Goal: Task Accomplishment & Management: Use online tool/utility

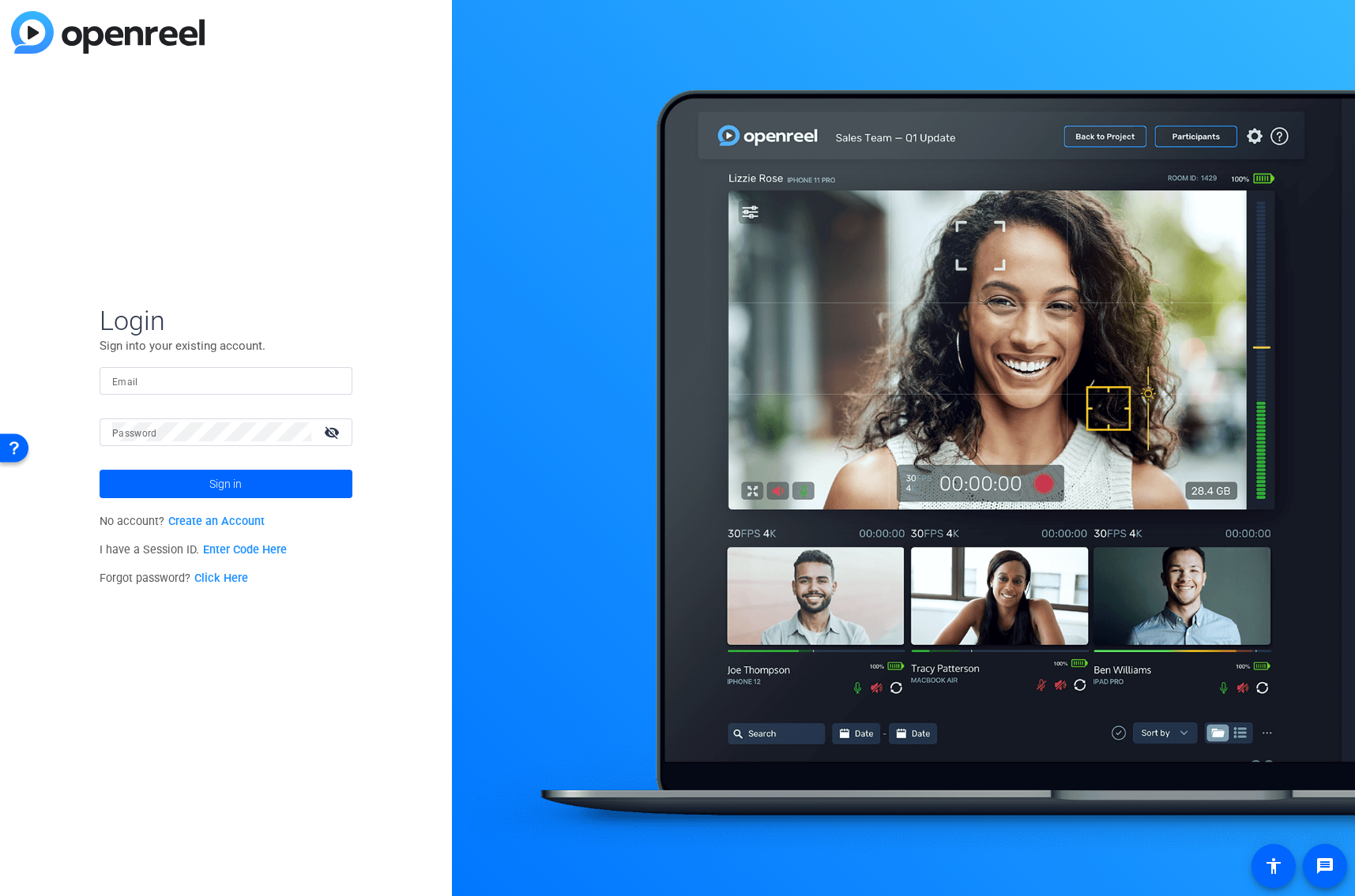
type input "[EMAIL_ADDRESS][PERSON_NAME][DOMAIN_NAME]"
click at [278, 491] on span at bounding box center [226, 483] width 253 height 38
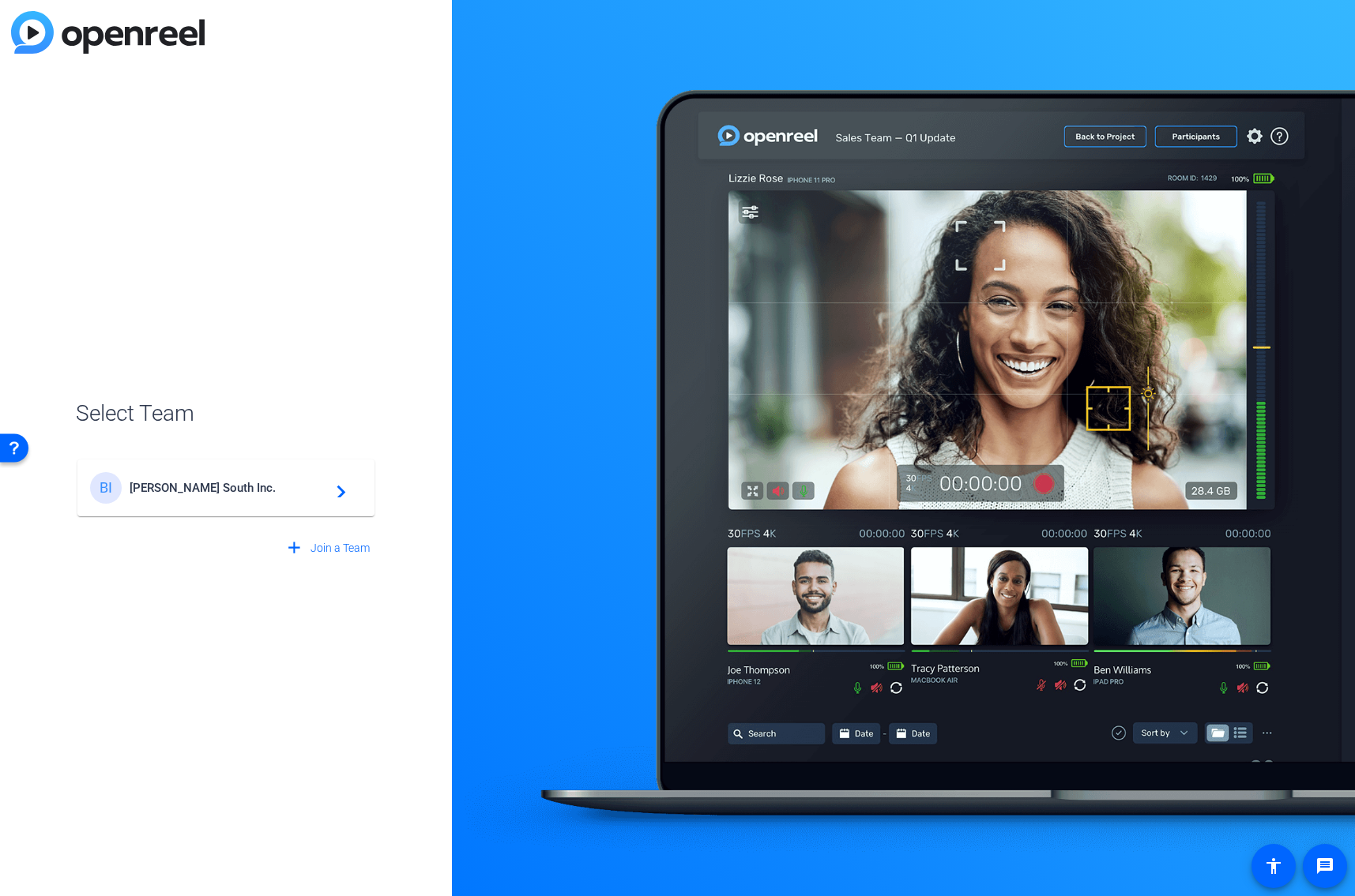
click at [278, 491] on span "Broadstreet South Inc." at bounding box center [228, 488] width 198 height 15
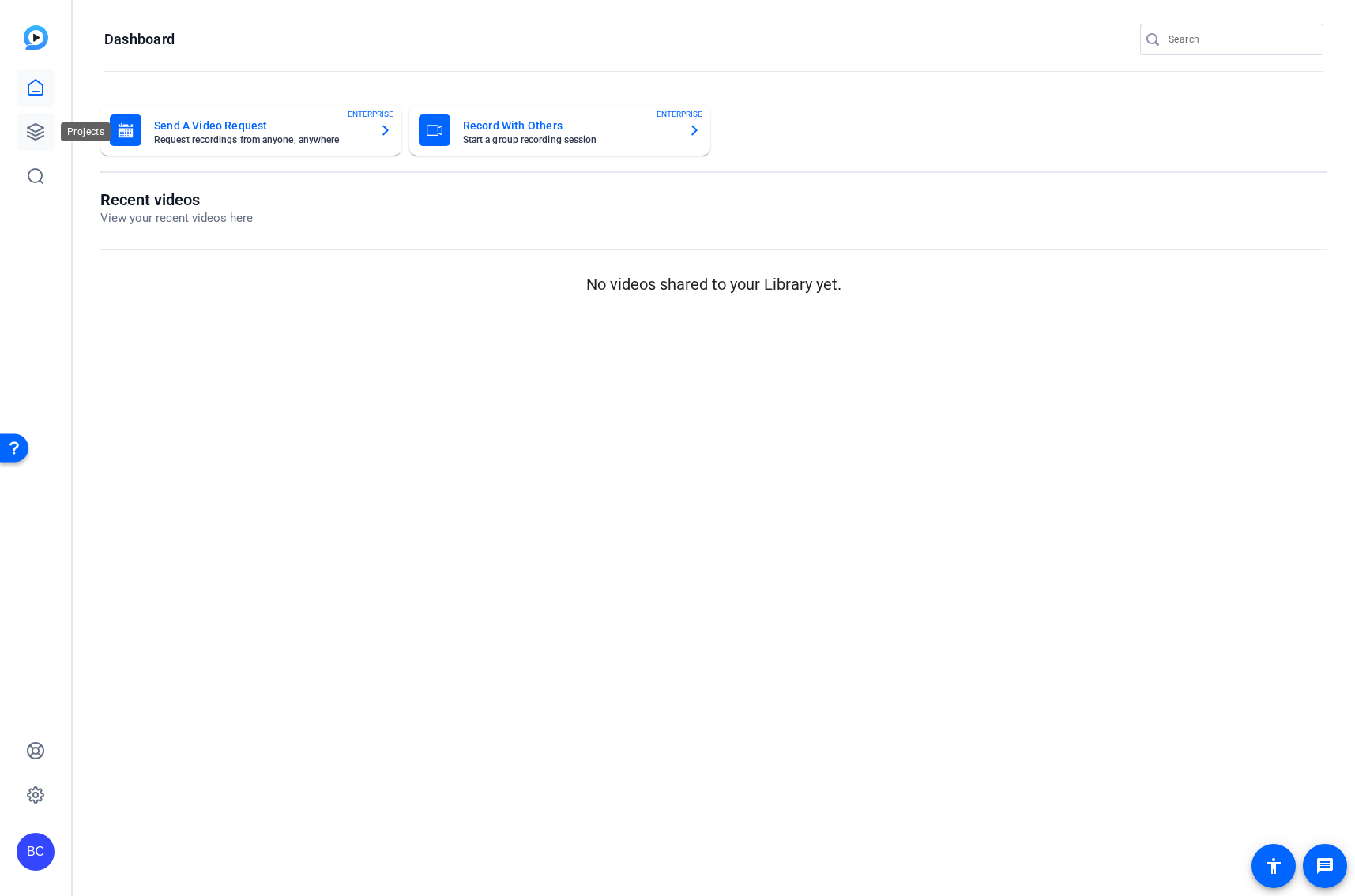
click at [31, 135] on icon at bounding box center [35, 132] width 19 height 19
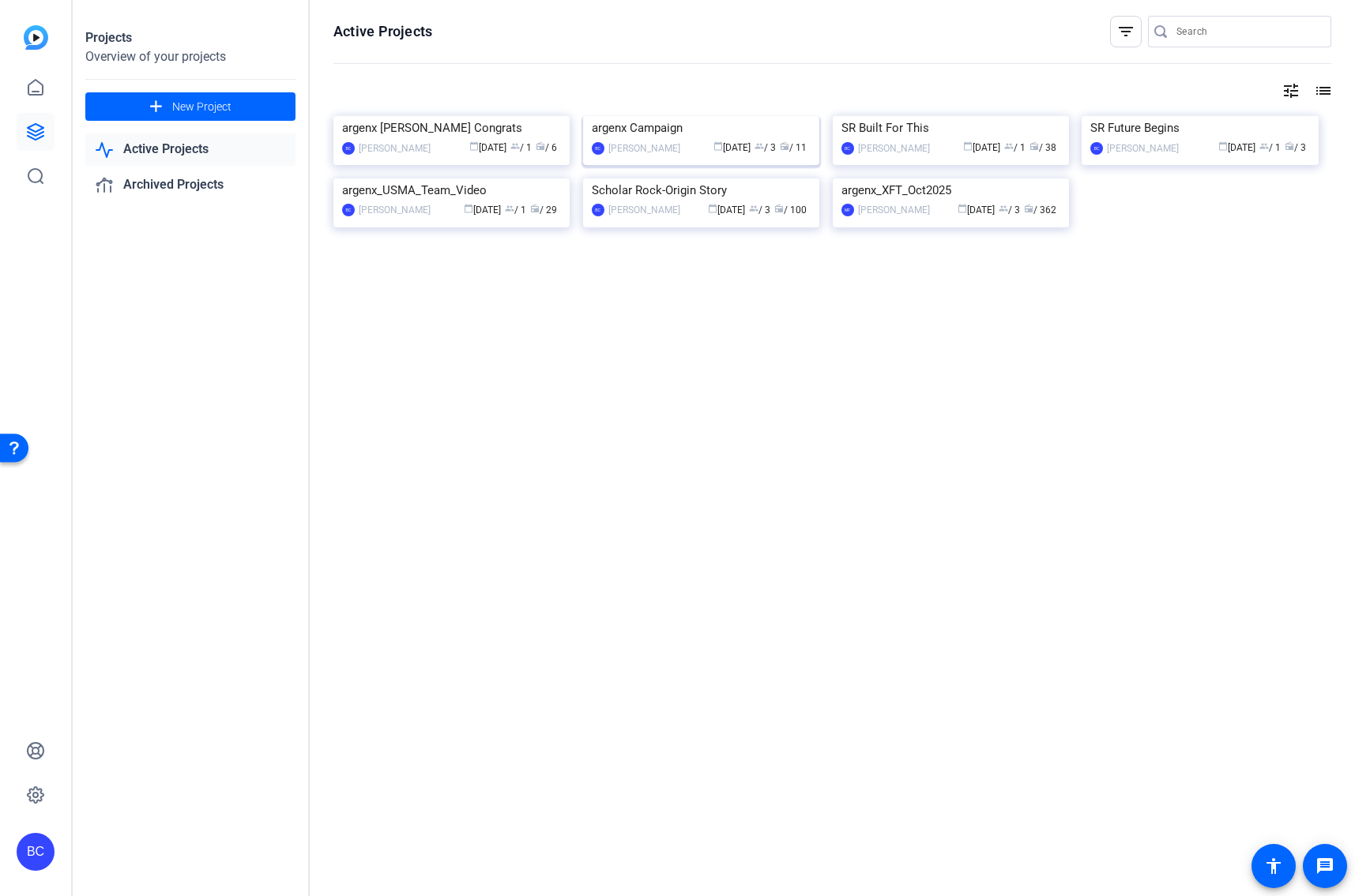
click at [711, 116] on img at bounding box center [701, 116] width 236 height 0
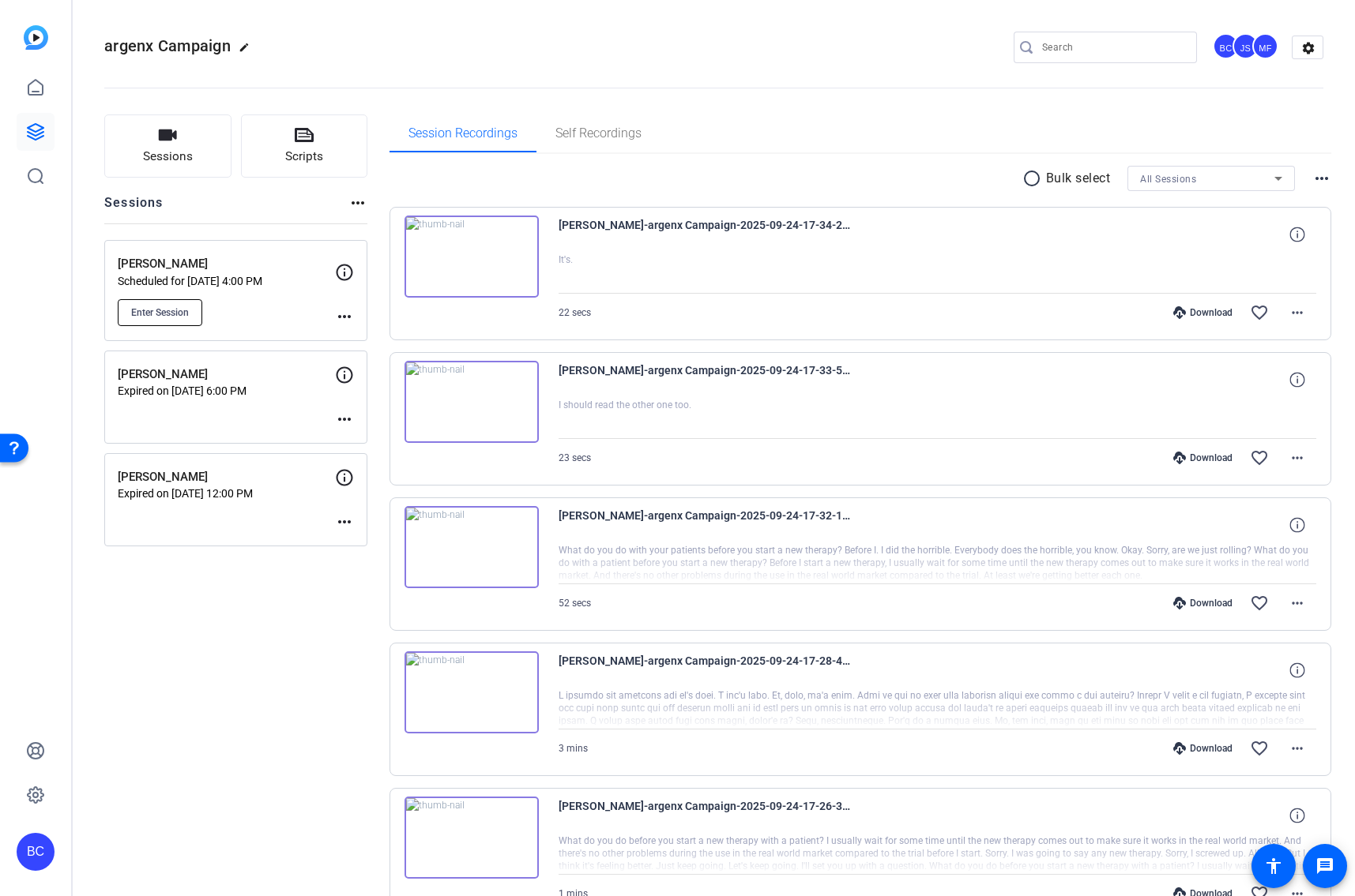
click at [168, 310] on span "Enter Session" at bounding box center [159, 313] width 58 height 13
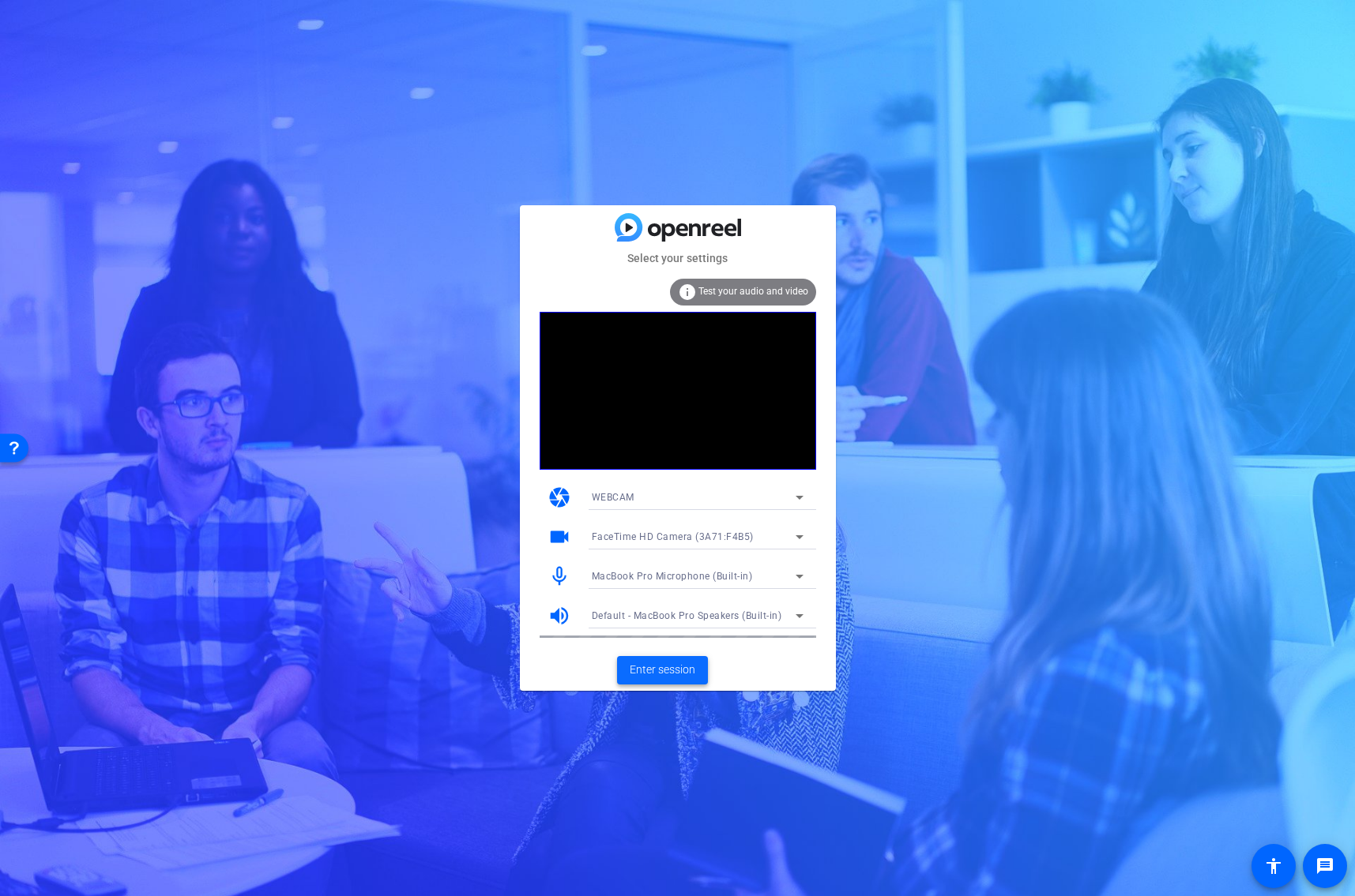
click at [665, 670] on span "Enter session" at bounding box center [663, 670] width 66 height 16
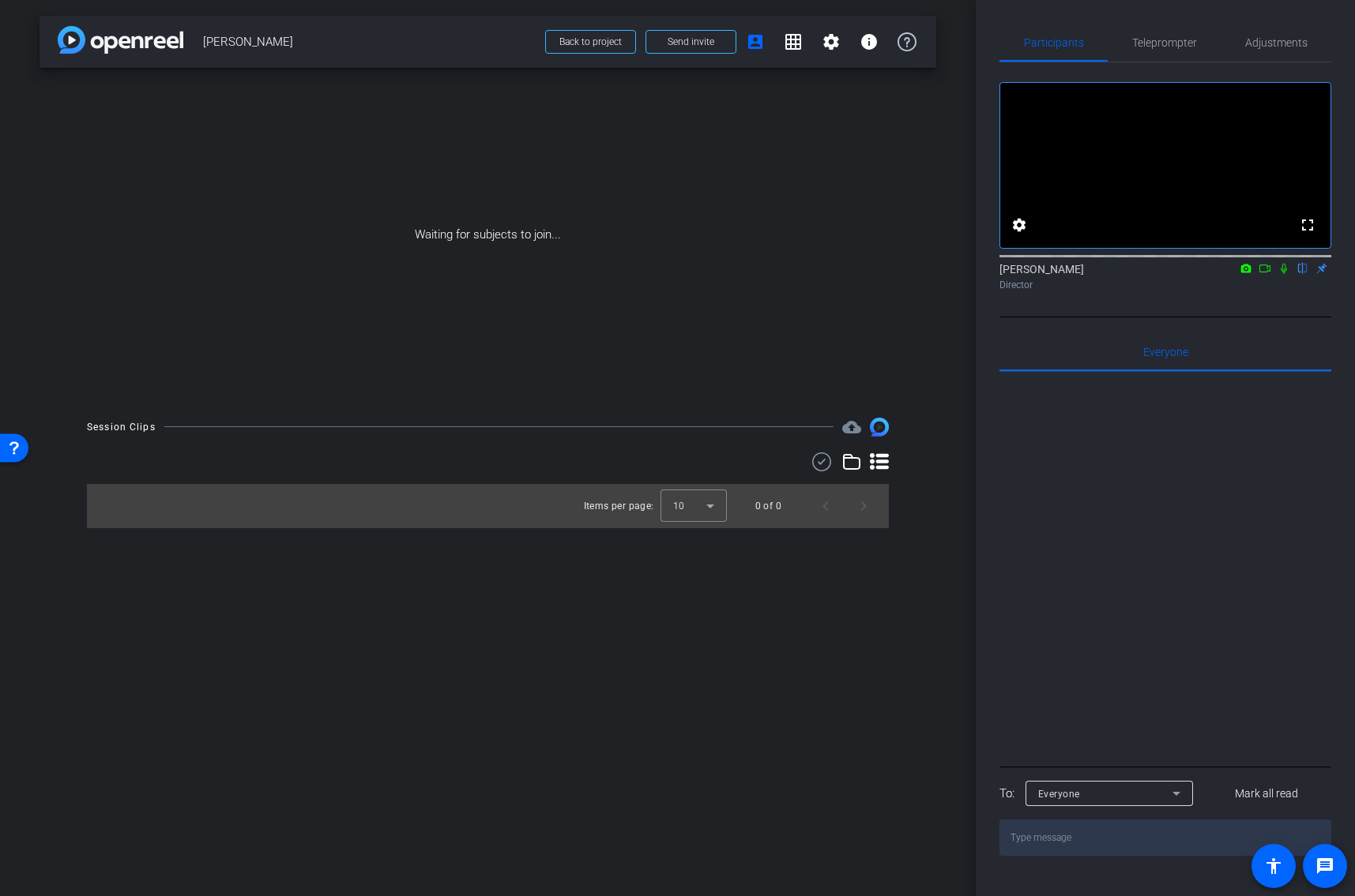
click at [1260, 274] on icon at bounding box center [1264, 268] width 13 height 11
click at [1297, 274] on icon at bounding box center [1303, 268] width 13 height 11
click at [693, 33] on span at bounding box center [690, 41] width 89 height 38
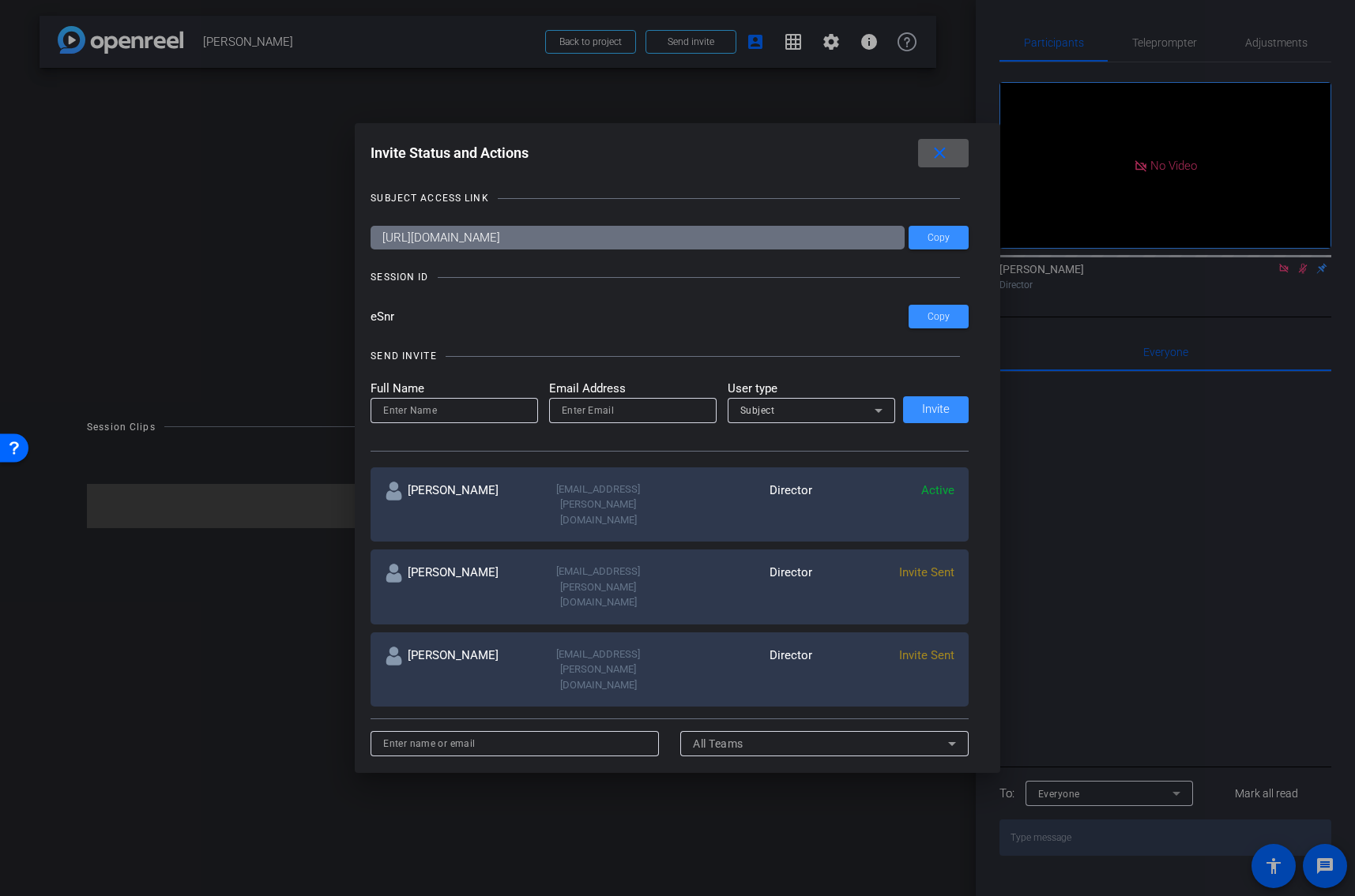
click at [905, 566] on span "Invite Sent" at bounding box center [927, 573] width 55 height 15
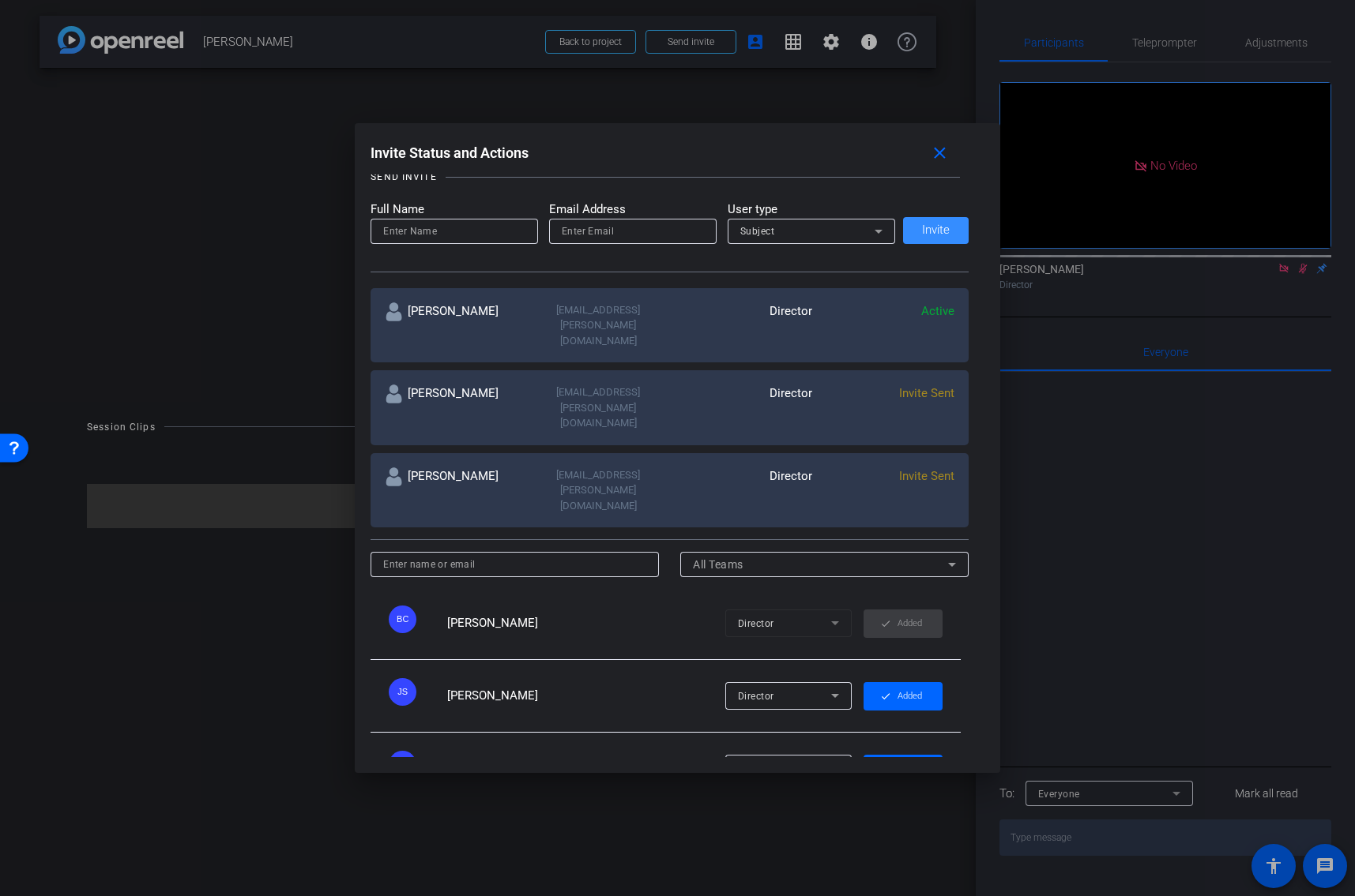
scroll to position [237, 0]
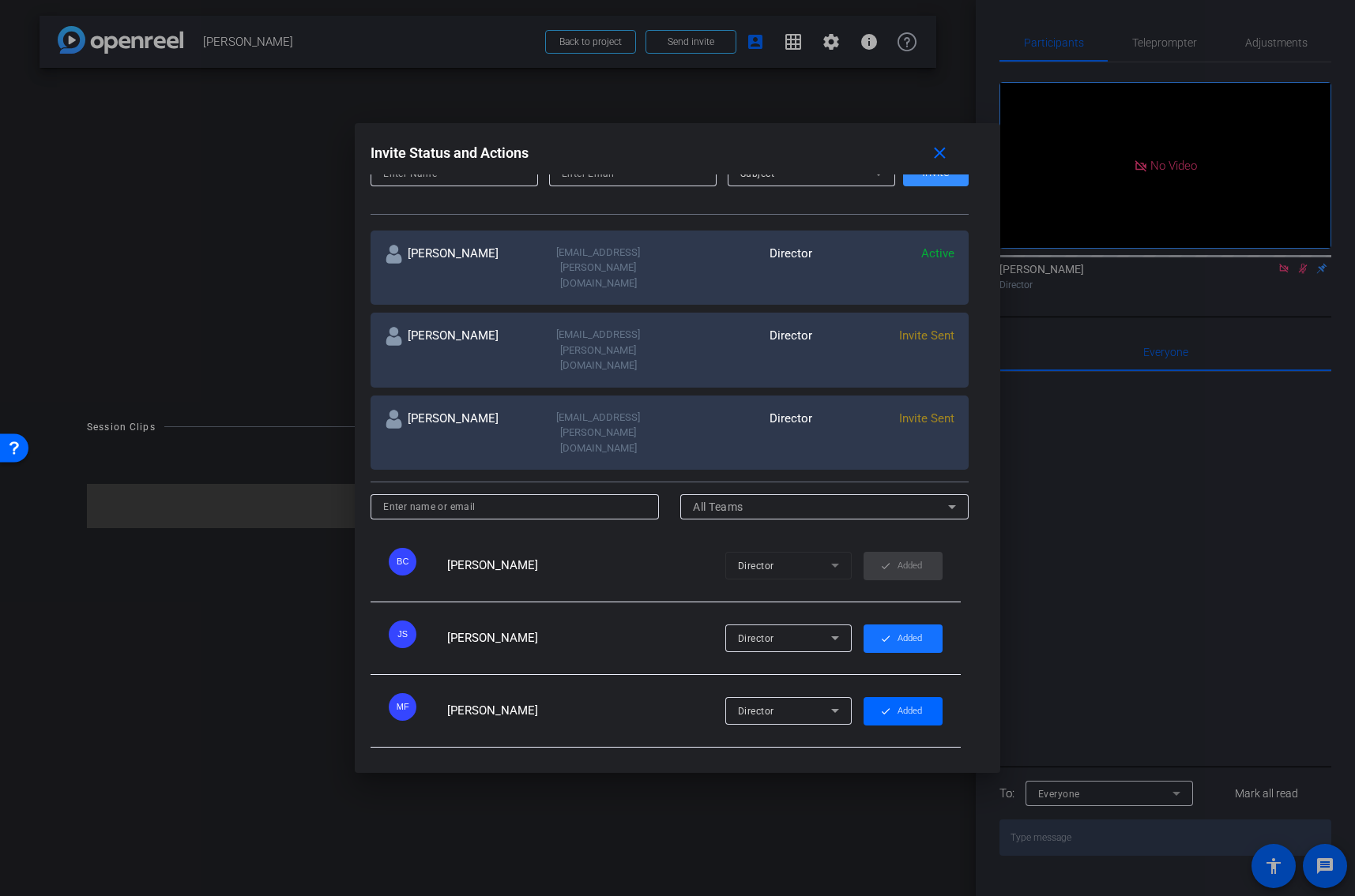
click at [891, 620] on span "button" at bounding box center [903, 638] width 79 height 38
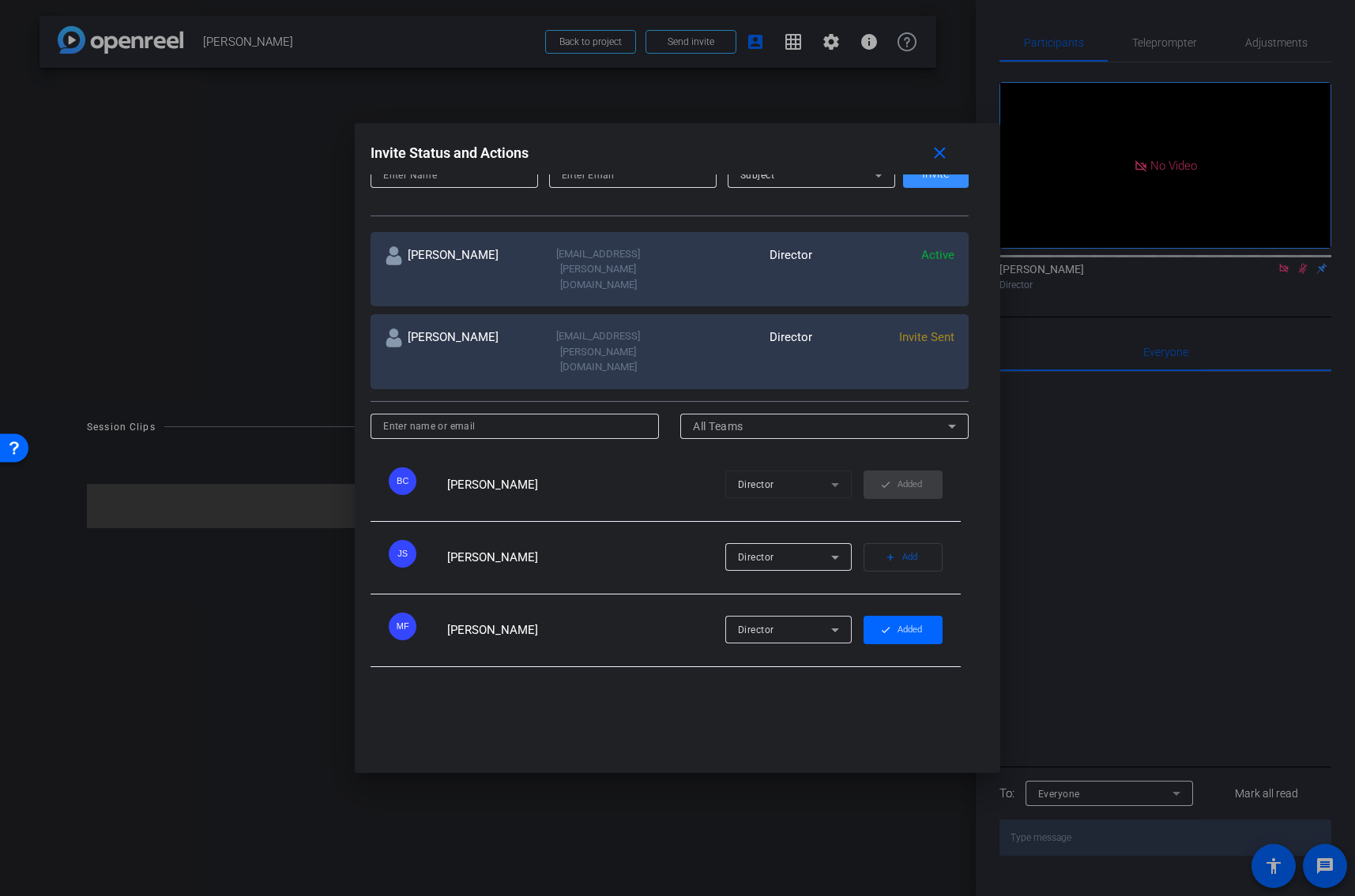
scroll to position [181, 0]
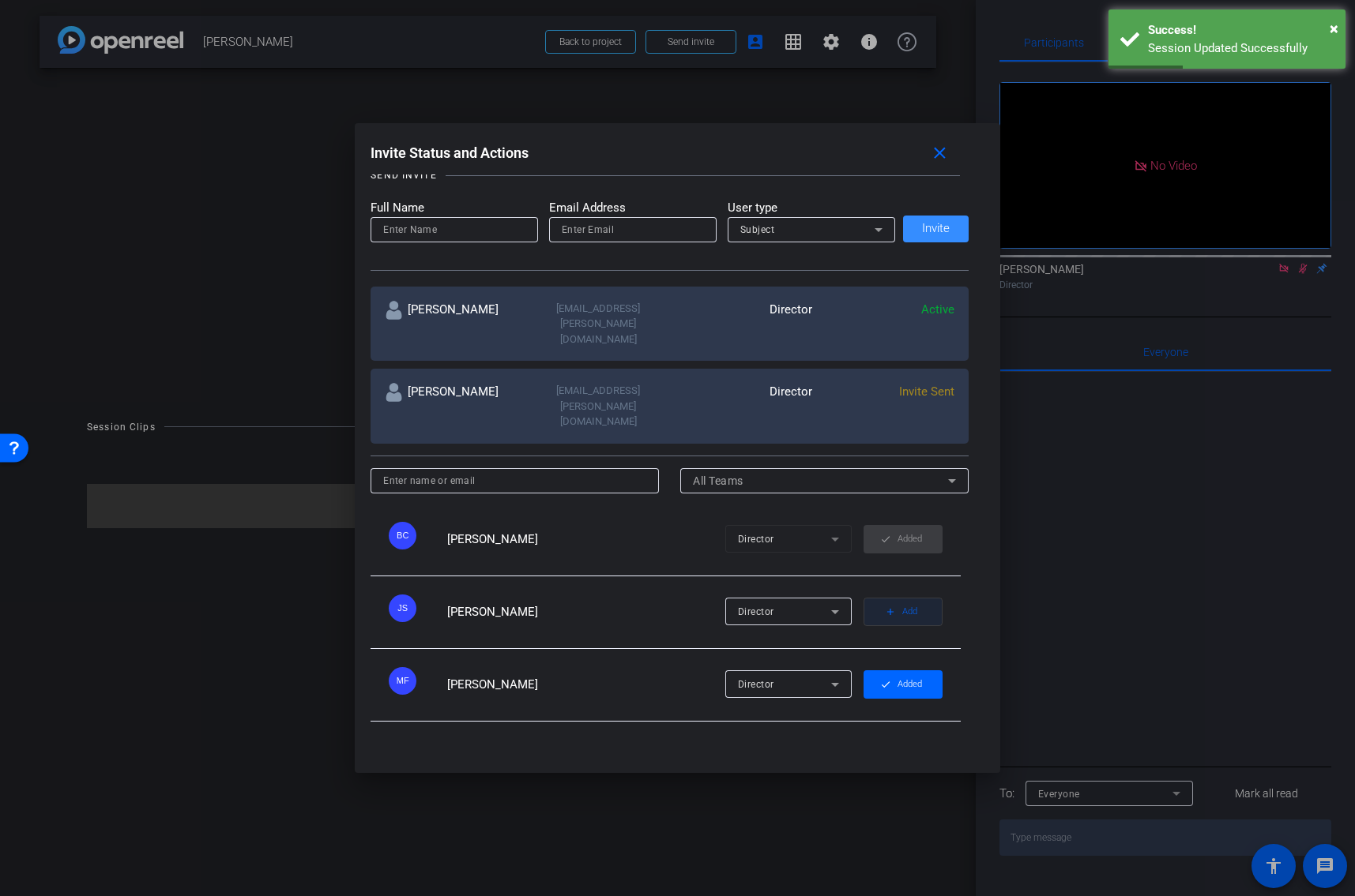
click at [905, 601] on span "Add" at bounding box center [909, 612] width 15 height 22
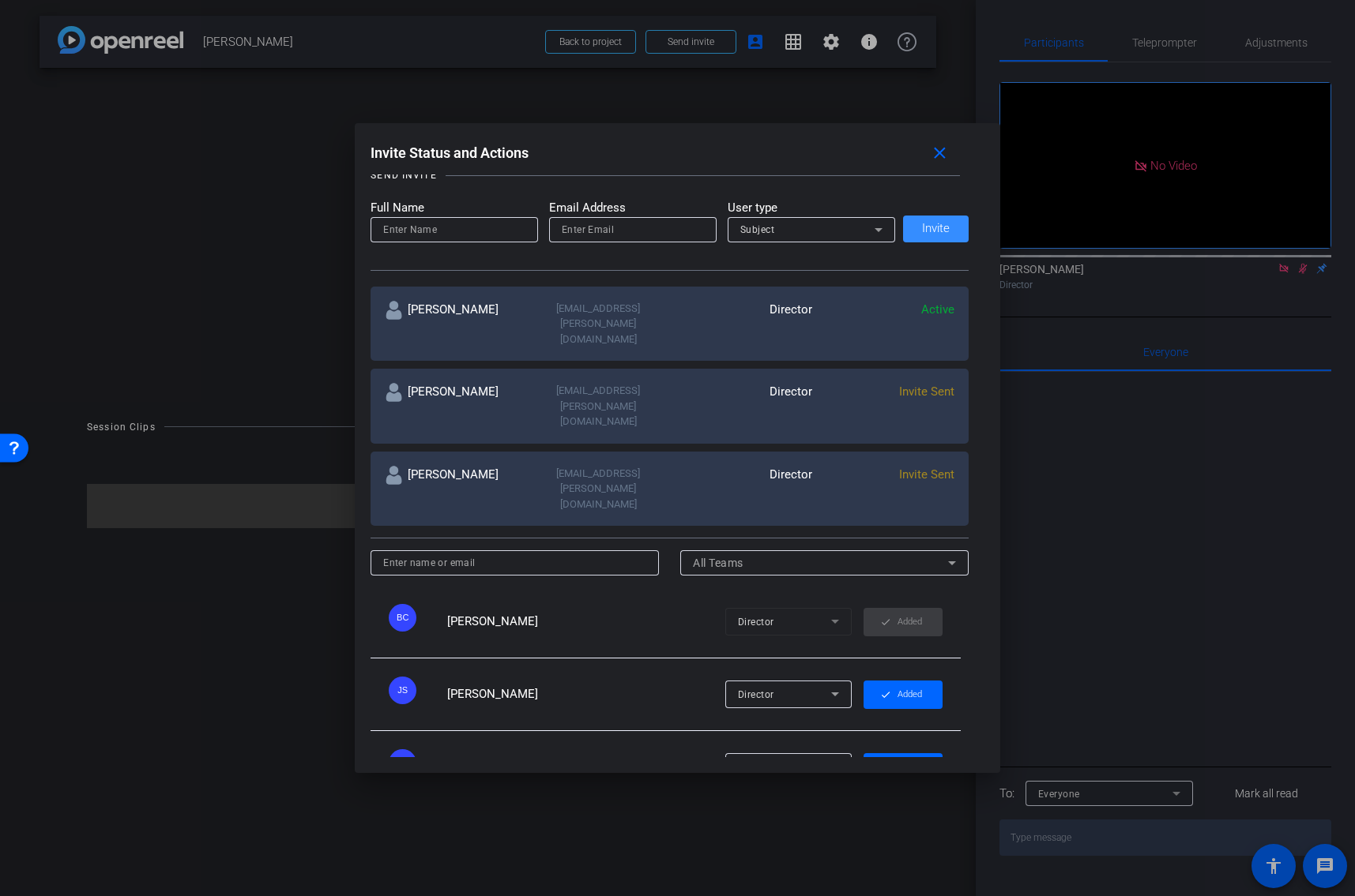
click at [411, 223] on input at bounding box center [453, 230] width 142 height 19
paste input "[PERSON_NAME]"
type input "[PERSON_NAME]"
click at [620, 227] on input "email" at bounding box center [632, 230] width 142 height 19
paste input "[EMAIL_ADDRESS][DOMAIN_NAME]"
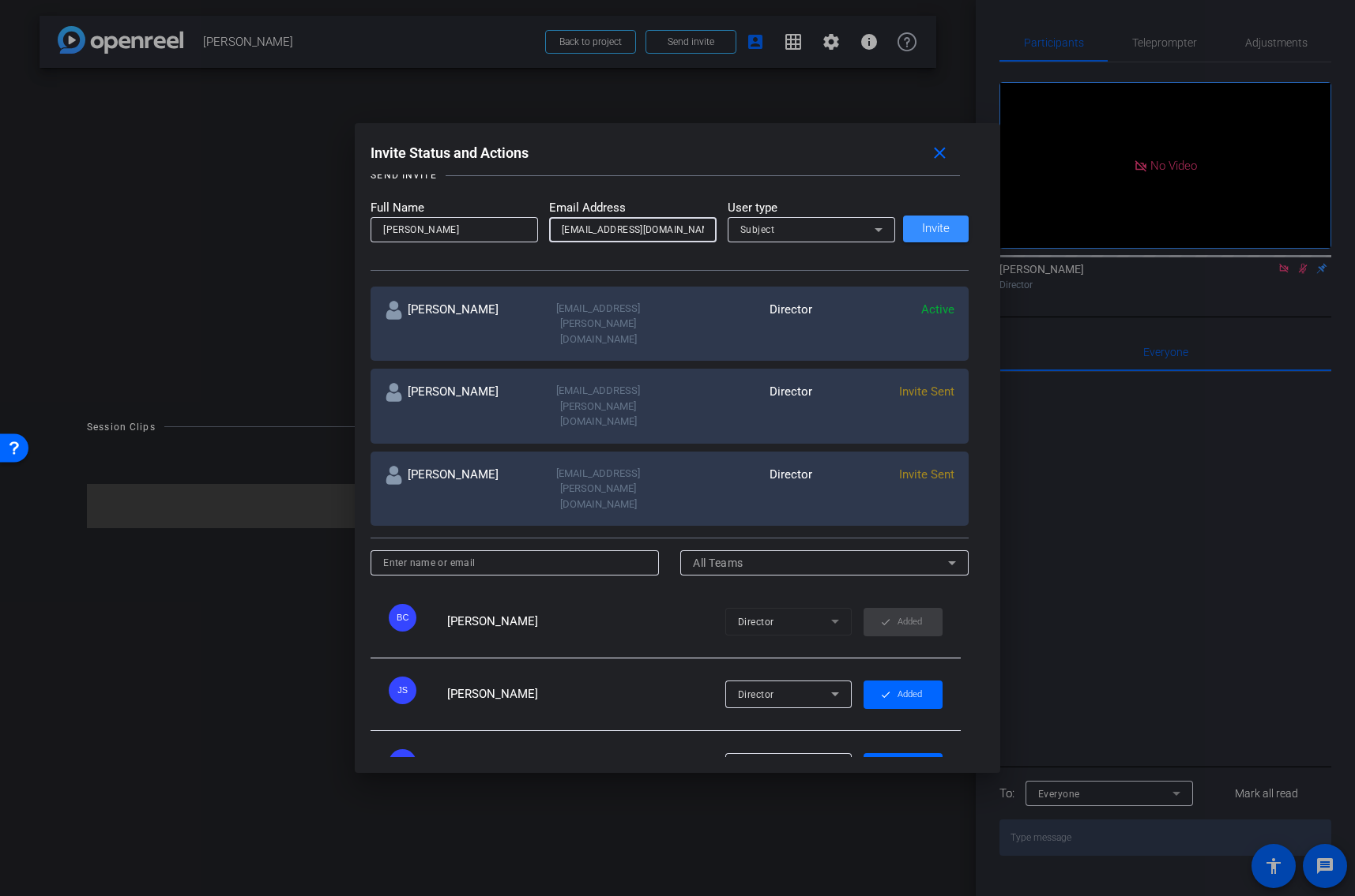
type input "[EMAIL_ADDRESS][DOMAIN_NAME]"
click at [770, 224] on span "Subject" at bounding box center [757, 230] width 35 height 11
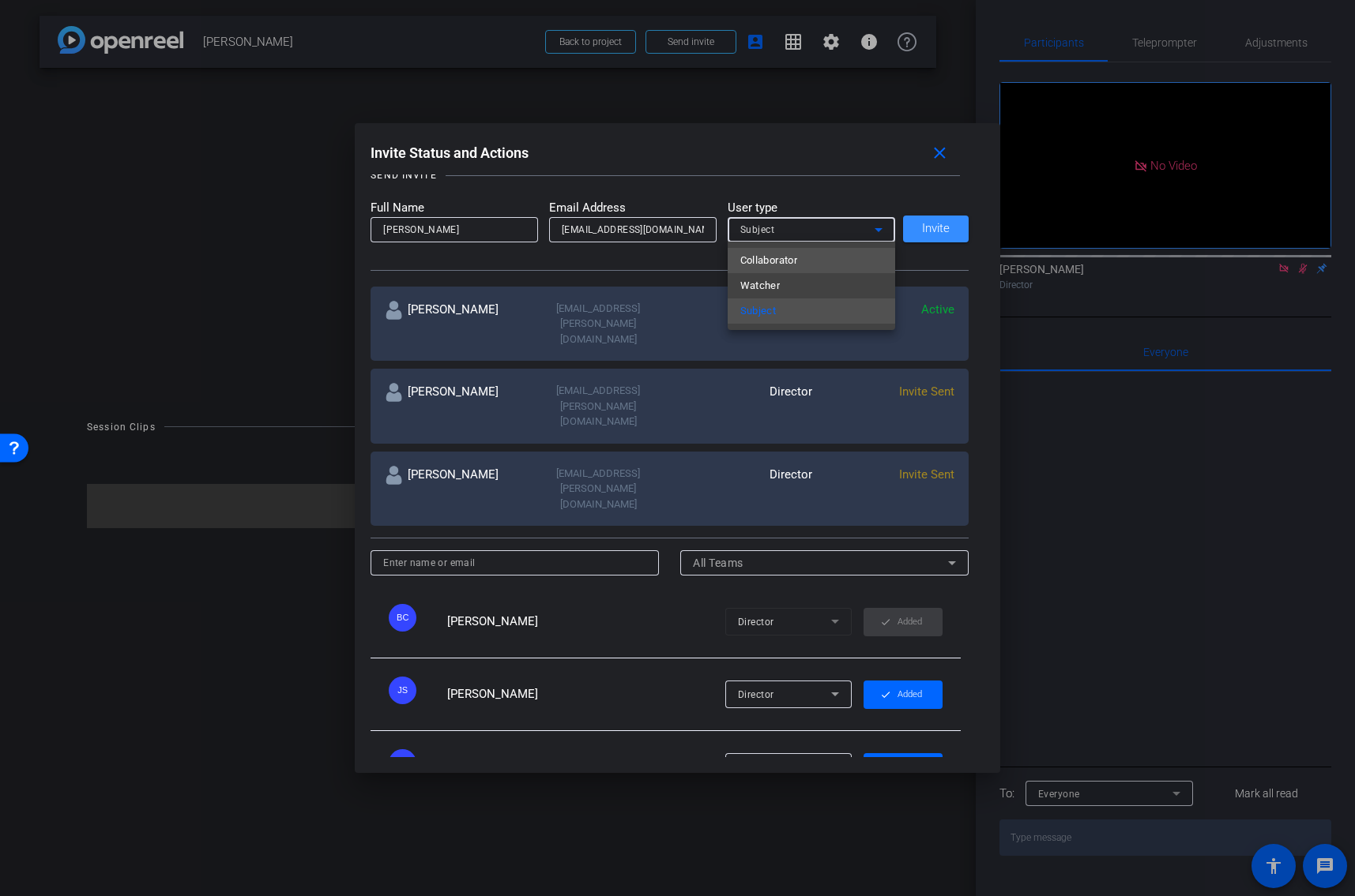
click at [774, 258] on span "Collaborator" at bounding box center [768, 260] width 58 height 19
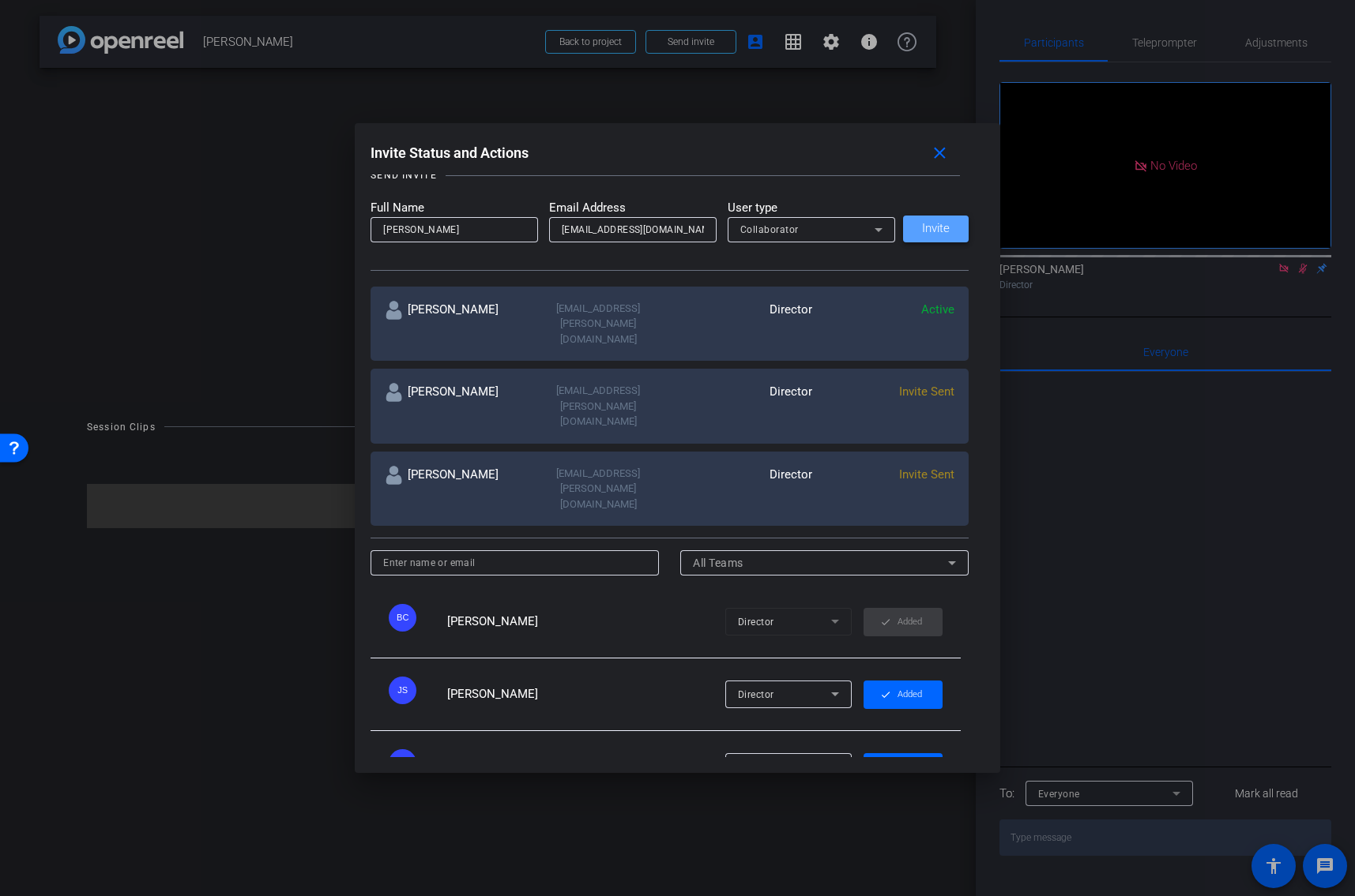
click at [931, 224] on span "Invite" at bounding box center [936, 228] width 27 height 12
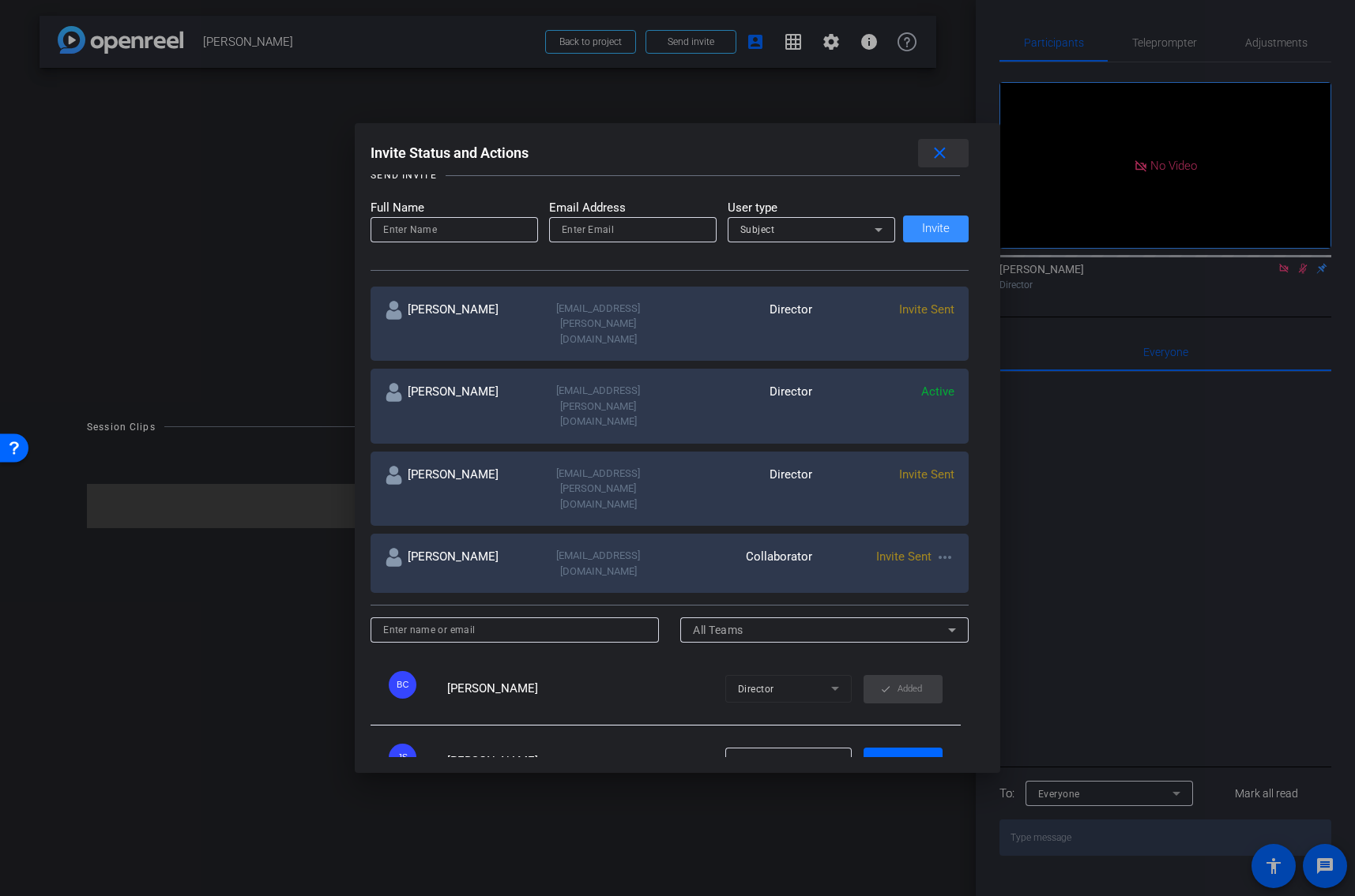
click at [946, 159] on mat-icon "close" at bounding box center [939, 154] width 20 height 20
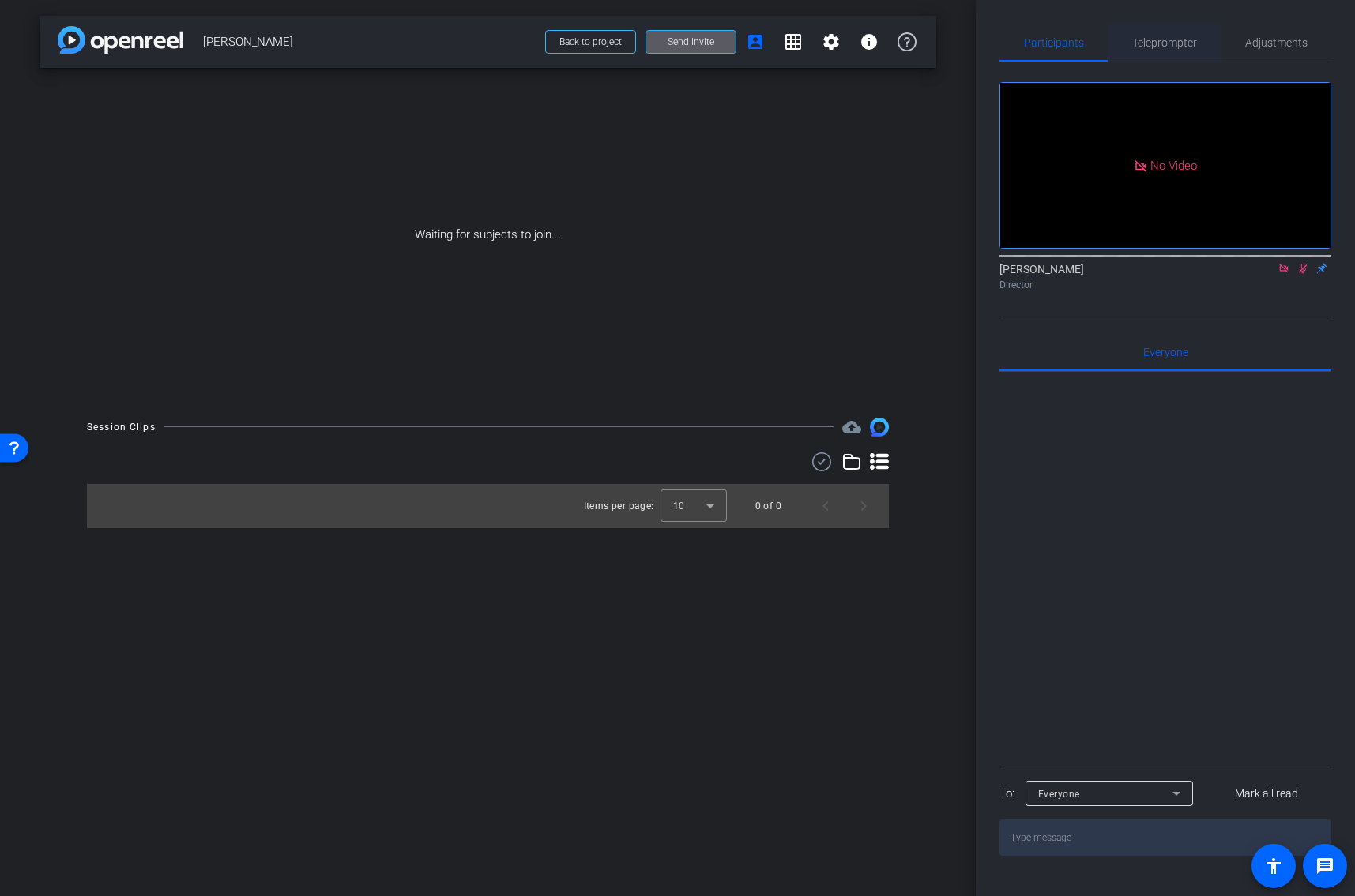
click at [1156, 42] on span "Teleprompter" at bounding box center [1164, 43] width 65 height 11
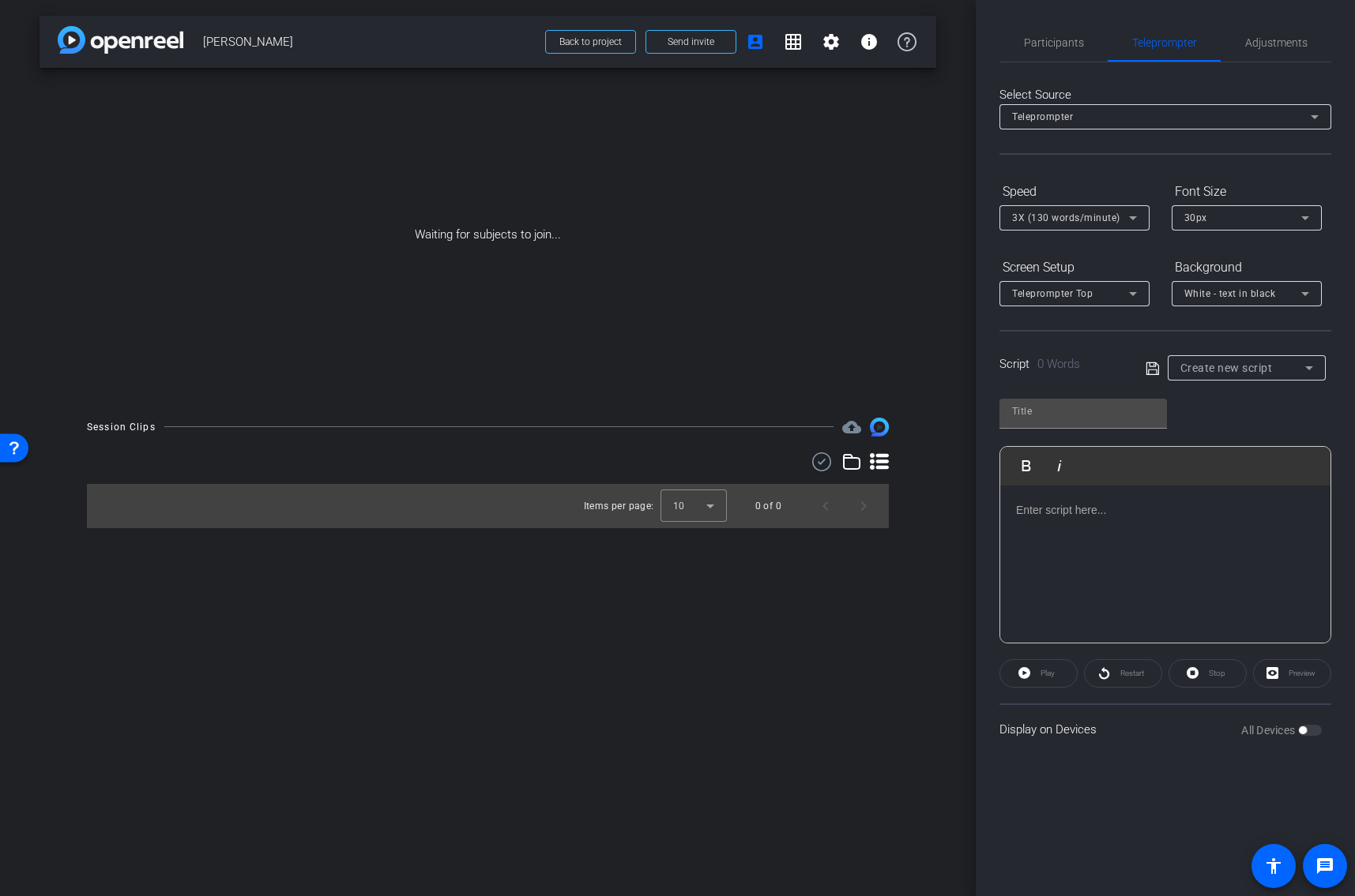
click at [1205, 366] on span "Create new script" at bounding box center [1226, 368] width 92 height 13
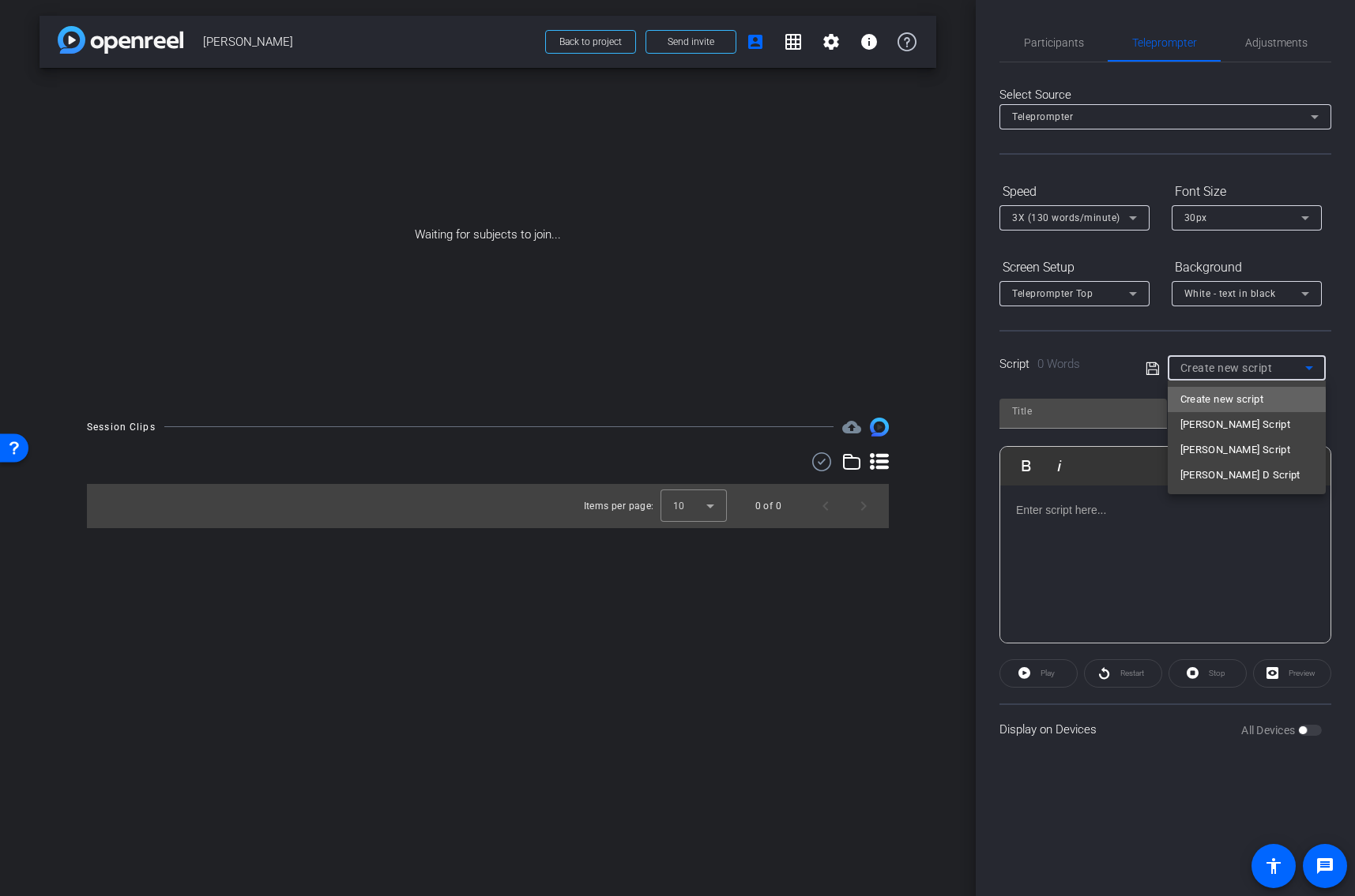
click at [1205, 404] on span "Create new script" at bounding box center [1221, 399] width 83 height 19
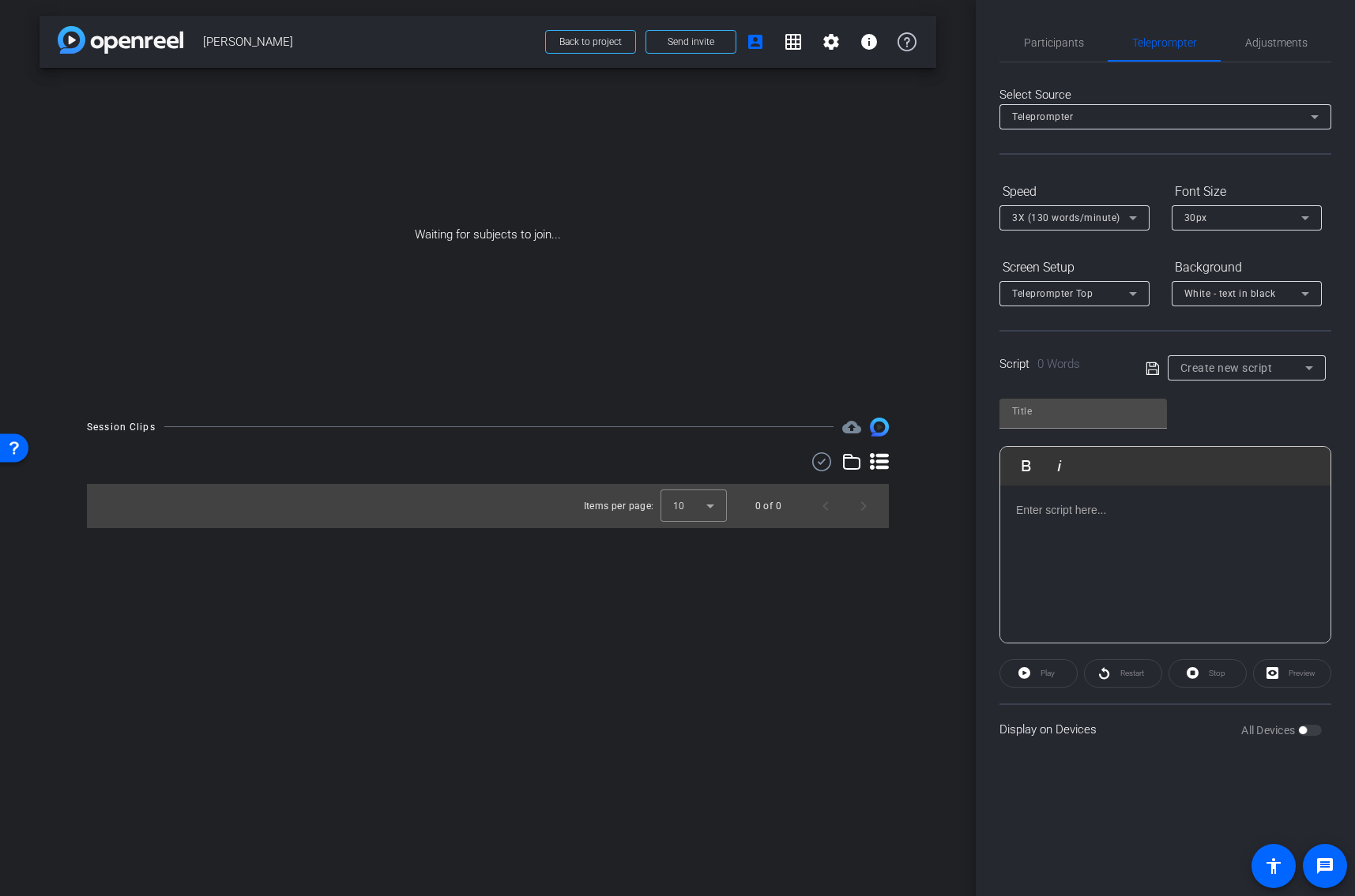
click at [1071, 541] on div at bounding box center [1165, 565] width 331 height 158
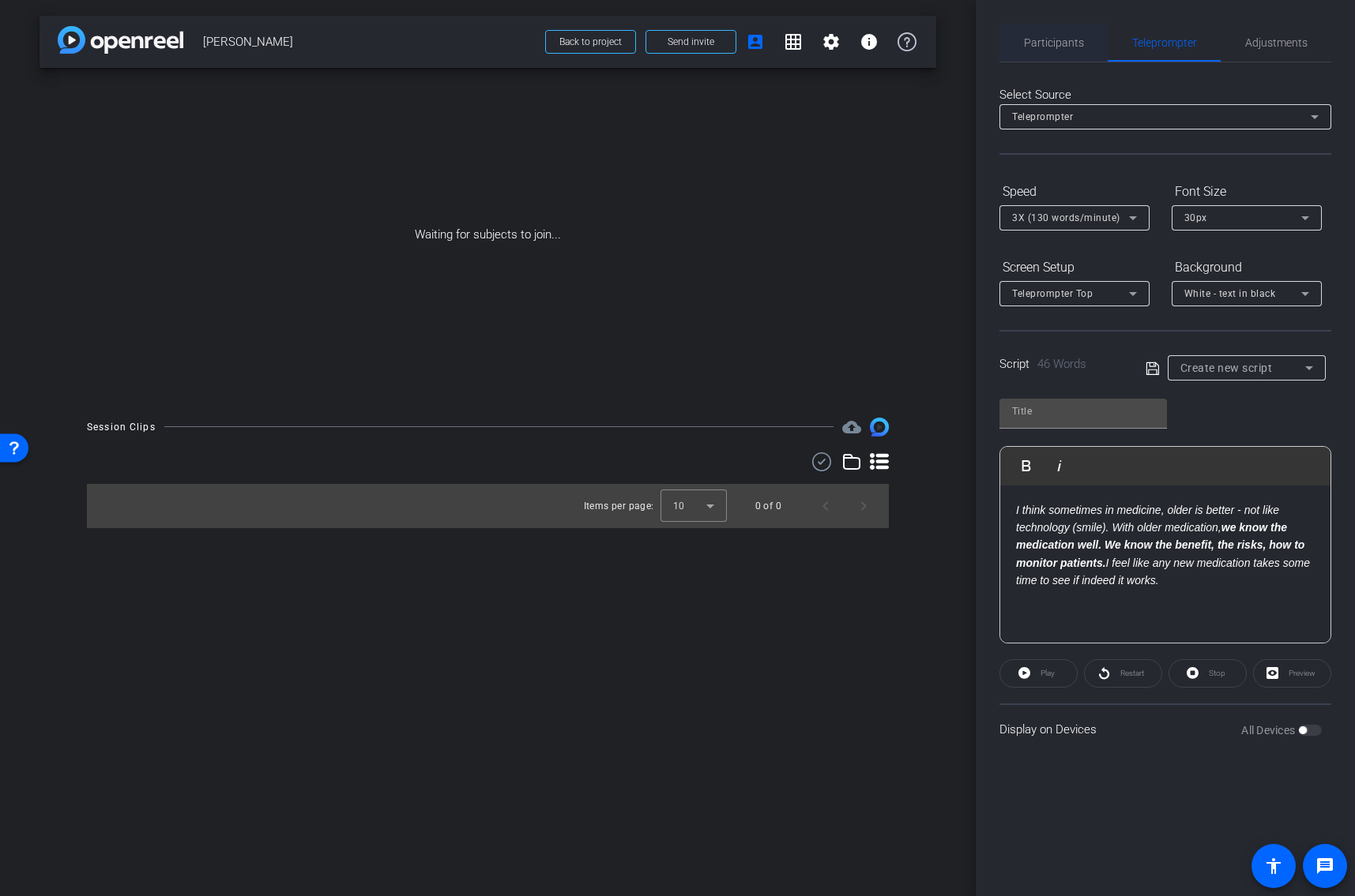
click at [1051, 49] on span "Participants" at bounding box center [1054, 42] width 60 height 38
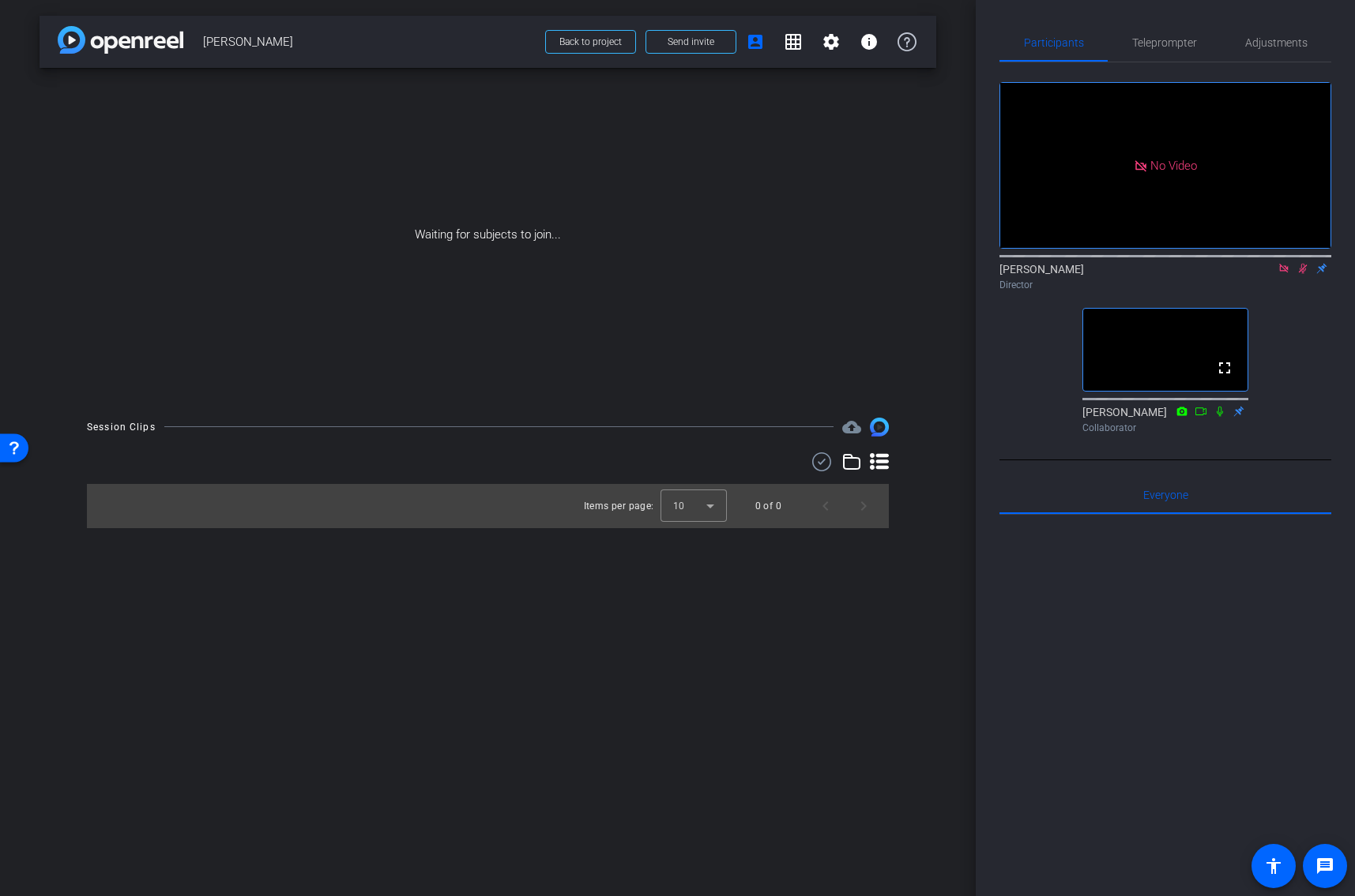
click at [1275, 262] on mat-icon at bounding box center [1284, 269] width 19 height 15
click at [1294, 275] on mat-icon "flip" at bounding box center [1302, 268] width 19 height 15
click at [1285, 274] on icon at bounding box center [1284, 268] width 13 height 11
click at [1151, 43] on span "Teleprompter" at bounding box center [1164, 43] width 65 height 11
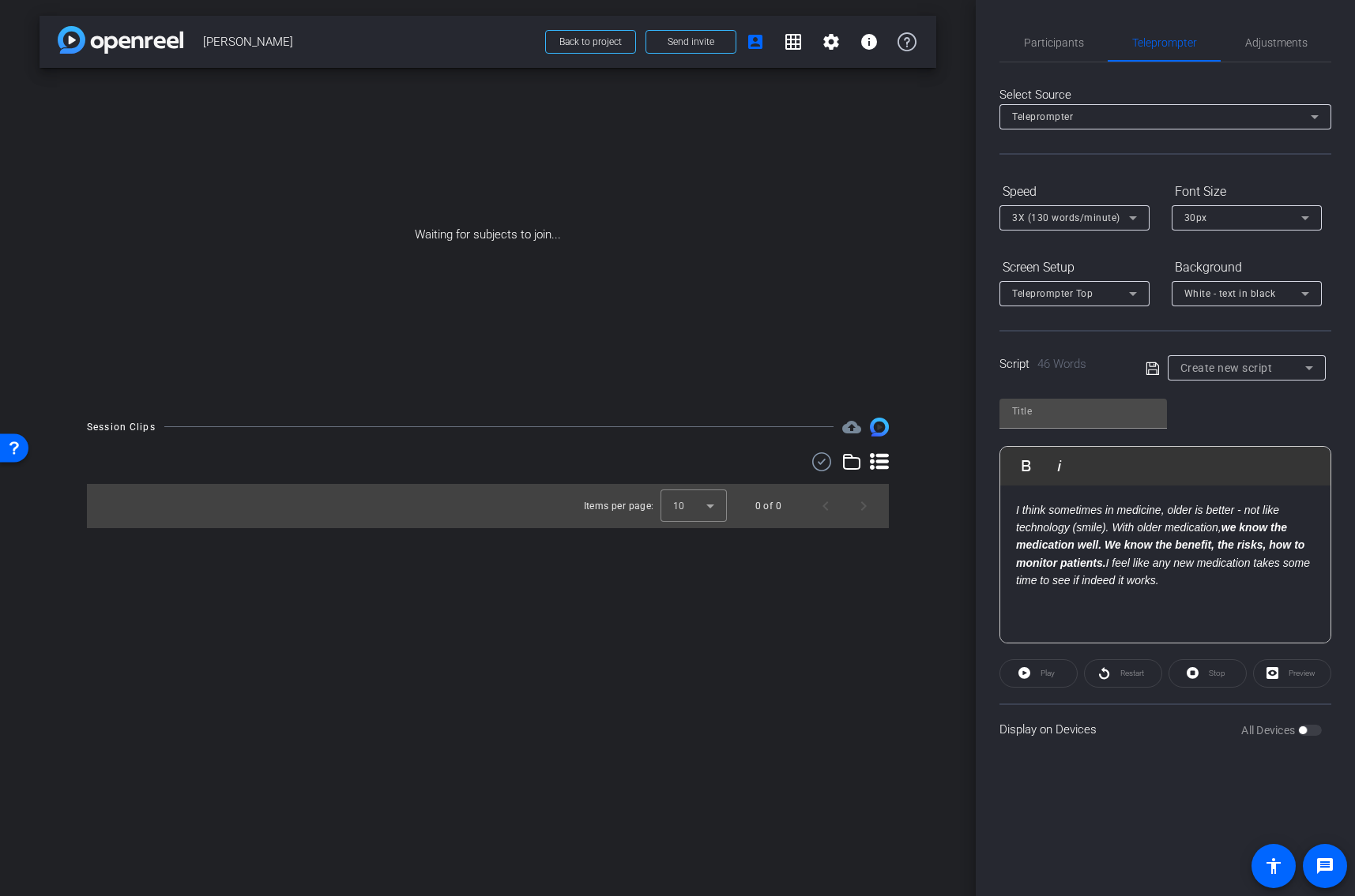
click at [1159, 584] on p "I think sometimes in medicine, older is better - not like technology (smile). W…" at bounding box center [1165, 545] width 298 height 89
click at [1057, 405] on input "text" at bounding box center [1082, 411] width 142 height 19
click at [1149, 362] on icon at bounding box center [1152, 368] width 13 height 13
click at [1287, 678] on span "Preview" at bounding box center [1300, 674] width 31 height 22
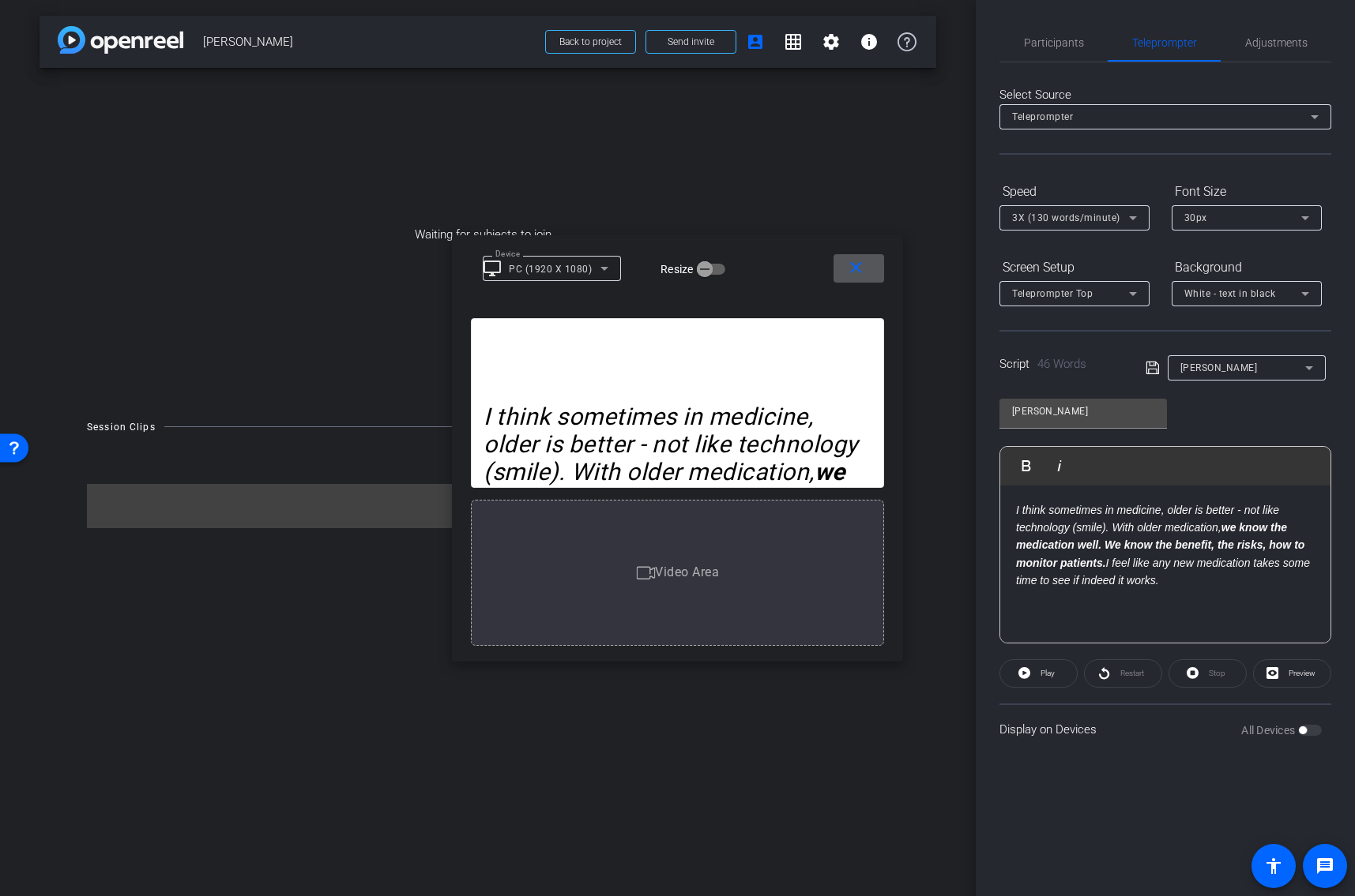
click at [856, 272] on mat-icon "close" at bounding box center [856, 268] width 20 height 20
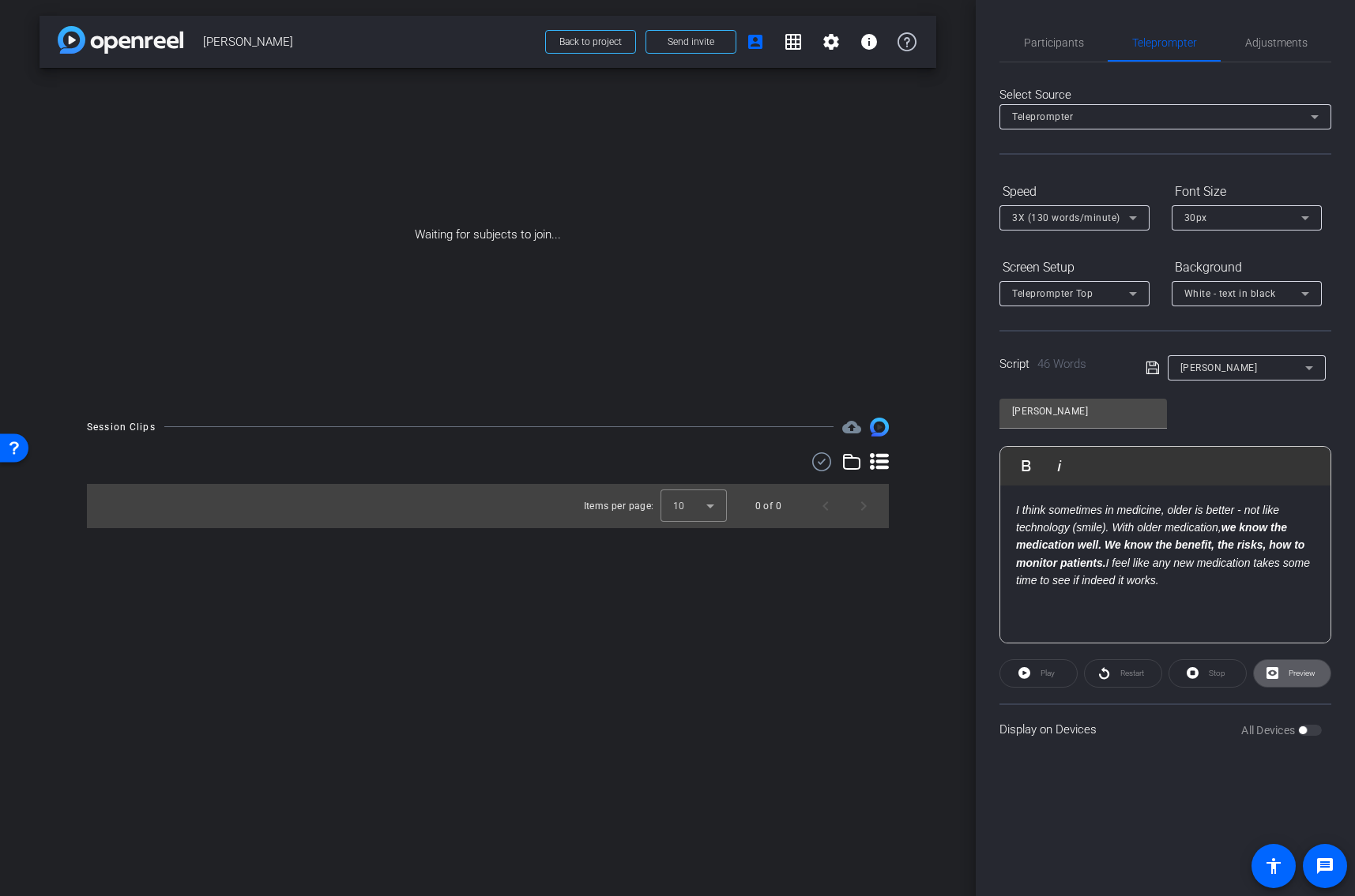
click at [1224, 363] on span "[PERSON_NAME]" at bounding box center [1219, 368] width 78 height 11
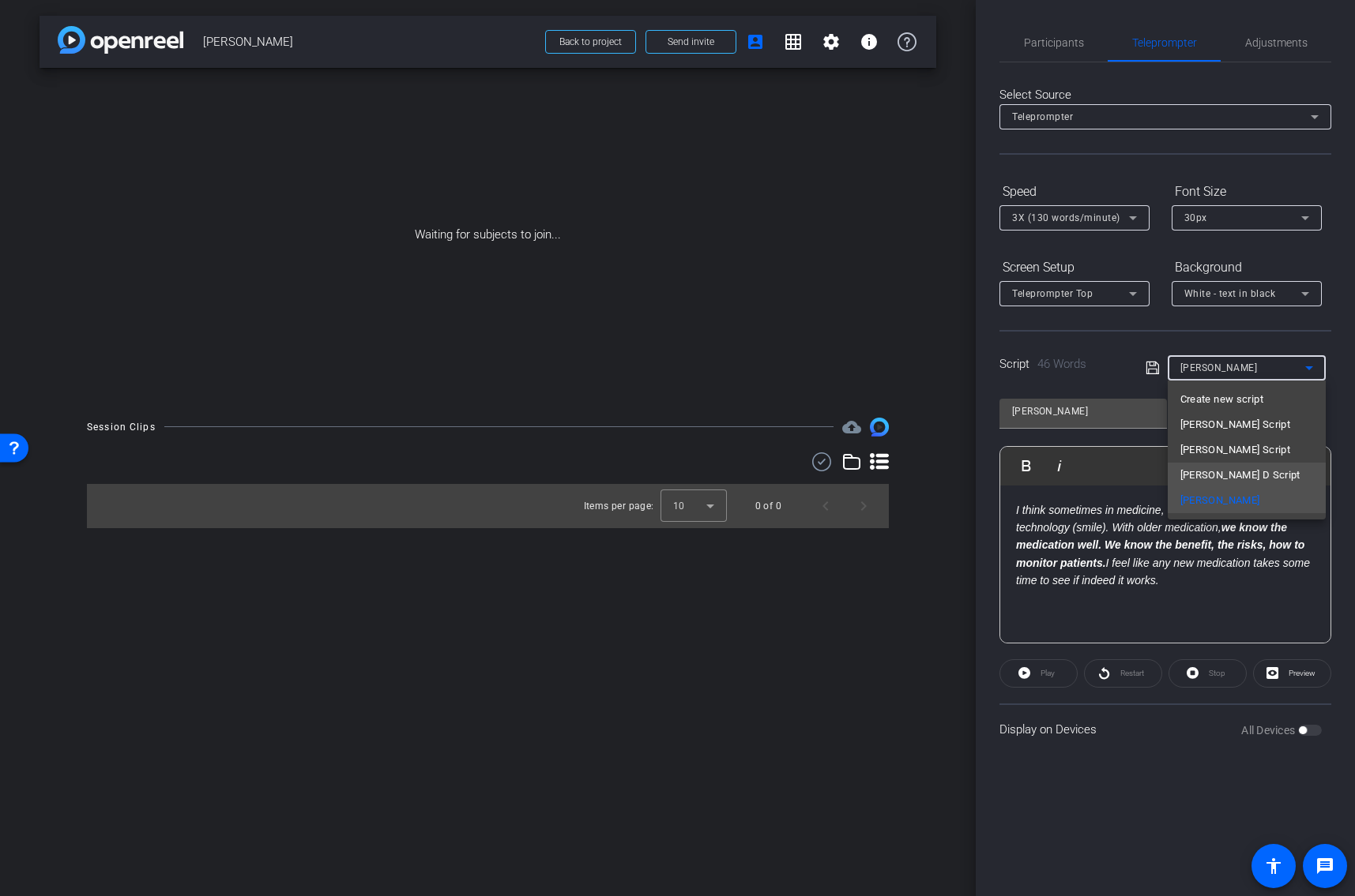
click at [1195, 480] on span "[PERSON_NAME] D Script" at bounding box center [1240, 475] width 120 height 19
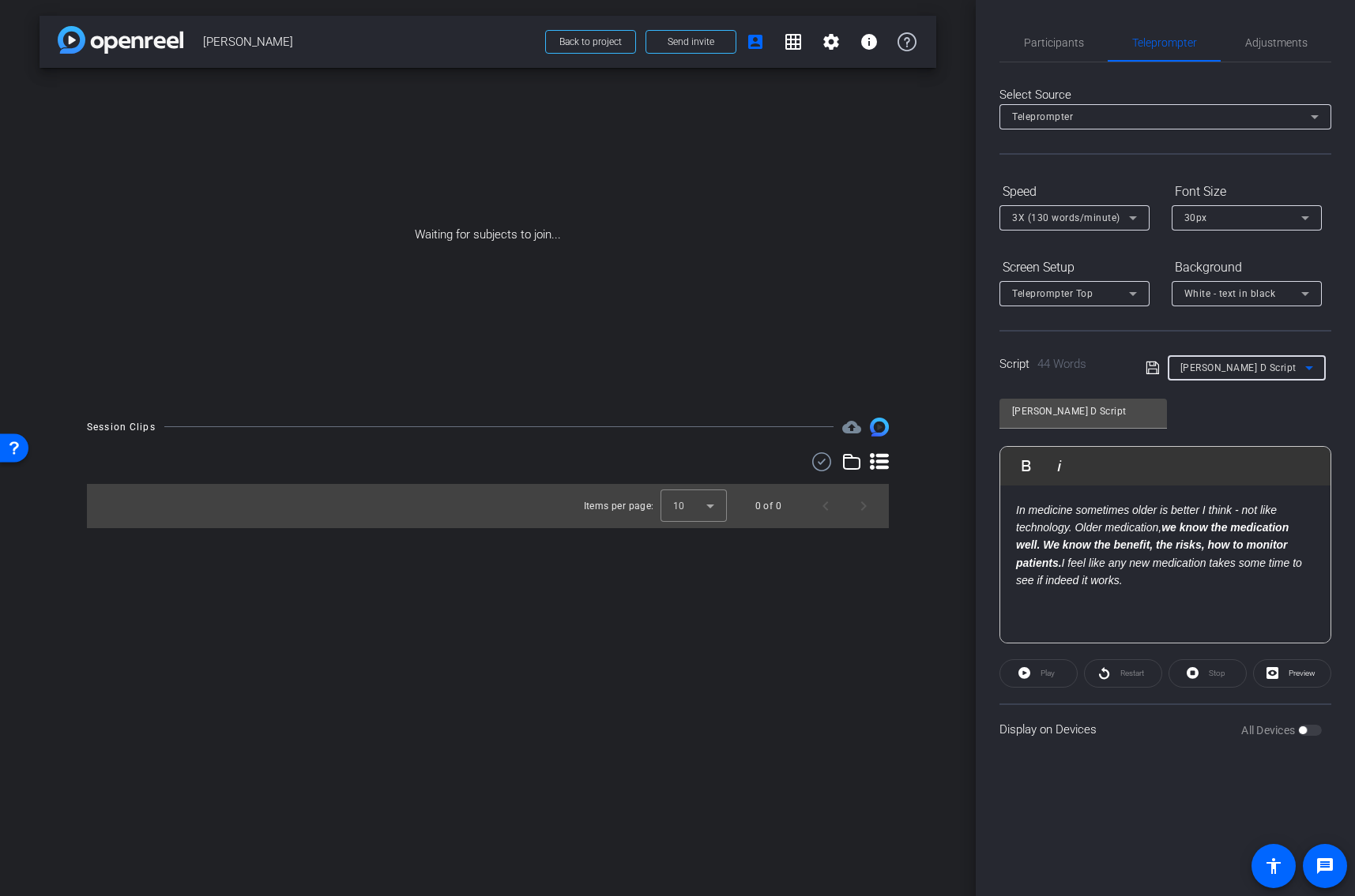
click at [1230, 369] on span "[PERSON_NAME] D Script" at bounding box center [1238, 368] width 116 height 11
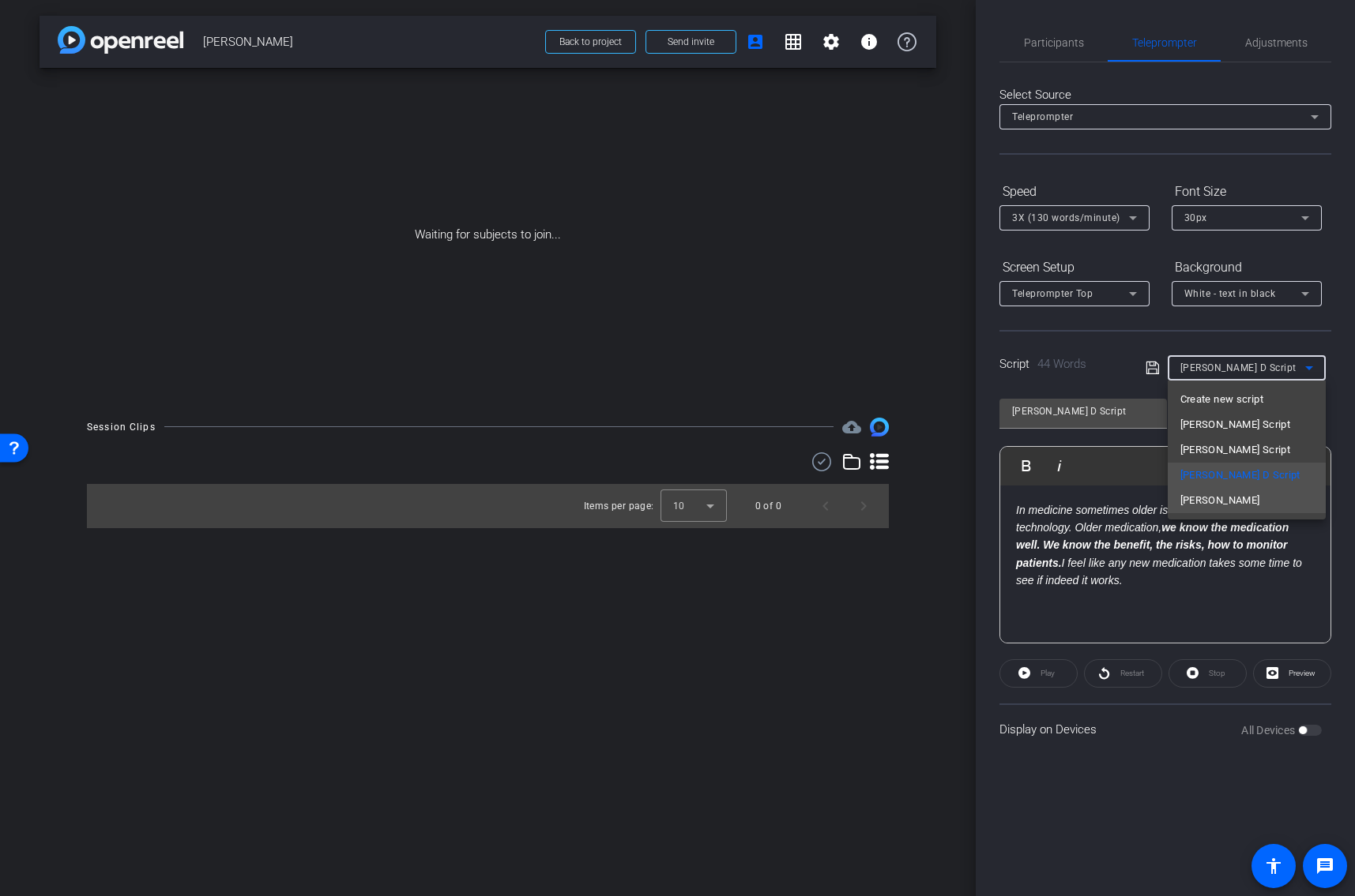
click at [1207, 504] on span "[PERSON_NAME]" at bounding box center [1220, 501] width 80 height 19
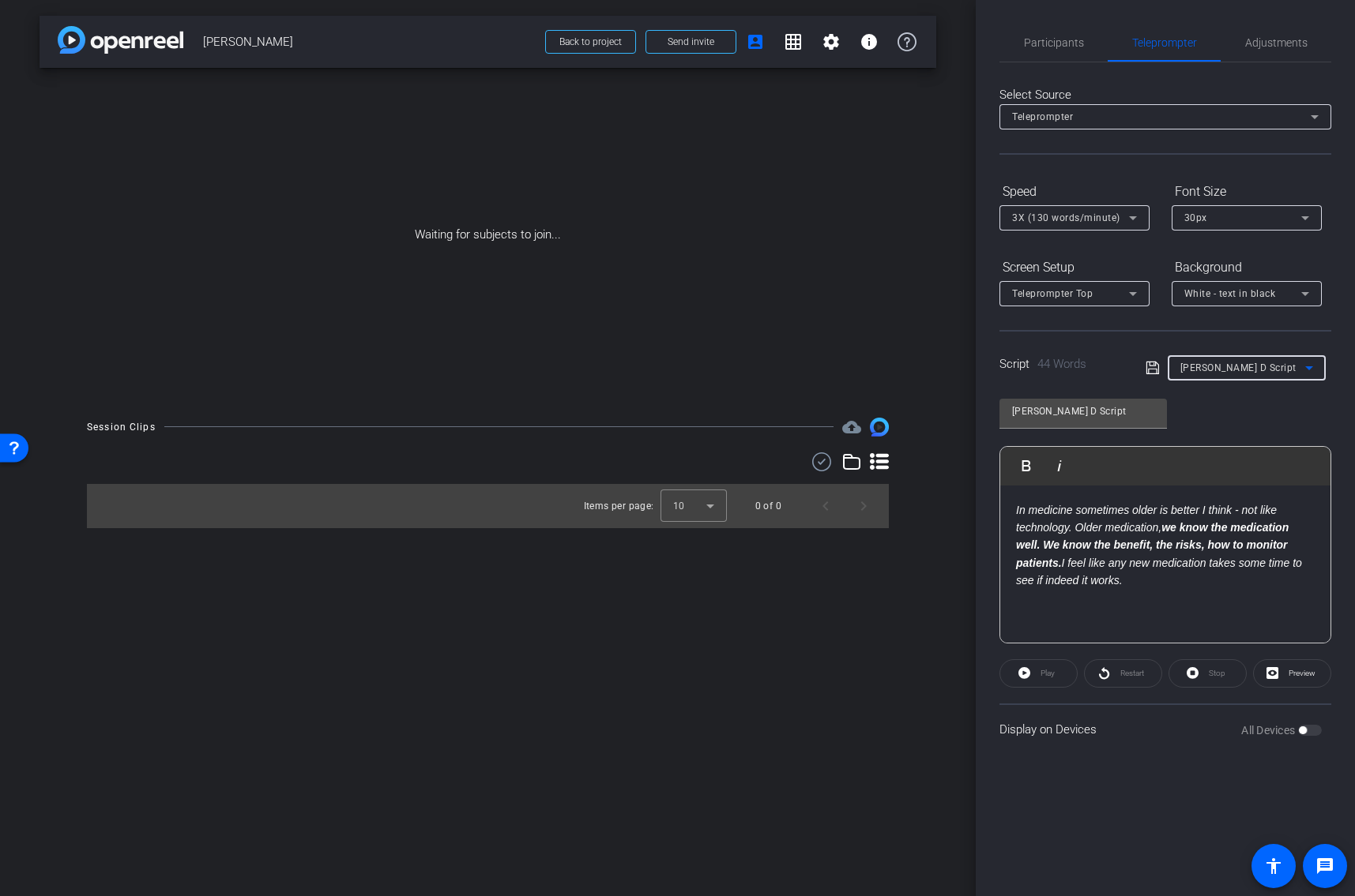
type input "[PERSON_NAME]"
click at [1069, 34] on span "Participants" at bounding box center [1054, 42] width 60 height 38
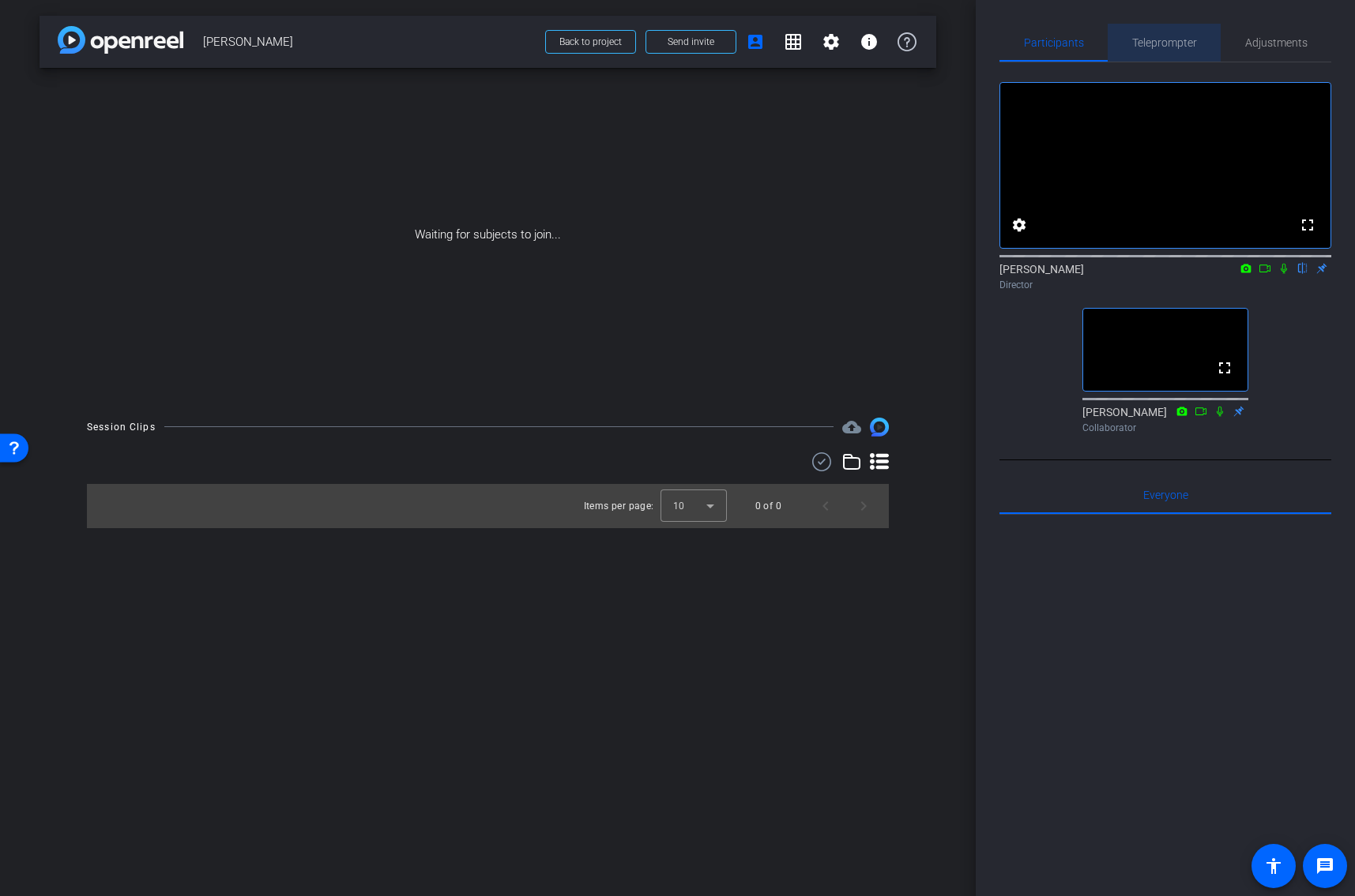
click at [1154, 53] on span "Teleprompter" at bounding box center [1164, 42] width 65 height 38
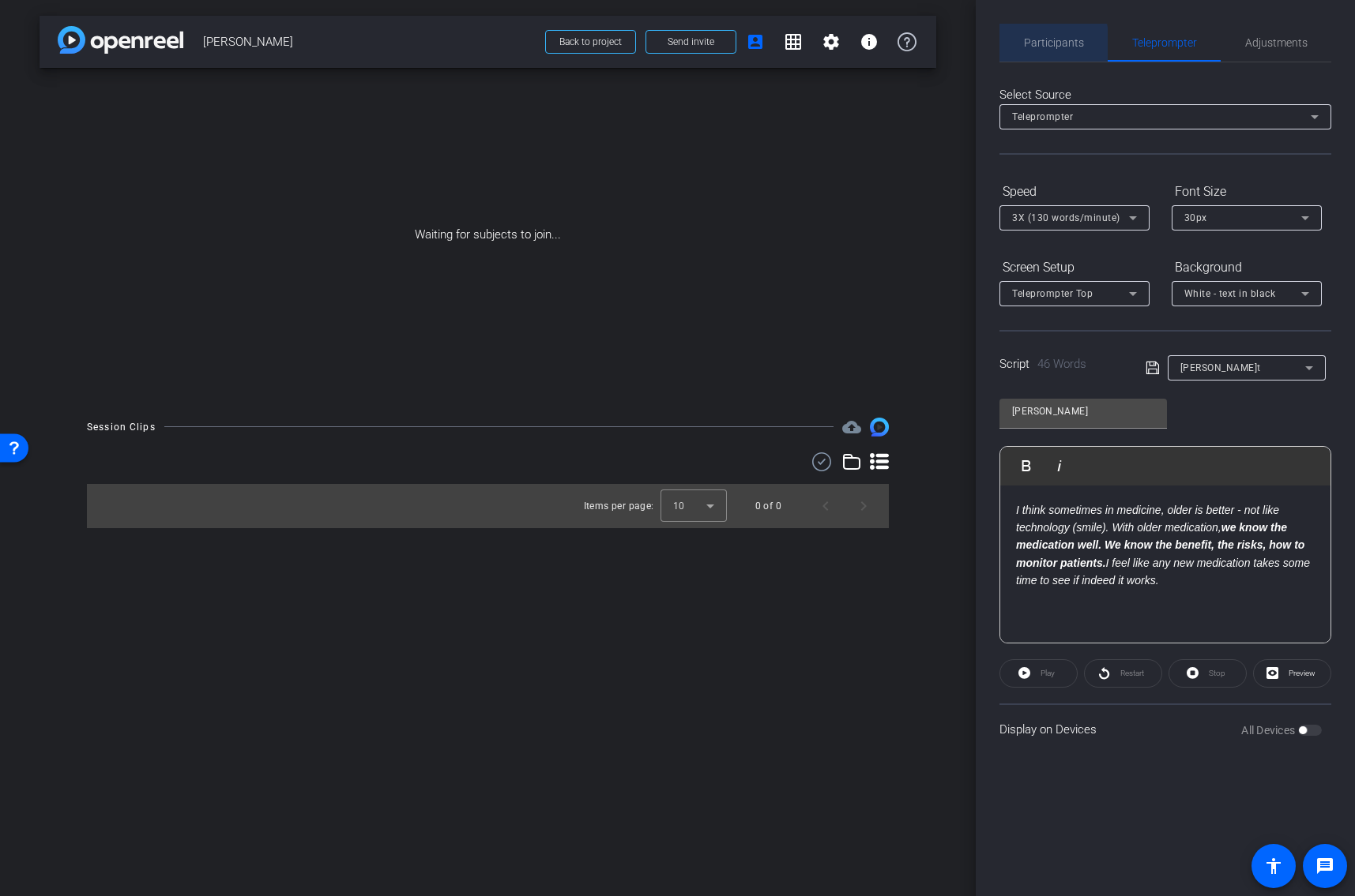
click at [1046, 44] on span "Participants" at bounding box center [1054, 43] width 60 height 11
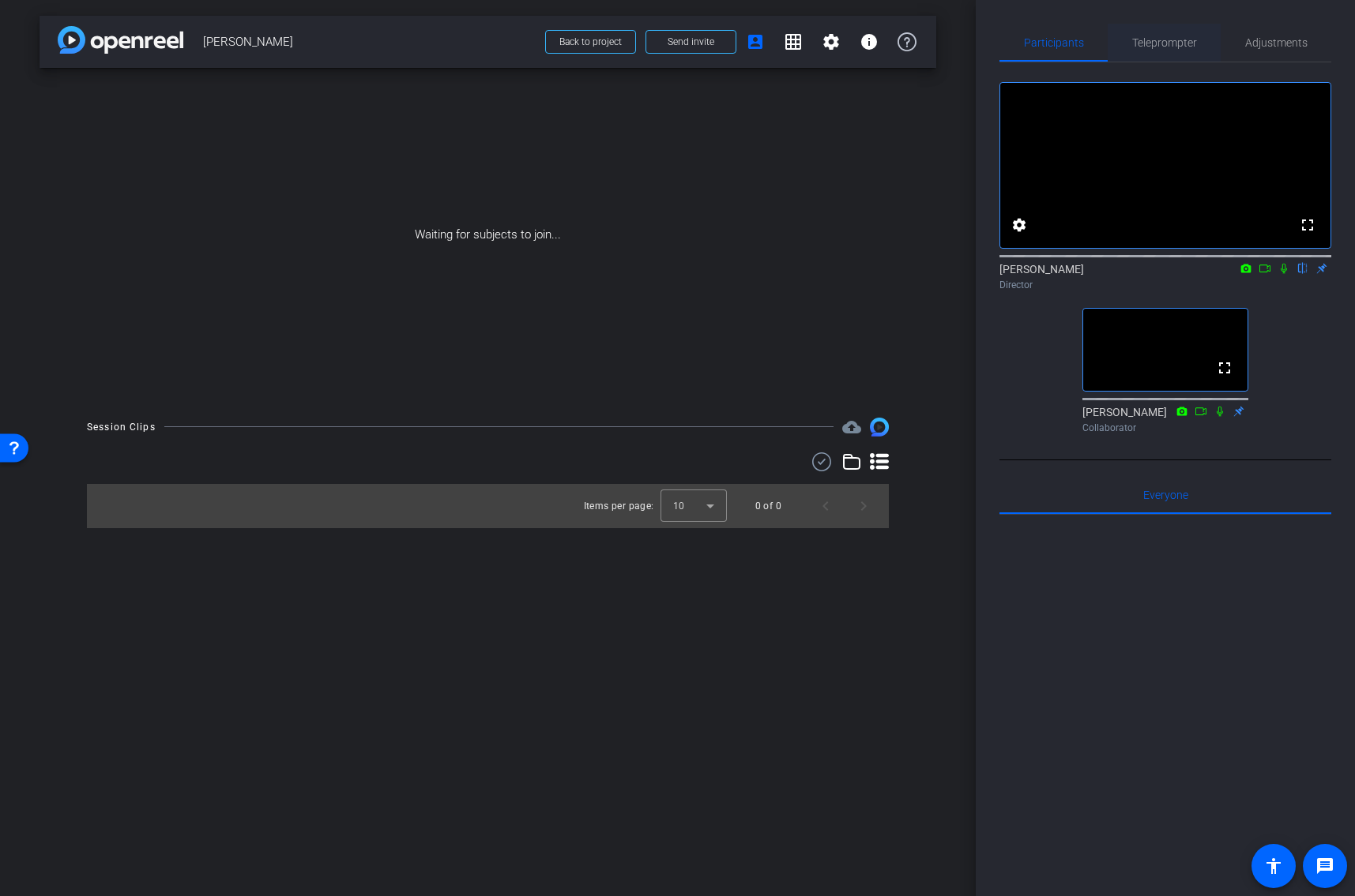
click at [1178, 45] on span "Teleprompter" at bounding box center [1164, 43] width 65 height 11
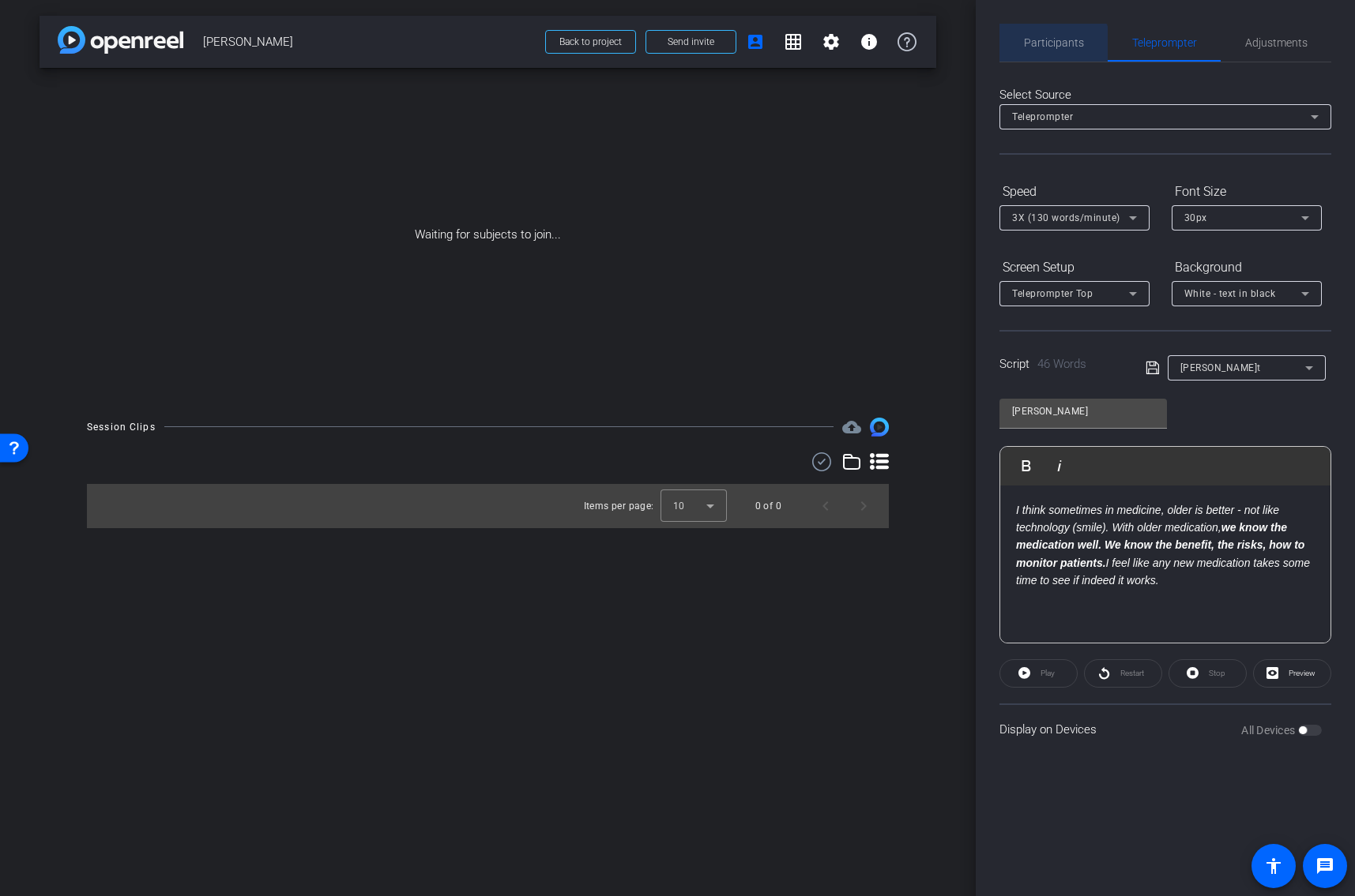
click at [1052, 49] on span "Participants" at bounding box center [1054, 42] width 60 height 38
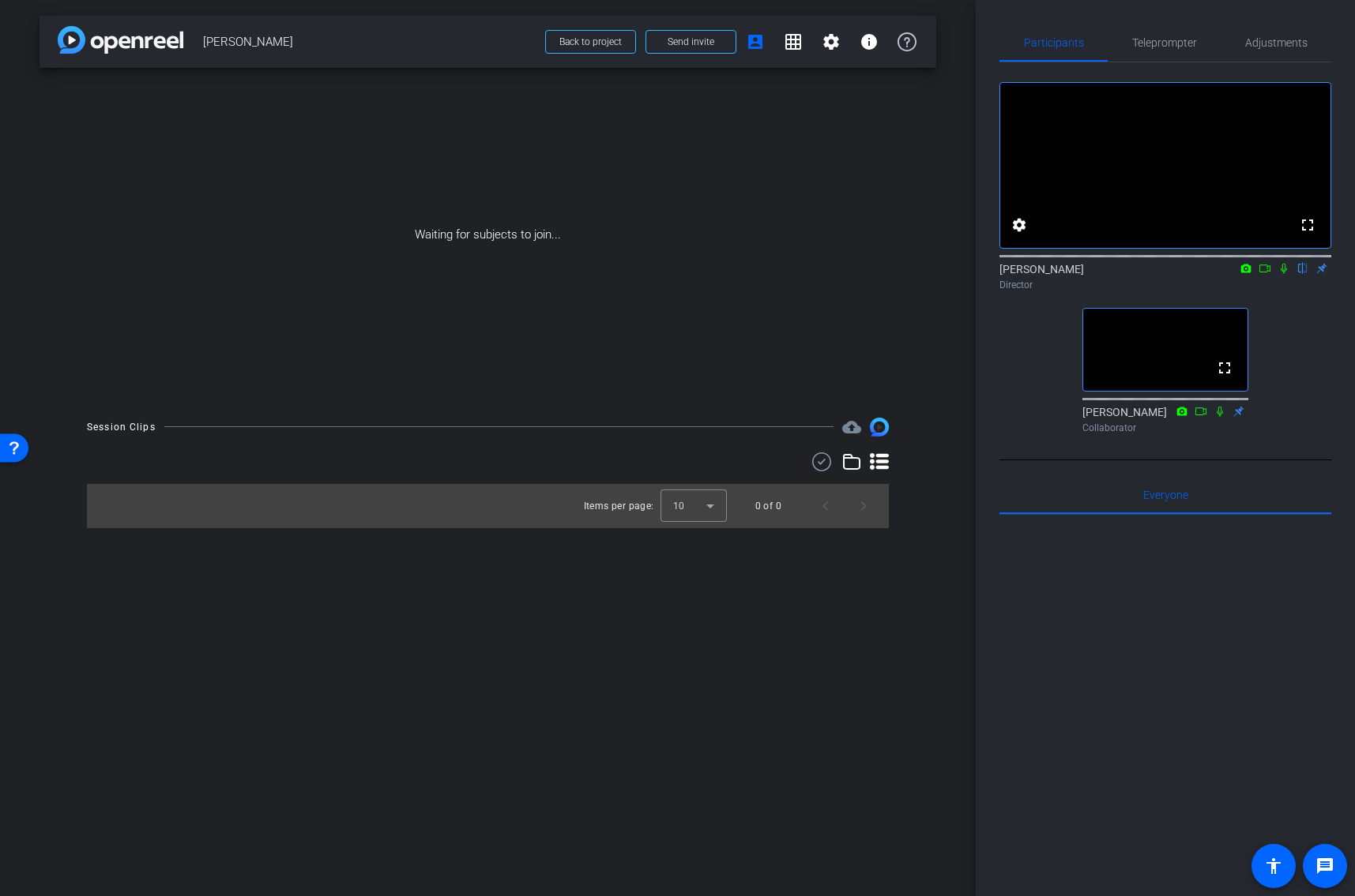
click at [877, 463] on icon at bounding box center [879, 461] width 19 height 19
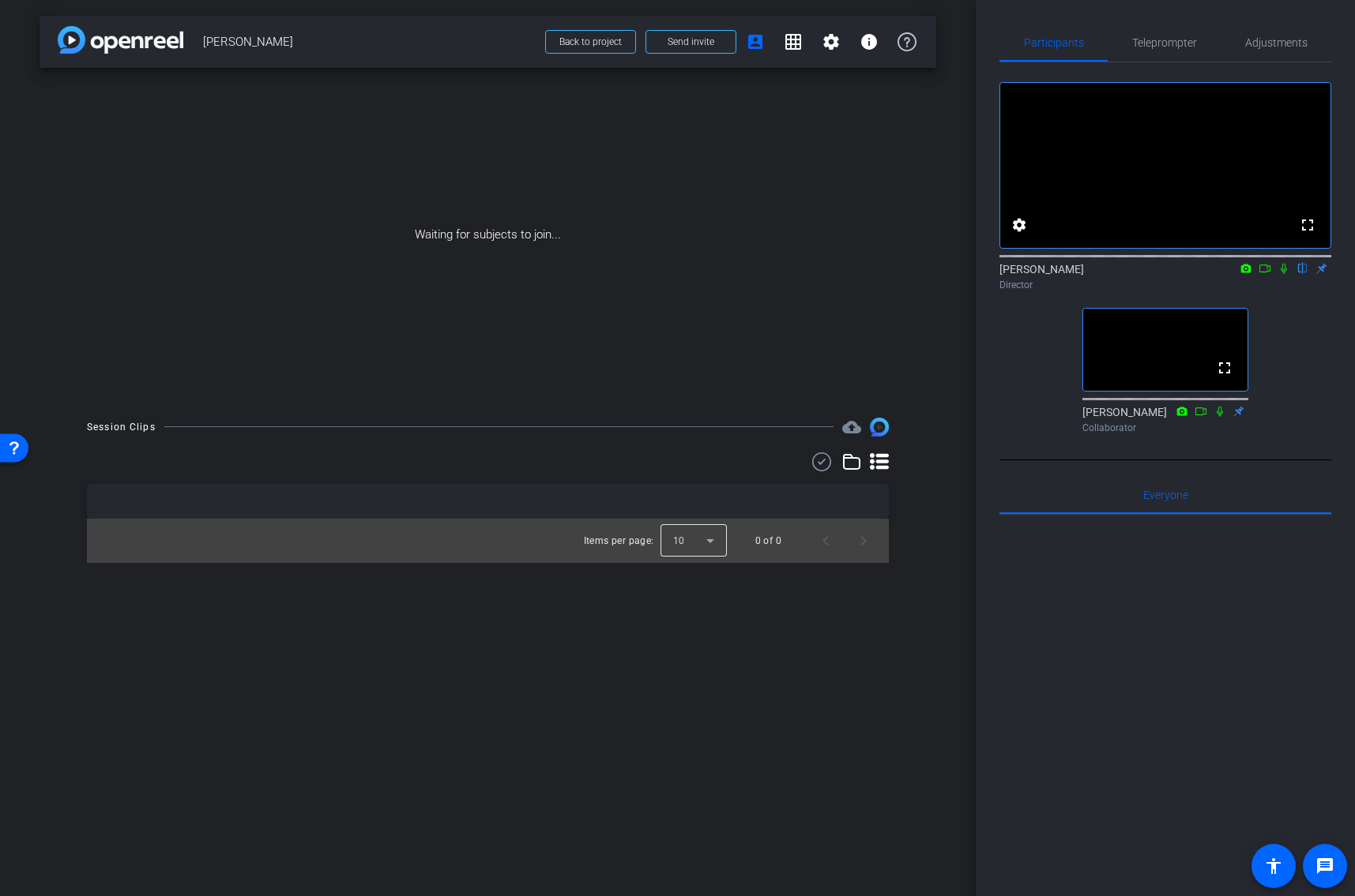
click at [710, 538] on div at bounding box center [693, 540] width 66 height 38
click at [688, 635] on mat-option "25" at bounding box center [693, 627] width 66 height 26
click at [932, 603] on div "arrow_back [PERSON_NAME] Back to project Send invite account_box grid_on settin…" at bounding box center [487, 448] width 975 height 896
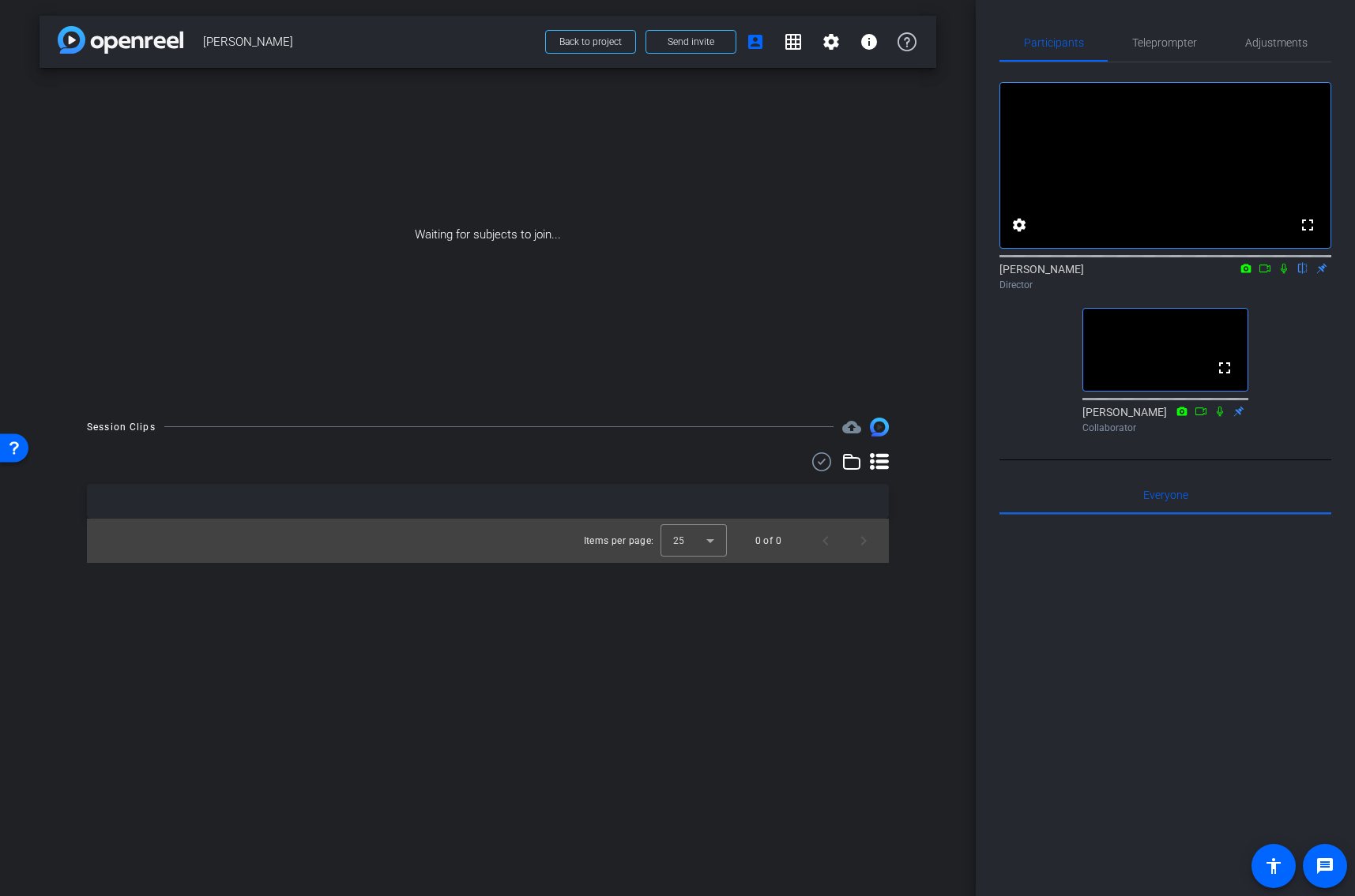
click at [933, 581] on div "arrow_back [PERSON_NAME] Back to project Send invite account_box grid_on settin…" at bounding box center [487, 448] width 975 height 896
click at [352, 105] on div "Waiting for subjects to join..." at bounding box center [487, 234] width 896 height 334
click at [1261, 273] on icon at bounding box center [1264, 268] width 11 height 8
click at [1280, 274] on icon at bounding box center [1284, 268] width 13 height 11
click at [682, 48] on span "Send invite" at bounding box center [690, 42] width 47 height 13
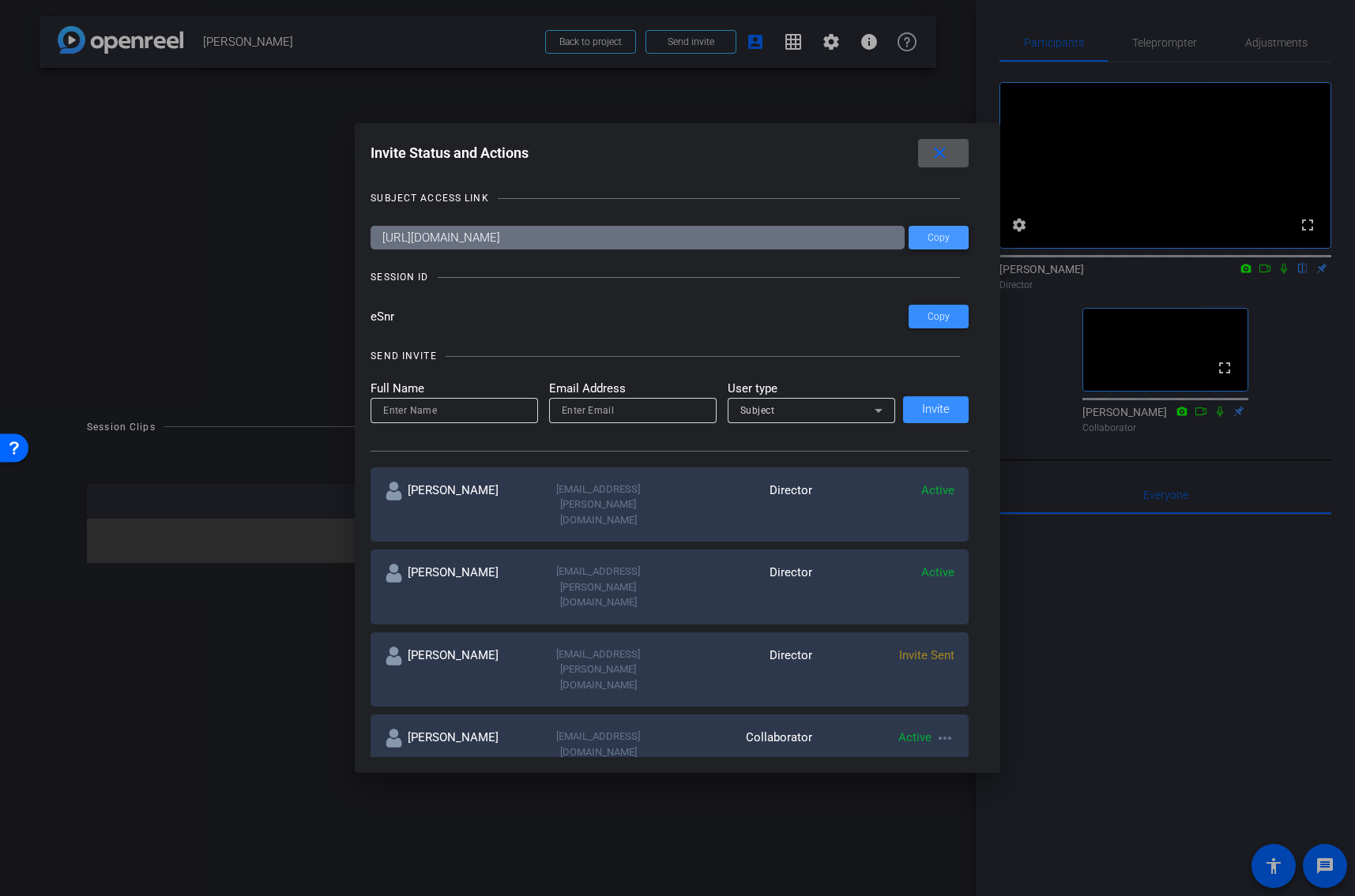
click at [930, 236] on span "Copy" at bounding box center [938, 238] width 22 height 12
click at [940, 152] on mat-icon "close" at bounding box center [939, 154] width 20 height 20
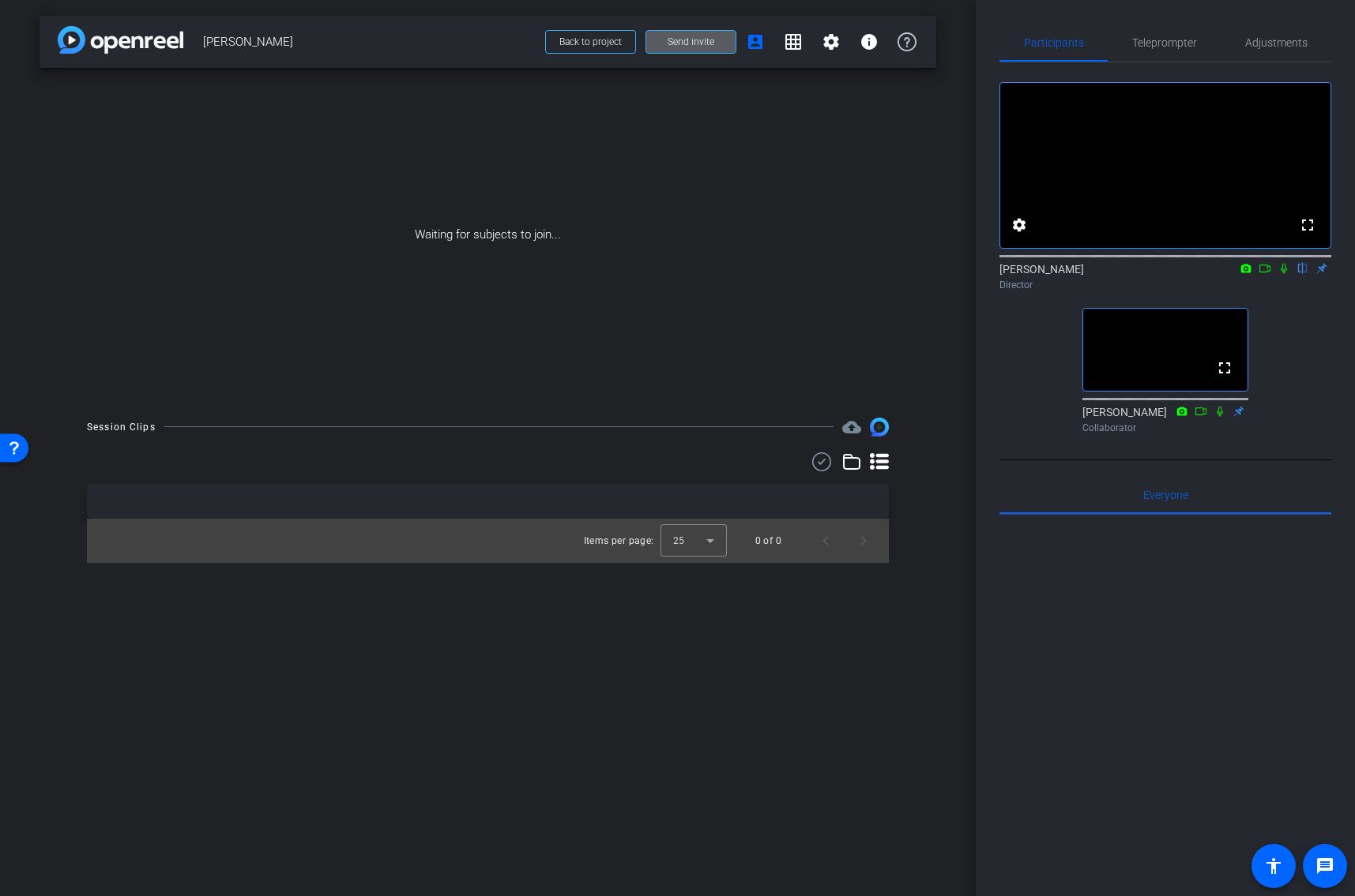
click at [1266, 274] on icon at bounding box center [1264, 268] width 13 height 11
click at [1284, 273] on icon at bounding box center [1283, 267] width 8 height 8
click at [695, 43] on span "Send invite" at bounding box center [690, 42] width 47 height 13
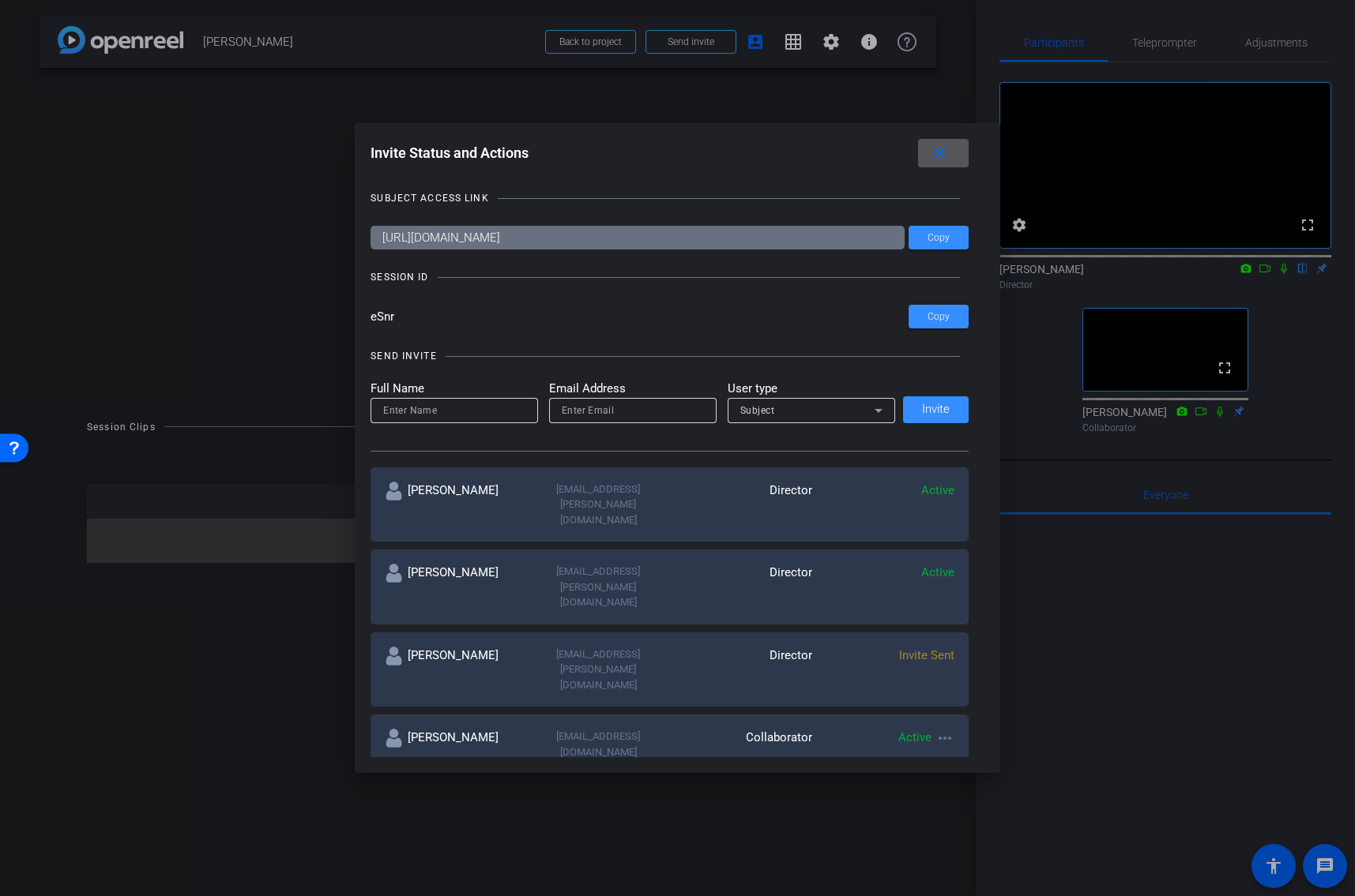
click at [941, 154] on mat-icon "close" at bounding box center [939, 154] width 20 height 20
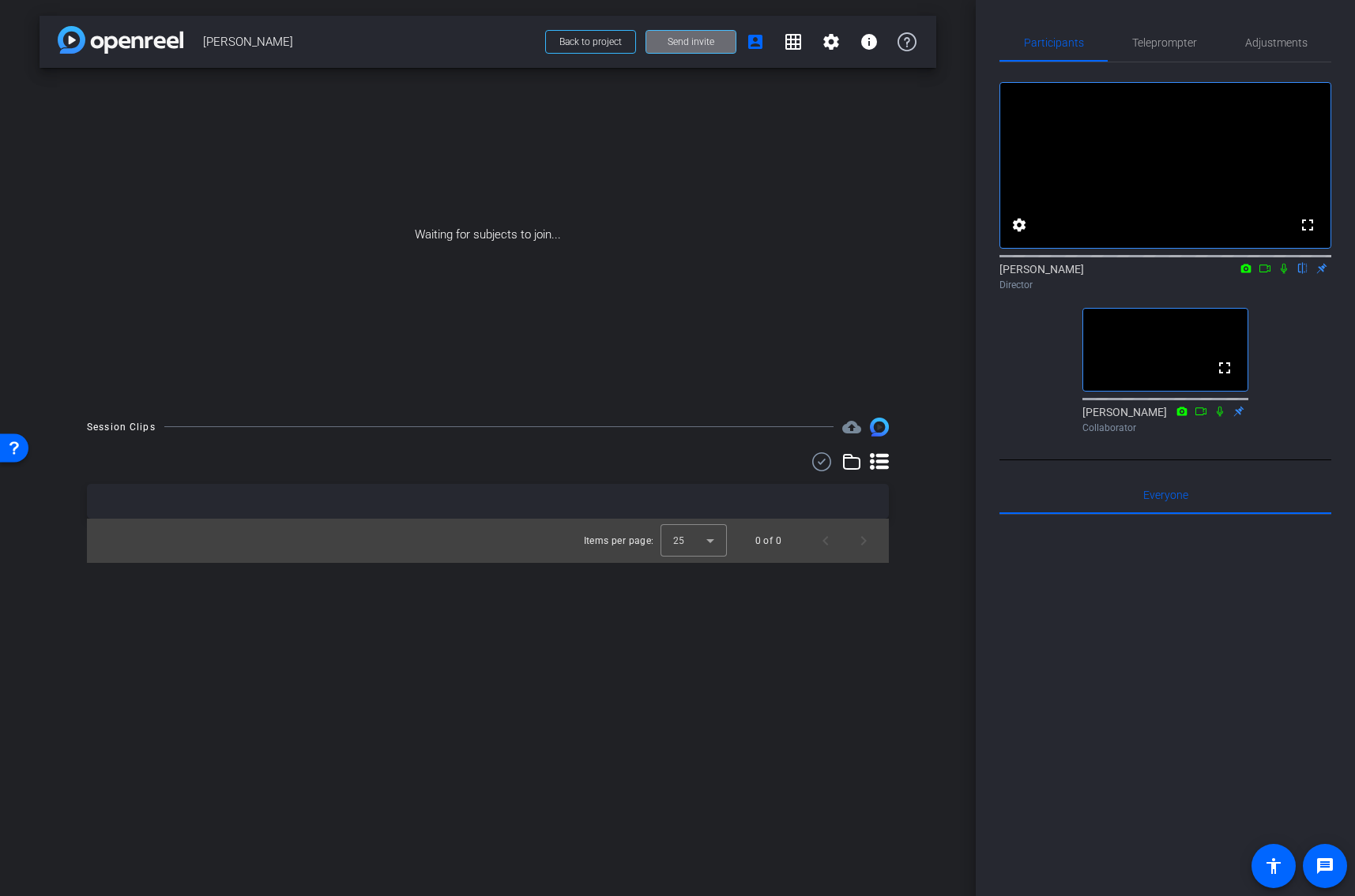
click at [715, 41] on span at bounding box center [690, 41] width 89 height 38
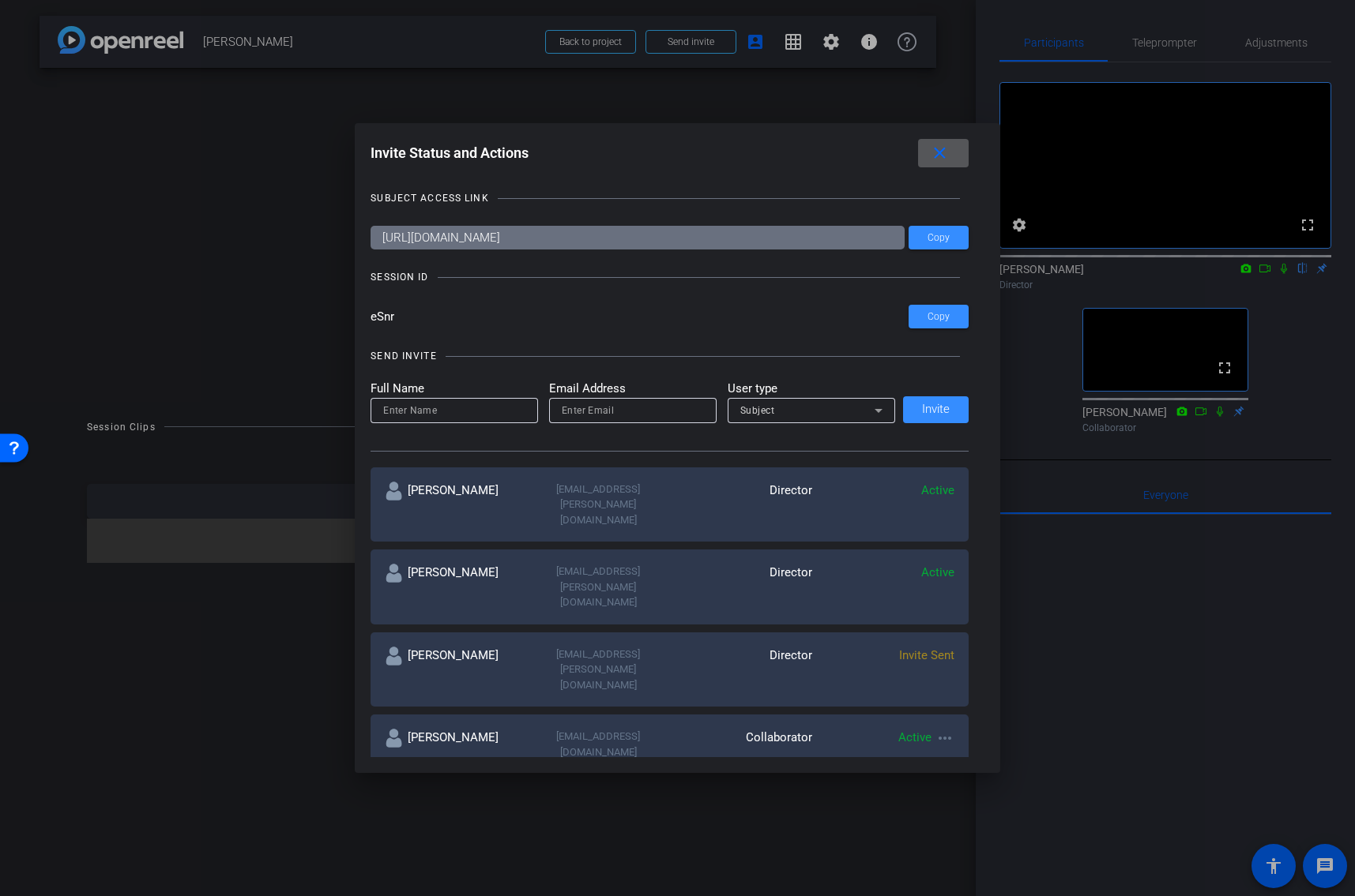
click at [939, 145] on mat-icon "close" at bounding box center [939, 154] width 20 height 20
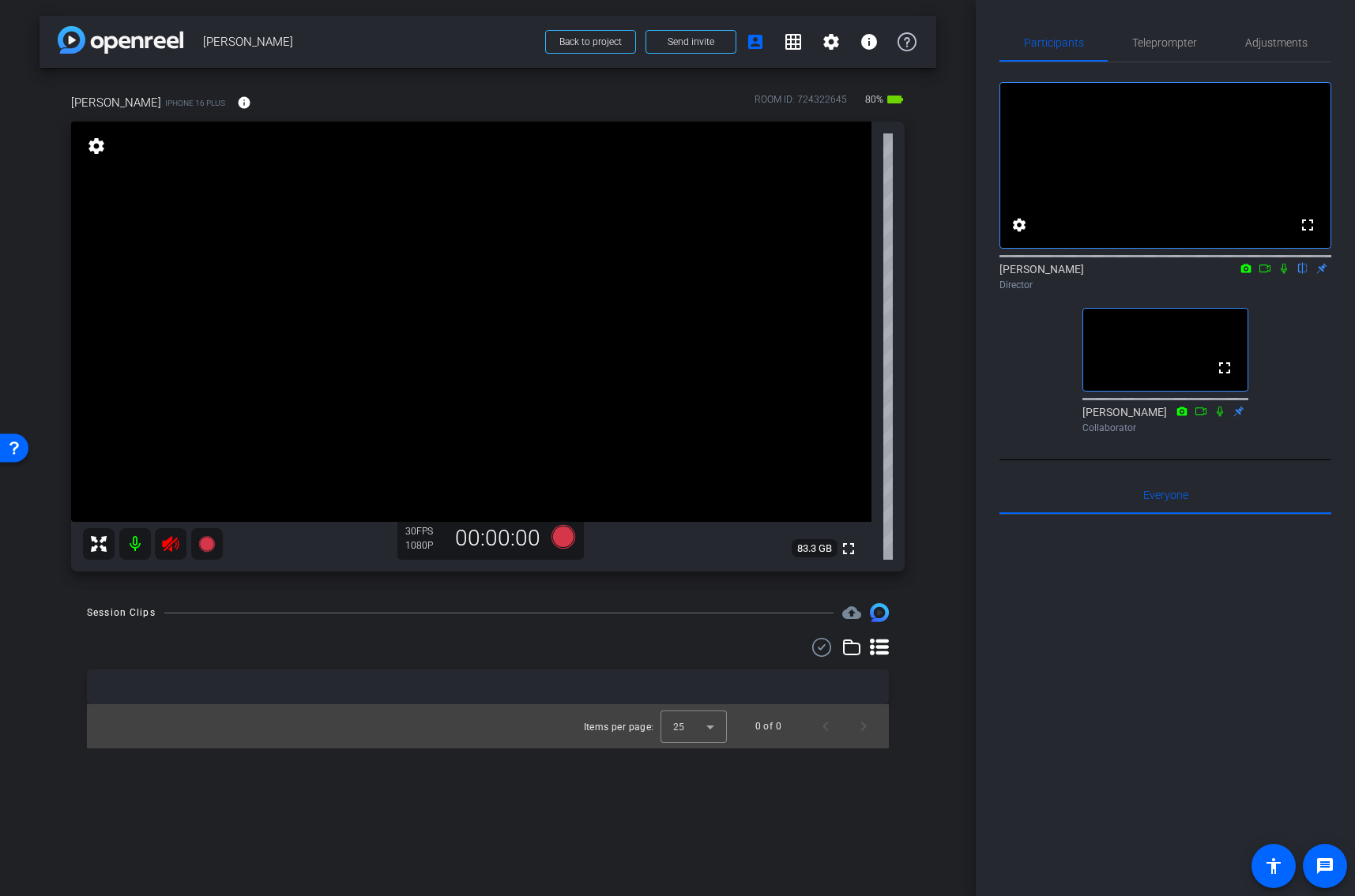
click at [168, 545] on icon at bounding box center [170, 544] width 16 height 16
click at [237, 108] on mat-icon "info" at bounding box center [244, 103] width 15 height 15
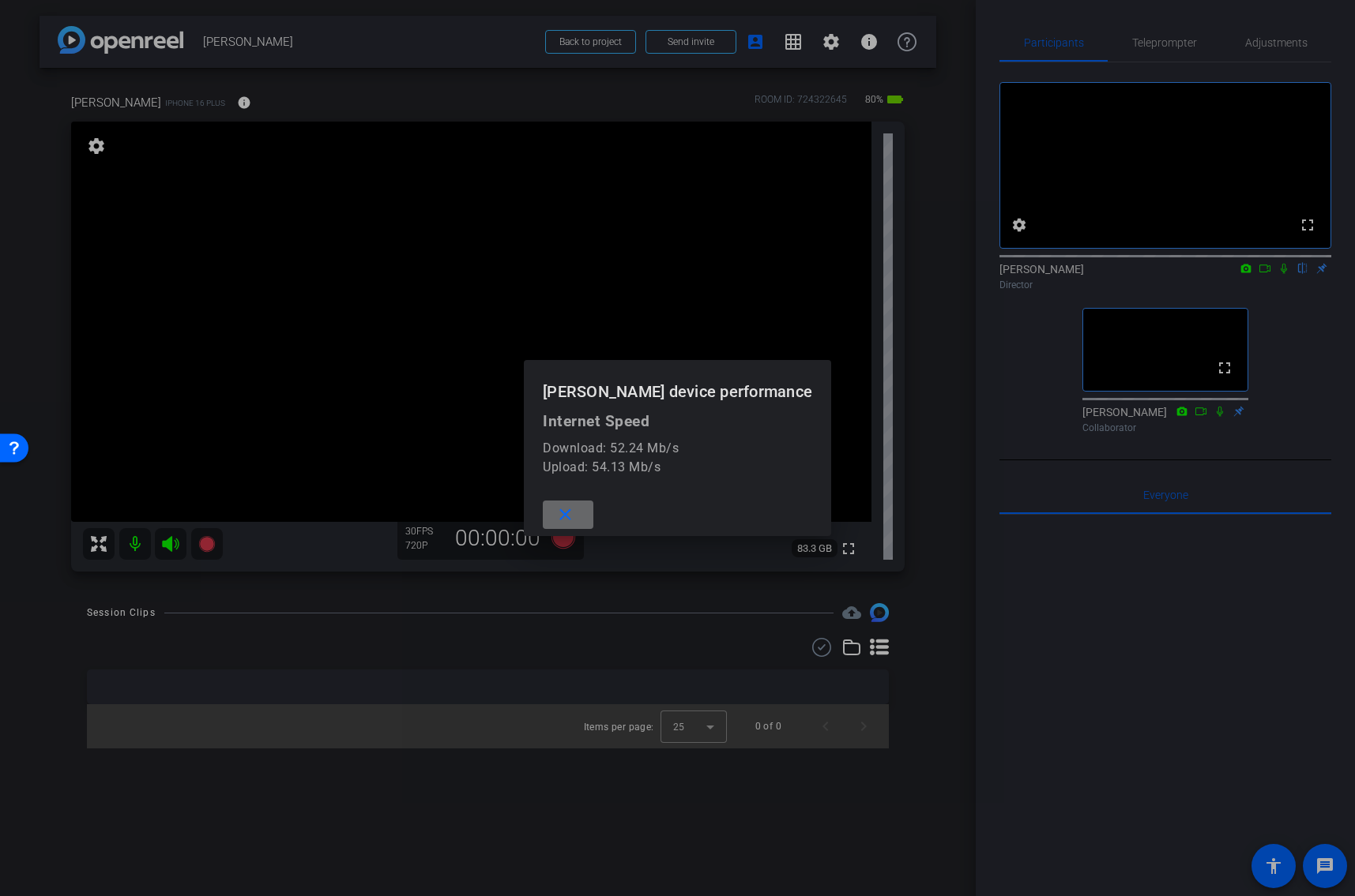
click at [593, 510] on span at bounding box center [568, 514] width 50 height 38
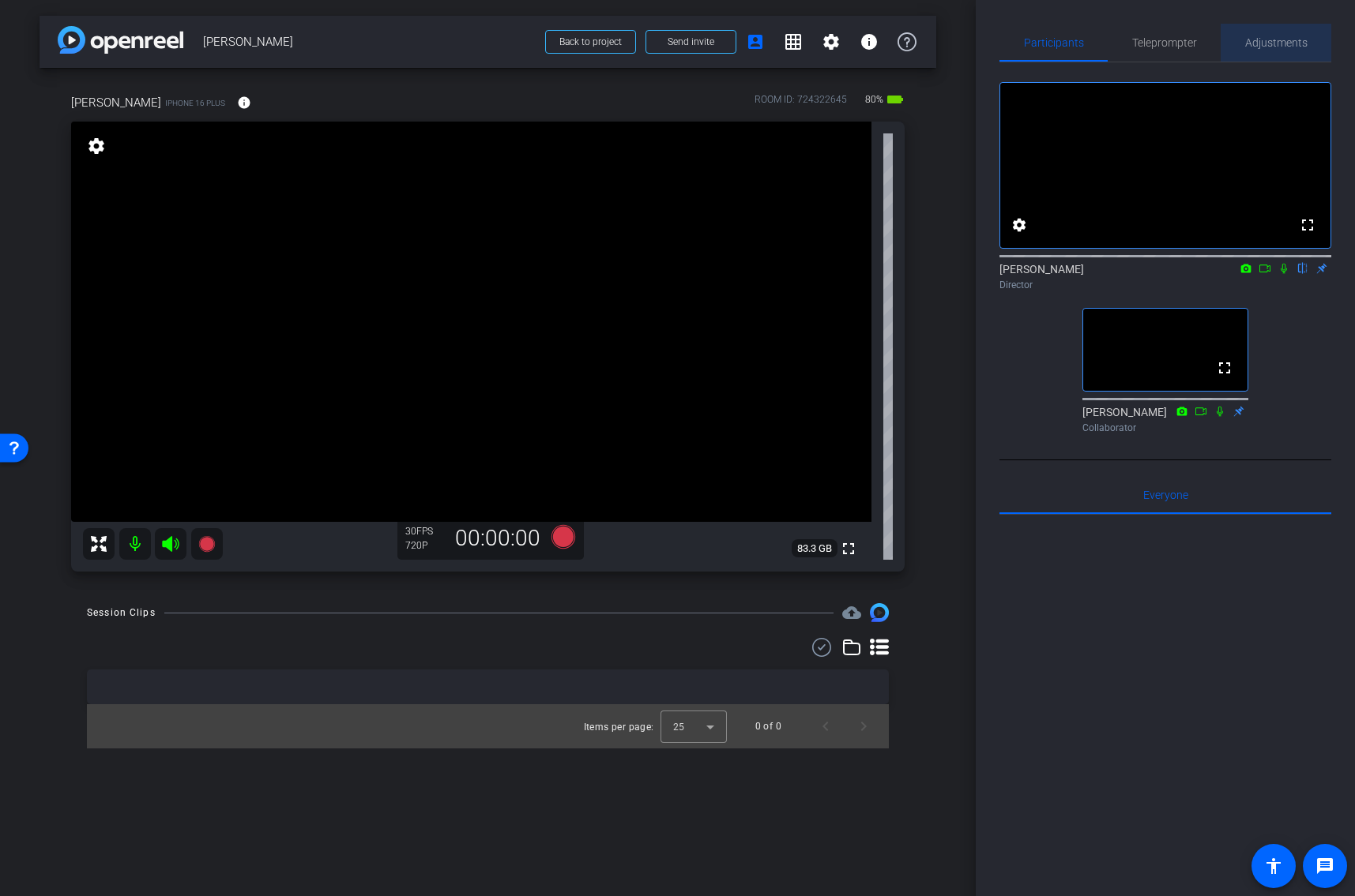
click at [1263, 49] on span "Adjustments" at bounding box center [1276, 42] width 62 height 38
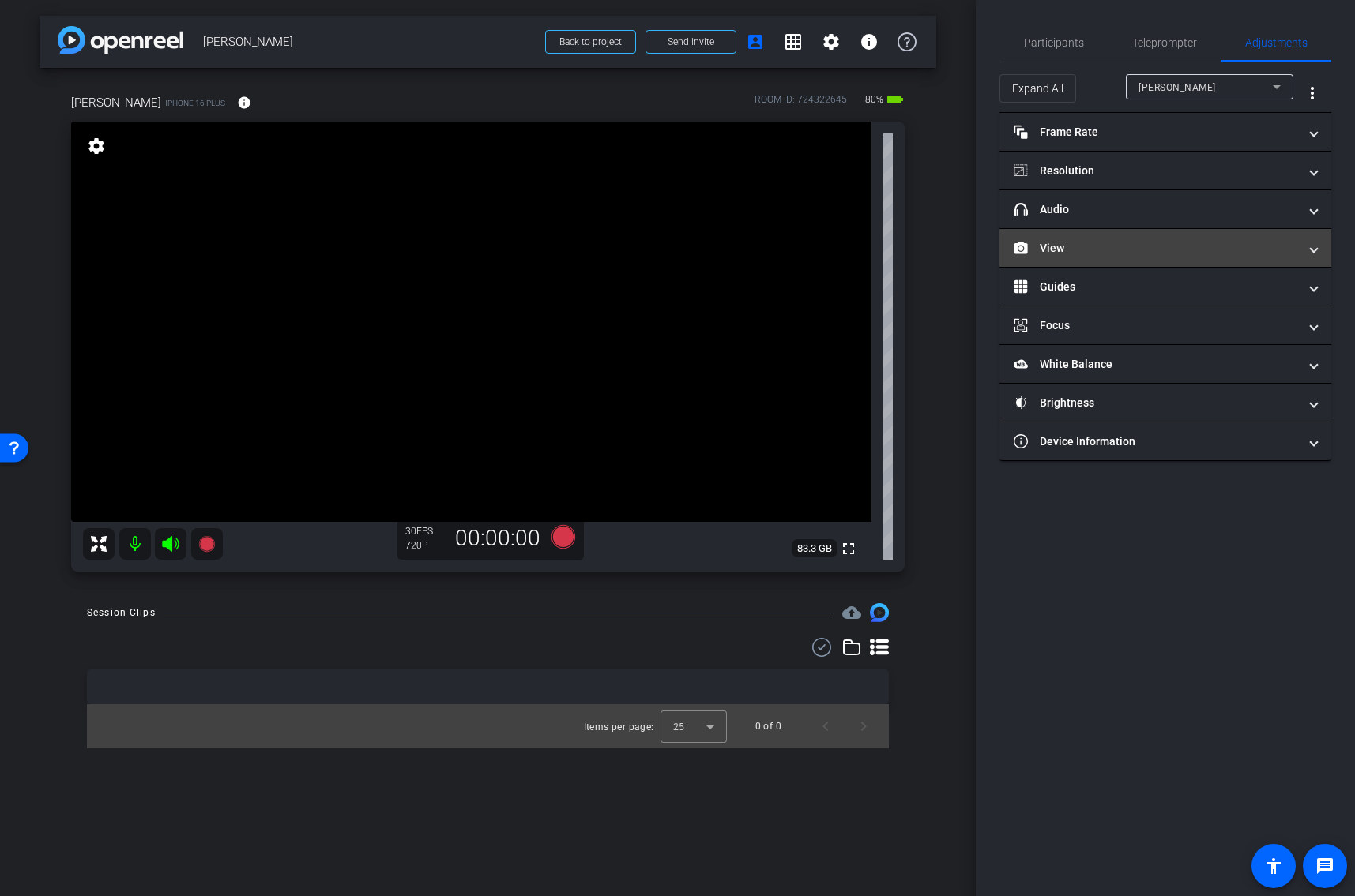
click at [1092, 257] on mat-expansion-panel-header "View" at bounding box center [1165, 247] width 331 height 38
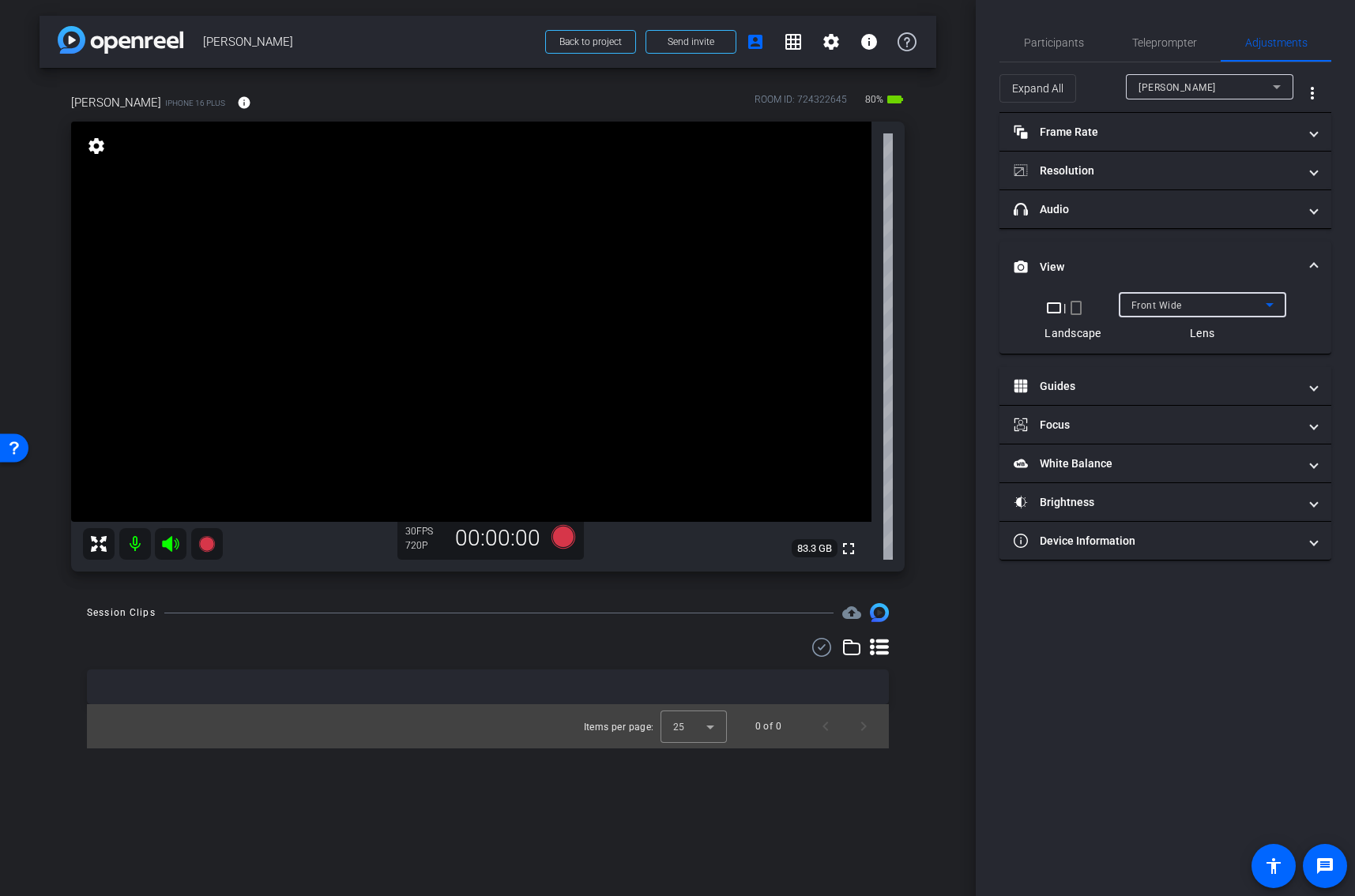
click at [1165, 302] on span "Front Wide" at bounding box center [1155, 306] width 50 height 11
click at [1135, 239] on div at bounding box center [678, 448] width 1355 height 896
click at [1128, 178] on mat-panel-title "Resolution" at bounding box center [1155, 171] width 285 height 16
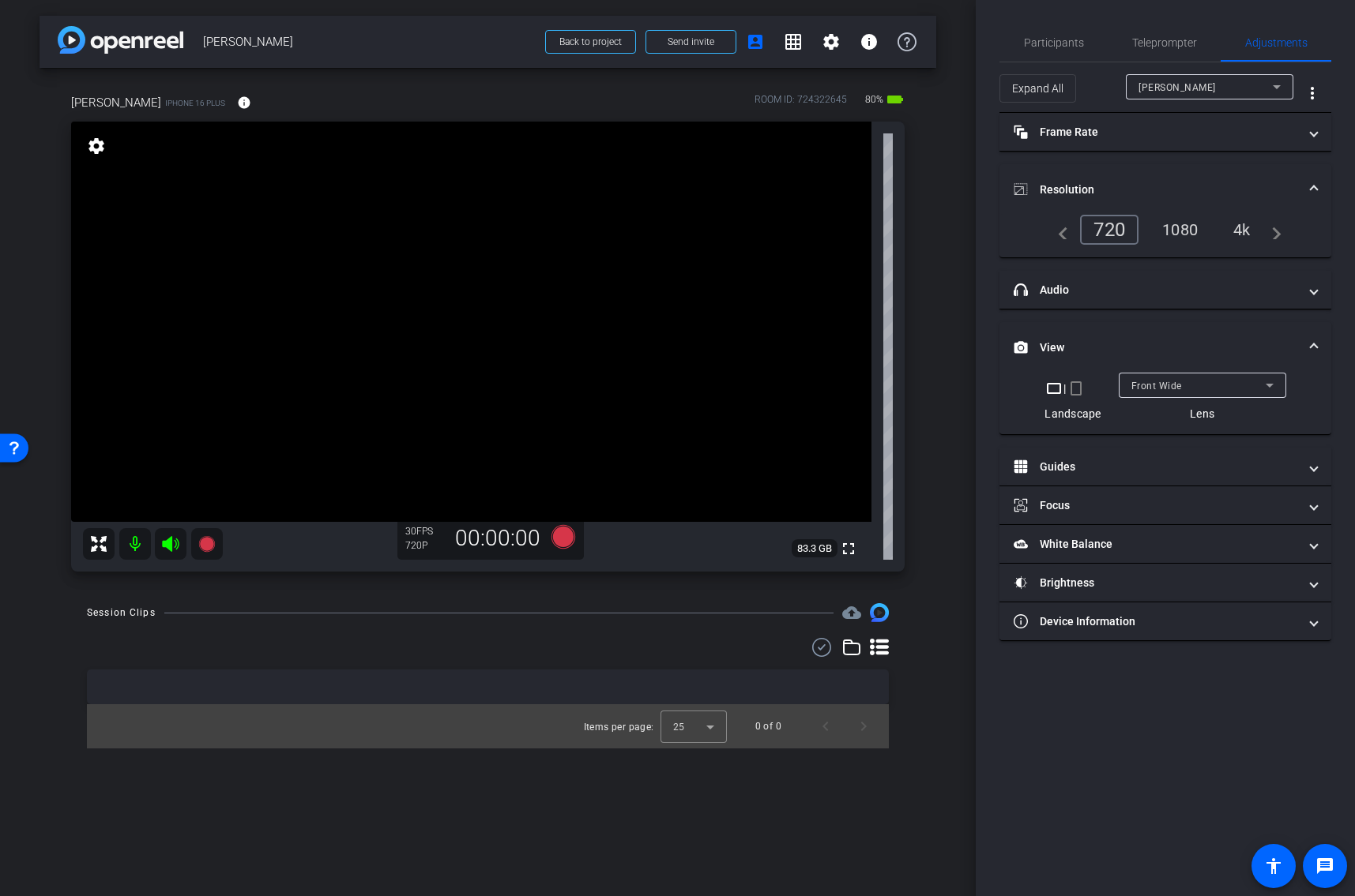
click at [1241, 231] on div "4k" at bounding box center [1241, 229] width 41 height 27
click at [1111, 181] on mat-panel-title "Resolution" at bounding box center [1155, 189] width 285 height 16
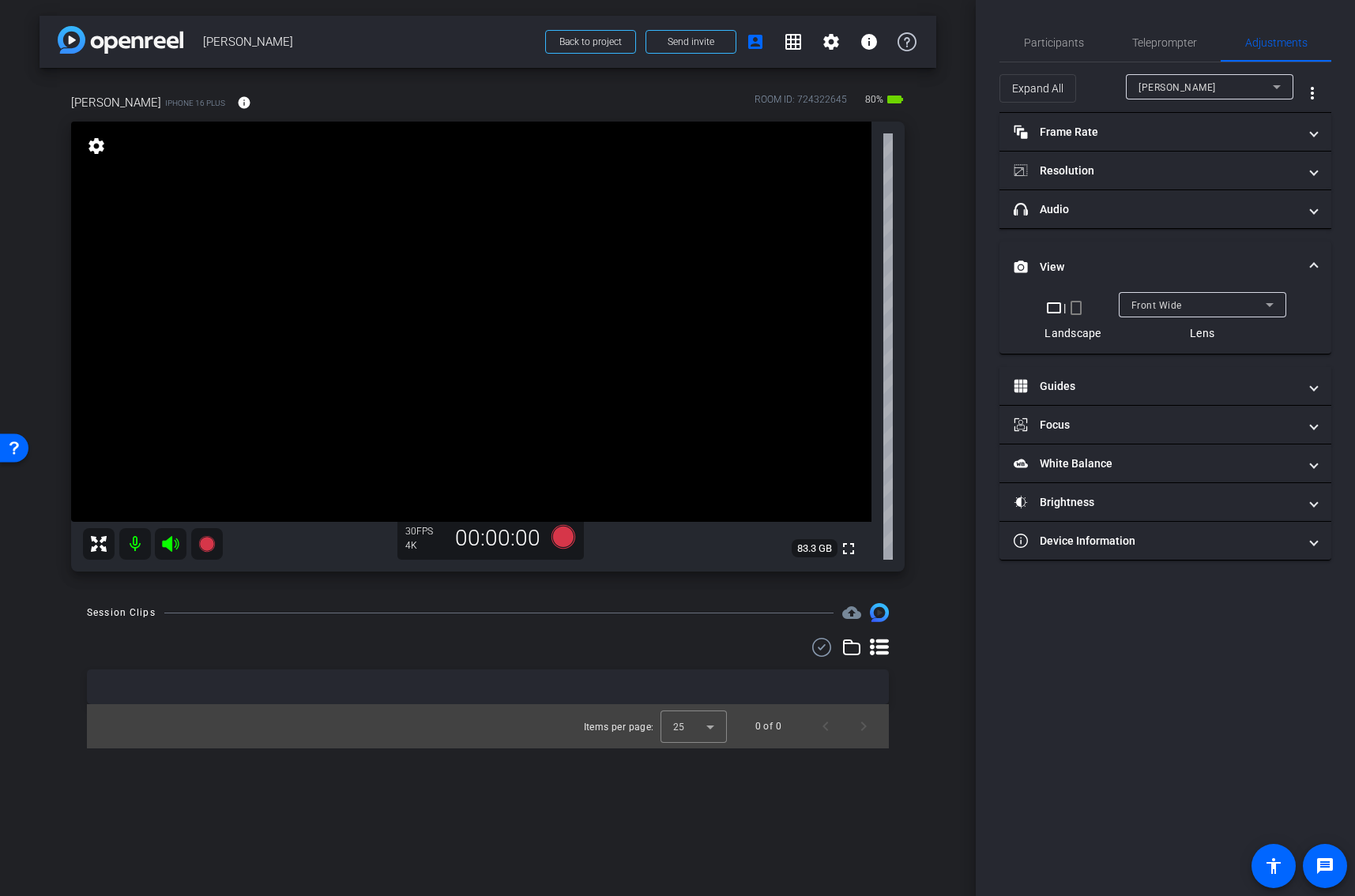
click at [1083, 256] on mat-expansion-panel-header "View" at bounding box center [1165, 266] width 331 height 50
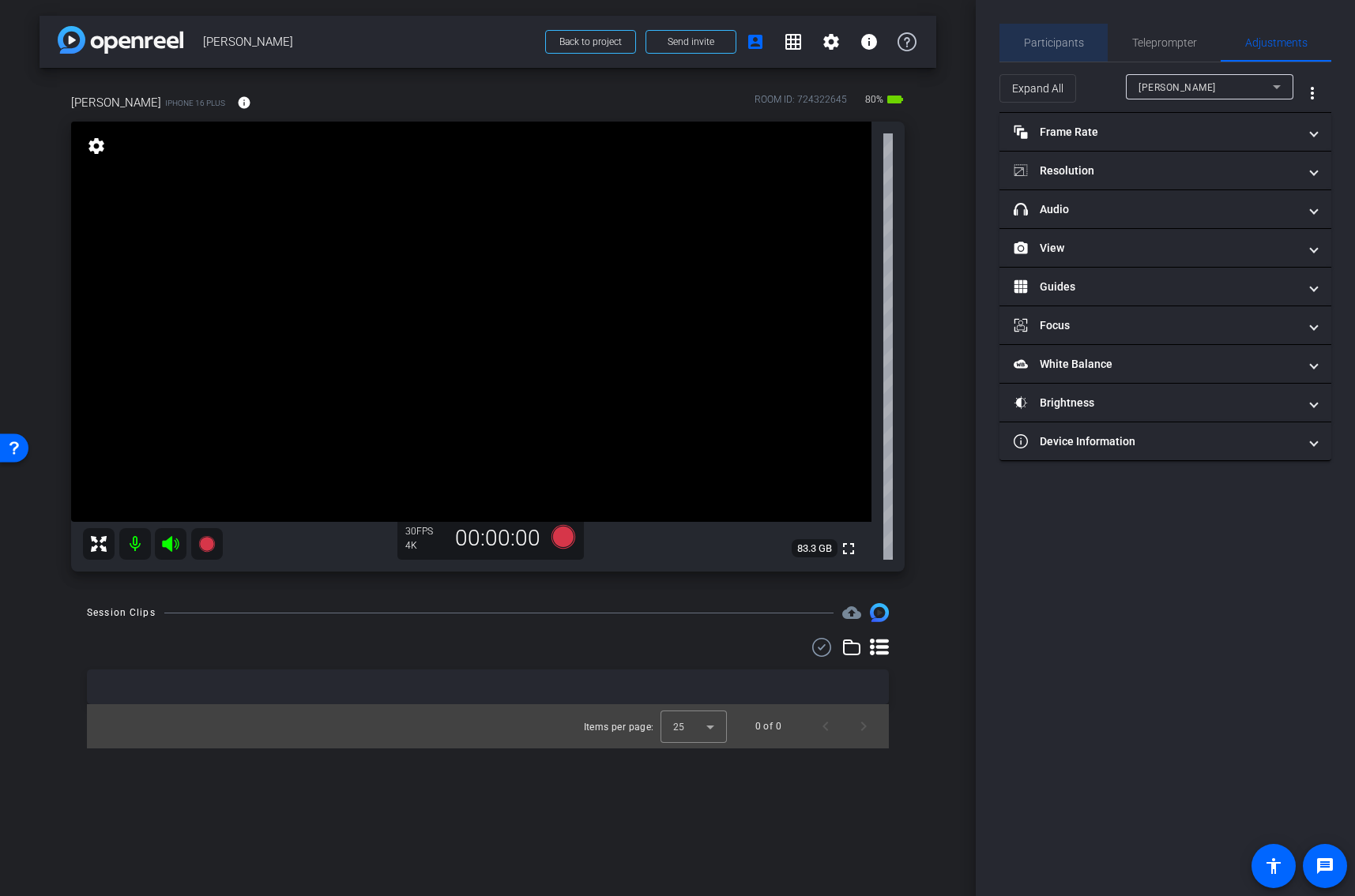
click at [1054, 41] on span "Participants" at bounding box center [1054, 43] width 60 height 11
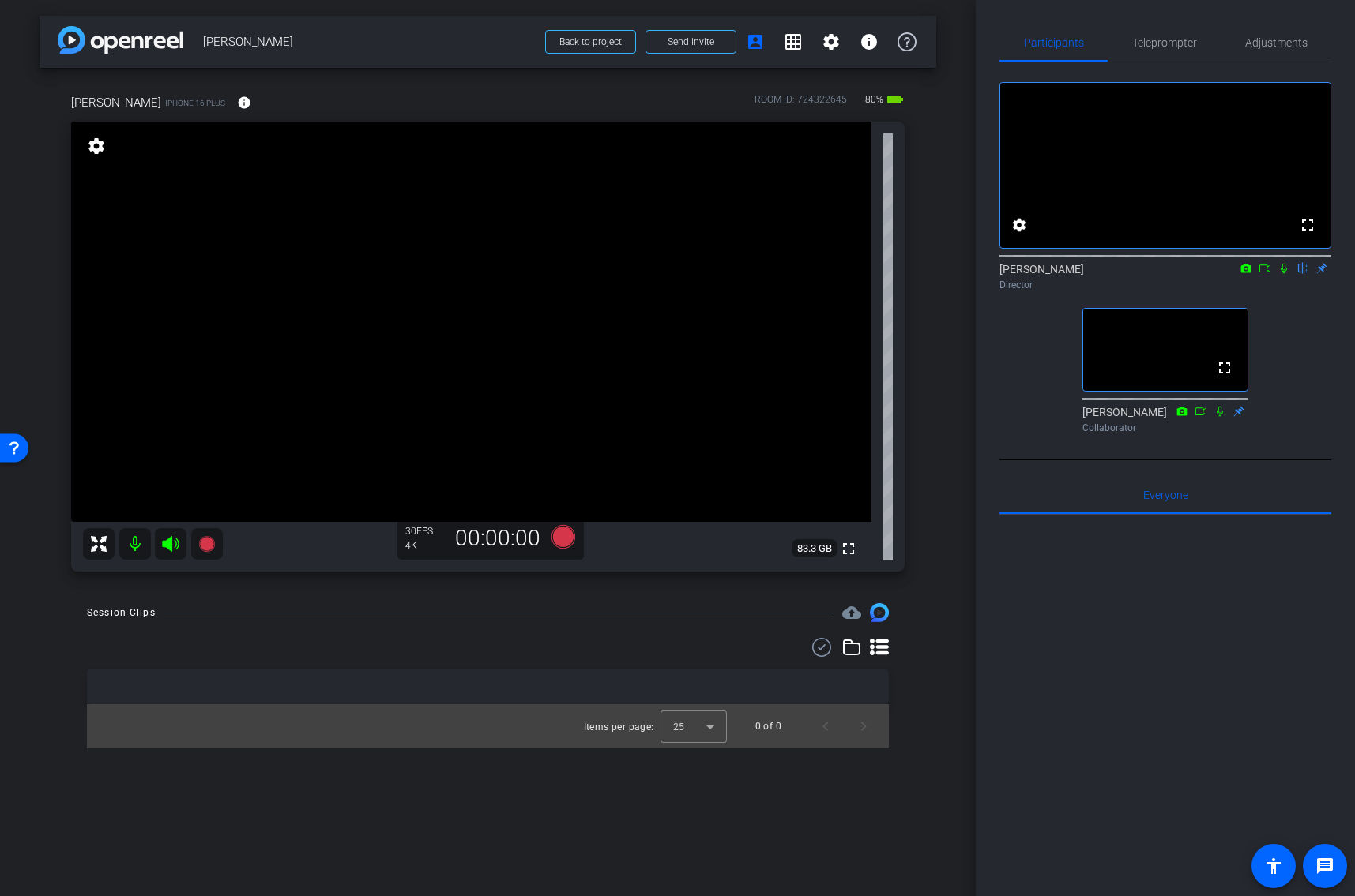
click at [935, 457] on div "[PERSON_NAME] iPhone 16 Plus info ROOM ID: 724322645 80% battery_std fullscreen…" at bounding box center [487, 328] width 896 height 520
click at [947, 231] on div "arrow_back [PERSON_NAME] Back to project Send invite account_box grid_on settin…" at bounding box center [487, 448] width 975 height 896
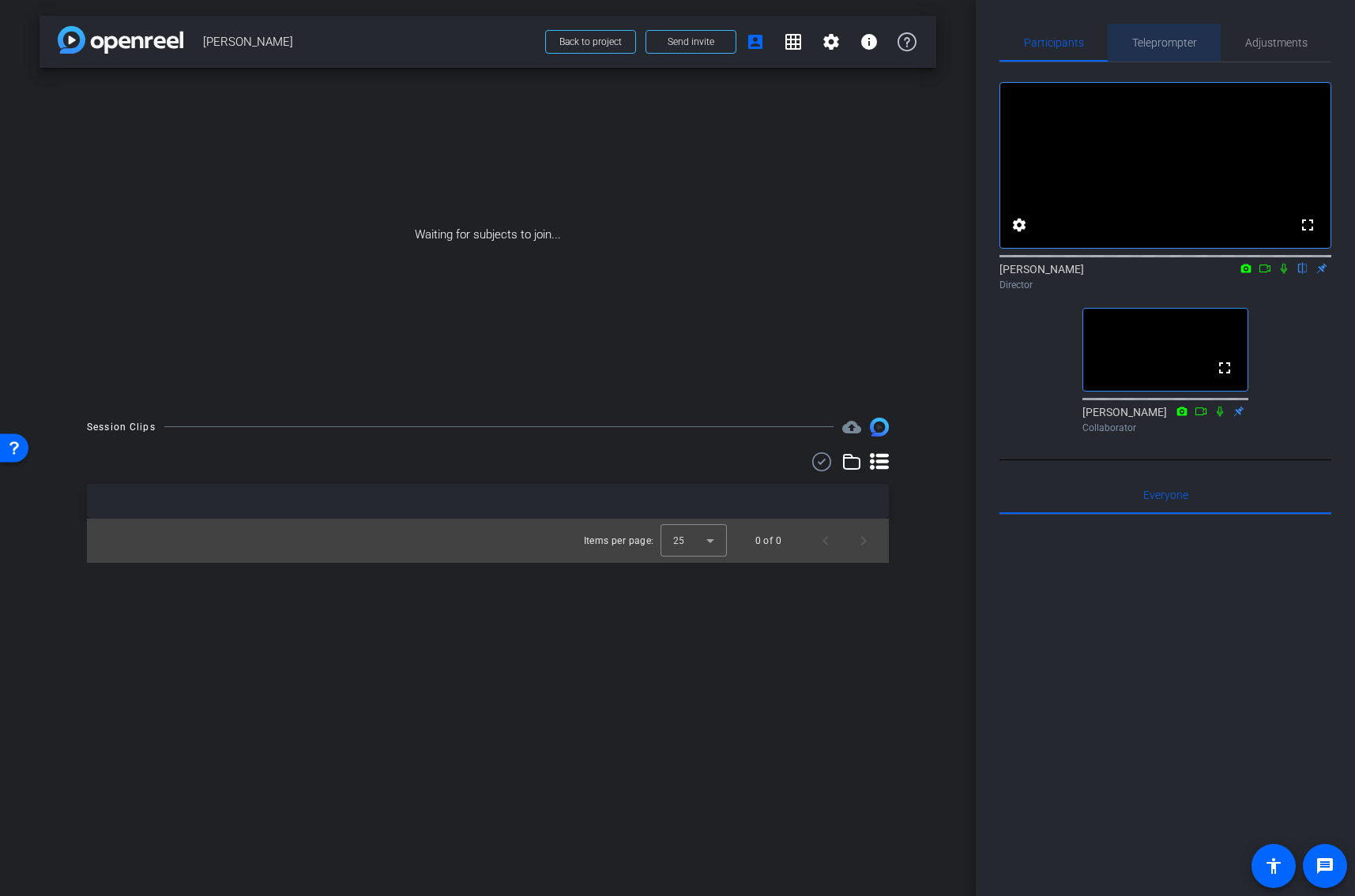
click at [1167, 45] on span "Teleprompter" at bounding box center [1164, 43] width 65 height 11
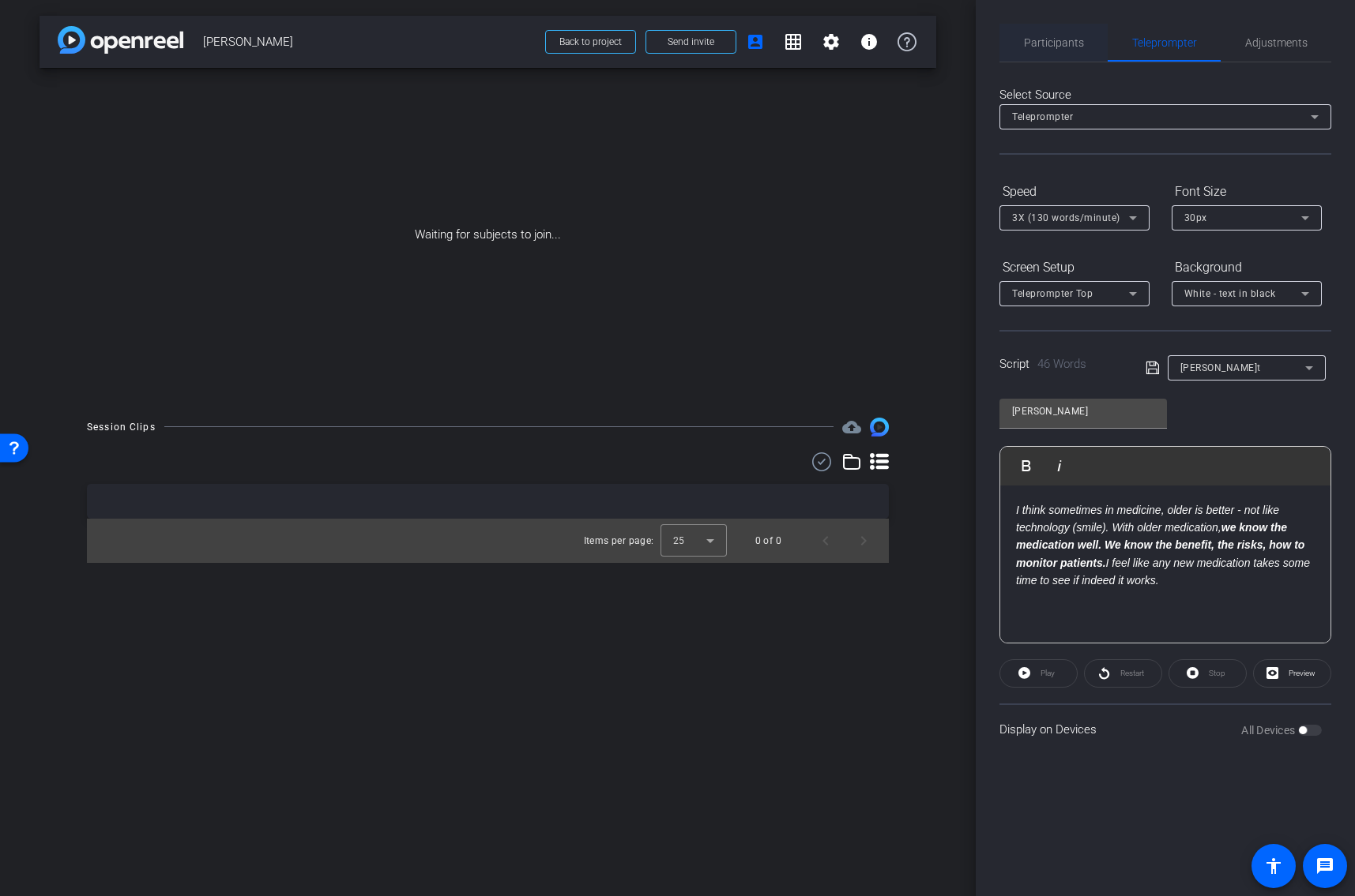
click at [1046, 45] on span "Participants" at bounding box center [1054, 43] width 60 height 11
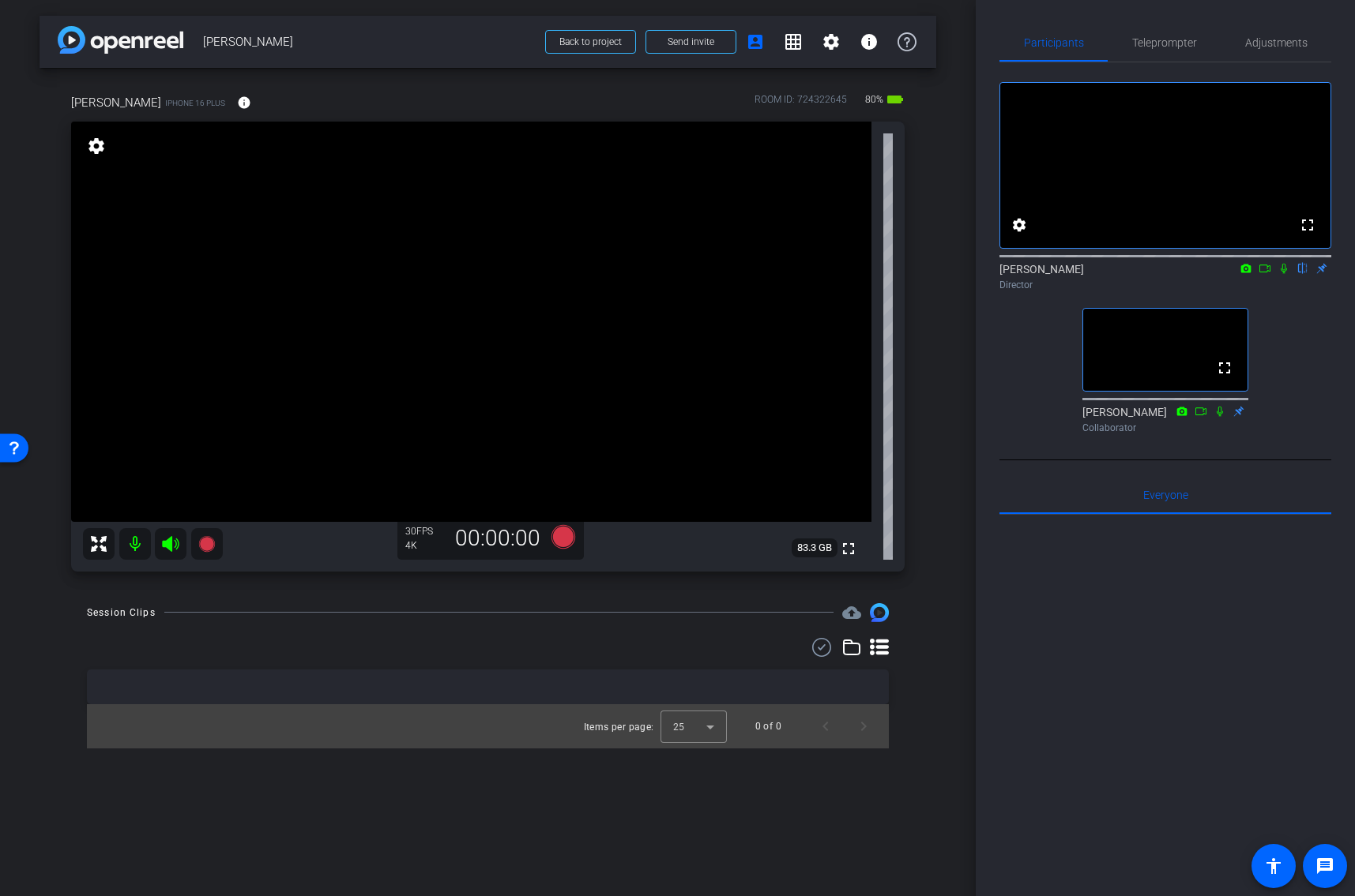
click at [434, 360] on video at bounding box center [472, 321] width 800 height 400
click at [437, 273] on video at bounding box center [472, 321] width 800 height 400
click at [434, 285] on div at bounding box center [437, 273] width 39 height 39
click at [456, 265] on video at bounding box center [472, 321] width 800 height 400
click at [1274, 43] on span "Adjustments" at bounding box center [1276, 43] width 62 height 11
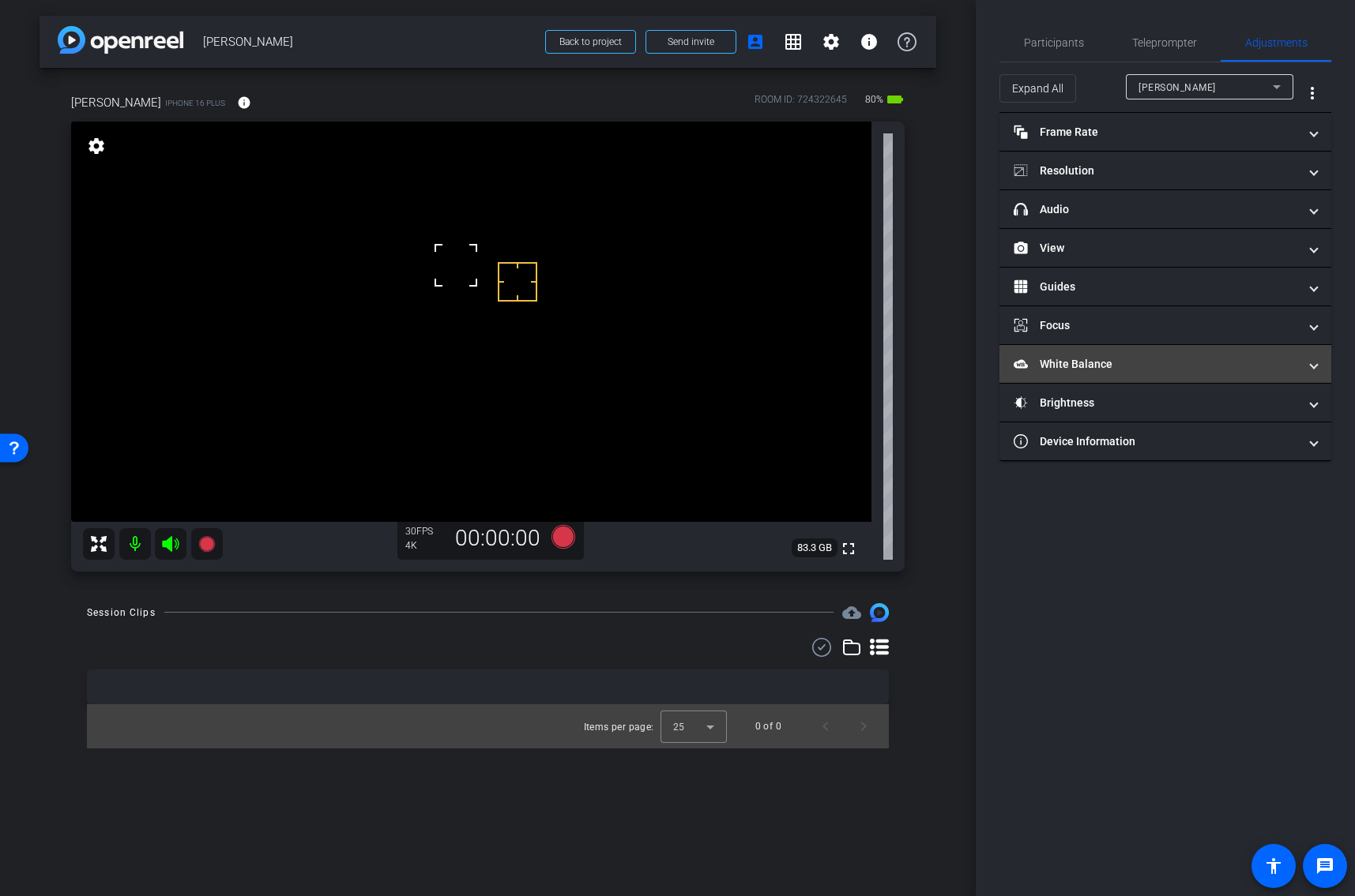
click at [1072, 358] on mat-panel-title "White Balance White Balance" at bounding box center [1155, 364] width 285 height 16
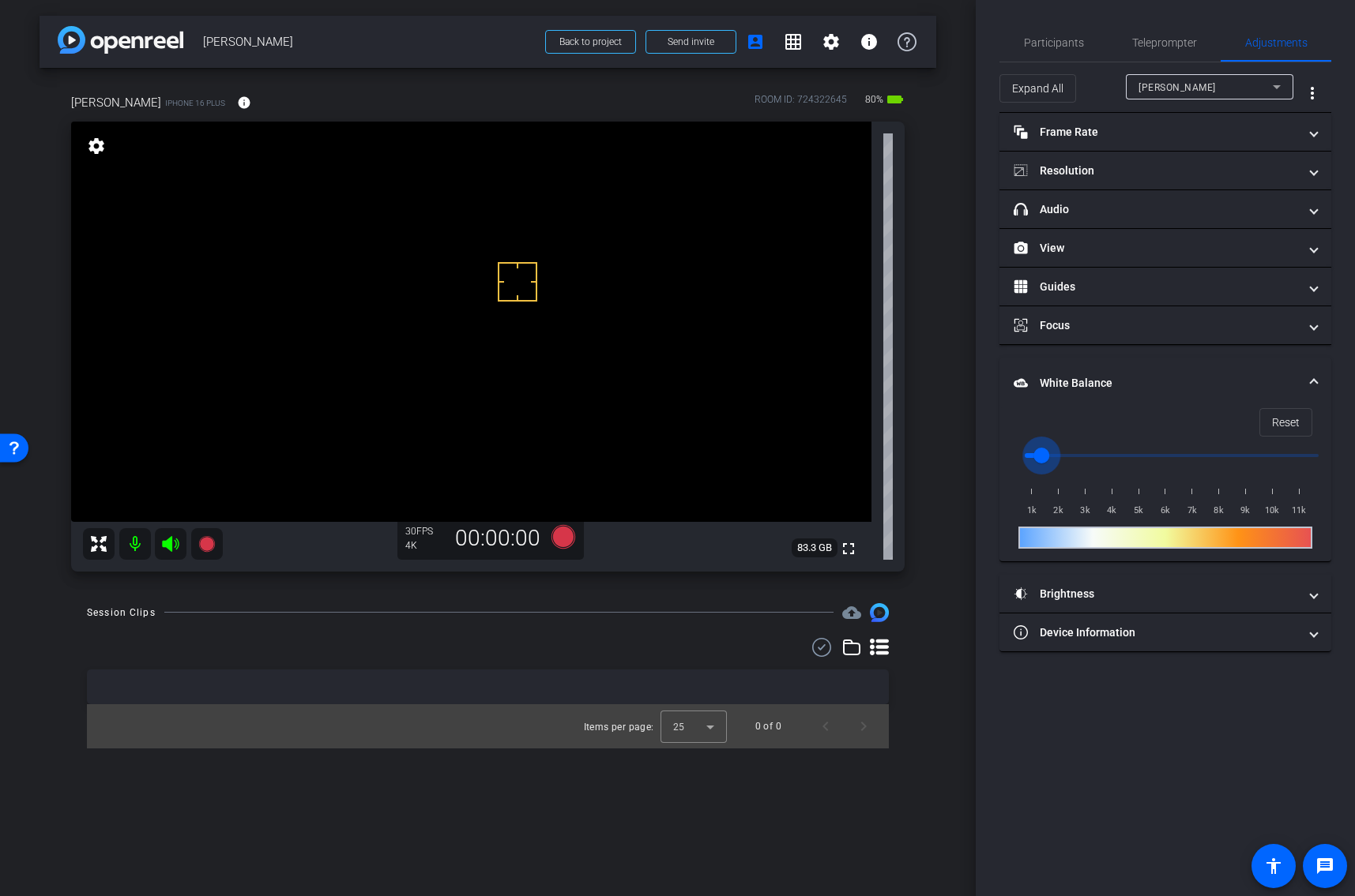
drag, startPoint x: 1028, startPoint y: 452, endPoint x: 1041, endPoint y: 453, distance: 13.0
click at [1041, 453] on input "range" at bounding box center [1171, 456] width 327 height 35
drag, startPoint x: 1041, startPoint y: 453, endPoint x: 1081, endPoint y: 457, distance: 40.2
type input "3000"
click at [1081, 457] on input "range" at bounding box center [1171, 456] width 327 height 35
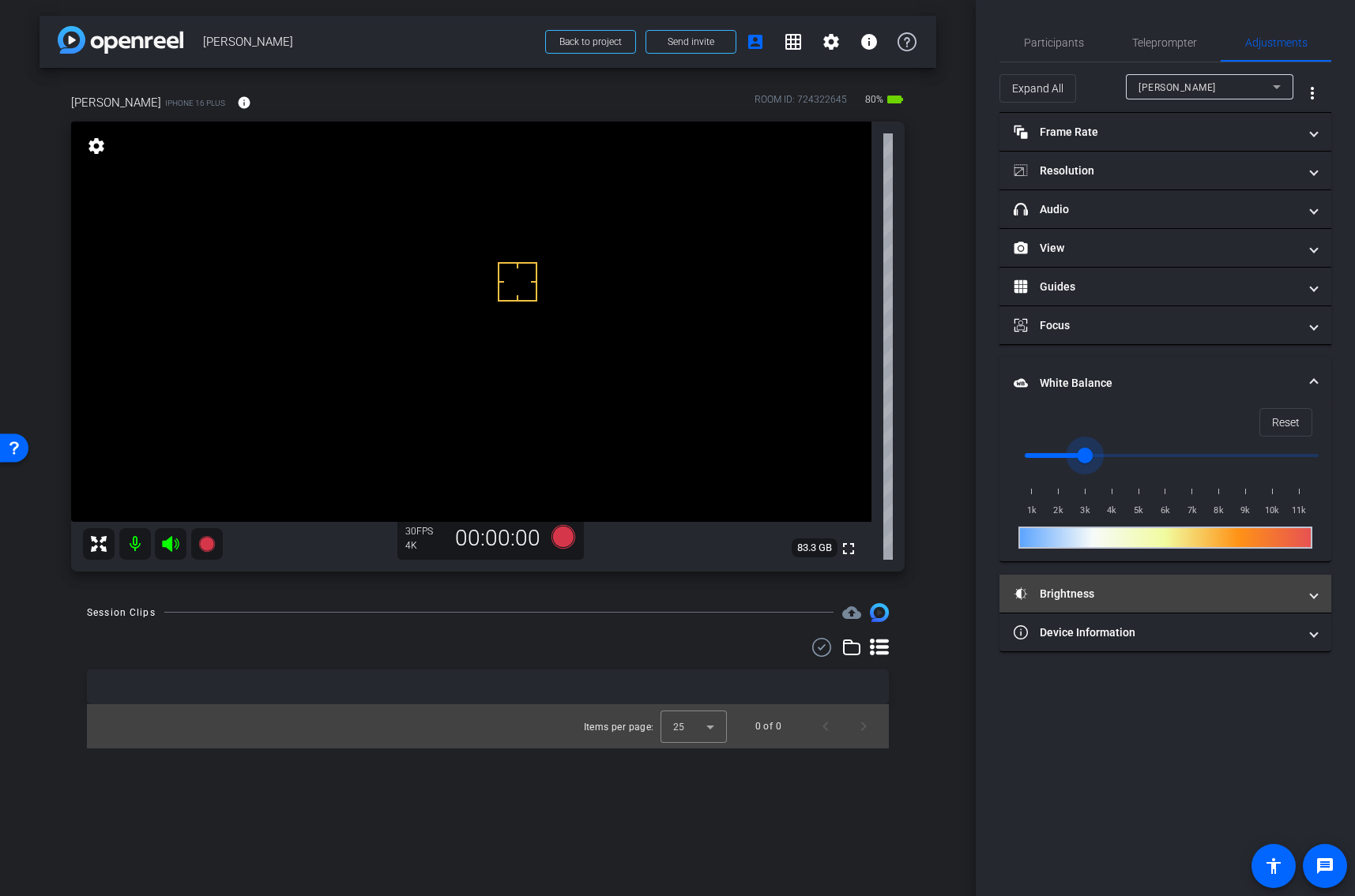
click at [1058, 586] on mat-panel-title "Brightness" at bounding box center [1155, 594] width 285 height 16
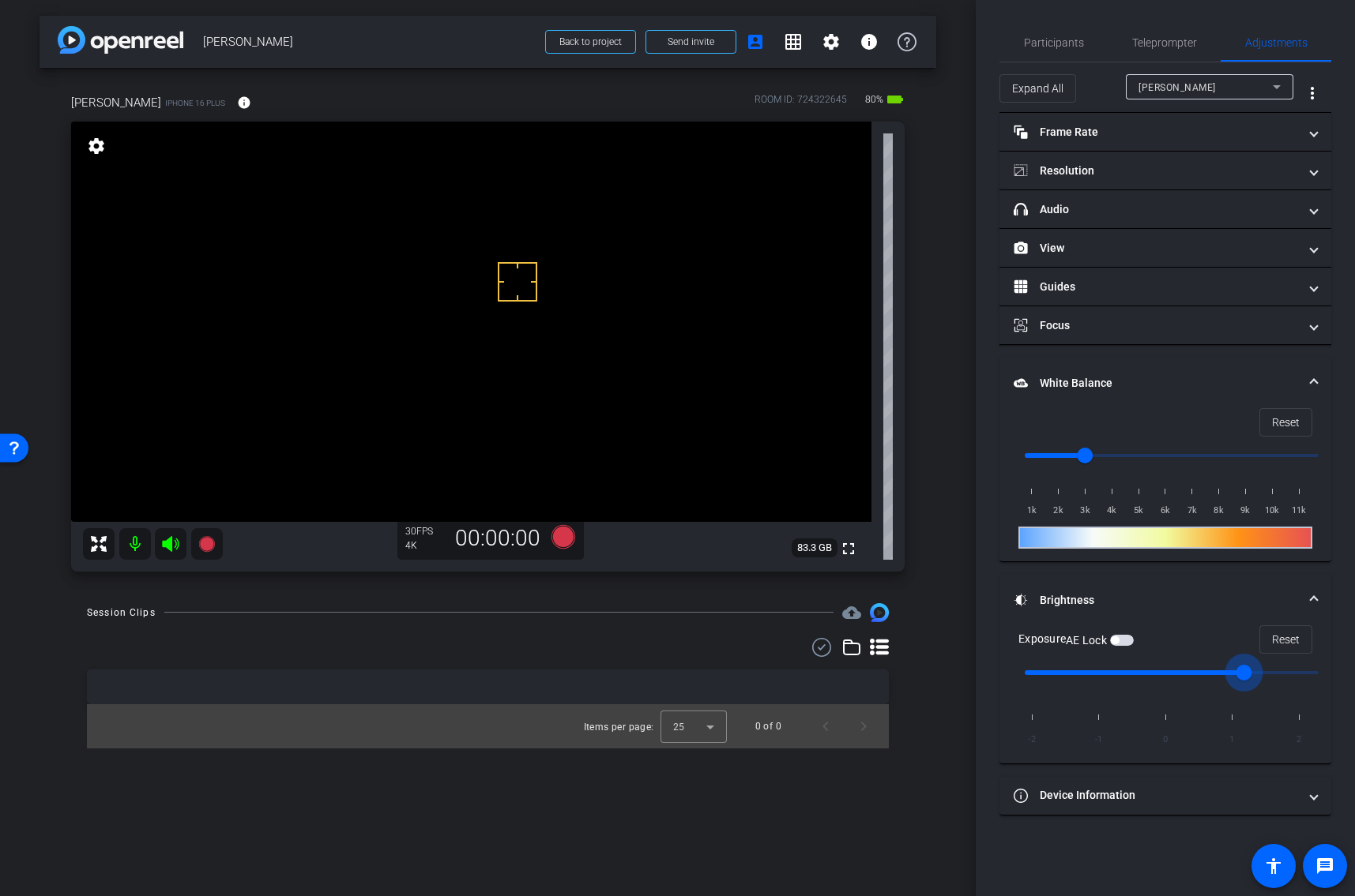
drag, startPoint x: 1165, startPoint y: 664, endPoint x: 1209, endPoint y: 664, distance: 44.0
click at [1209, 664] on input "range" at bounding box center [1171, 673] width 327 height 35
click at [470, 308] on video at bounding box center [472, 321] width 800 height 400
click at [1293, 632] on span "Reset" at bounding box center [1285, 639] width 27 height 30
type input "0"
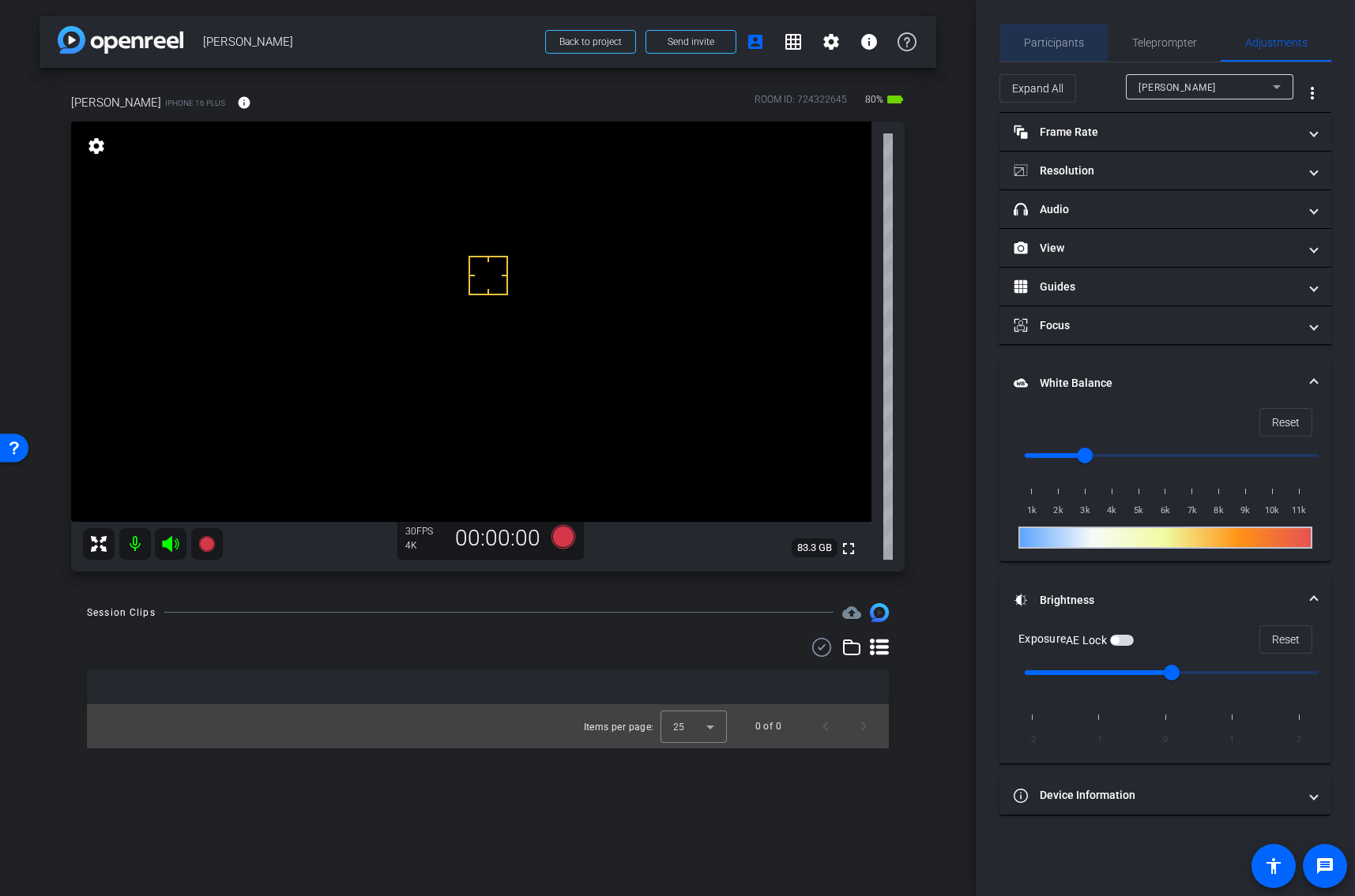
click at [1067, 49] on span "Participants" at bounding box center [1054, 43] width 60 height 11
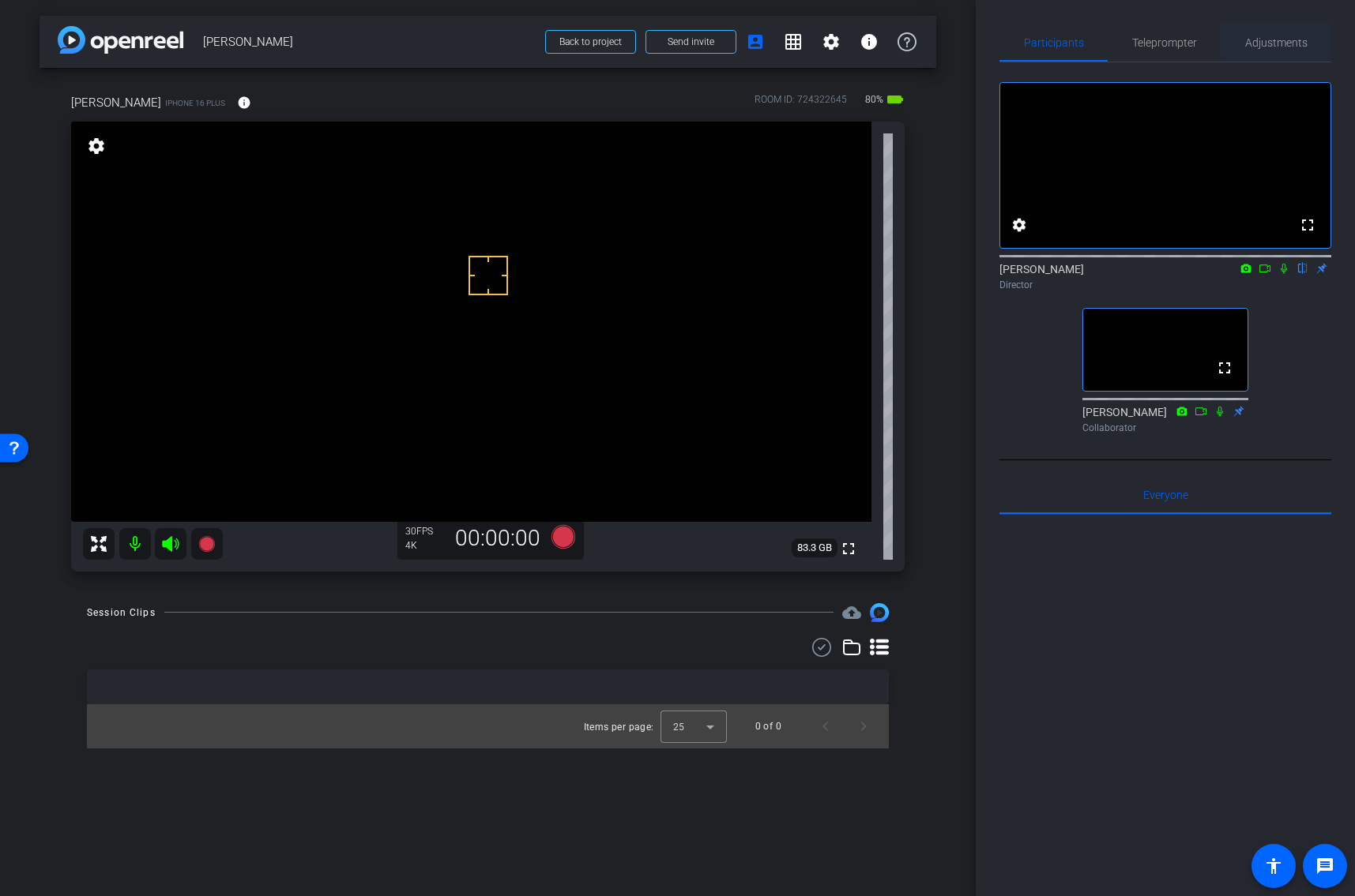
click at [1273, 39] on span "Adjustments" at bounding box center [1276, 43] width 62 height 11
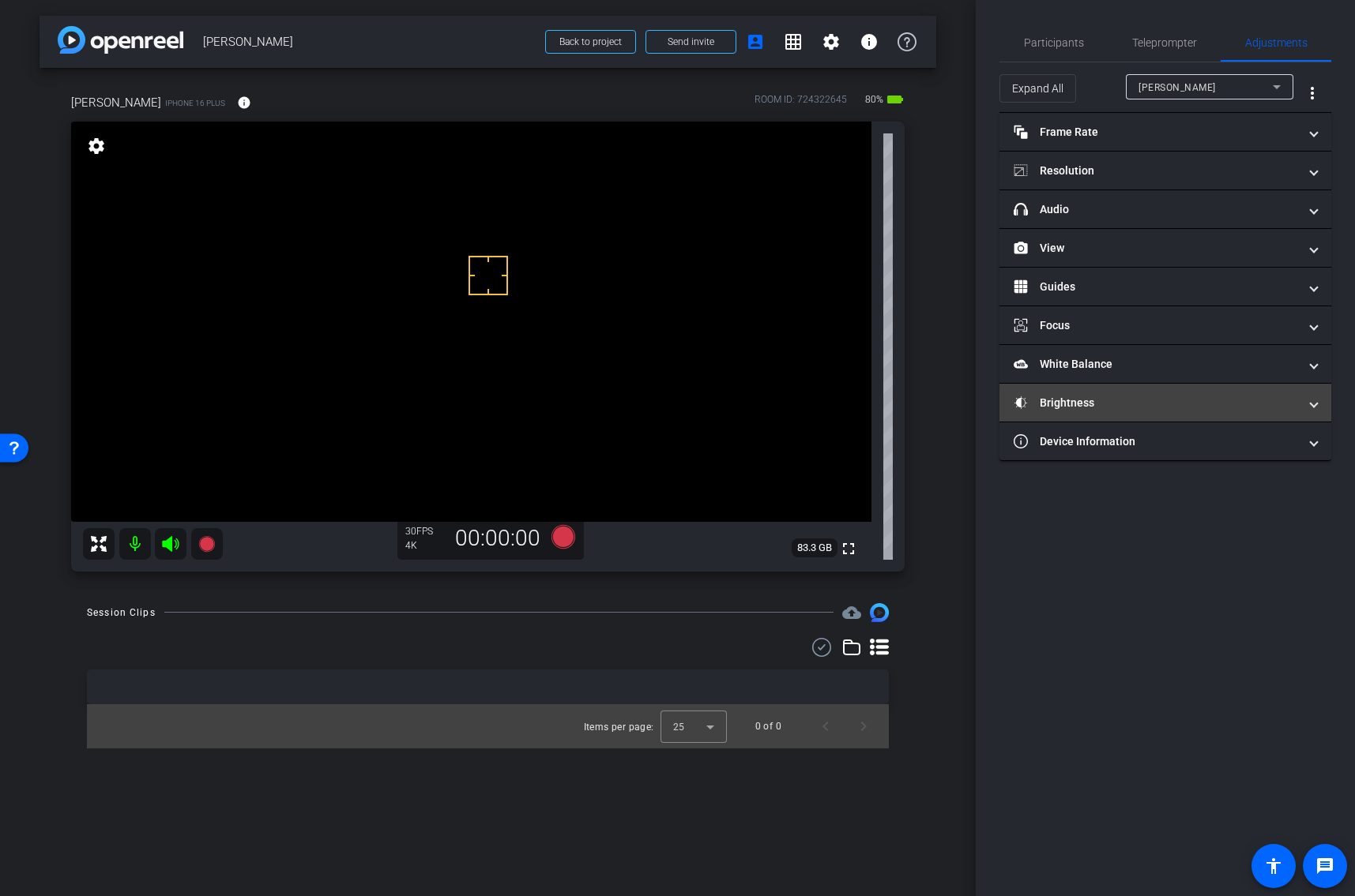
click at [1068, 405] on mat-panel-title "Brightness" at bounding box center [1155, 403] width 285 height 16
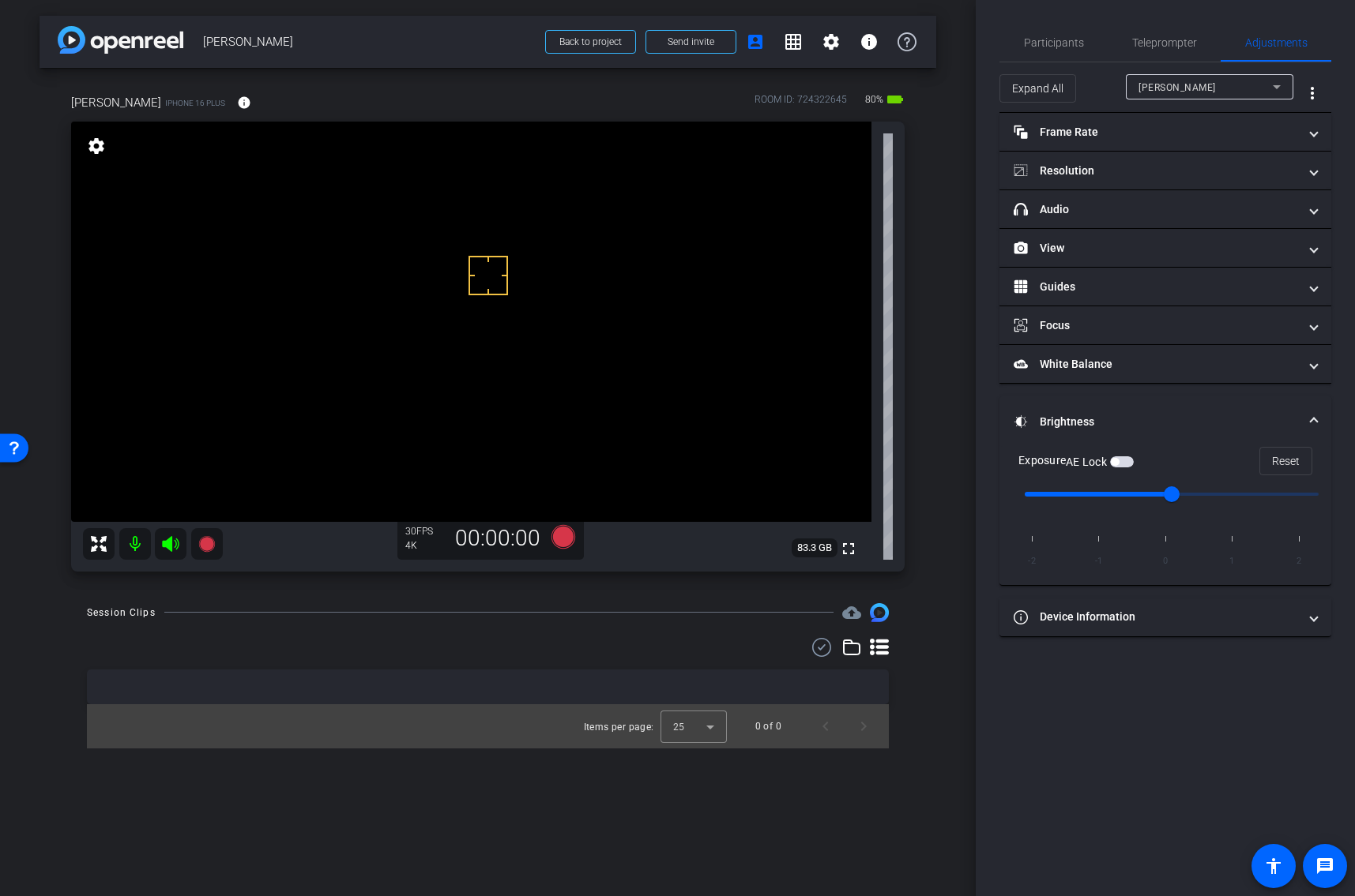
click at [1115, 457] on button "AE Lock" at bounding box center [1122, 462] width 24 height 11
click at [1160, 43] on span "Teleprompter" at bounding box center [1164, 43] width 65 height 11
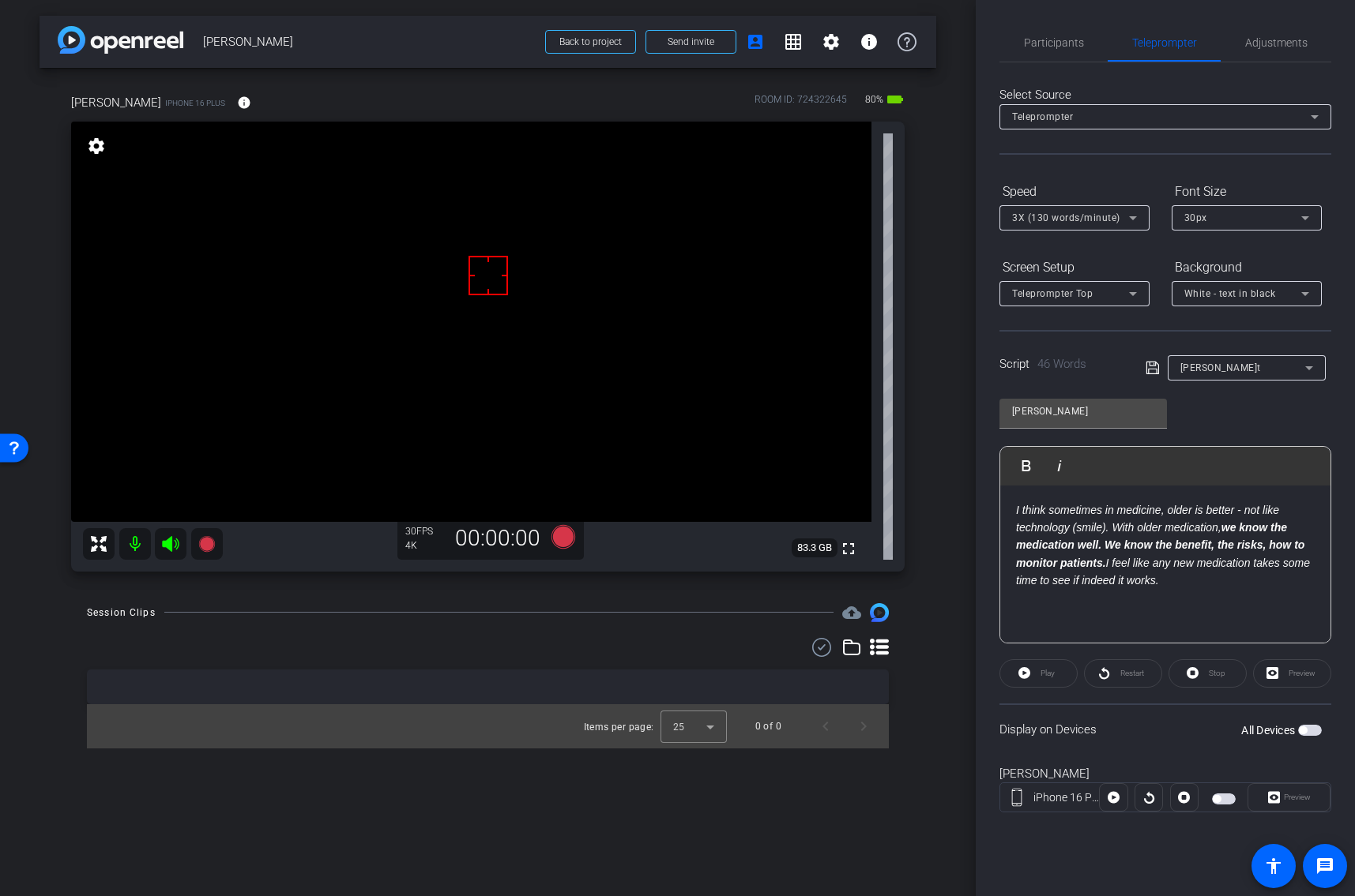
click at [1222, 796] on span "button" at bounding box center [1223, 799] width 24 height 11
click at [829, 49] on mat-icon "settings" at bounding box center [830, 41] width 19 height 19
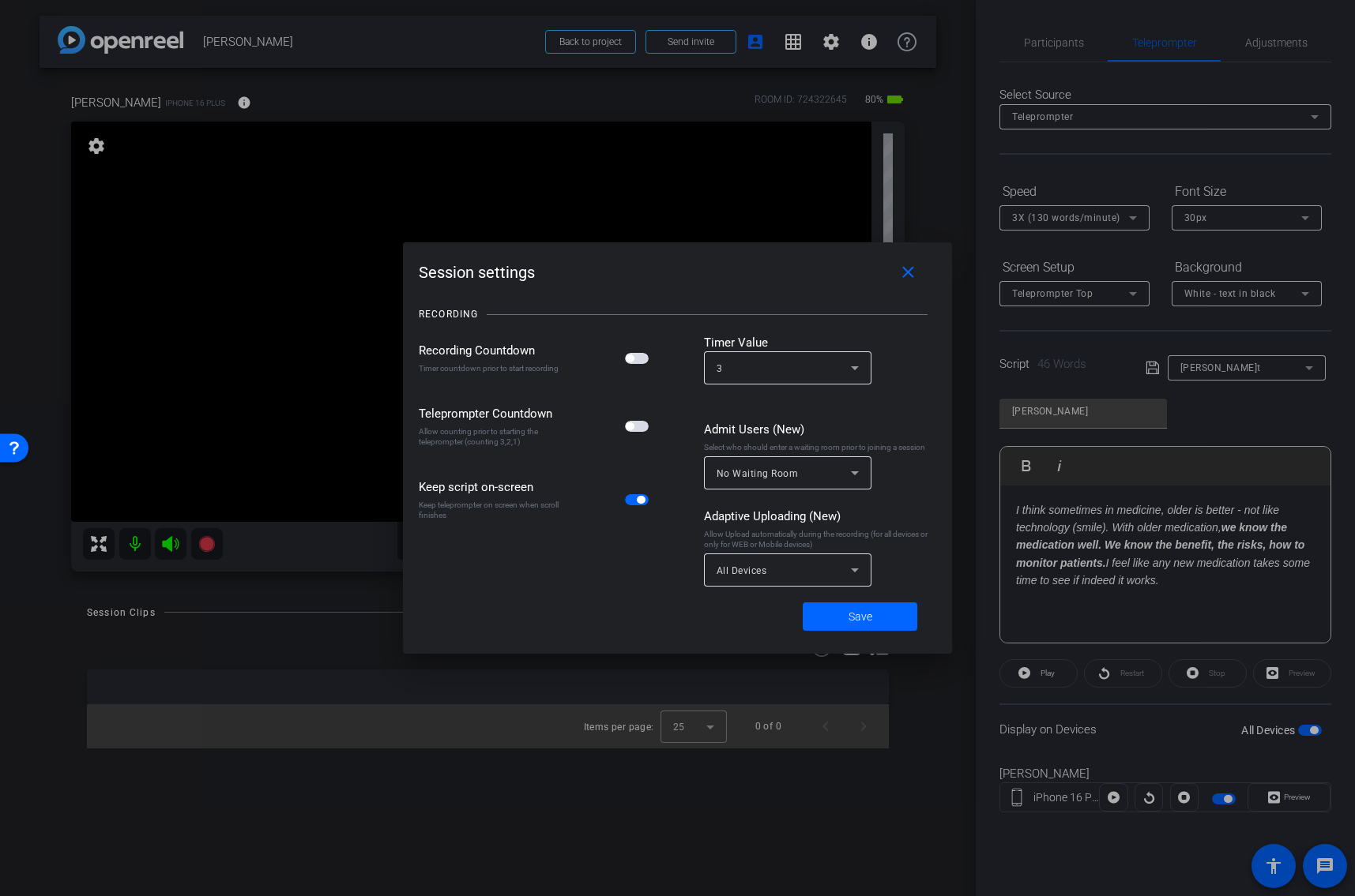
click at [634, 428] on span "button" at bounding box center [636, 426] width 24 height 11
click at [854, 622] on span "Save" at bounding box center [861, 617] width 24 height 16
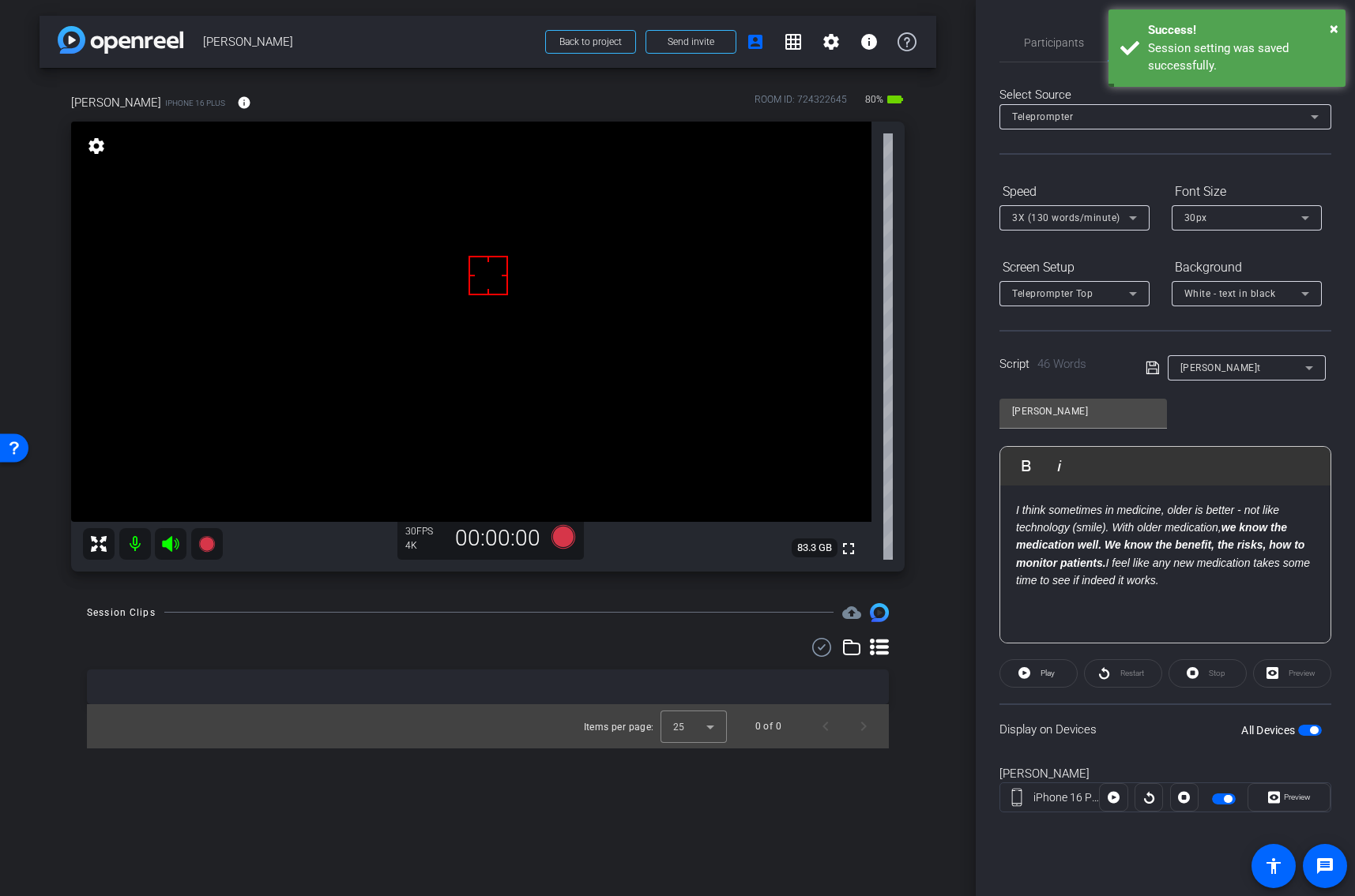
click at [1284, 671] on div "Preview" at bounding box center [1291, 673] width 78 height 28
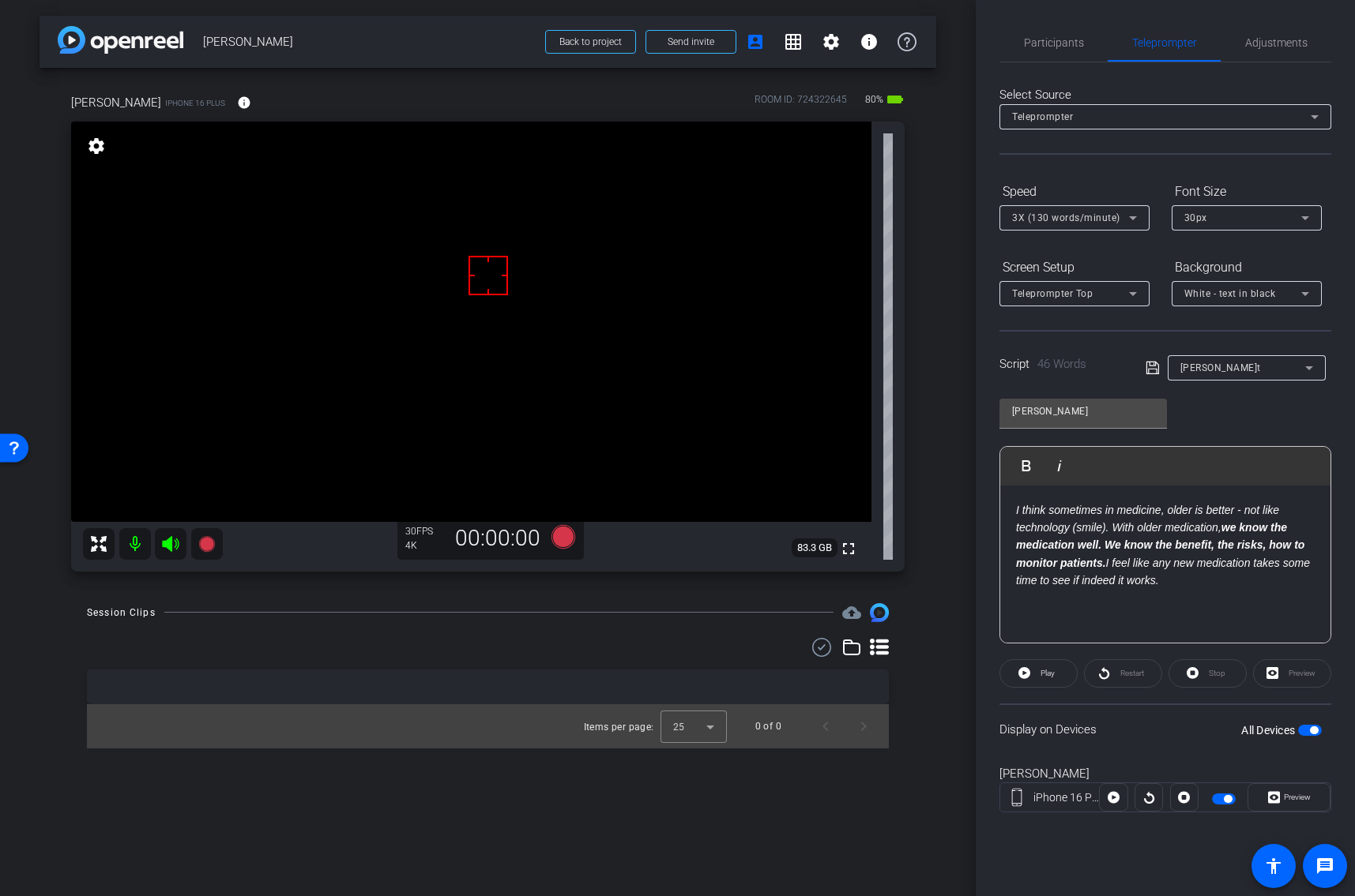
click at [1284, 671] on div "Preview" at bounding box center [1291, 673] width 78 height 28
click at [1280, 800] on span "Preview" at bounding box center [1295, 797] width 31 height 22
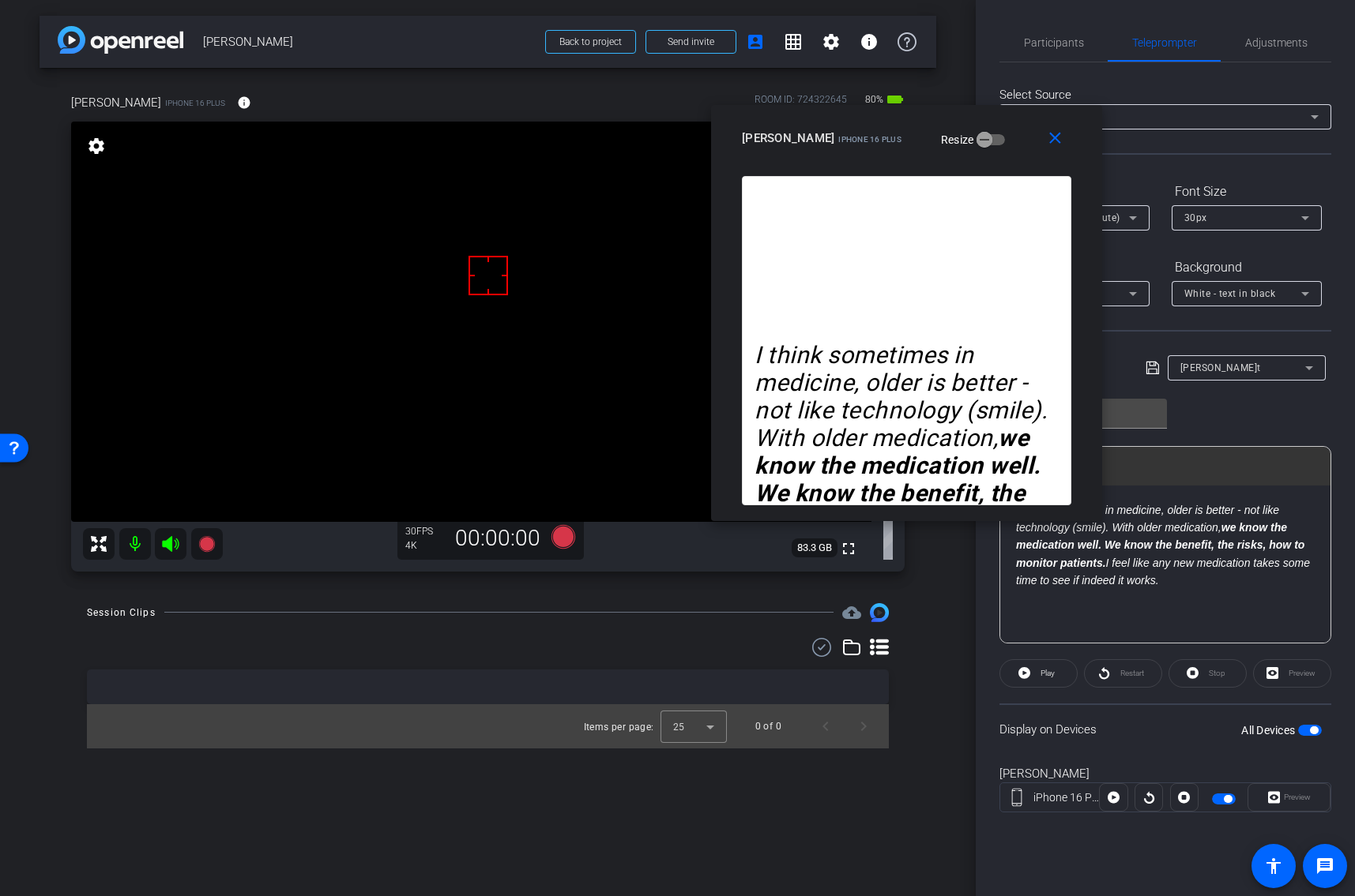
drag, startPoint x: 650, startPoint y: 259, endPoint x: 880, endPoint y: 125, distance: 266.2
click at [880, 125] on div "[PERSON_NAME] iPhone 16 Plus Resize" at bounding box center [912, 137] width 341 height 28
click at [1042, 43] on span "Participants" at bounding box center [1054, 43] width 60 height 11
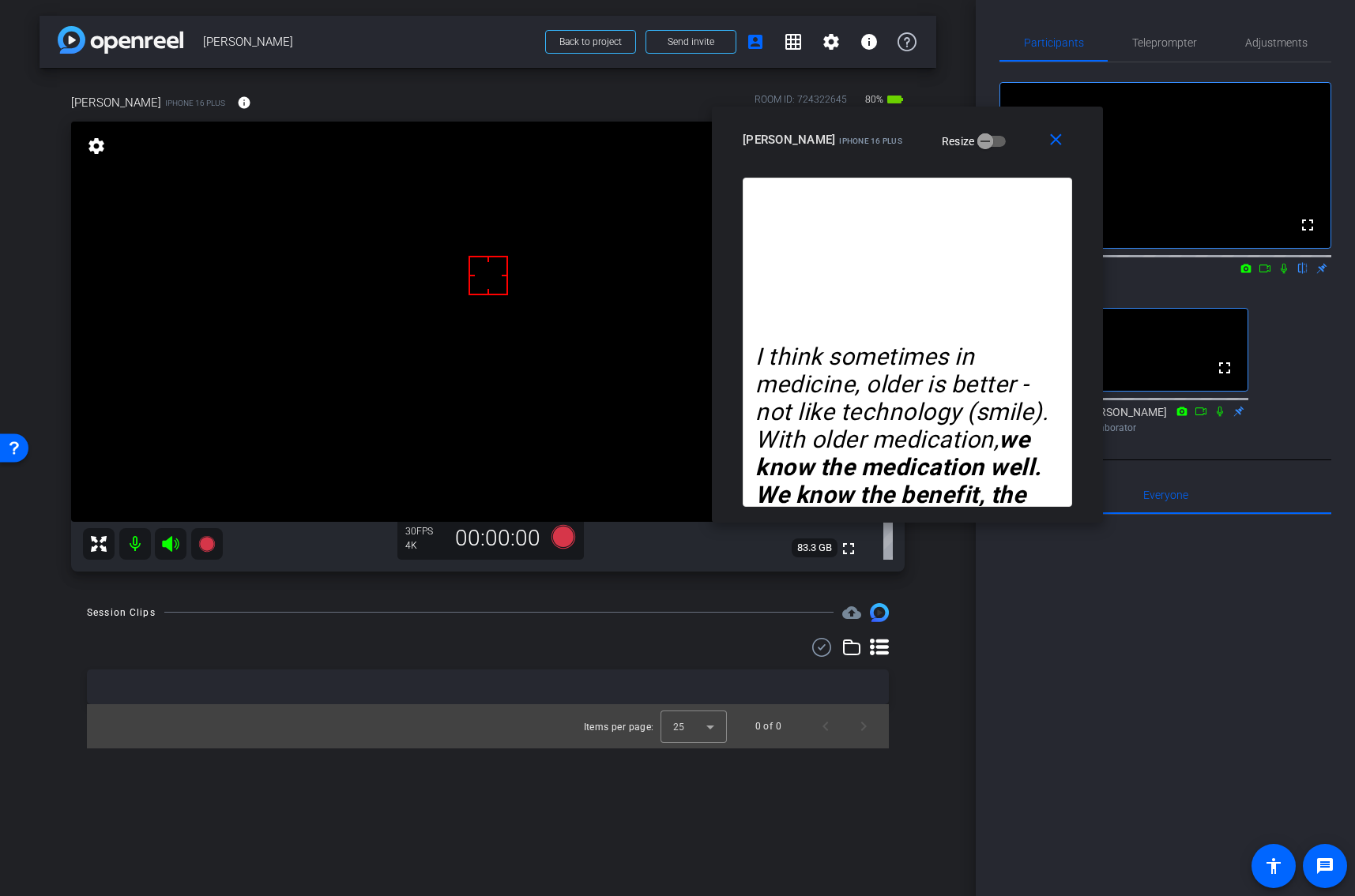
click at [1260, 274] on icon at bounding box center [1264, 268] width 13 height 11
click at [1280, 44] on span "Adjustments" at bounding box center [1276, 43] width 62 height 11
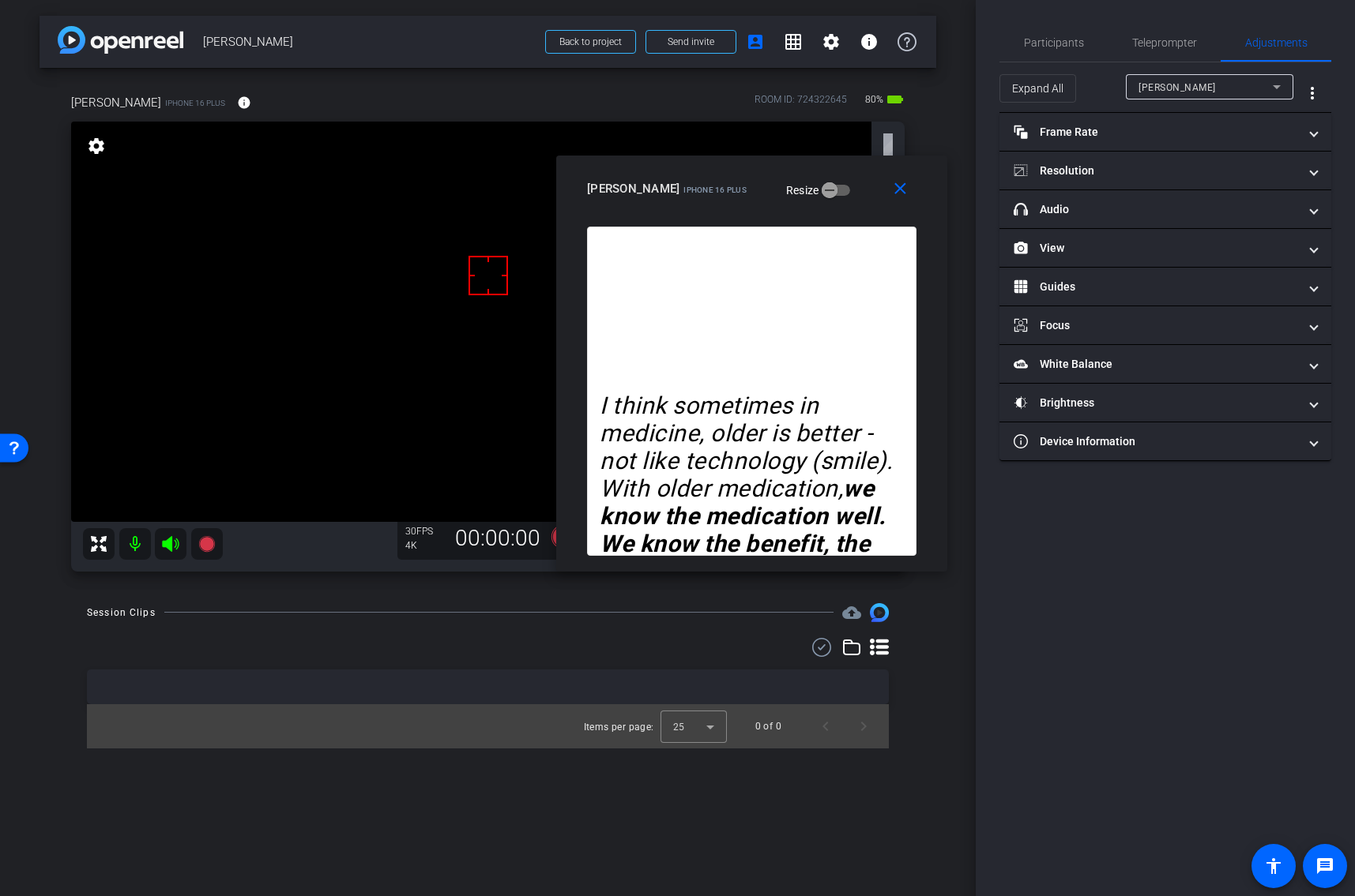
drag, startPoint x: 1003, startPoint y: 134, endPoint x: 854, endPoint y: 195, distance: 161.0
click at [854, 187] on div "[PERSON_NAME] iPhone 16 Plus Resize" at bounding box center [757, 189] width 341 height 28
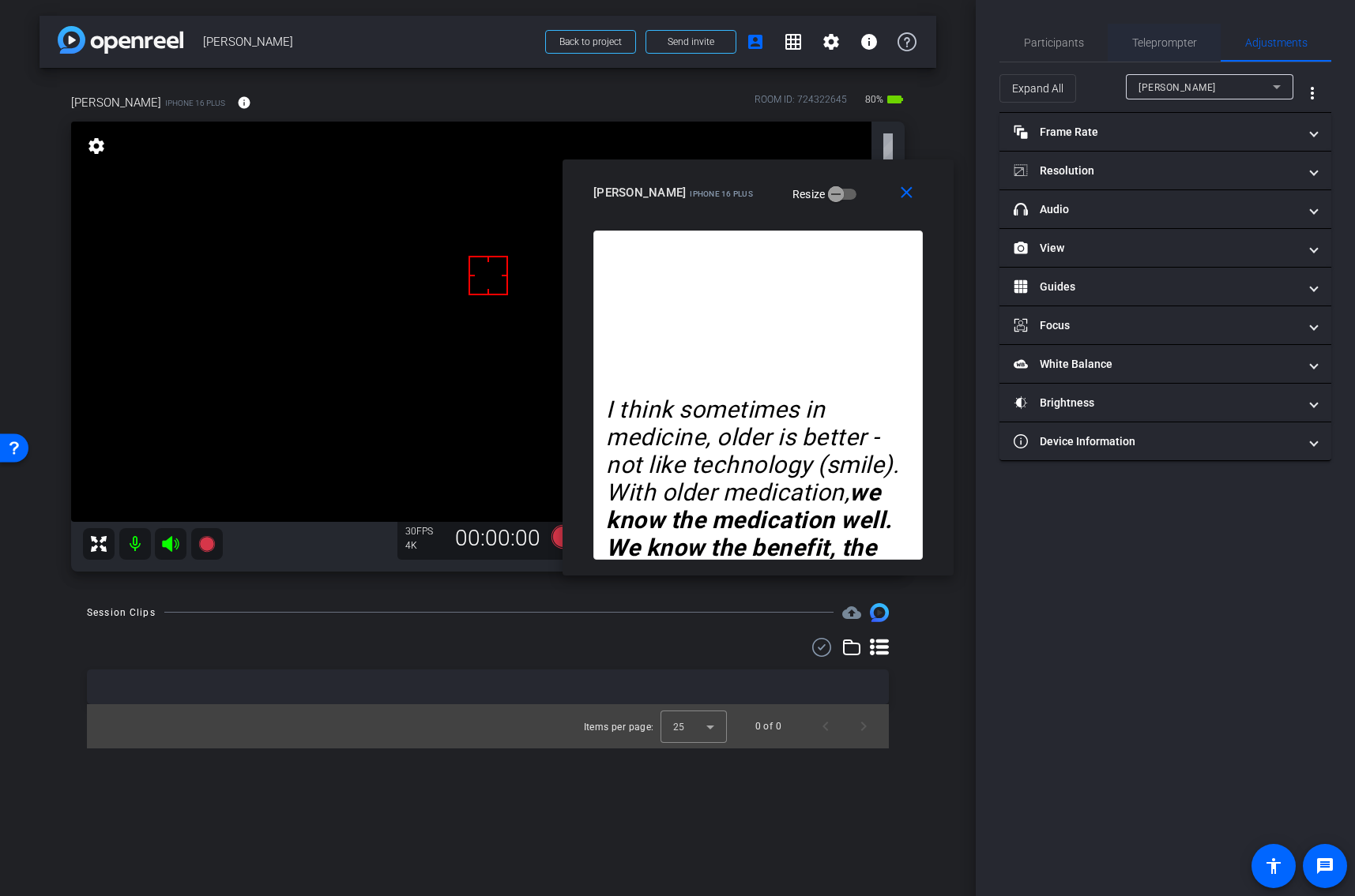
click at [1165, 39] on span "Teleprompter" at bounding box center [1164, 43] width 65 height 11
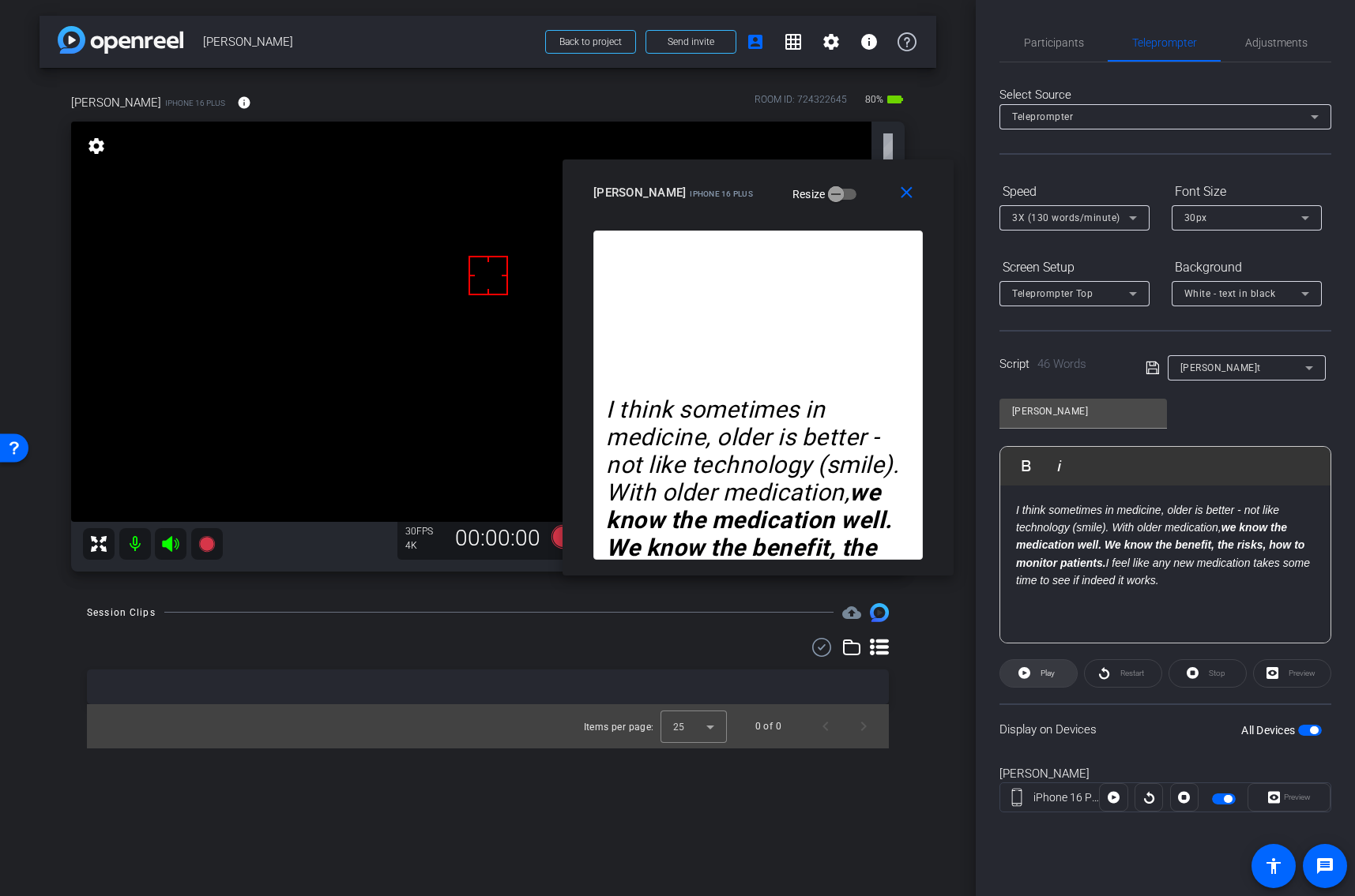
click at [1036, 666] on span "Play" at bounding box center [1046, 674] width 18 height 22
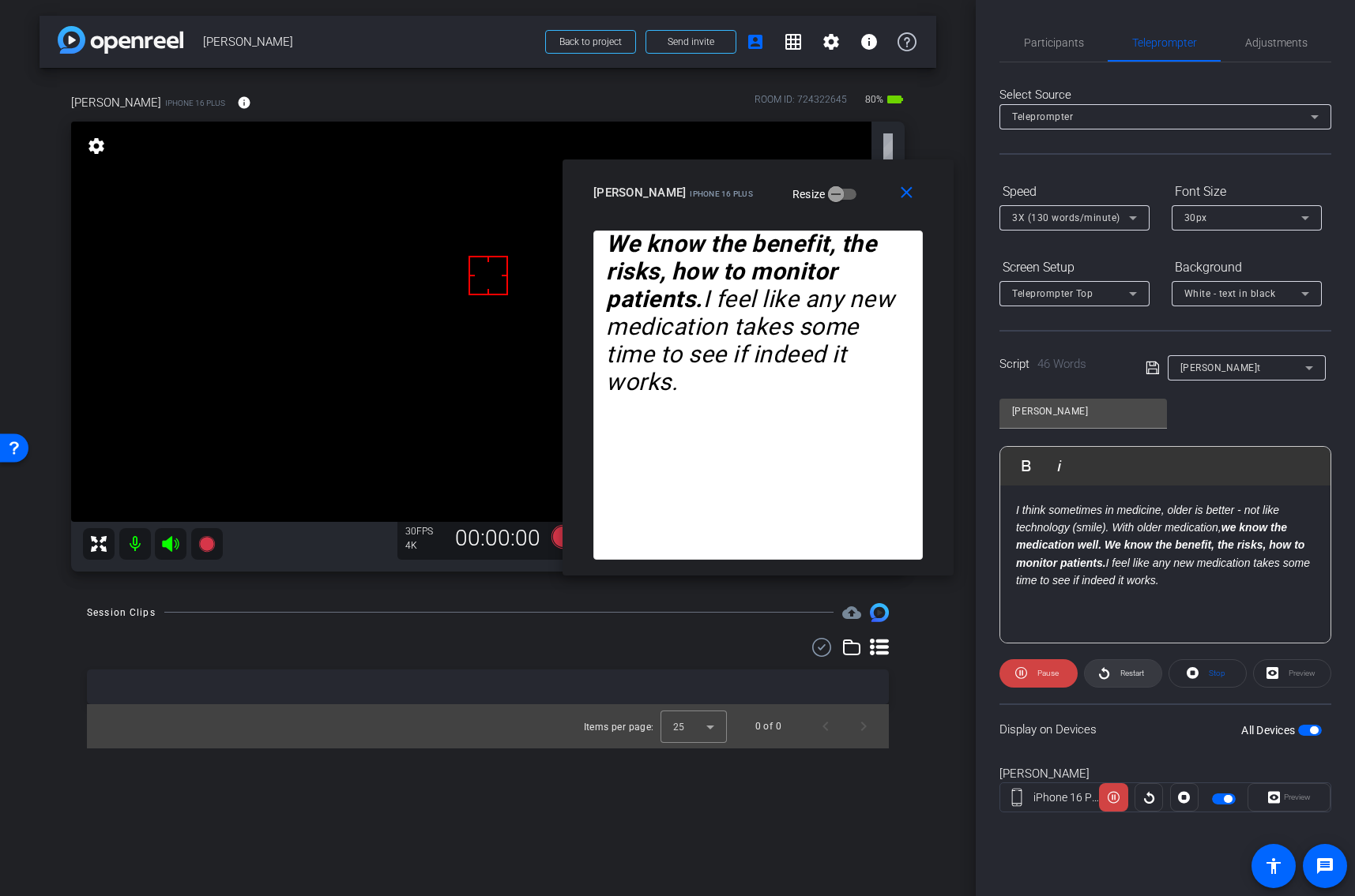
click at [1110, 673] on span at bounding box center [1123, 673] width 77 height 38
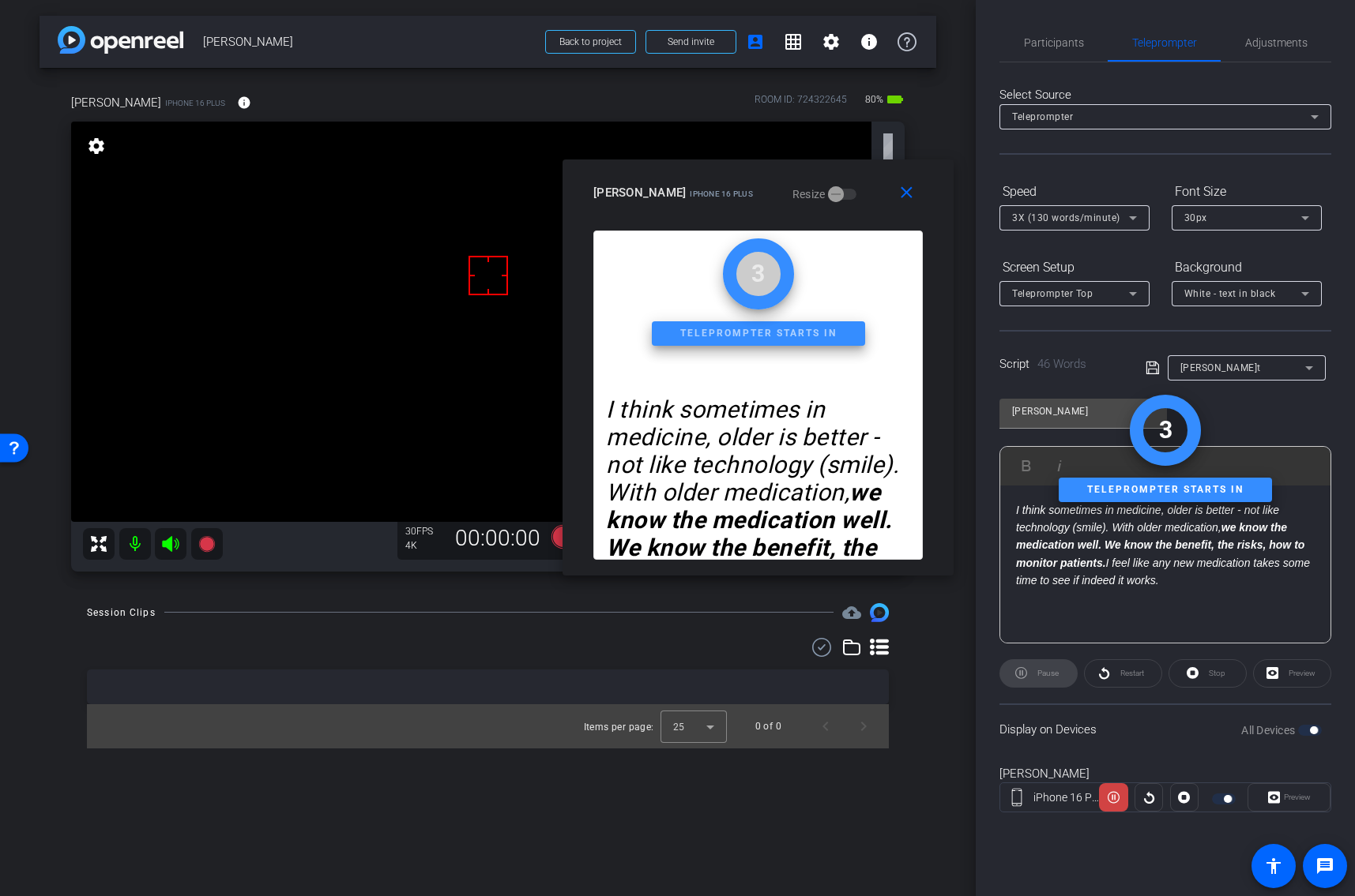
click at [1056, 675] on div "Pause" at bounding box center [1037, 673] width 78 height 28
click at [1197, 664] on div "Stop" at bounding box center [1207, 673] width 78 height 28
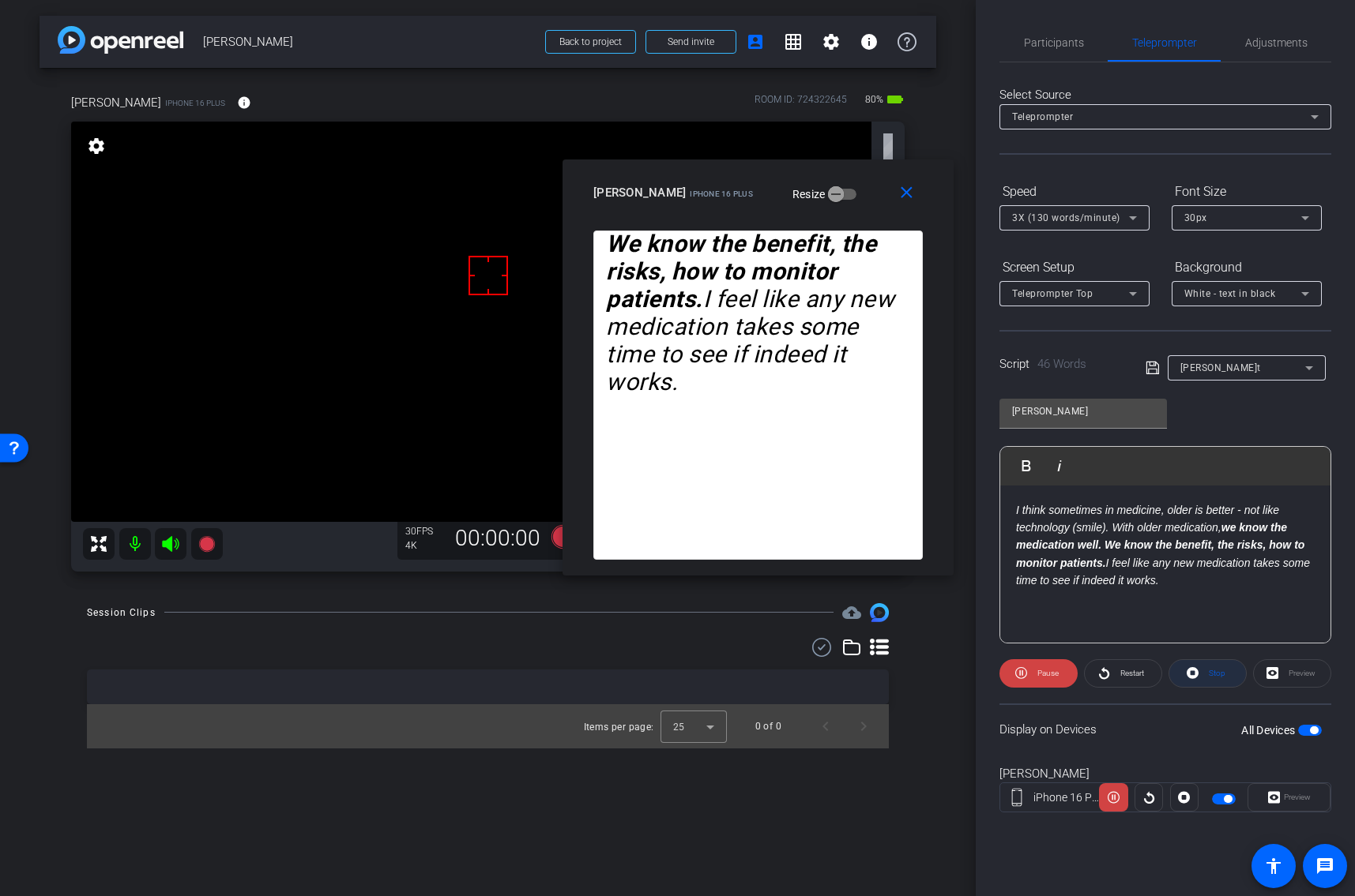
click at [1188, 674] on icon at bounding box center [1192, 673] width 12 height 12
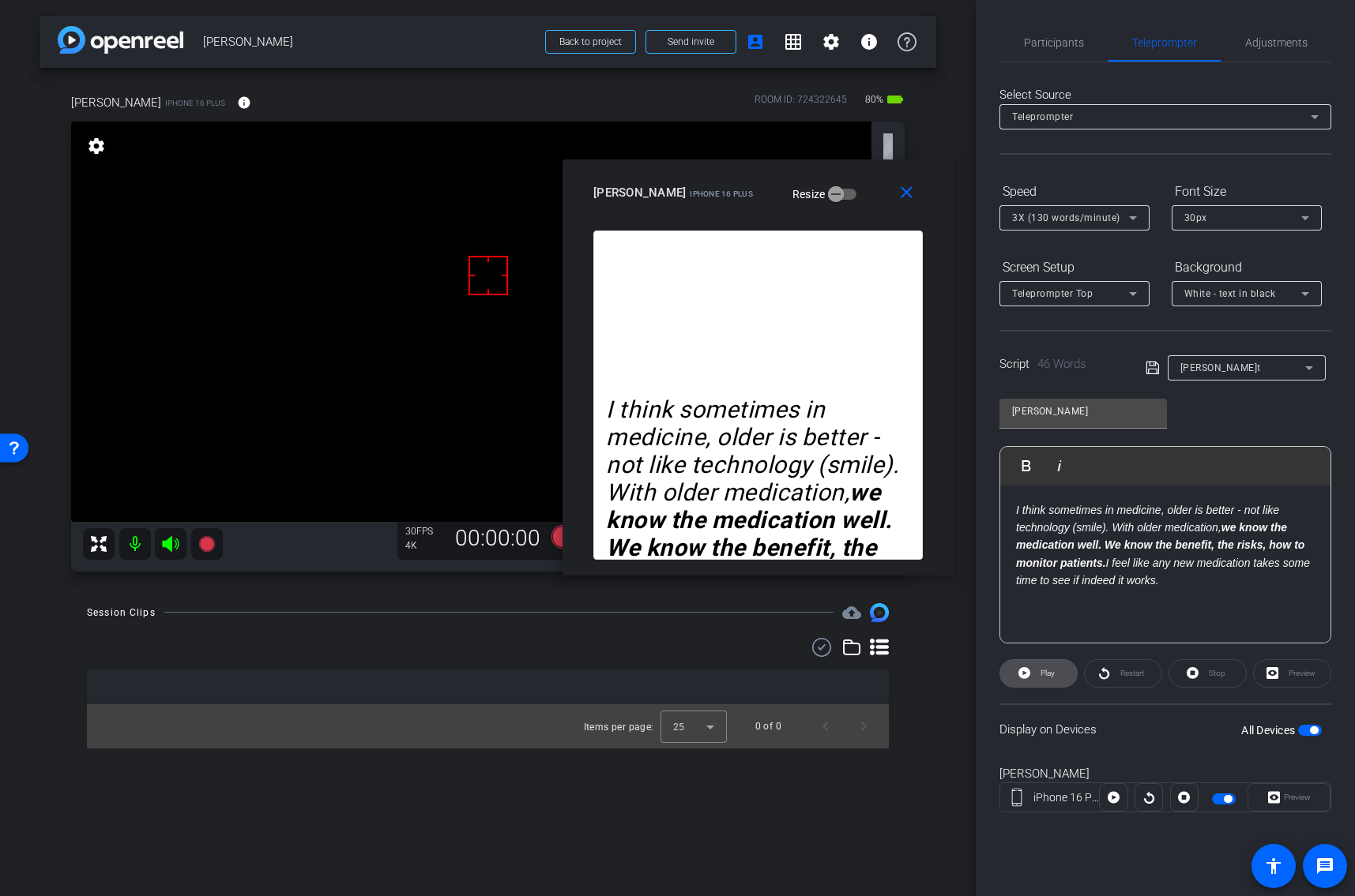
click at [1045, 667] on span "Play" at bounding box center [1046, 674] width 18 height 22
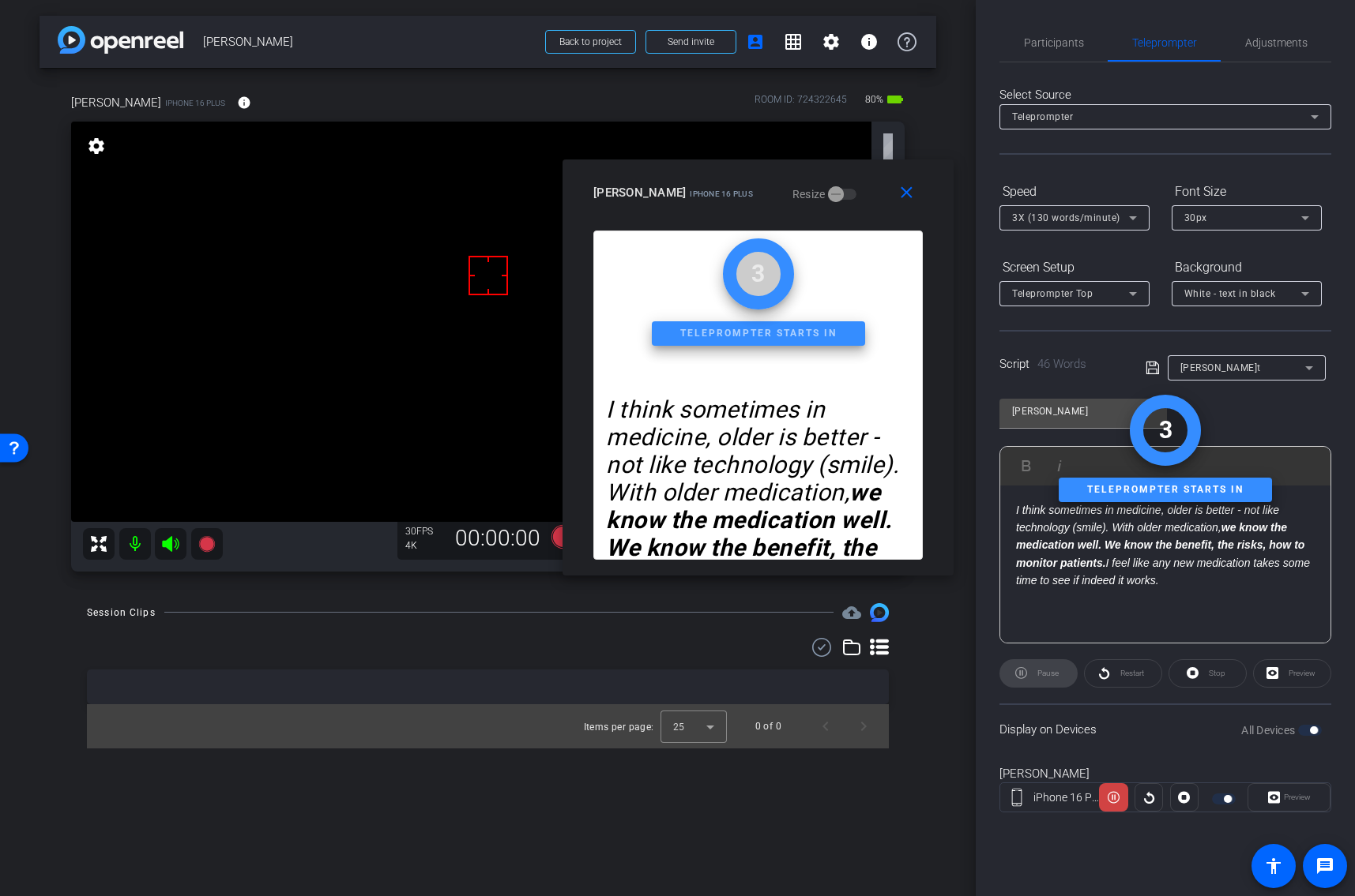
click at [1045, 667] on div "Pause" at bounding box center [1037, 673] width 78 height 28
click at [1201, 649] on openreel-capture-teleprompter "Speed 3X (130 words/minute) Font Size 30px Screen Setup Teleprompter Top Backgr…" at bounding box center [1165, 509] width 331 height 662
click at [1193, 664] on div "Stop" at bounding box center [1207, 673] width 78 height 28
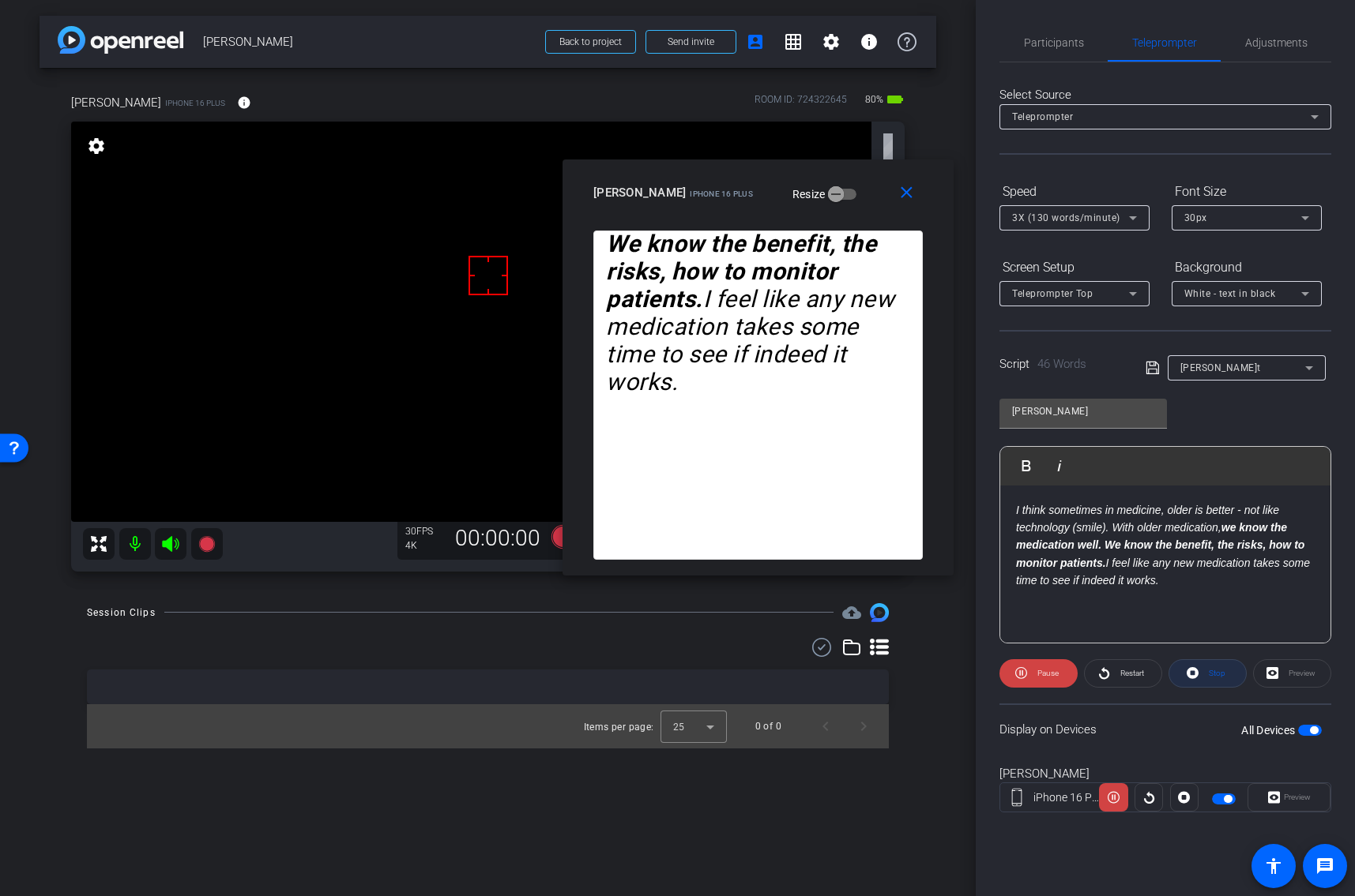
click at [1193, 667] on icon at bounding box center [1192, 673] width 12 height 12
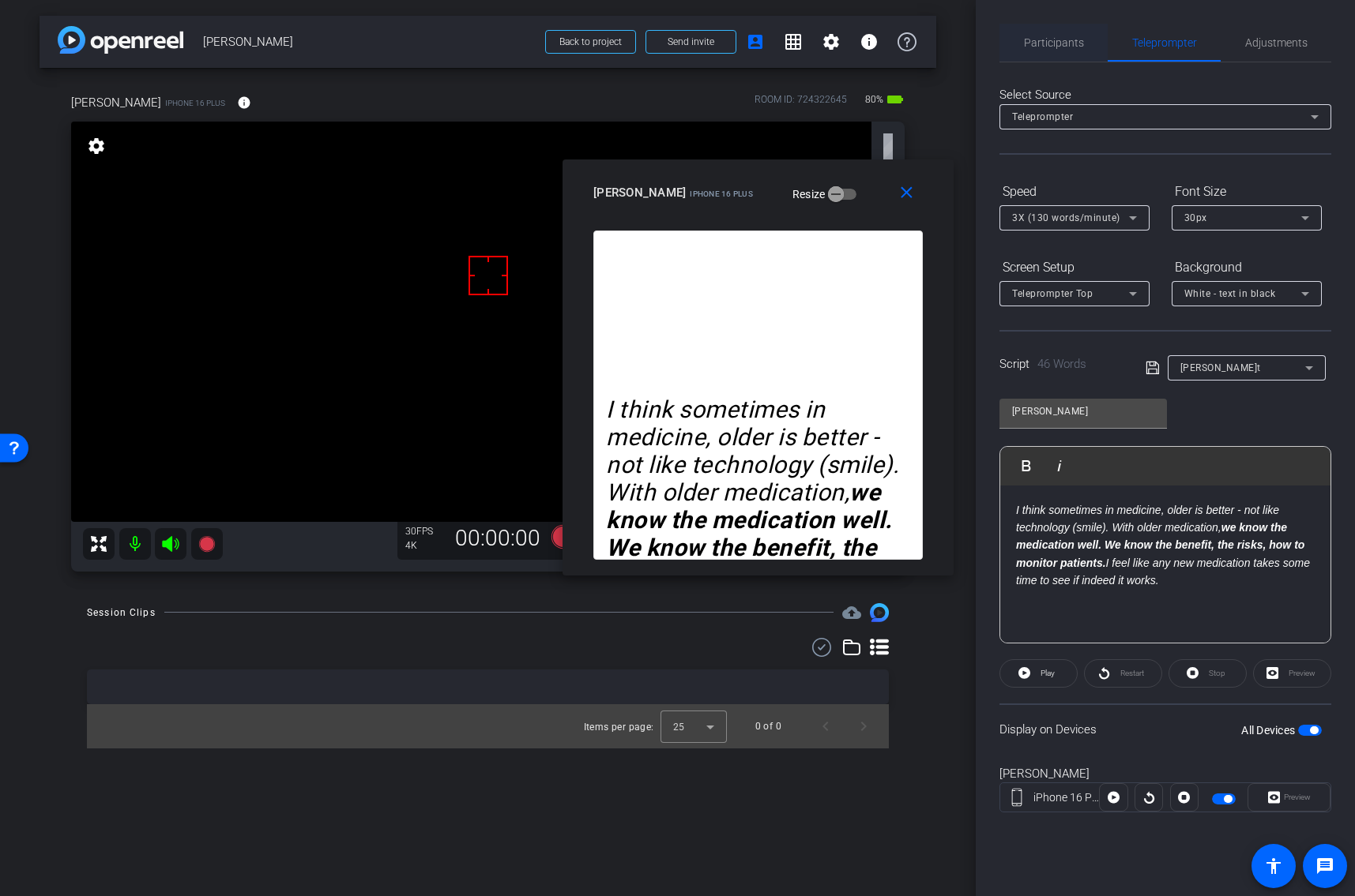
click at [1055, 45] on span "Participants" at bounding box center [1054, 43] width 60 height 11
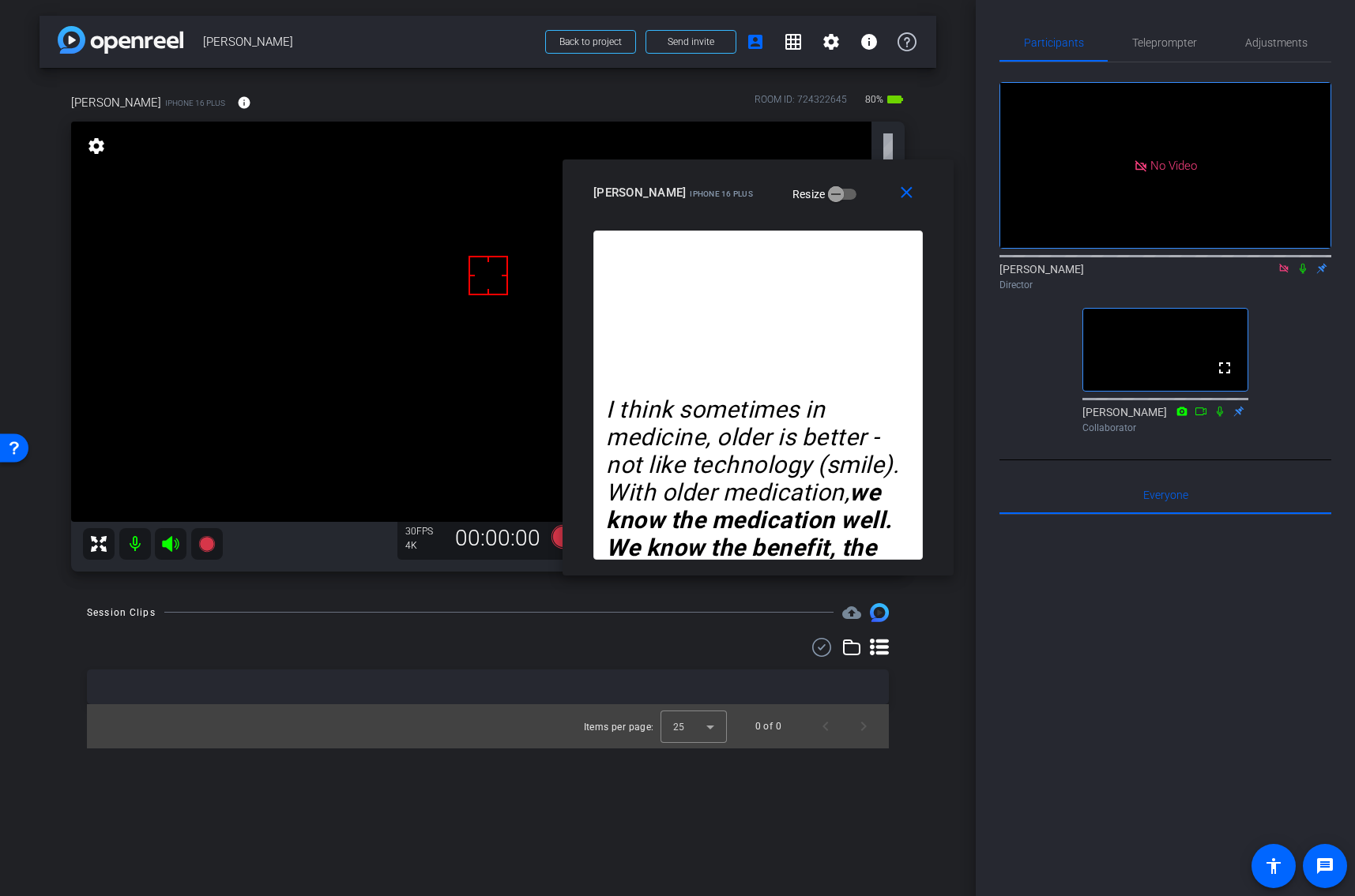
click at [1297, 263] on icon at bounding box center [1303, 268] width 13 height 11
click at [558, 544] on icon at bounding box center [562, 537] width 24 height 24
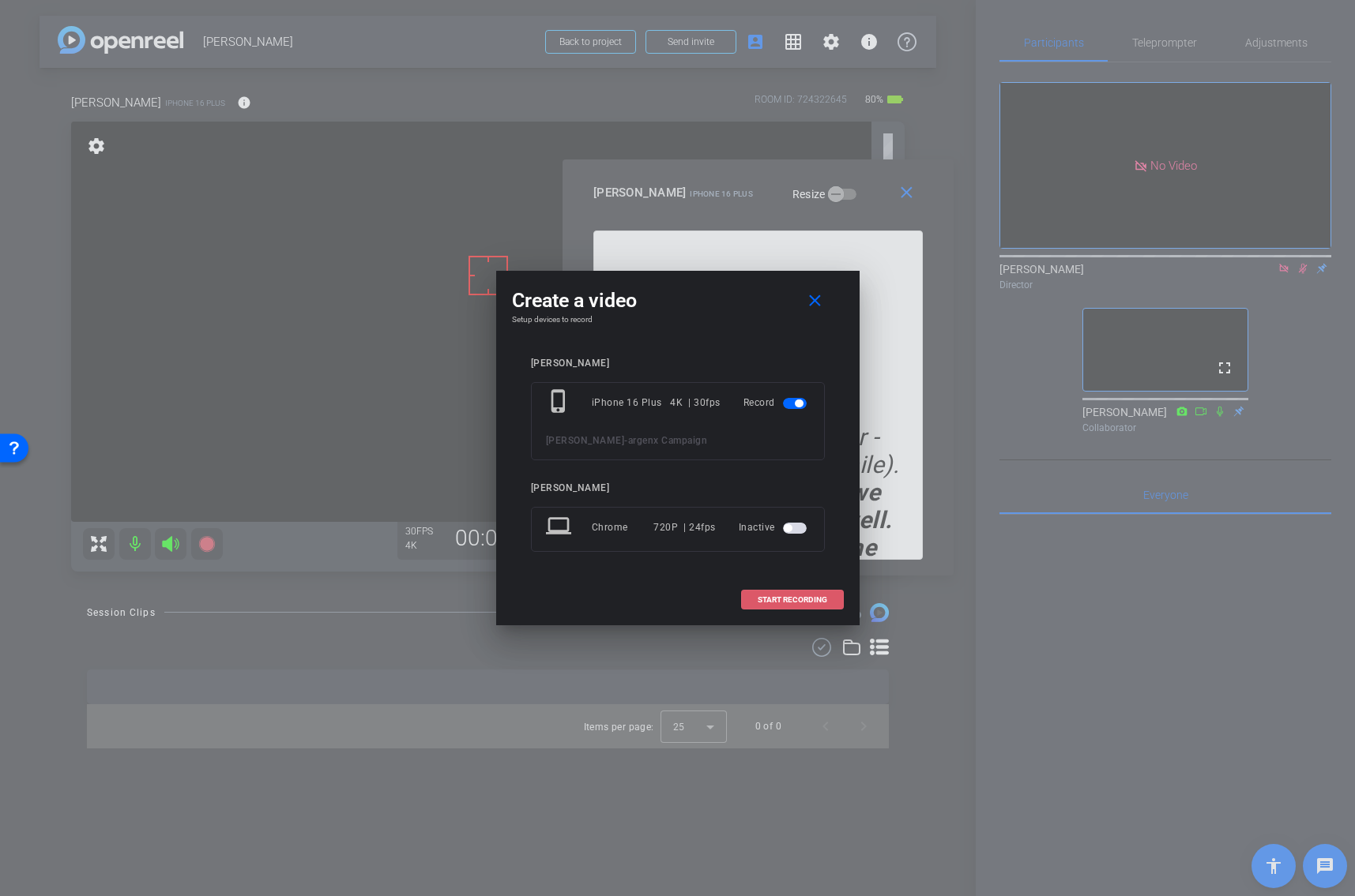
click at [762, 597] on span "START RECORDING" at bounding box center [792, 599] width 70 height 8
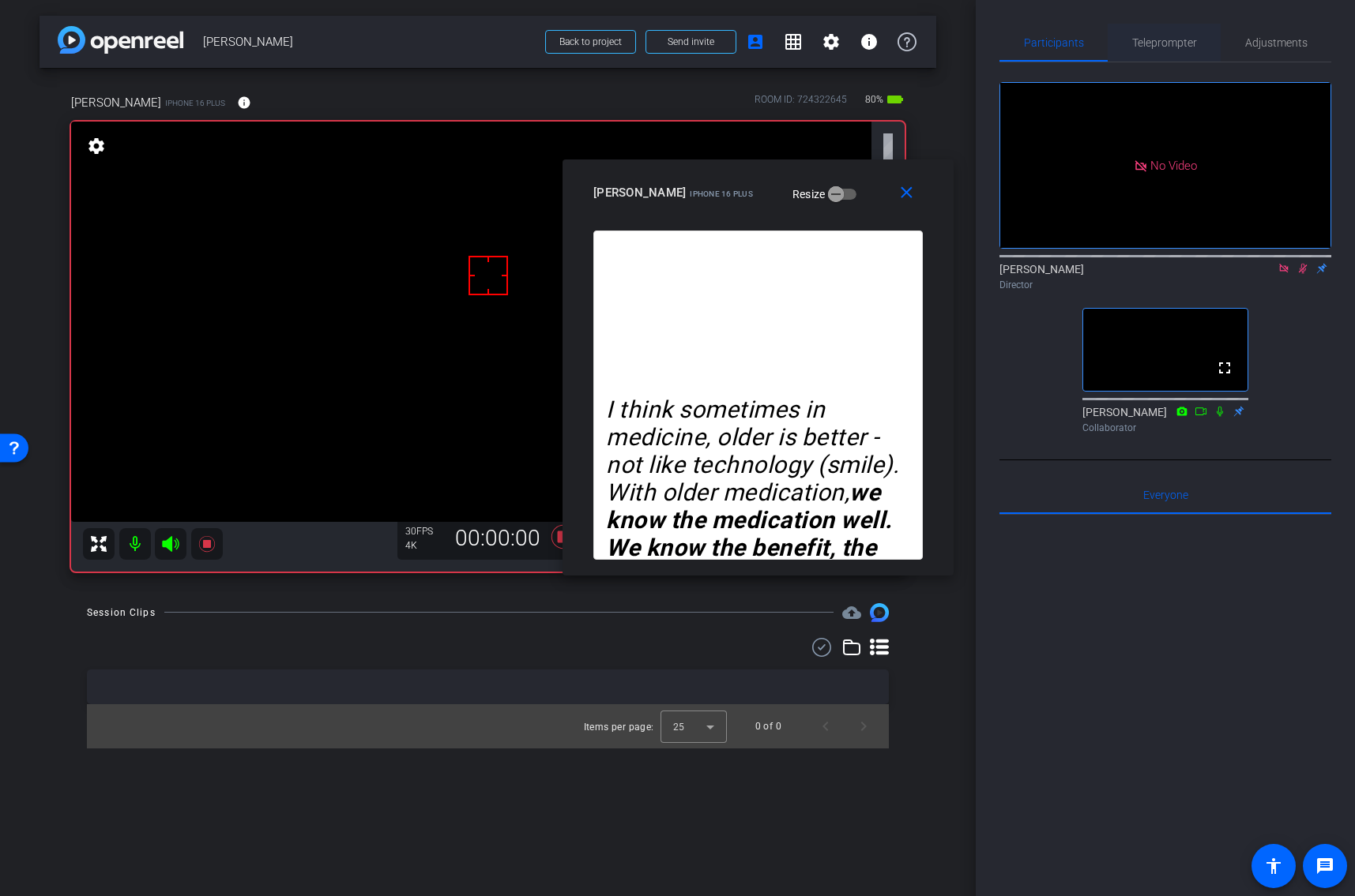
click at [1176, 47] on span "Teleprompter" at bounding box center [1164, 43] width 65 height 11
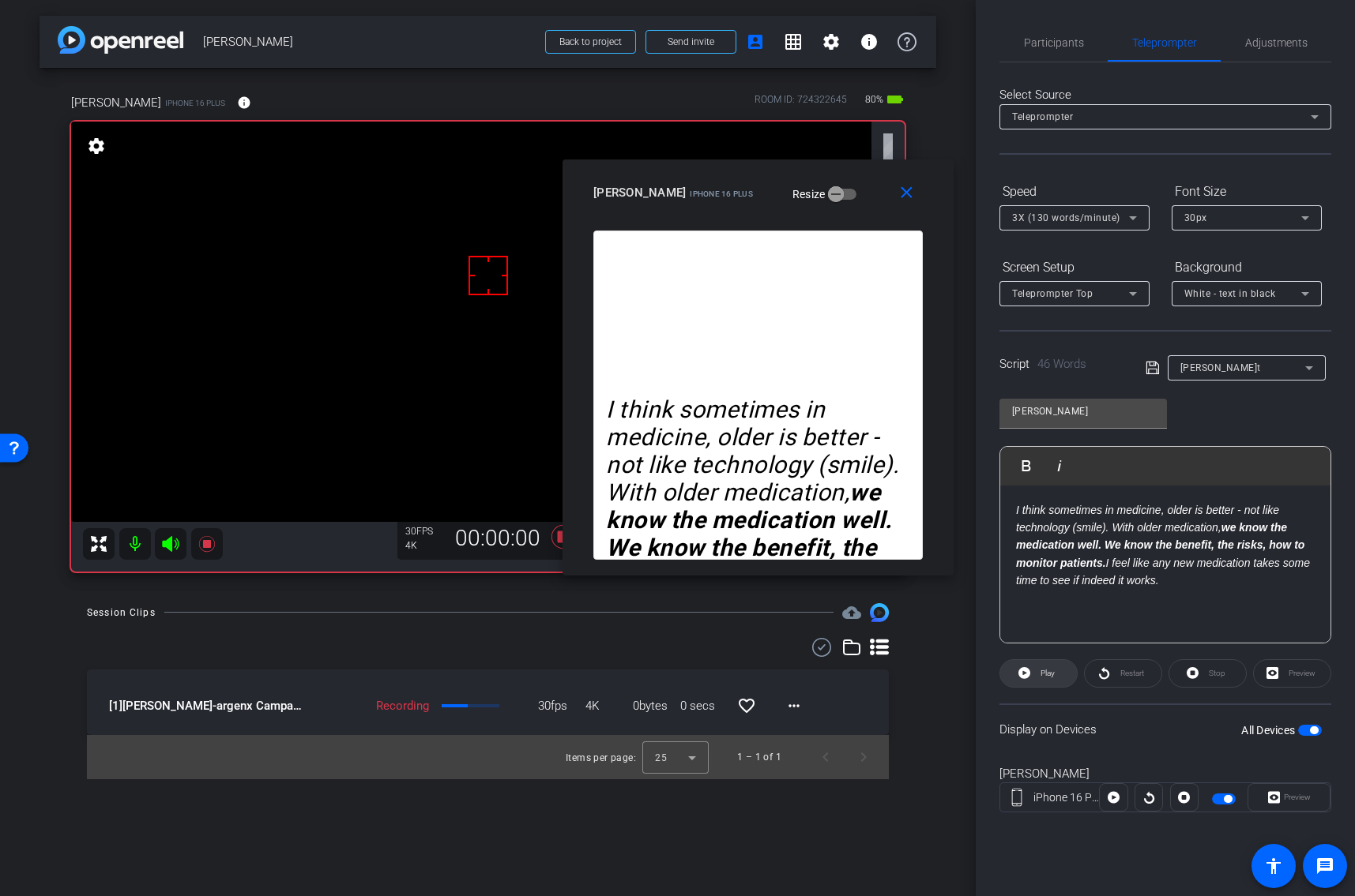
click at [1036, 675] on span "Play" at bounding box center [1046, 674] width 18 height 22
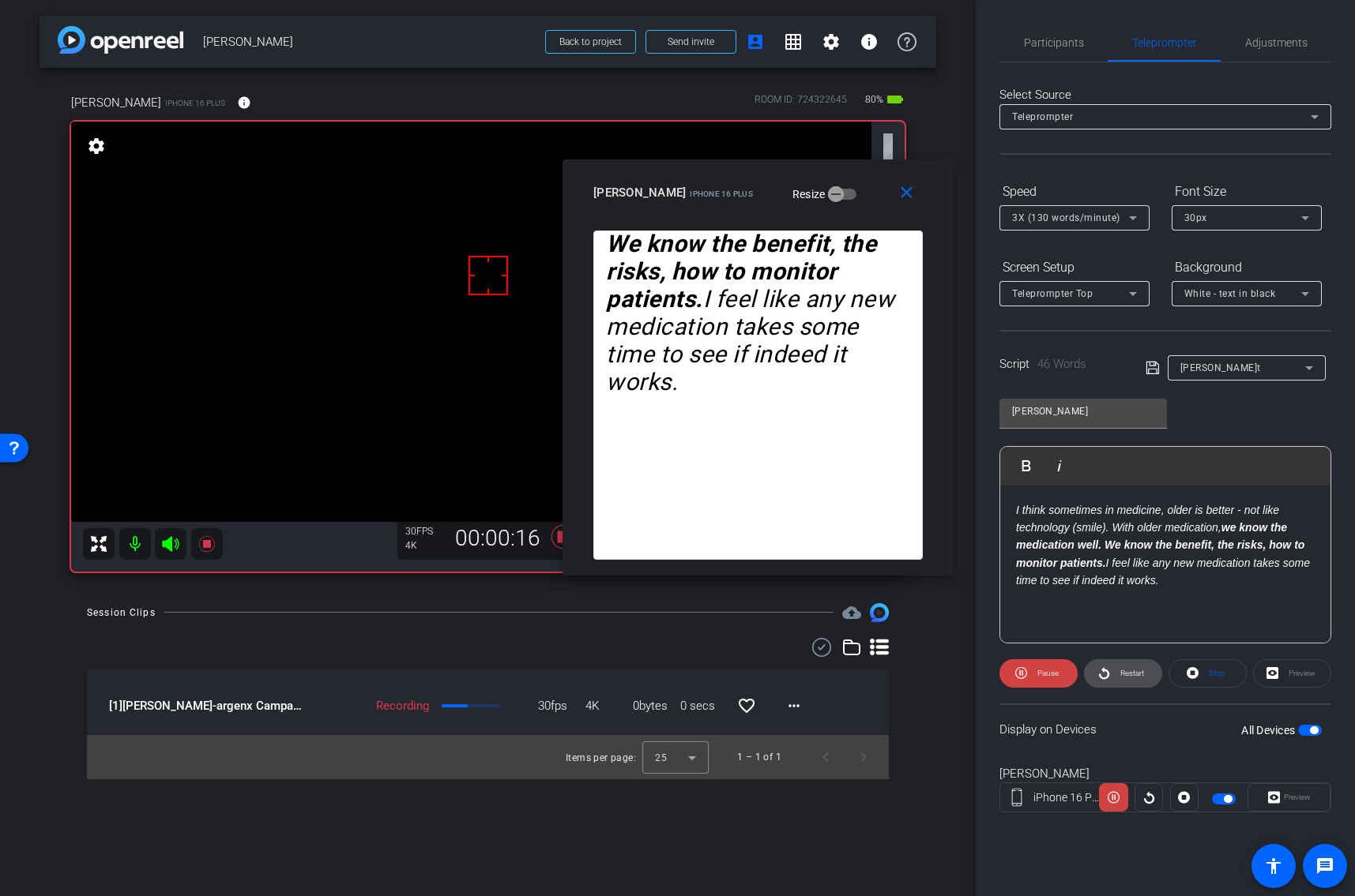
click at [1120, 671] on span "Restart" at bounding box center [1132, 673] width 24 height 8
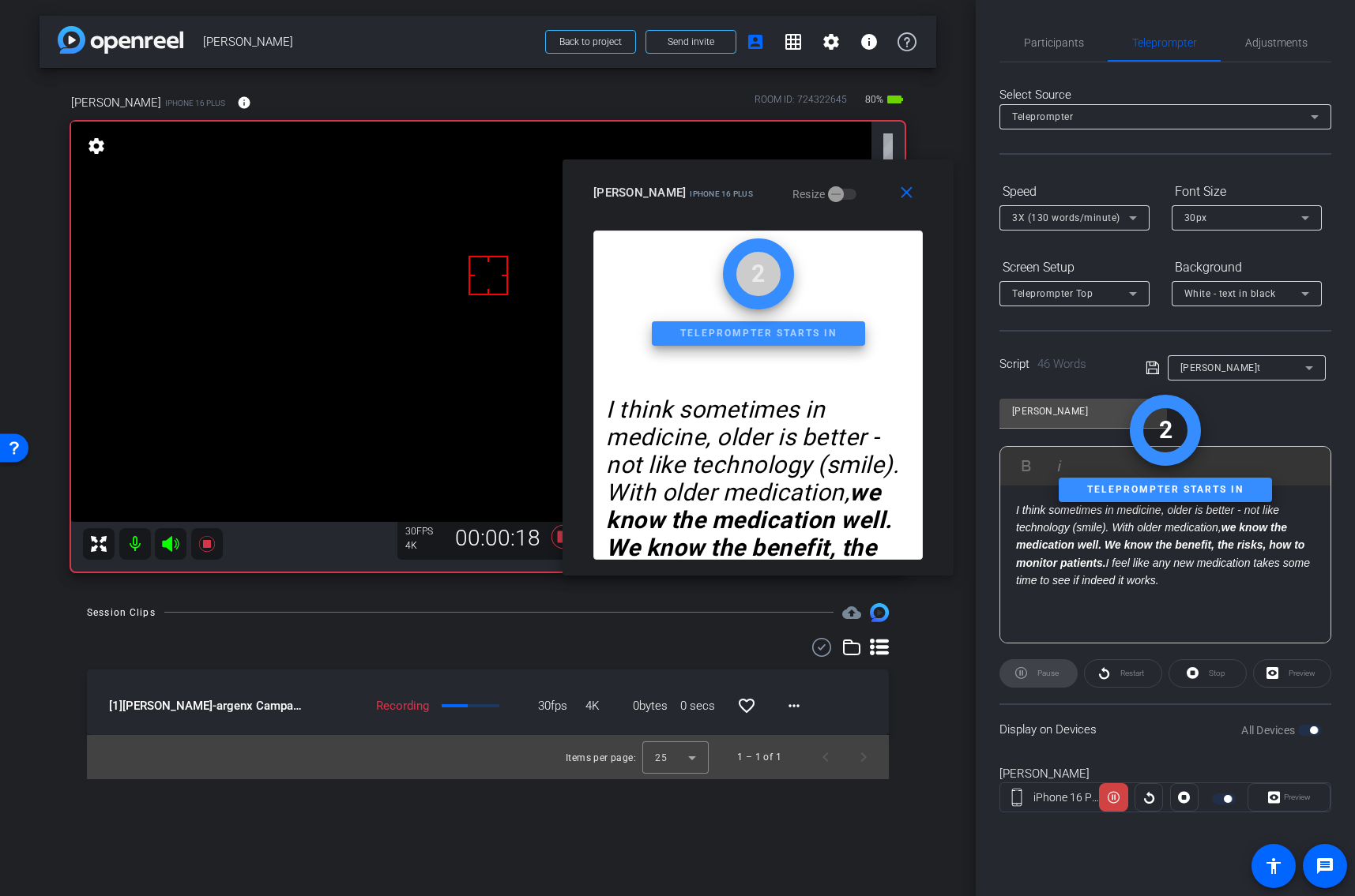
click at [1195, 675] on div "Stop" at bounding box center [1207, 673] width 78 height 28
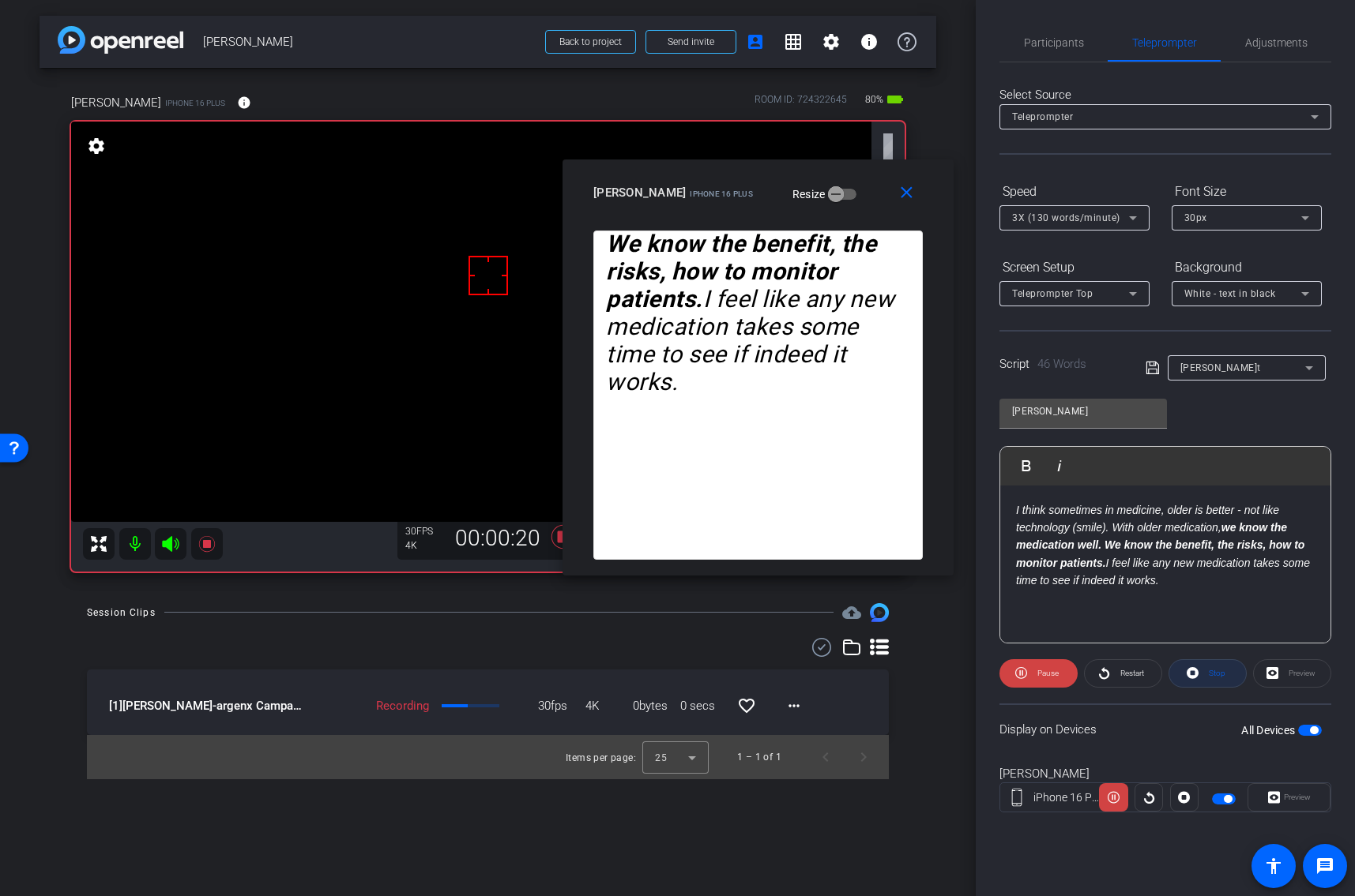
click at [1198, 670] on icon at bounding box center [1192, 673] width 12 height 12
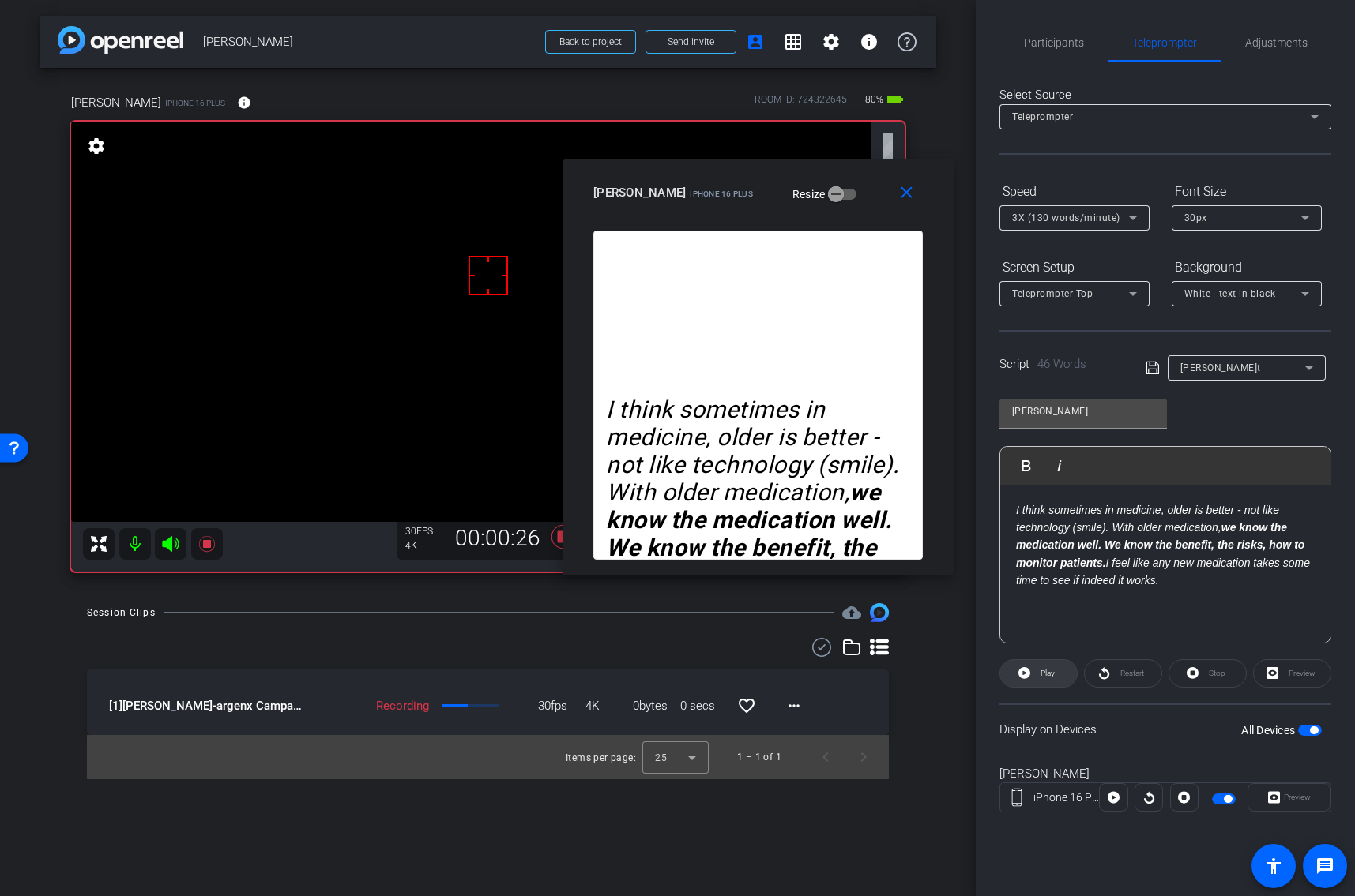
click at [1026, 677] on icon at bounding box center [1024, 673] width 12 height 12
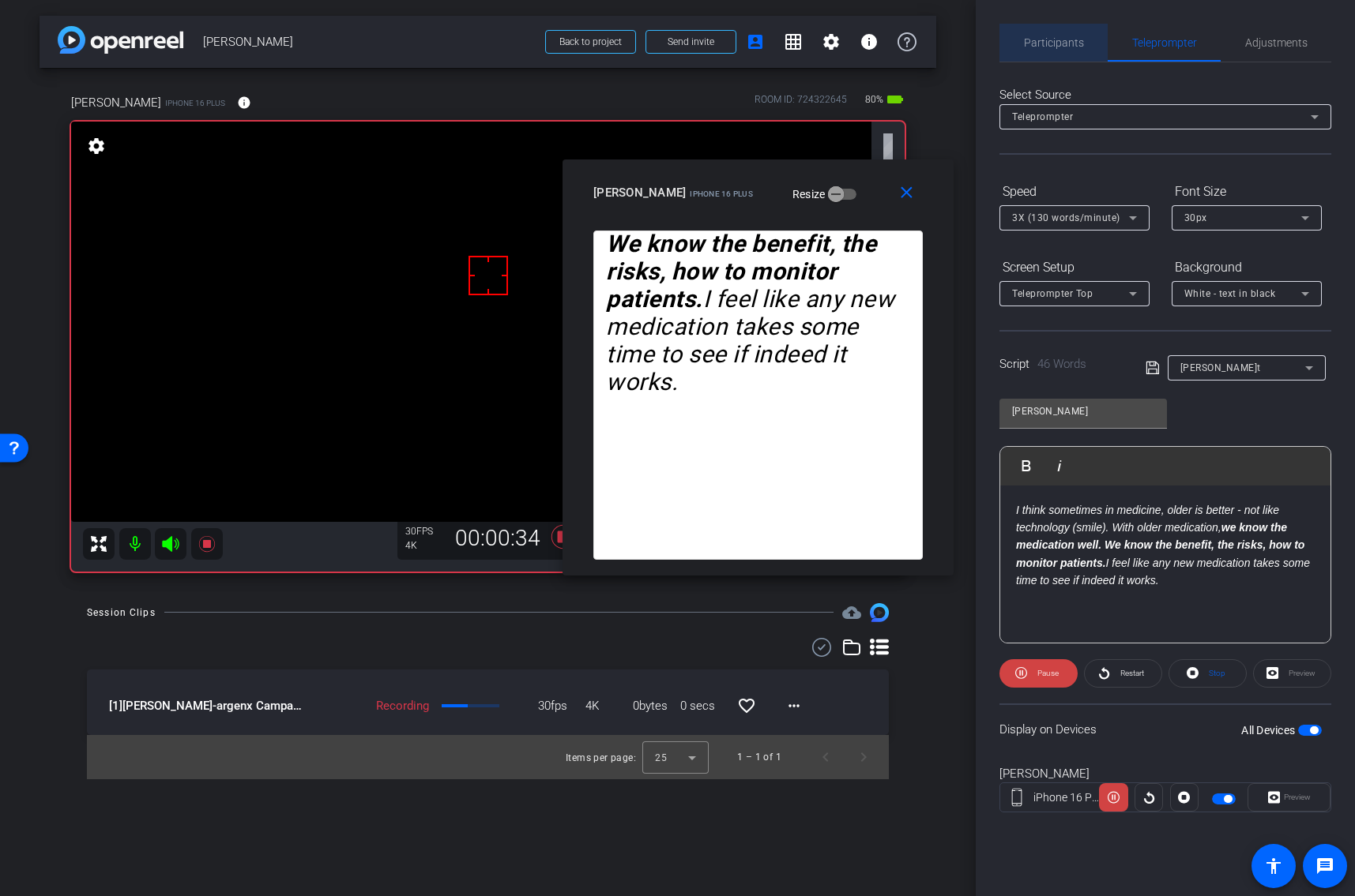
click at [1059, 43] on span "Participants" at bounding box center [1054, 43] width 60 height 11
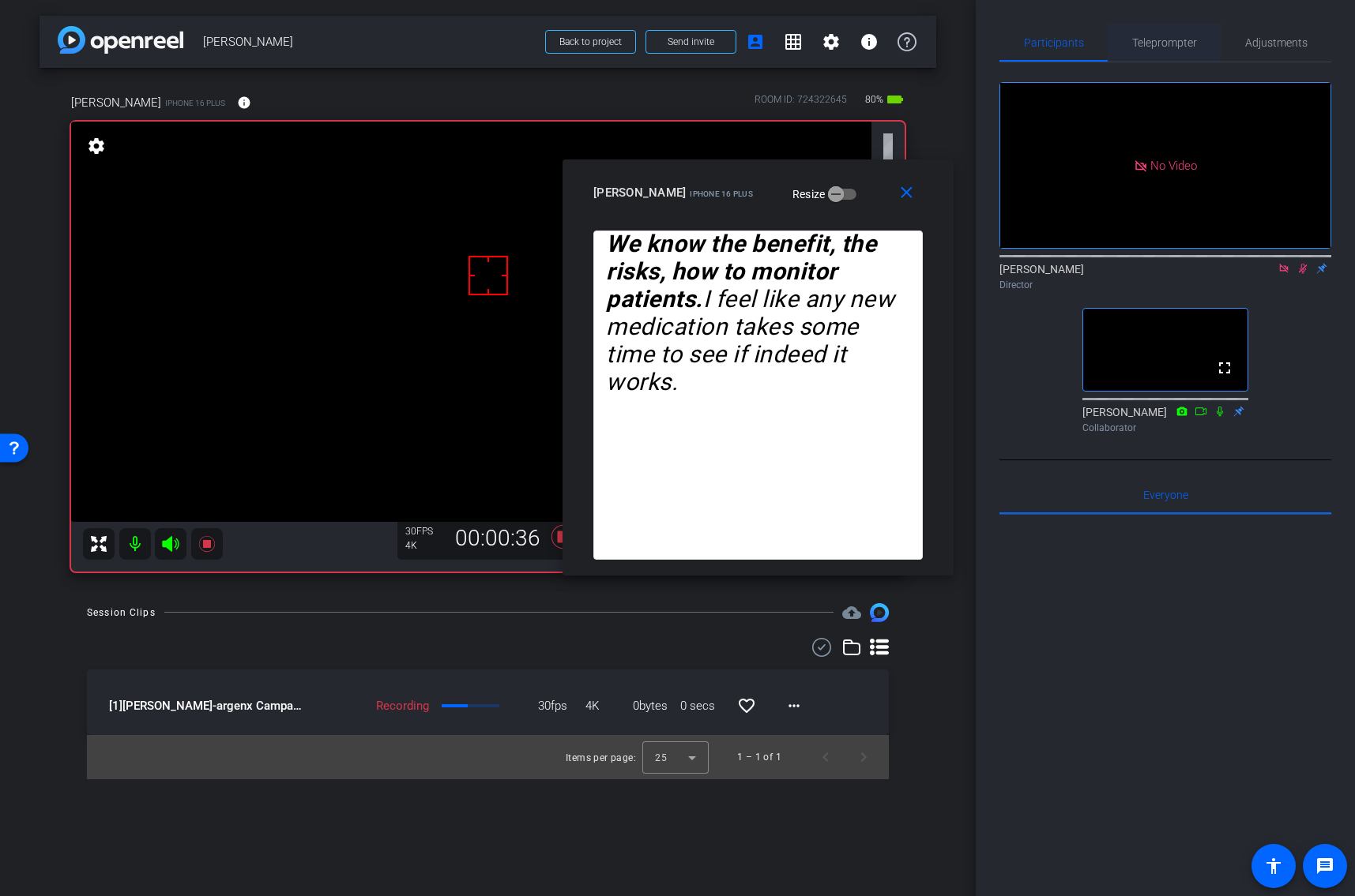
click at [1148, 41] on span "Teleprompter" at bounding box center [1164, 43] width 65 height 11
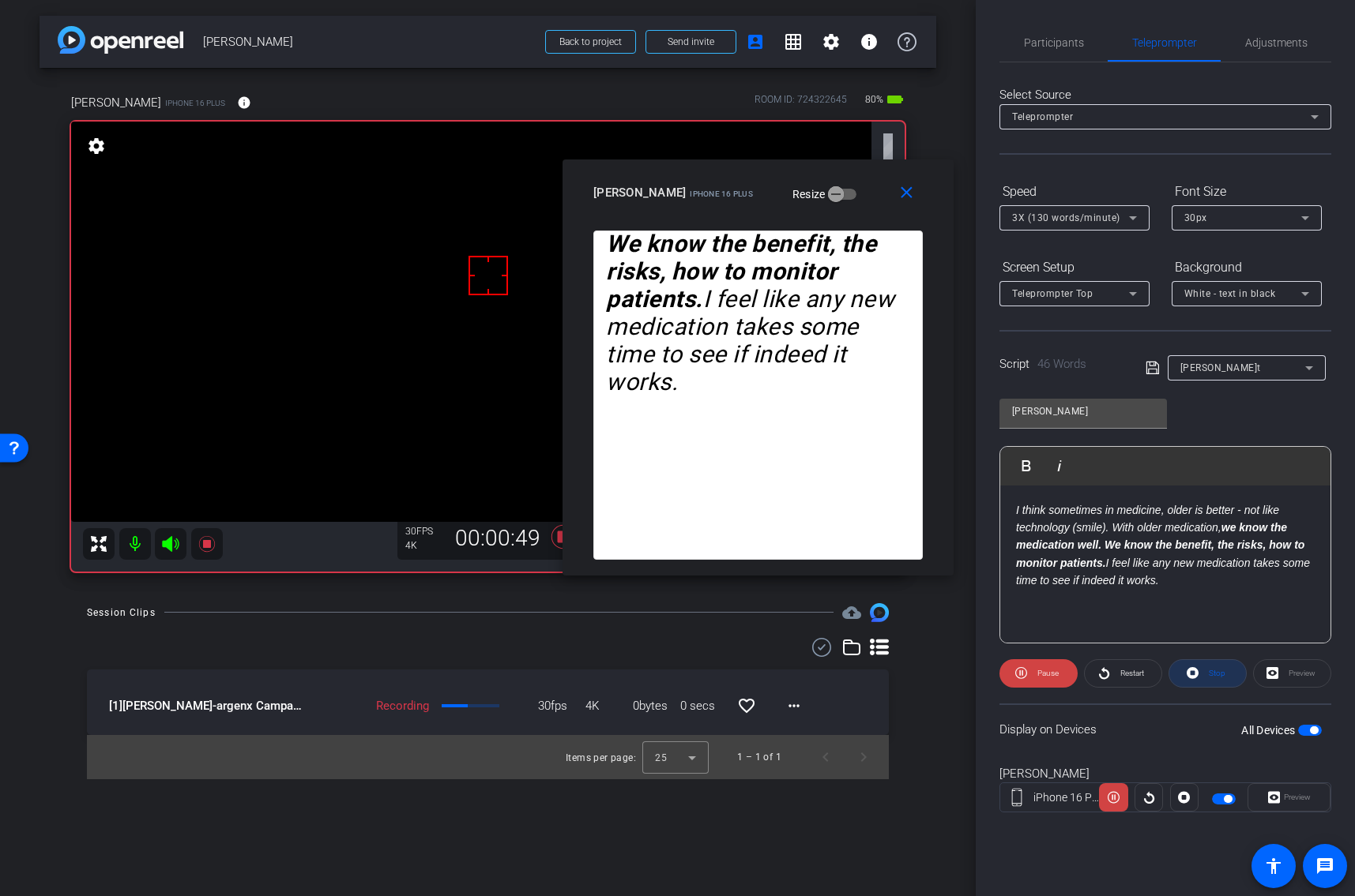
click at [1194, 672] on icon at bounding box center [1192, 674] width 12 height 20
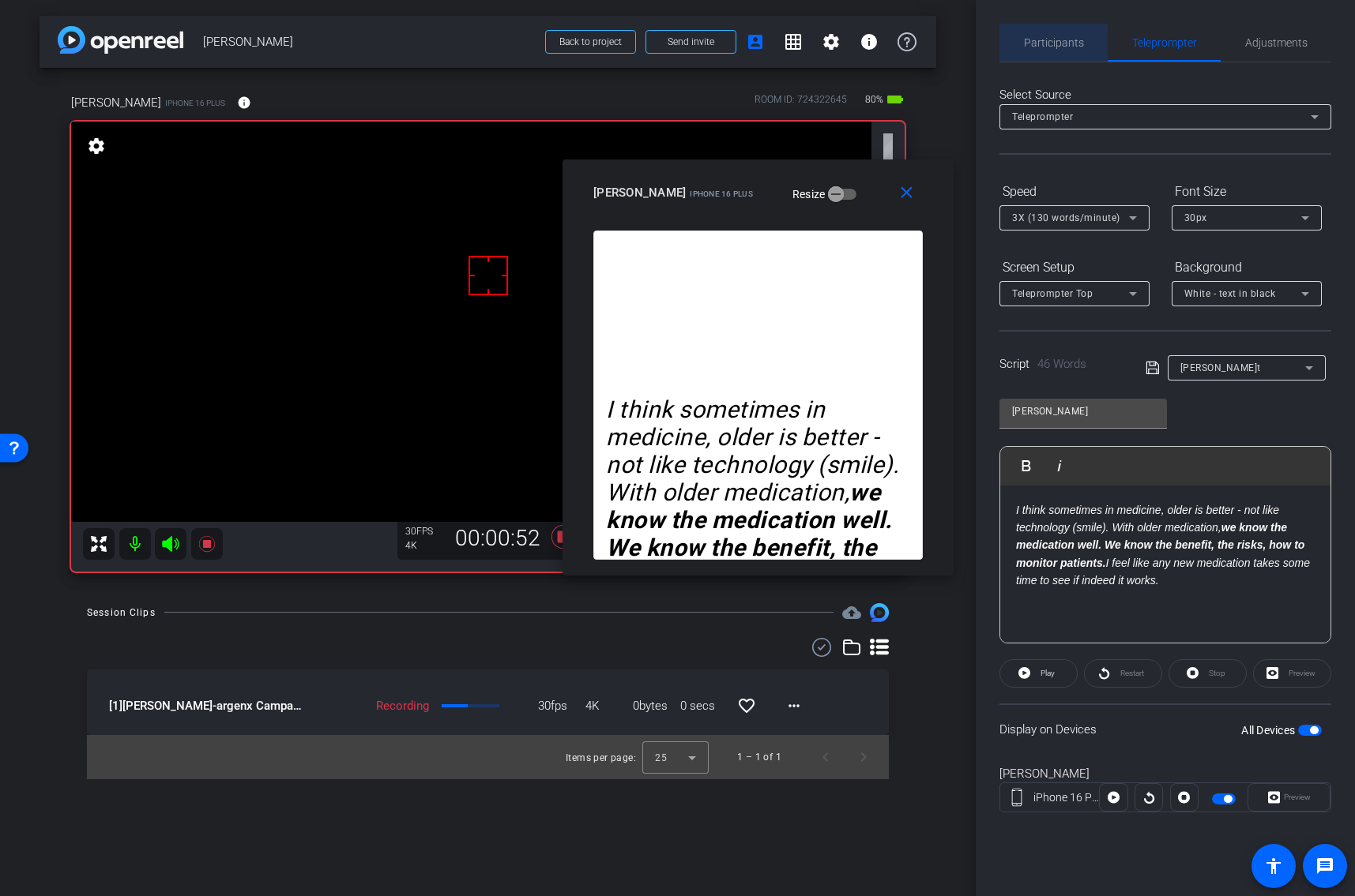
click at [1051, 39] on span "Participants" at bounding box center [1054, 43] width 60 height 11
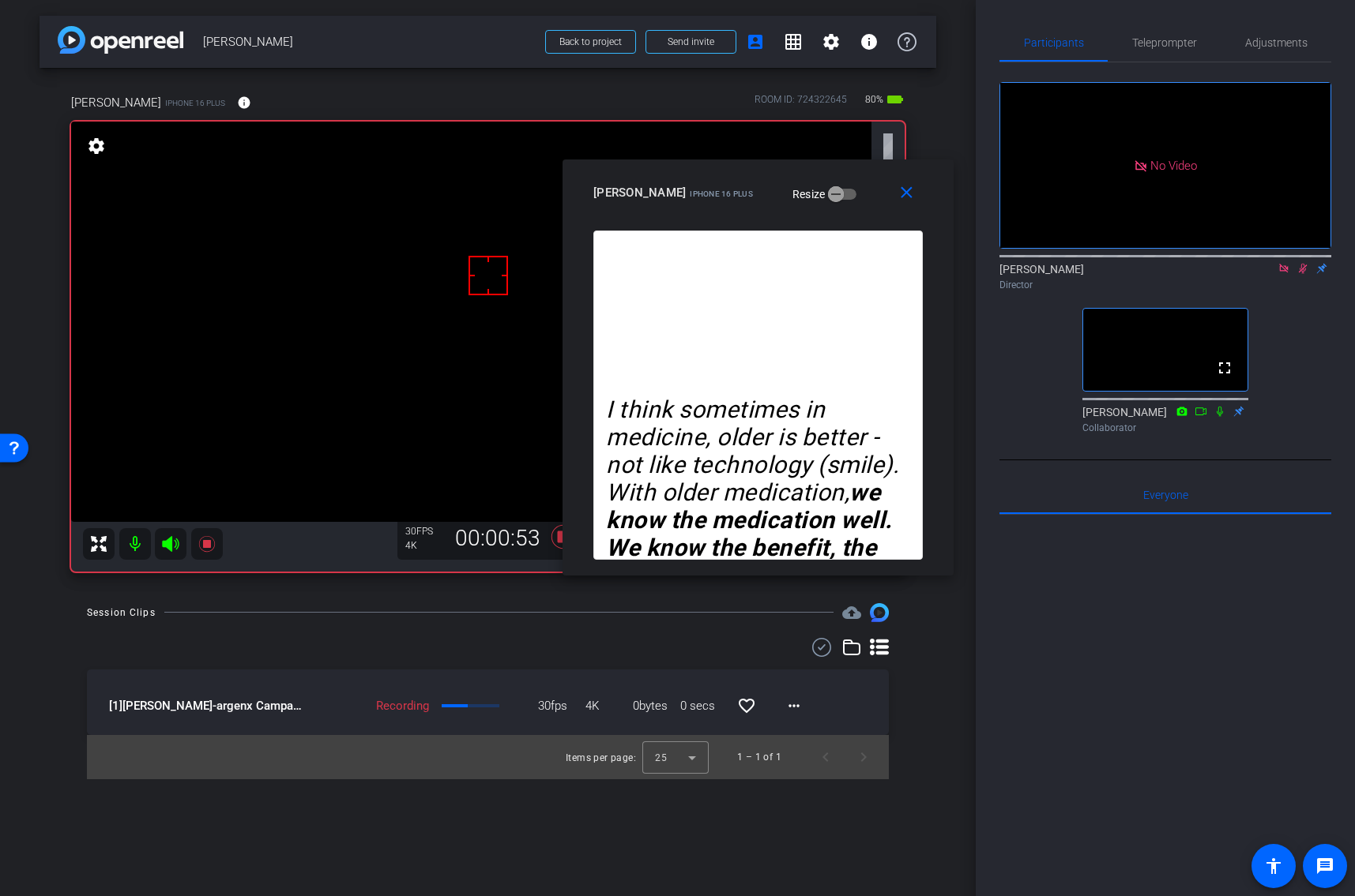
click at [1303, 264] on icon at bounding box center [1302, 268] width 8 height 10
click at [1303, 263] on icon at bounding box center [1303, 268] width 13 height 11
click at [1300, 263] on icon at bounding box center [1303, 268] width 13 height 11
click at [1299, 263] on icon at bounding box center [1303, 268] width 13 height 11
click at [1178, 44] on span "Teleprompter" at bounding box center [1164, 43] width 65 height 11
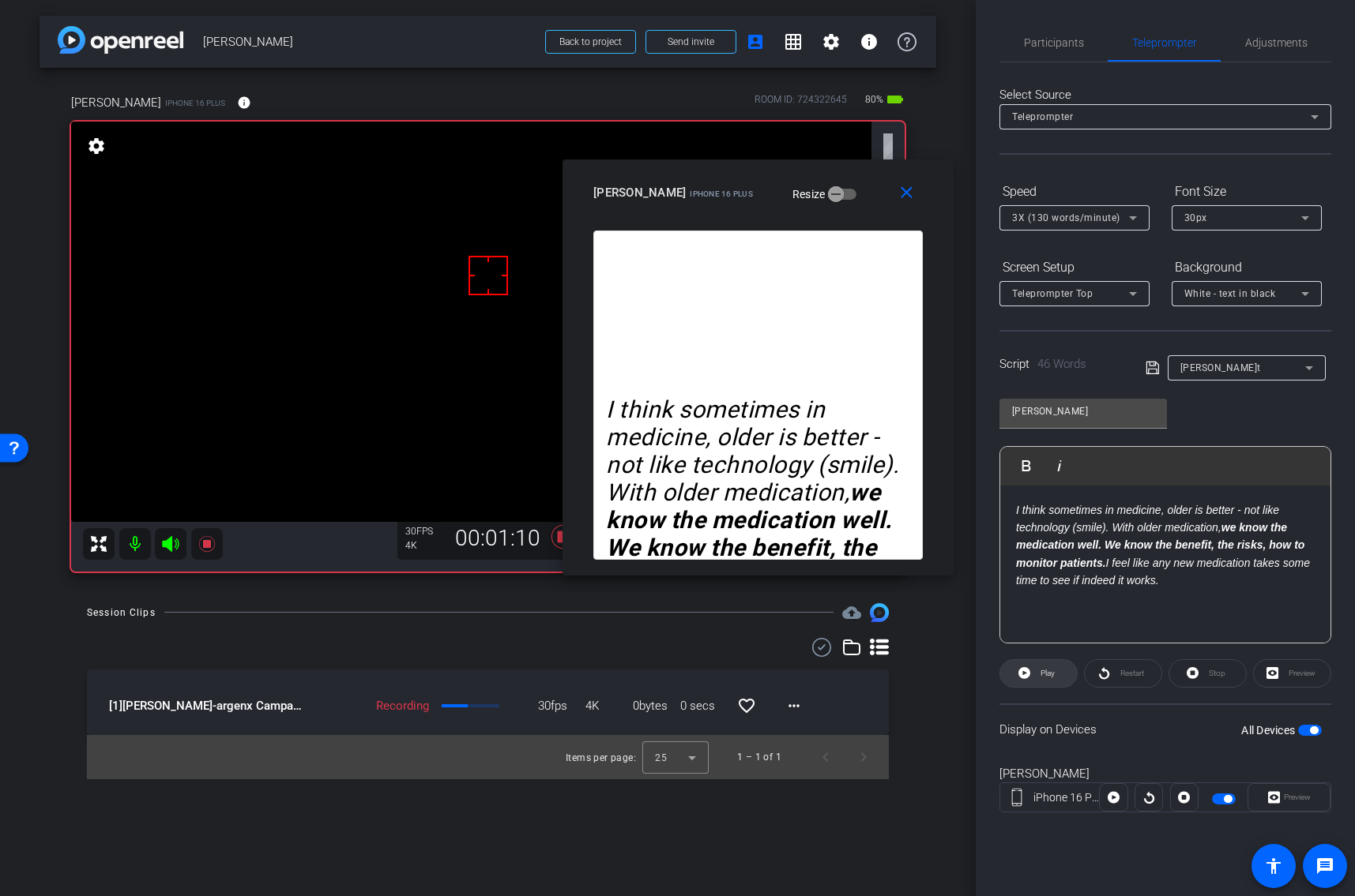
click at [1043, 675] on span "Play" at bounding box center [1047, 673] width 15 height 8
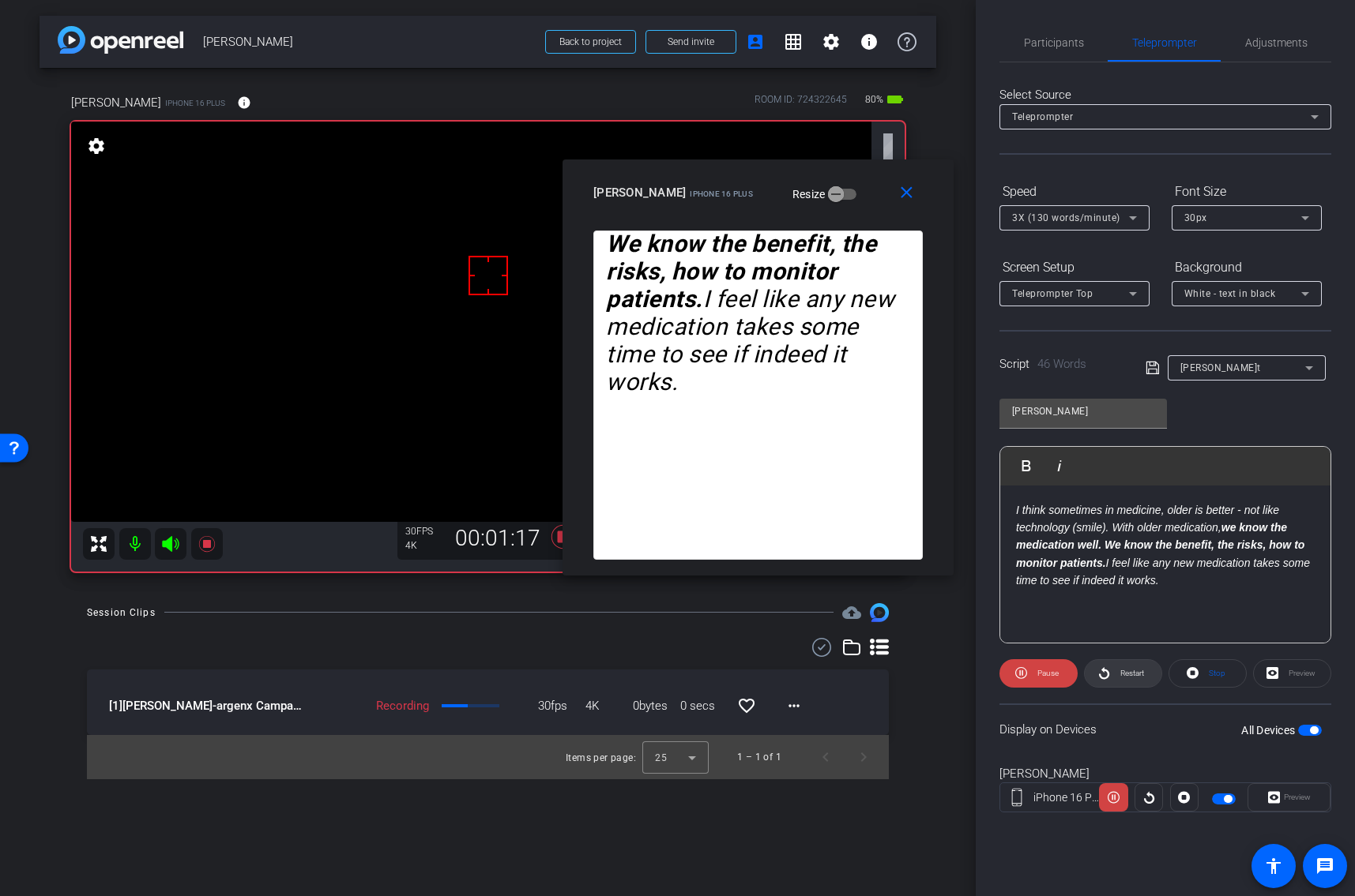
click at [1135, 676] on span "Restart" at bounding box center [1132, 673] width 24 height 8
click at [1104, 677] on icon at bounding box center [1103, 673] width 10 height 12
click at [1187, 670] on icon at bounding box center [1192, 674] width 12 height 20
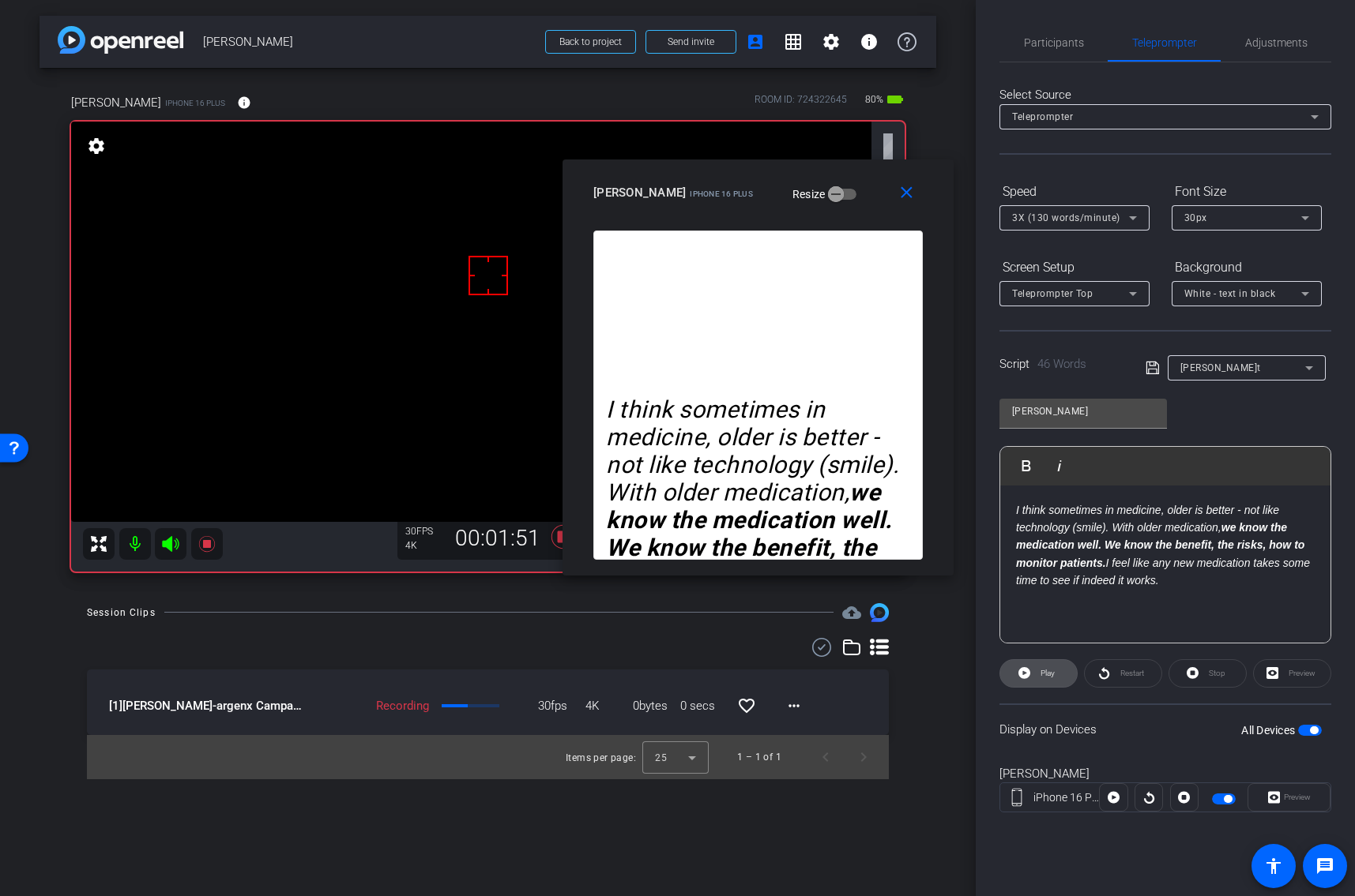
click at [1041, 672] on span "Play" at bounding box center [1047, 673] width 15 height 8
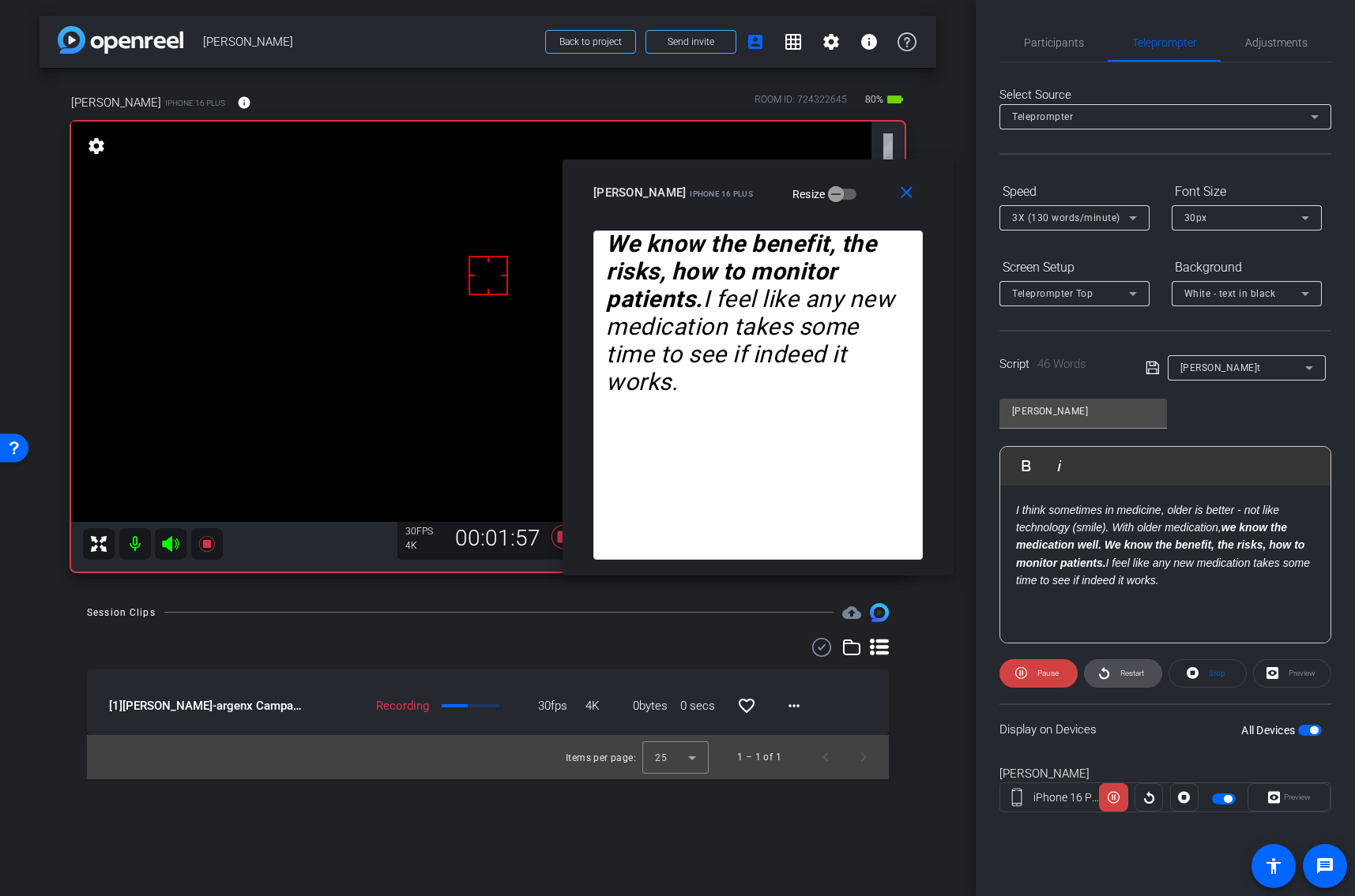
click at [1135, 669] on span "Restart" at bounding box center [1132, 673] width 24 height 8
click at [1202, 678] on span at bounding box center [1208, 673] width 77 height 38
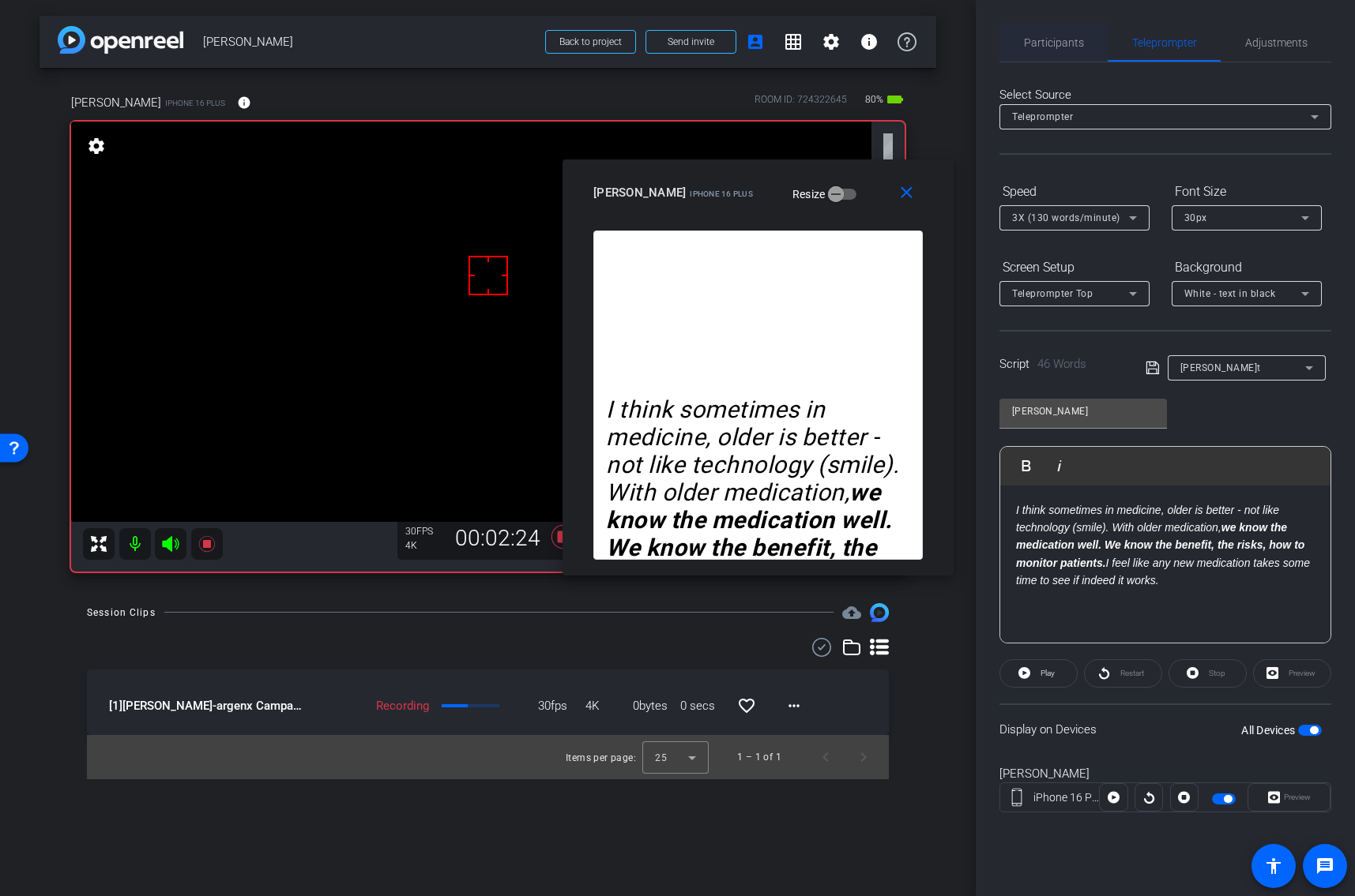
click at [1052, 45] on span "Participants" at bounding box center [1054, 43] width 60 height 11
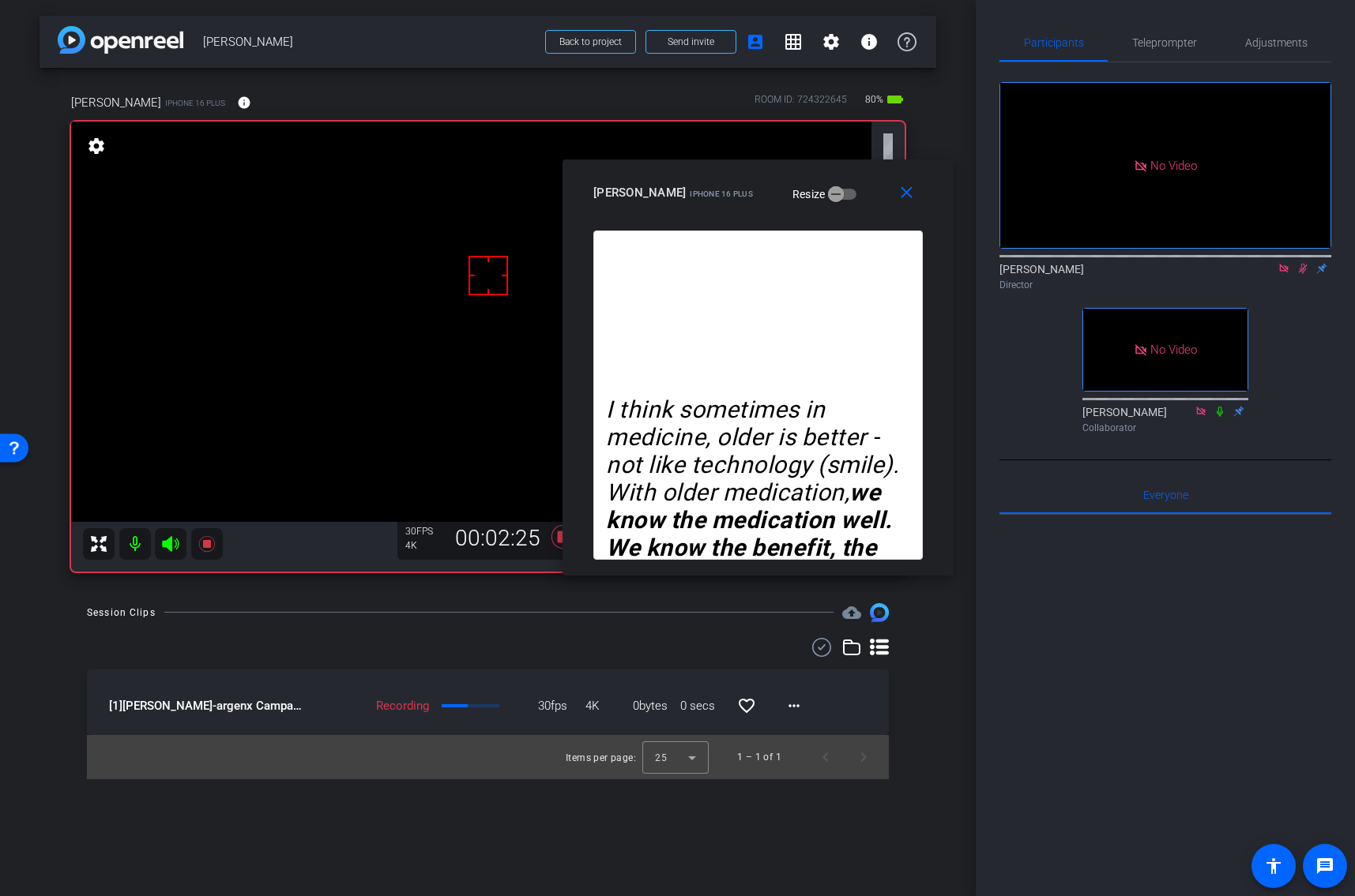
click at [1303, 264] on icon at bounding box center [1302, 268] width 8 height 10
click at [556, 538] on icon at bounding box center [562, 536] width 38 height 28
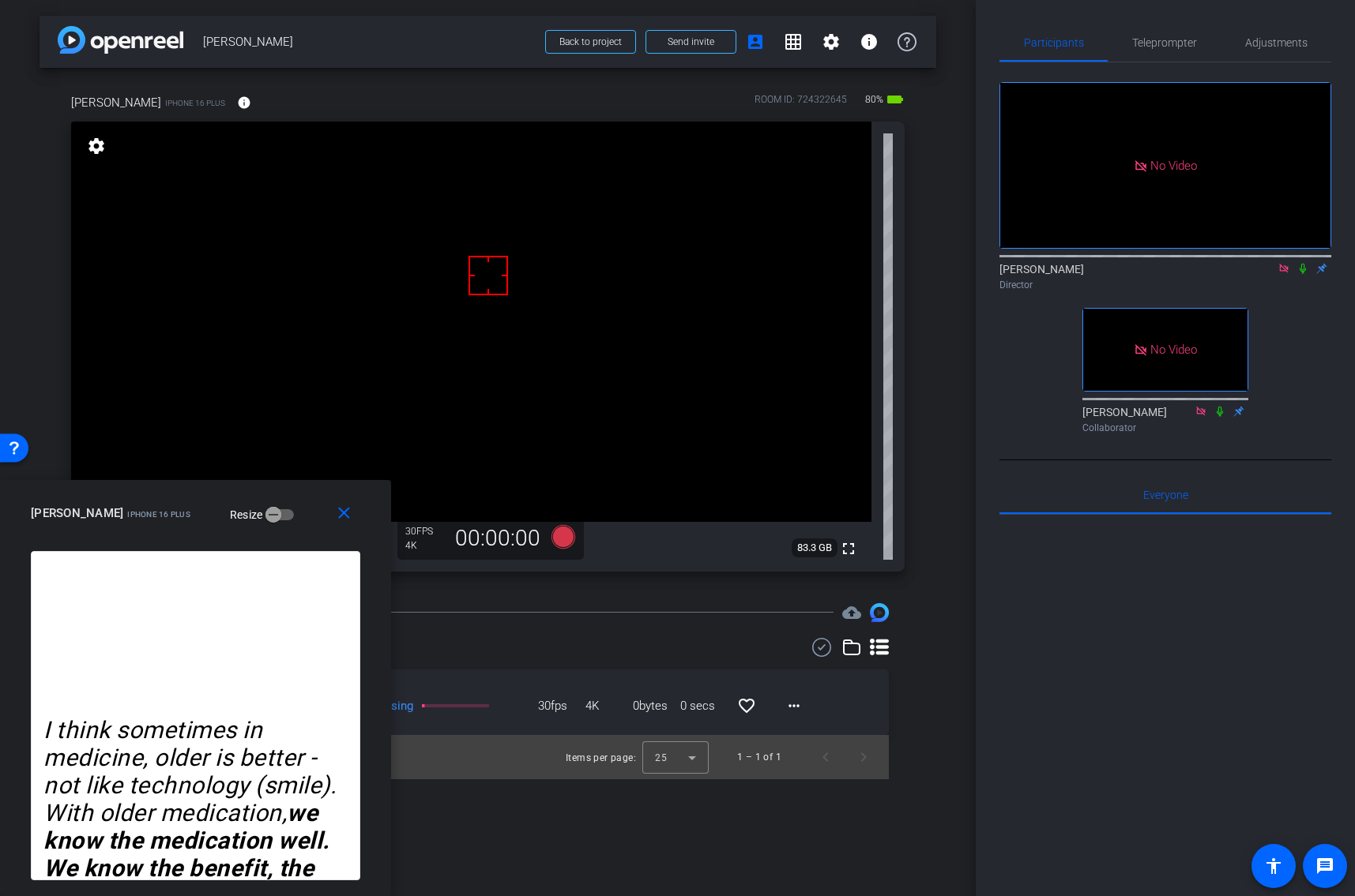
drag, startPoint x: 820, startPoint y: 185, endPoint x: 222, endPoint y: 544, distance: 697.5
click at [222, 544] on div "close [PERSON_NAME] iPhone 16 Plus Resize" at bounding box center [195, 516] width 391 height 71
click at [1145, 47] on span "Teleprompter" at bounding box center [1164, 43] width 65 height 11
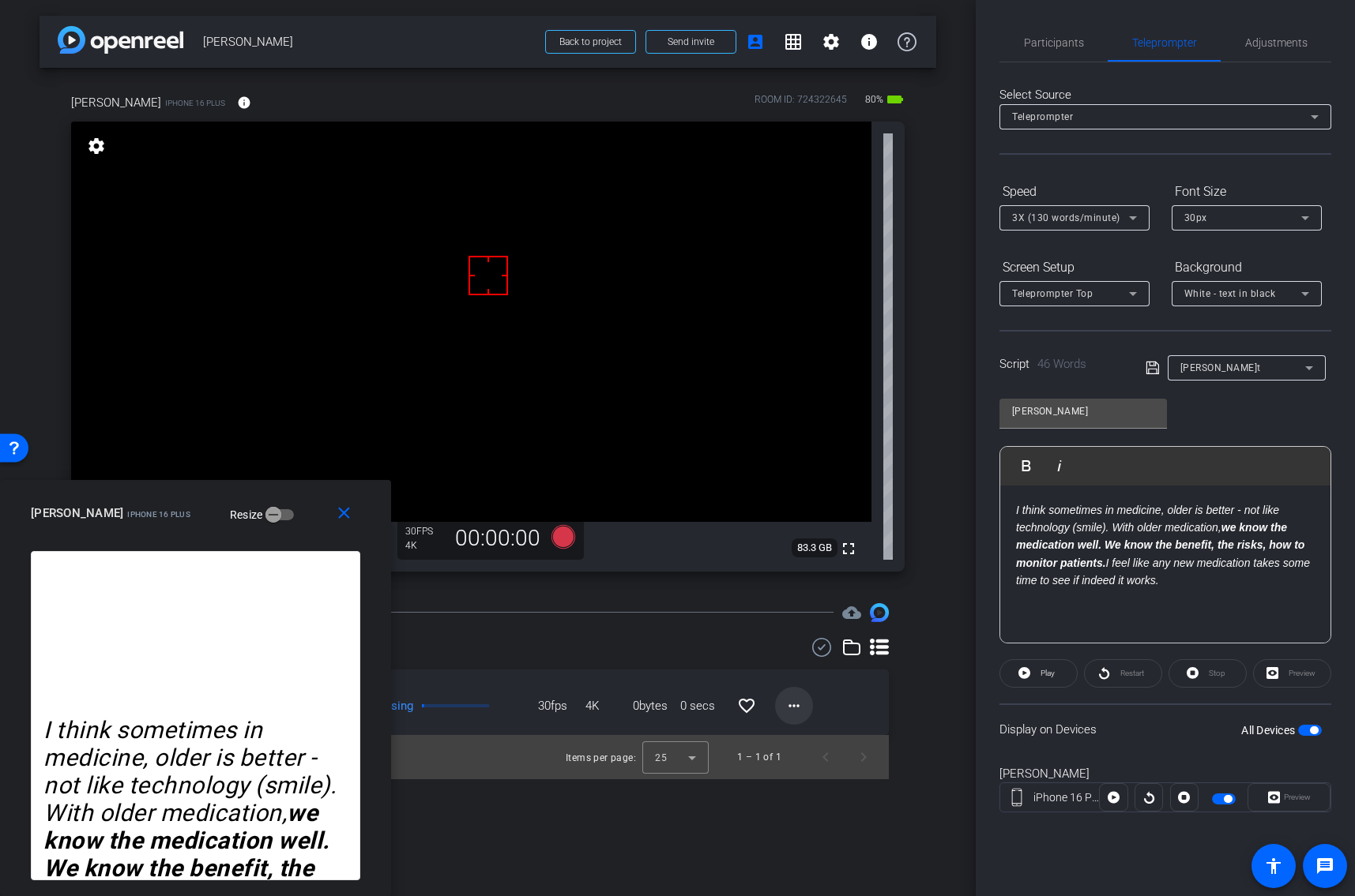
click at [791, 707] on mat-icon "more_horiz" at bounding box center [794, 706] width 19 height 19
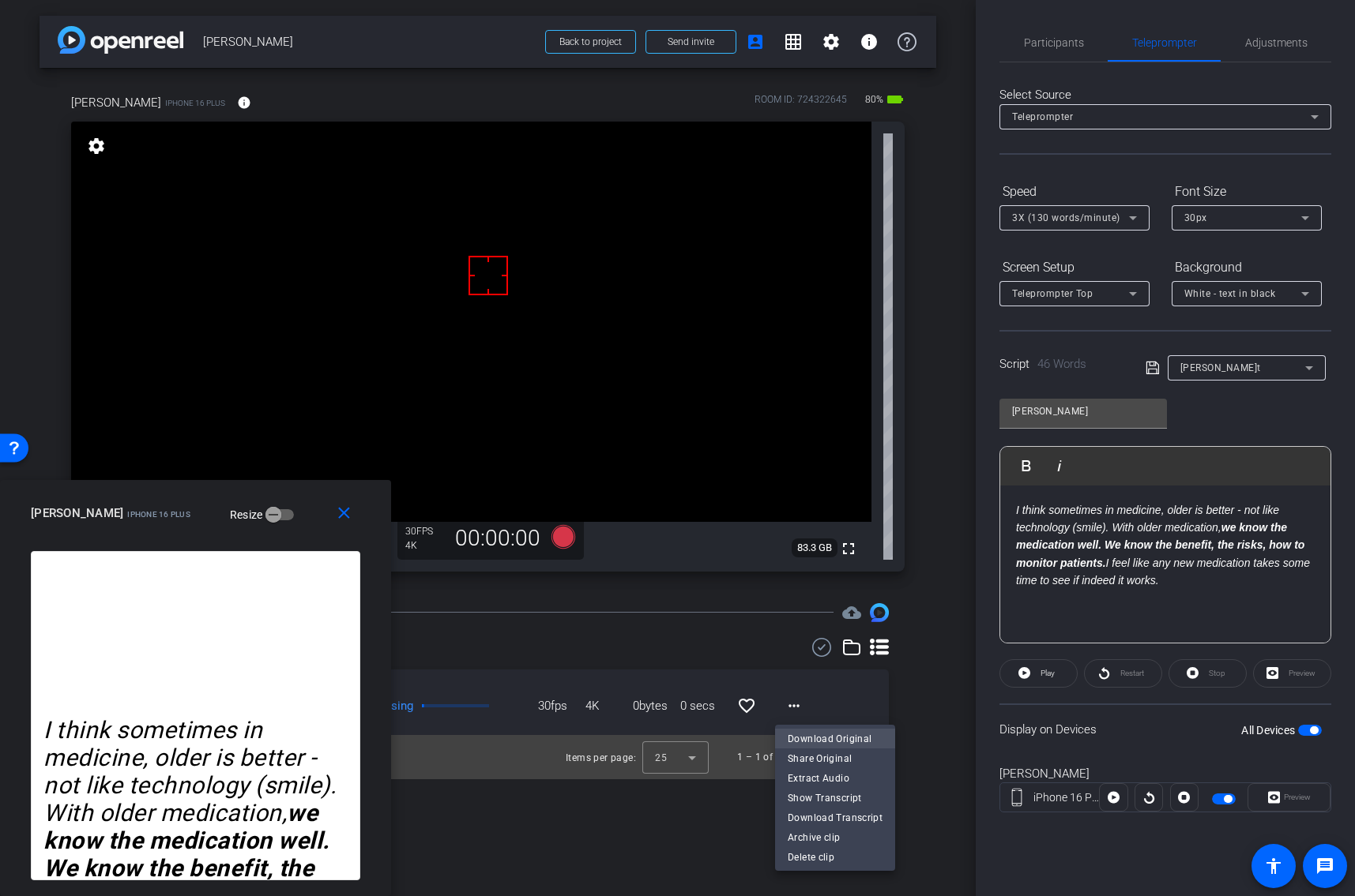
click at [791, 737] on span "Download Original" at bounding box center [835, 739] width 95 height 19
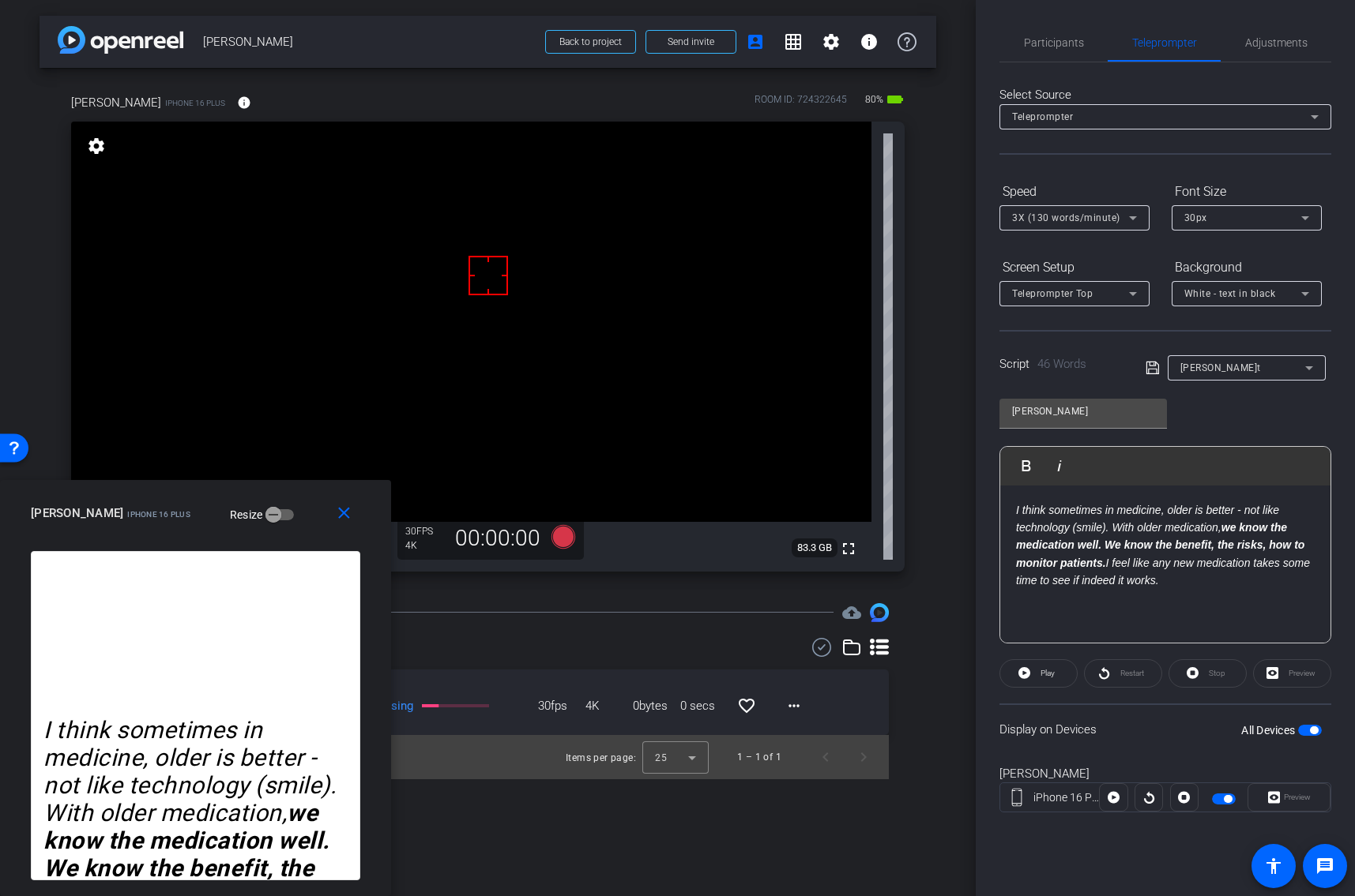
click at [1220, 364] on span "[PERSON_NAME] Alternate t" at bounding box center [1220, 368] width 81 height 11
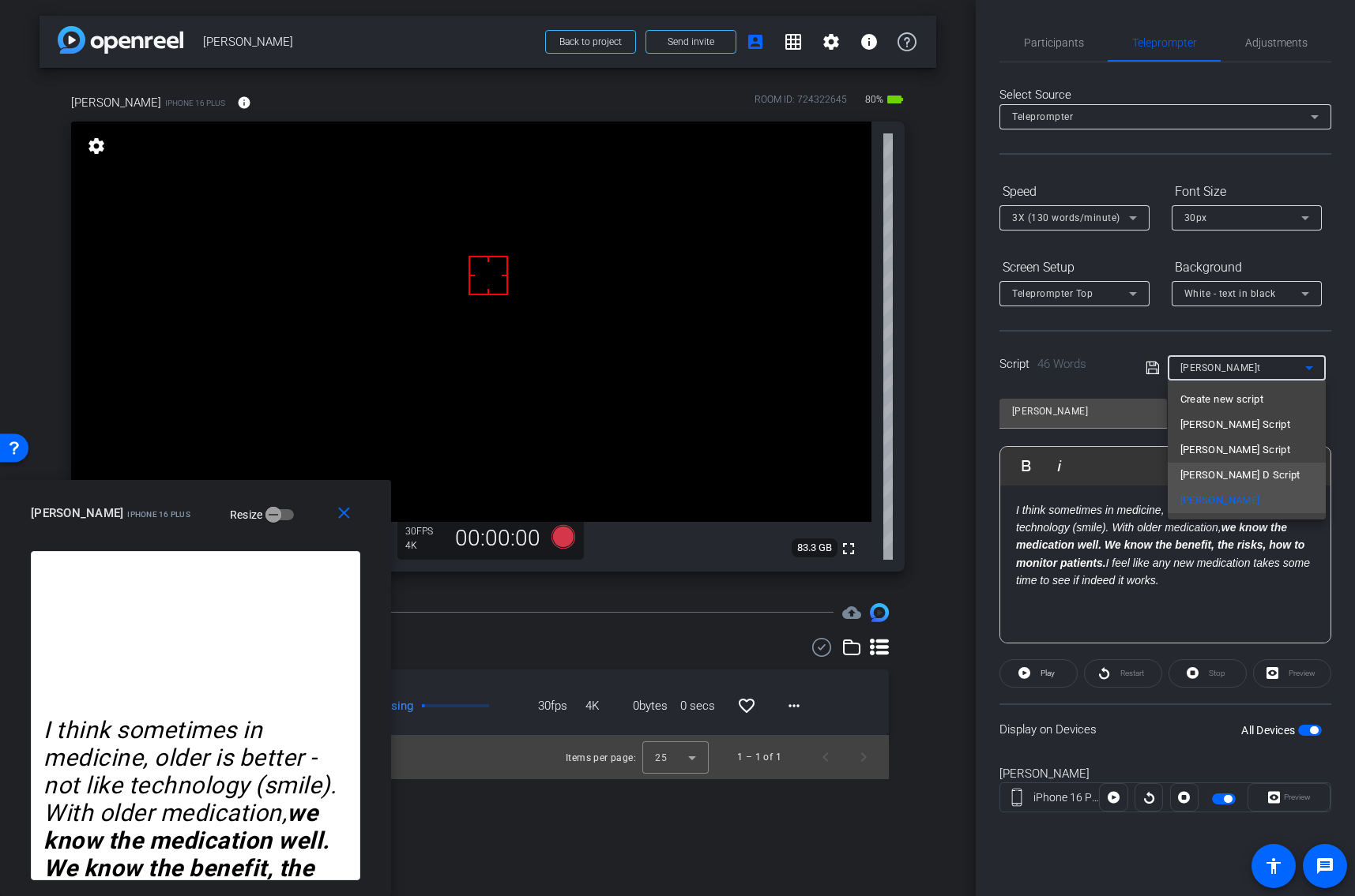
click at [1206, 470] on span "[PERSON_NAME] D Script" at bounding box center [1240, 475] width 120 height 19
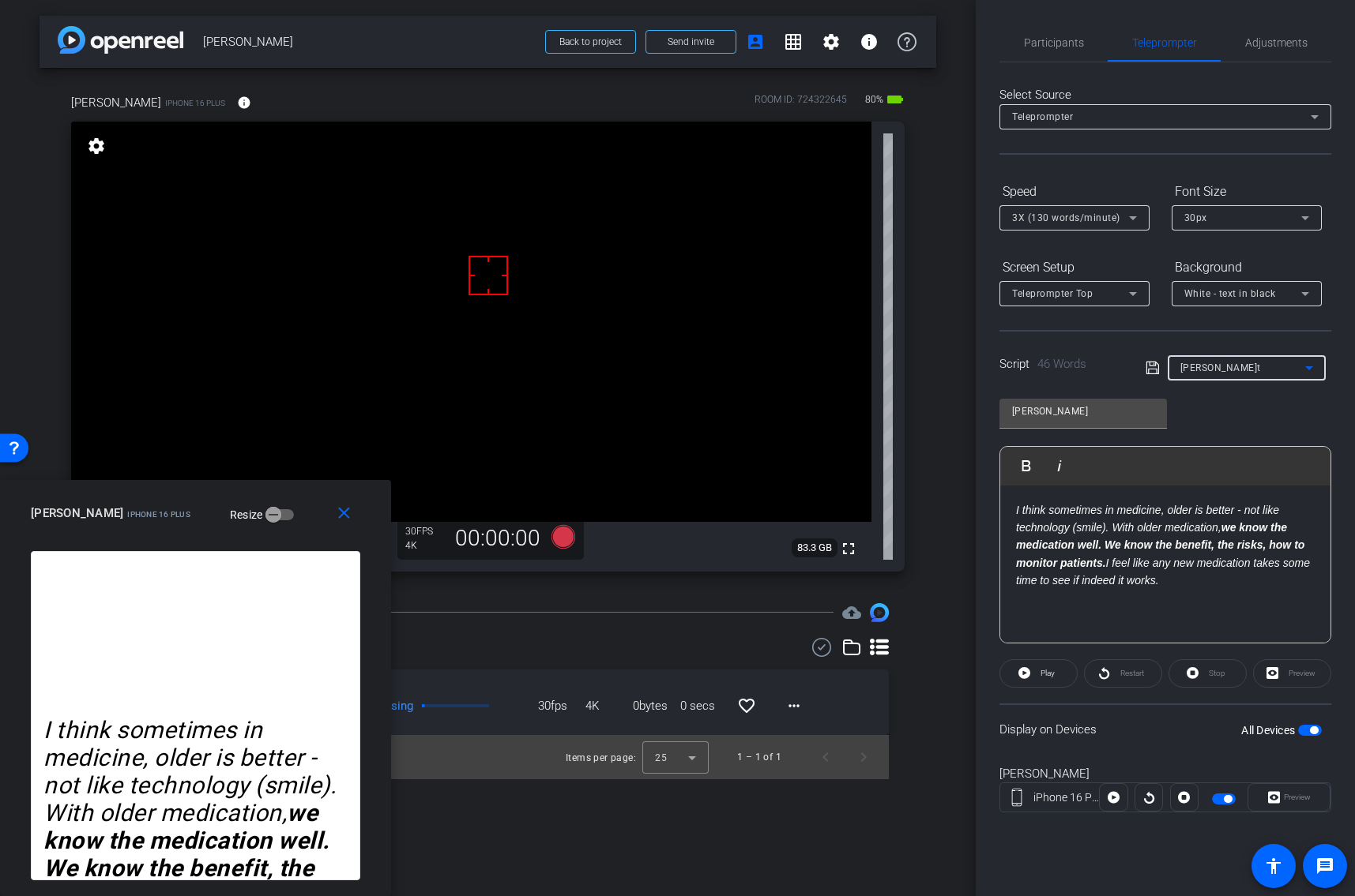
type input "[PERSON_NAME] D Script"
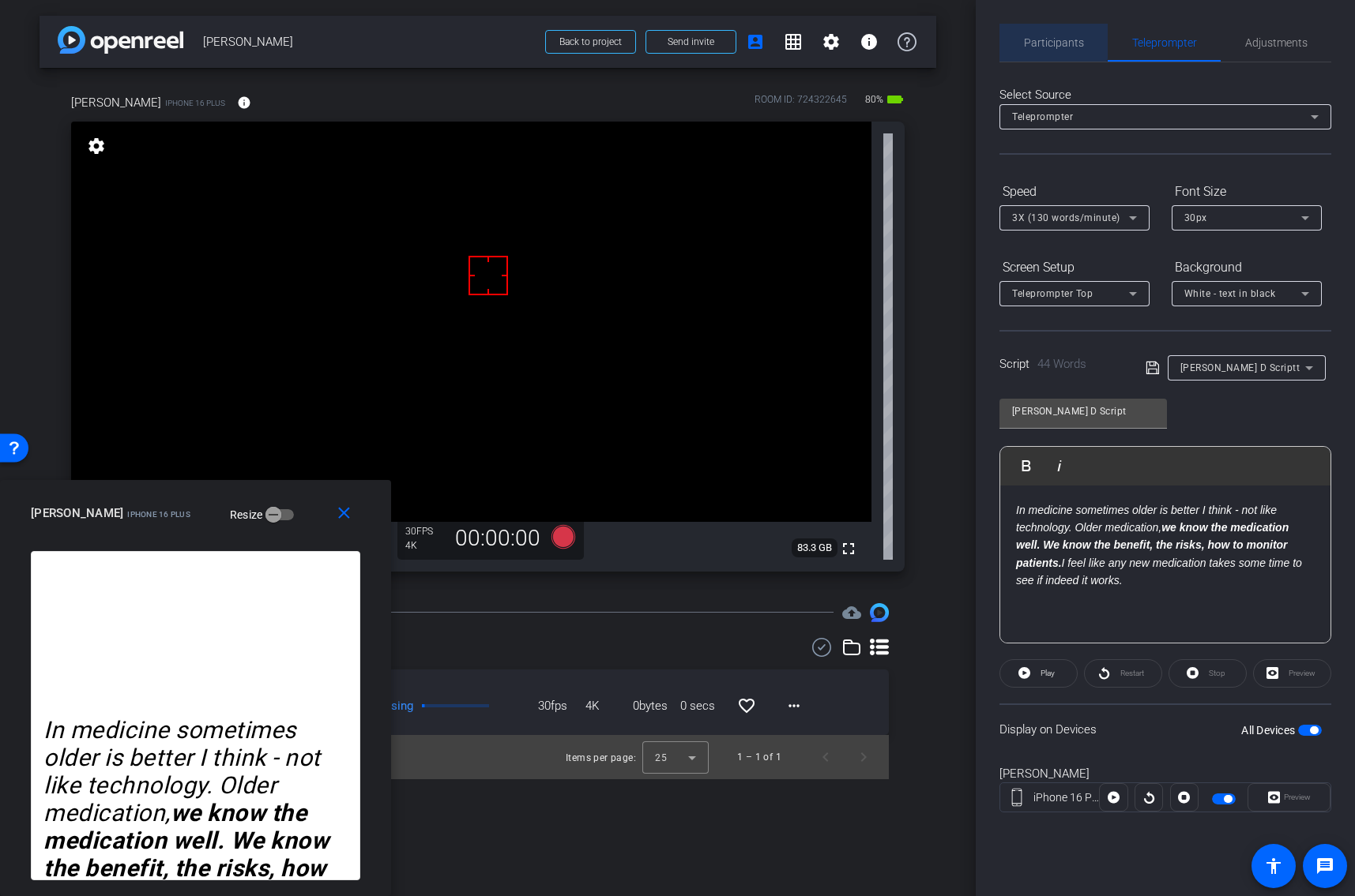
click at [1052, 39] on span "Participants" at bounding box center [1054, 43] width 60 height 11
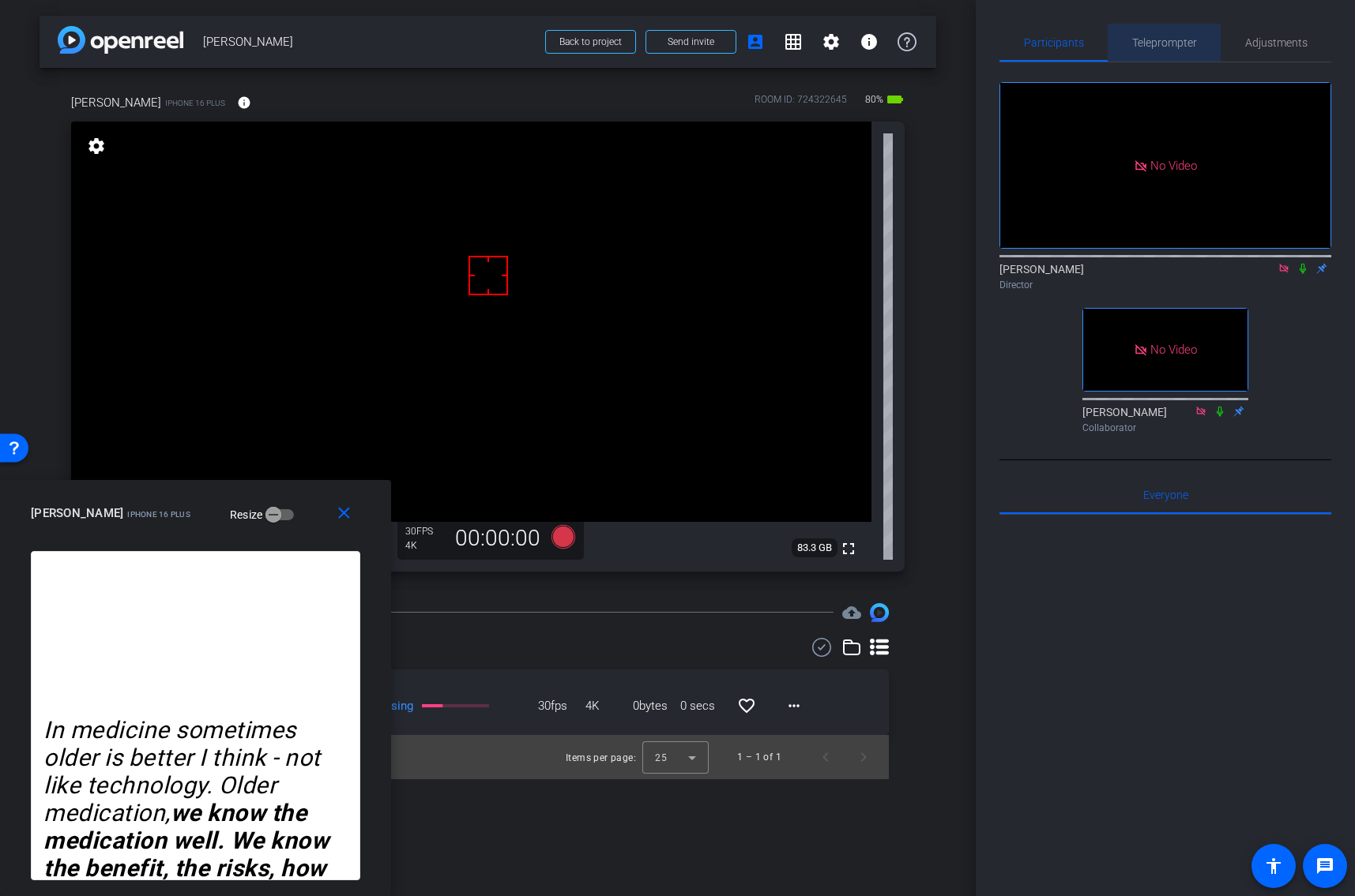
click at [1158, 46] on span "Teleprompter" at bounding box center [1164, 43] width 65 height 11
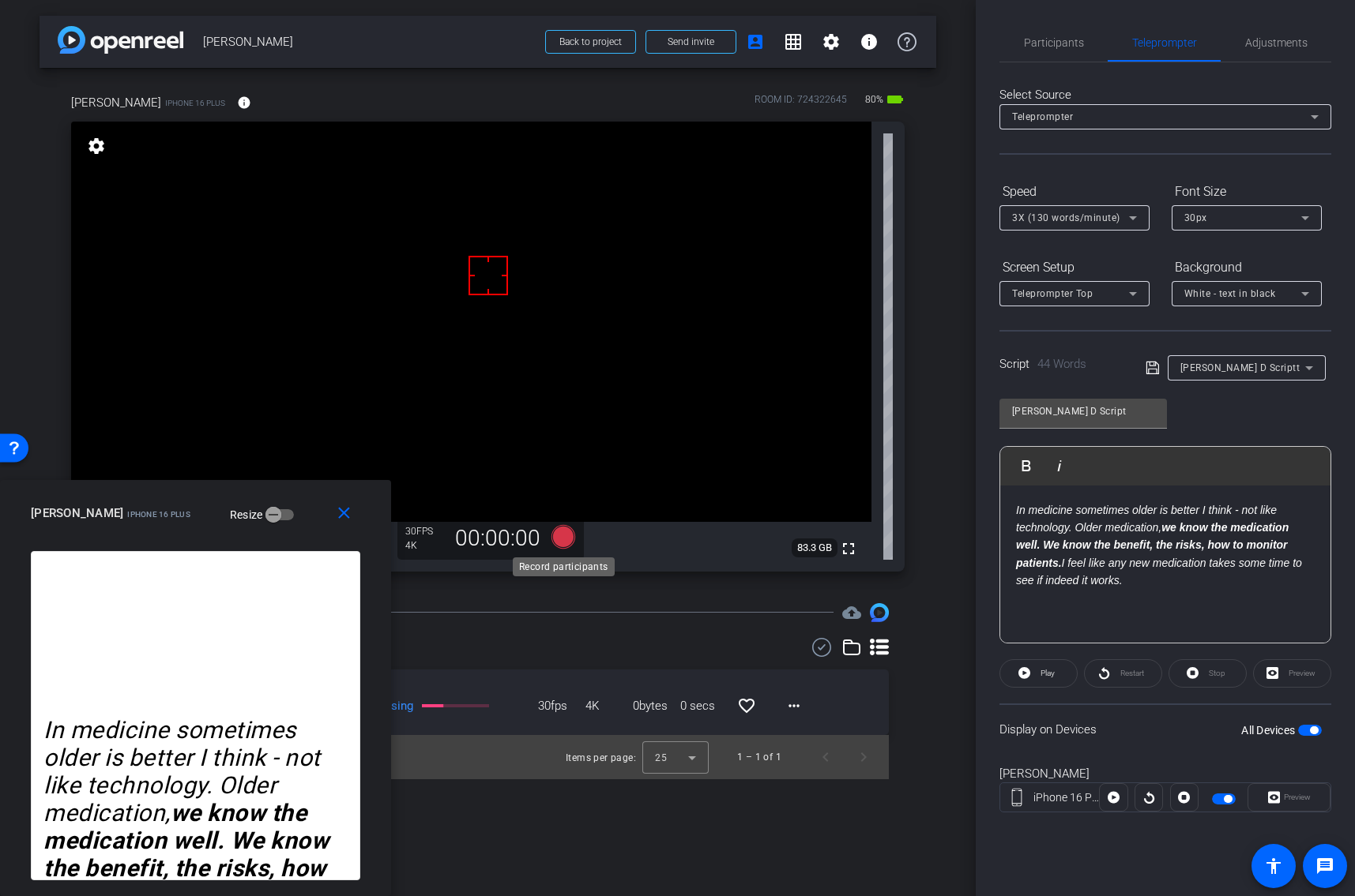
click at [563, 537] on icon at bounding box center [562, 537] width 24 height 24
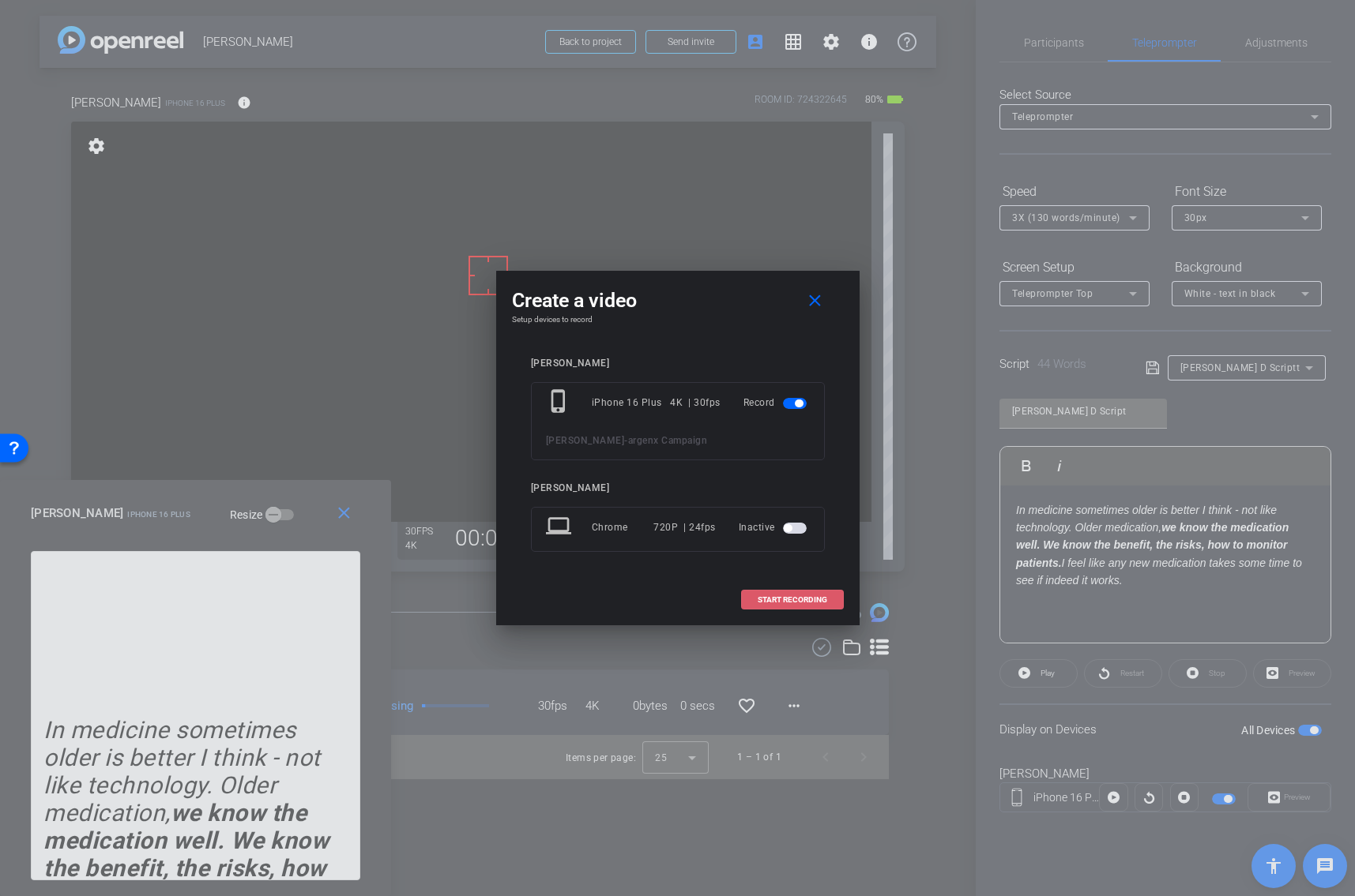
click at [792, 612] on span at bounding box center [792, 599] width 101 height 38
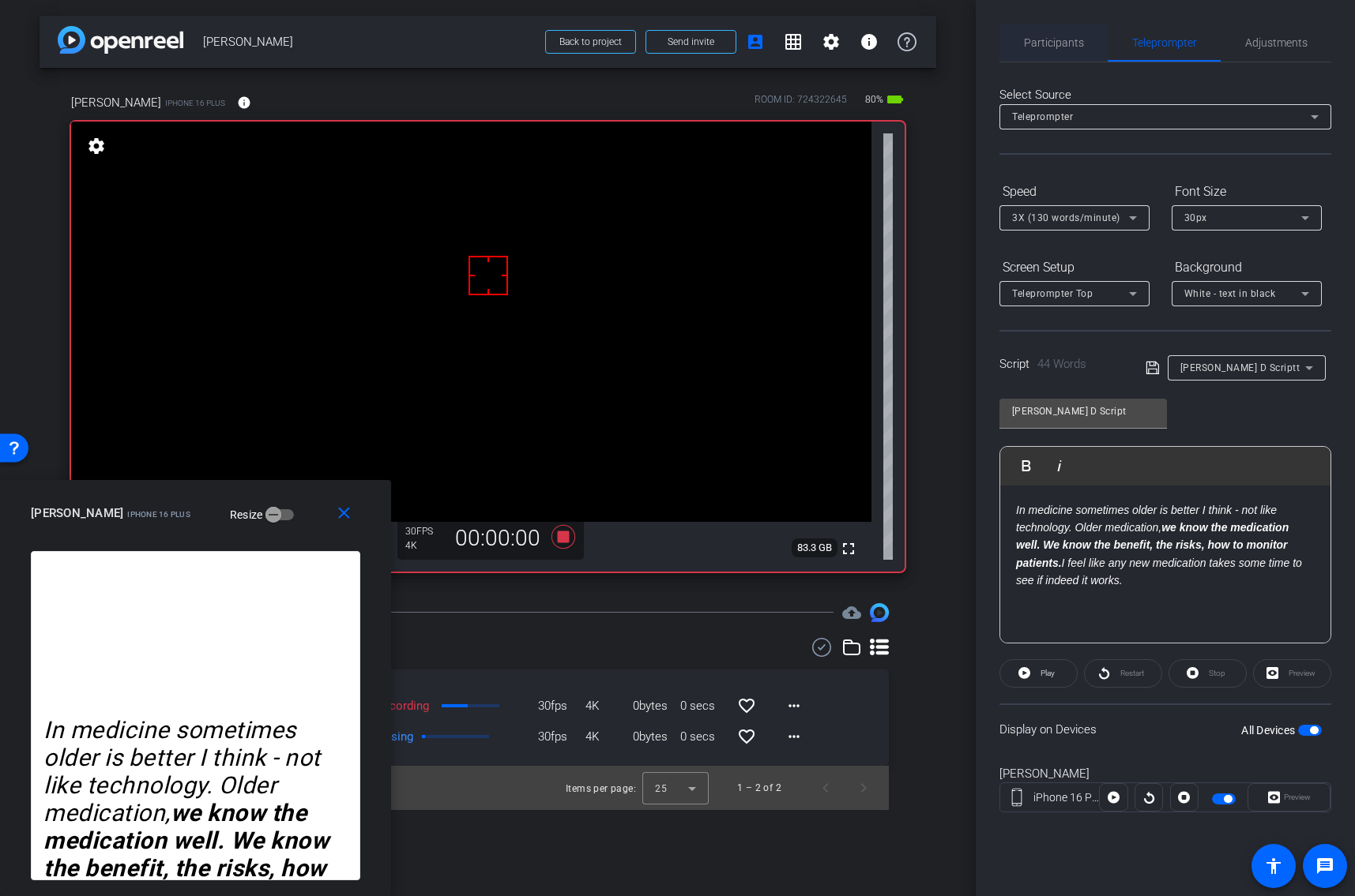
click at [1060, 49] on span "Participants" at bounding box center [1054, 42] width 60 height 38
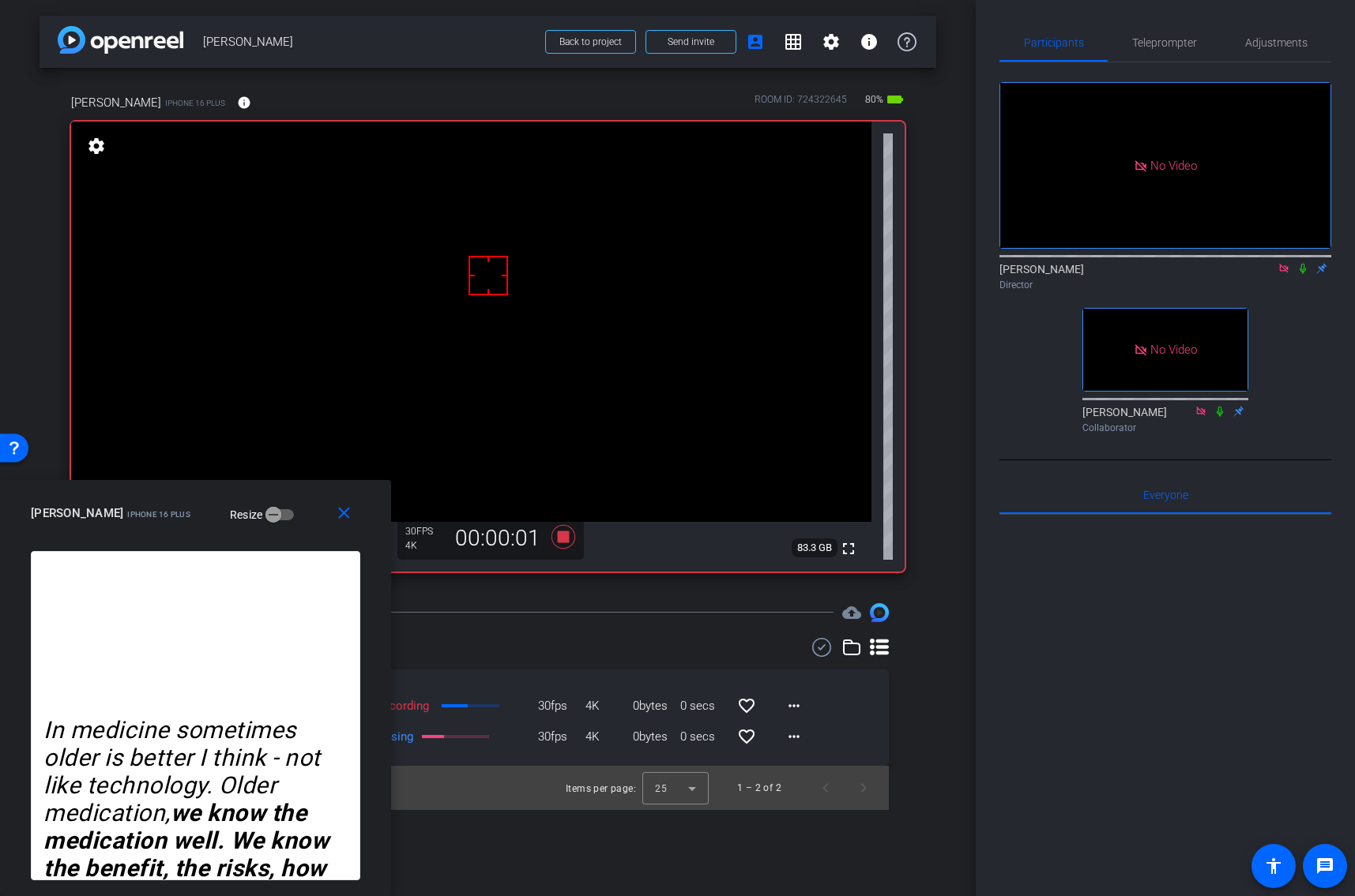
click at [1302, 263] on icon at bounding box center [1303, 268] width 13 height 11
click at [1154, 40] on span "Teleprompter" at bounding box center [1164, 43] width 65 height 11
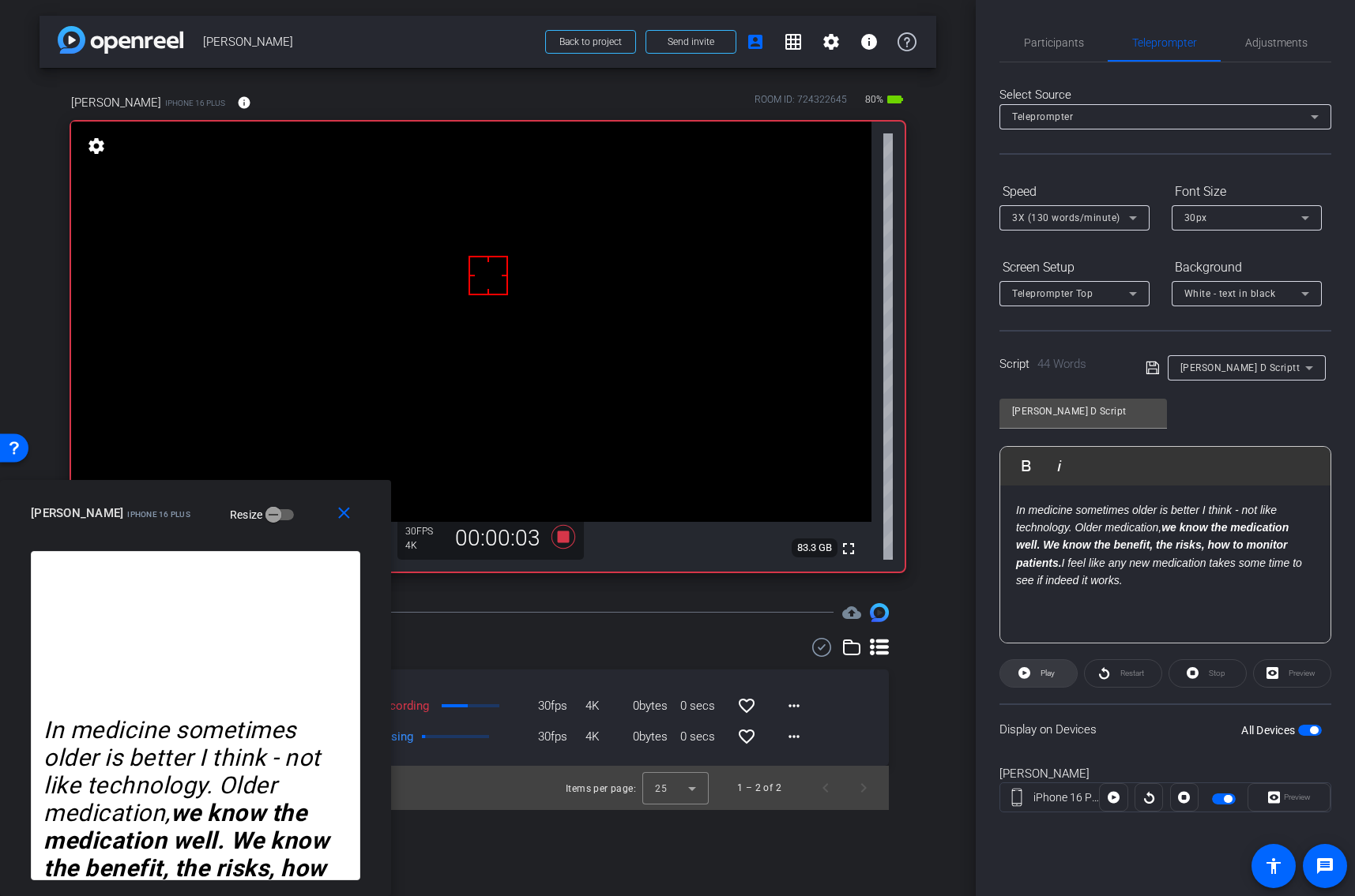
click at [1044, 673] on span "Play" at bounding box center [1047, 673] width 15 height 8
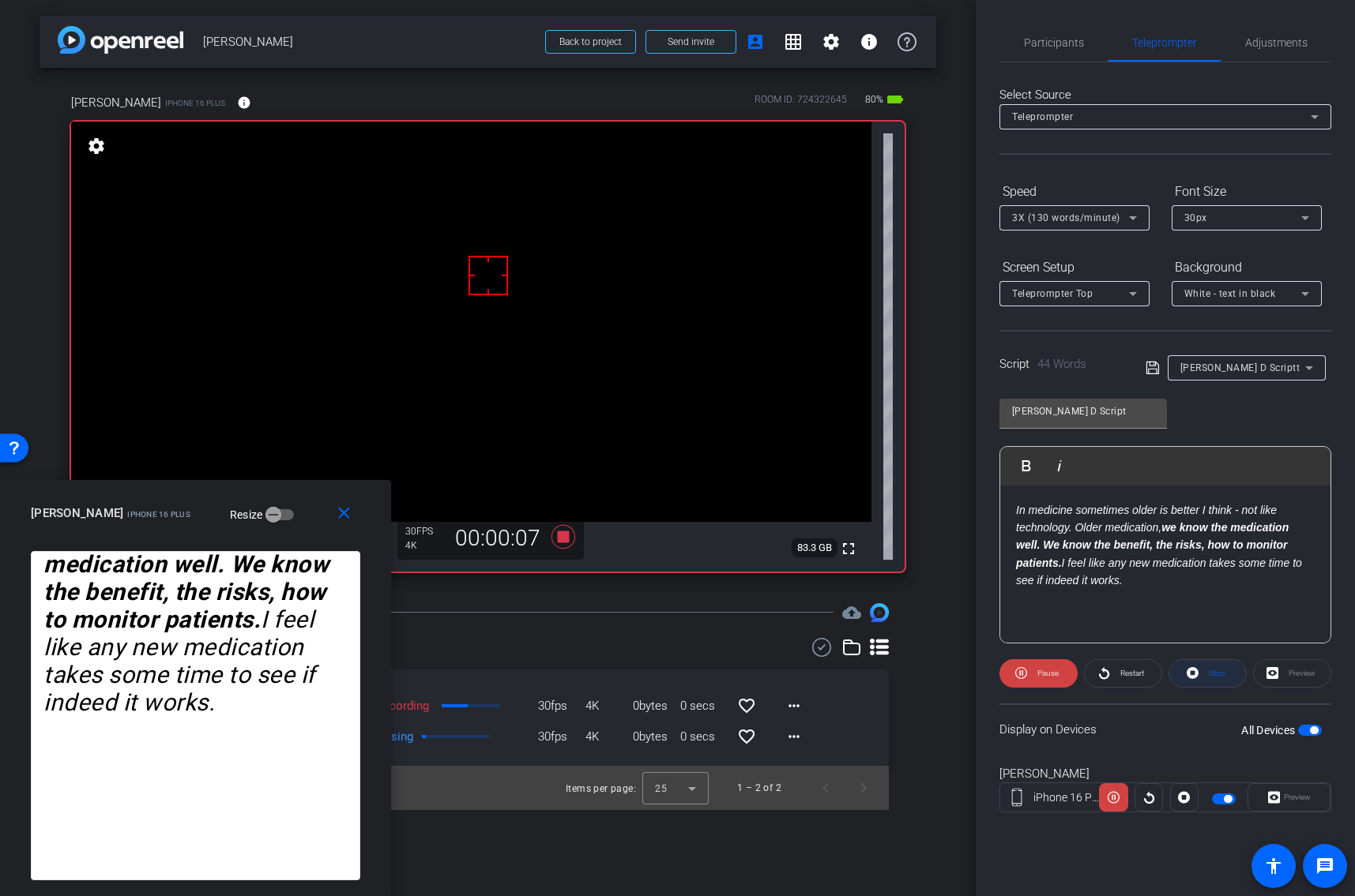
click at [1195, 670] on icon at bounding box center [1192, 673] width 12 height 12
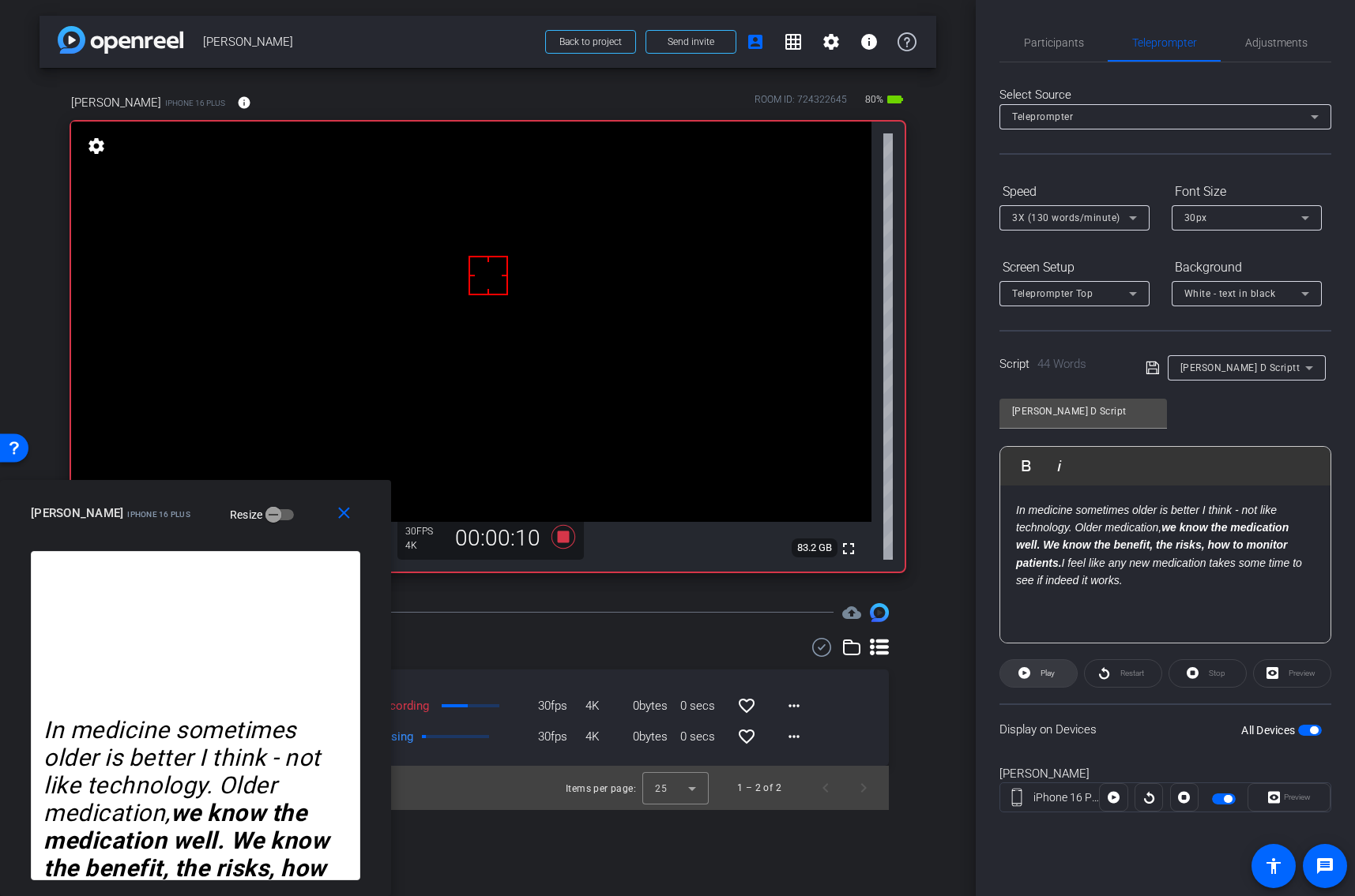
click at [1027, 672] on icon at bounding box center [1024, 673] width 12 height 12
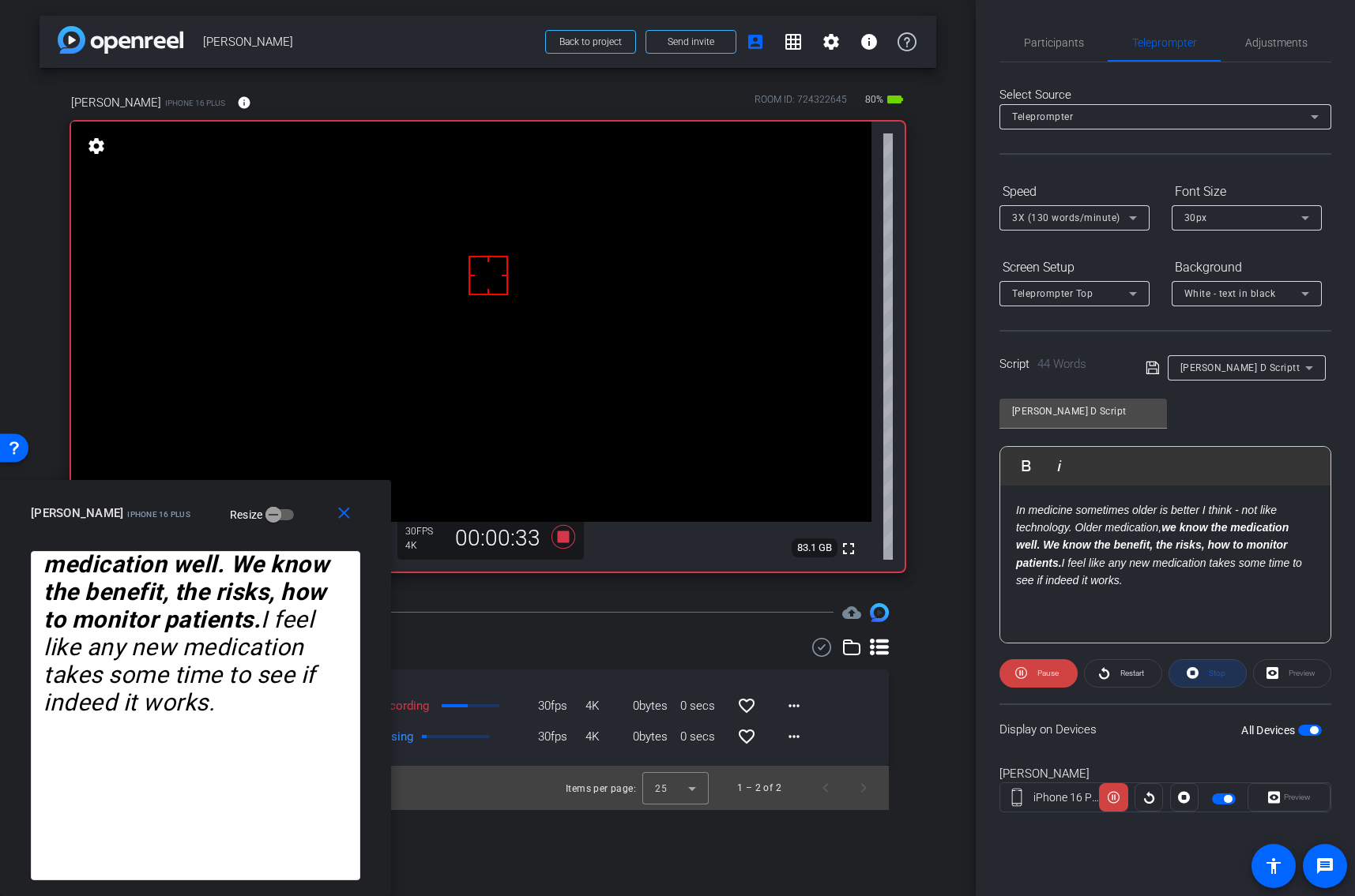
click at [1215, 676] on span "Stop" at bounding box center [1217, 673] width 16 height 8
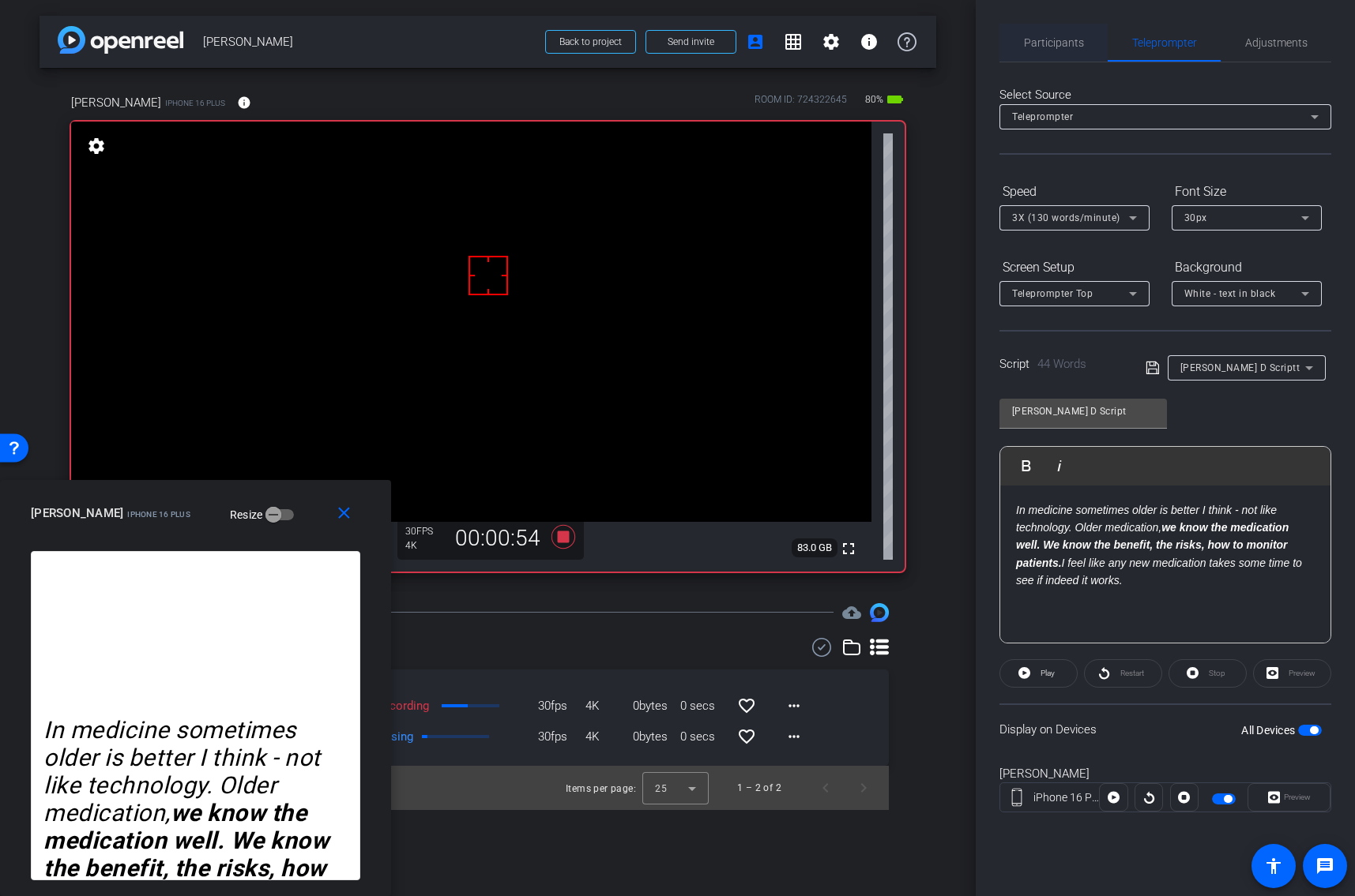
click at [1056, 41] on span "Participants" at bounding box center [1054, 43] width 60 height 11
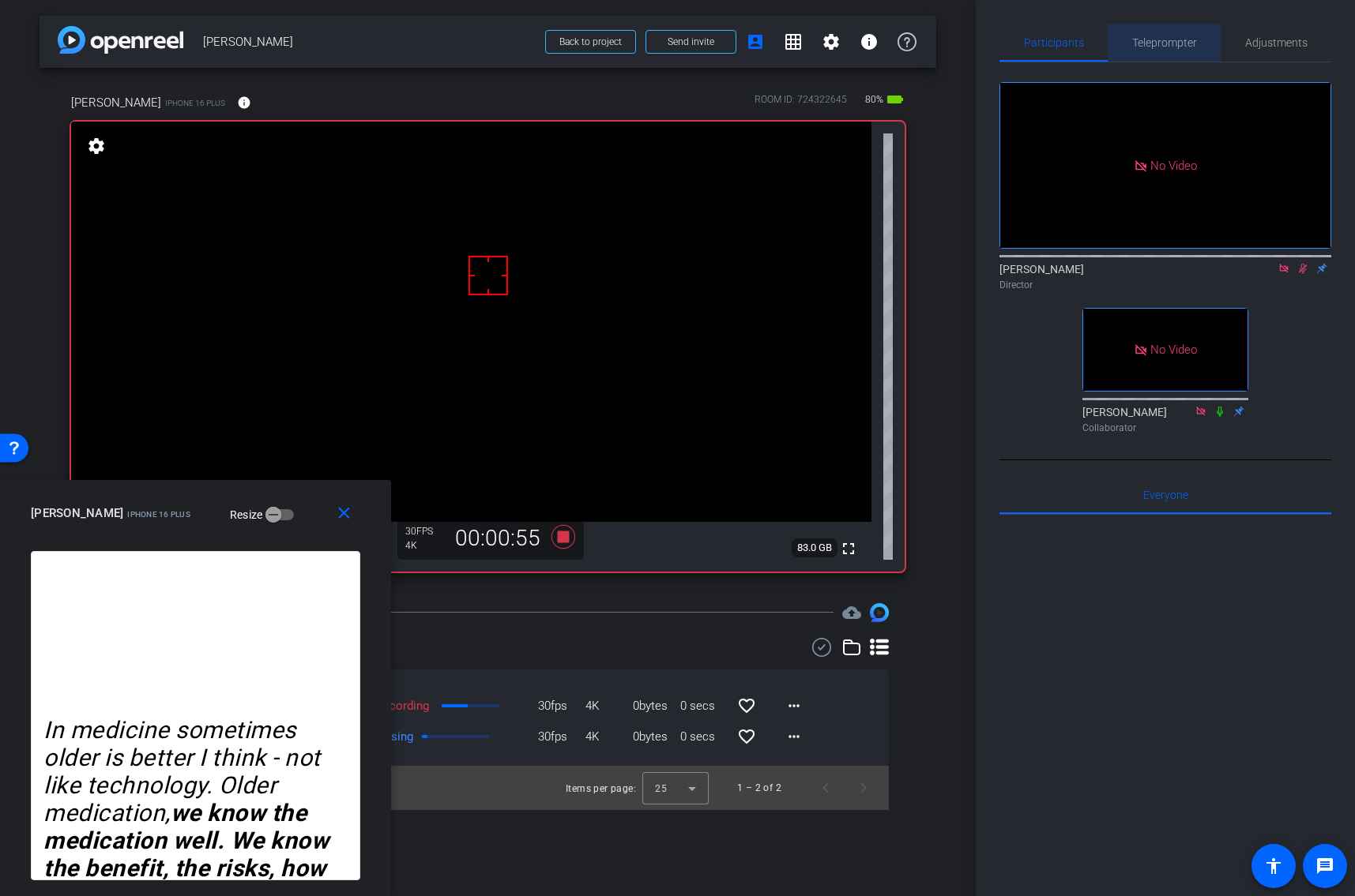
click at [1156, 43] on span "Teleprompter" at bounding box center [1164, 43] width 65 height 11
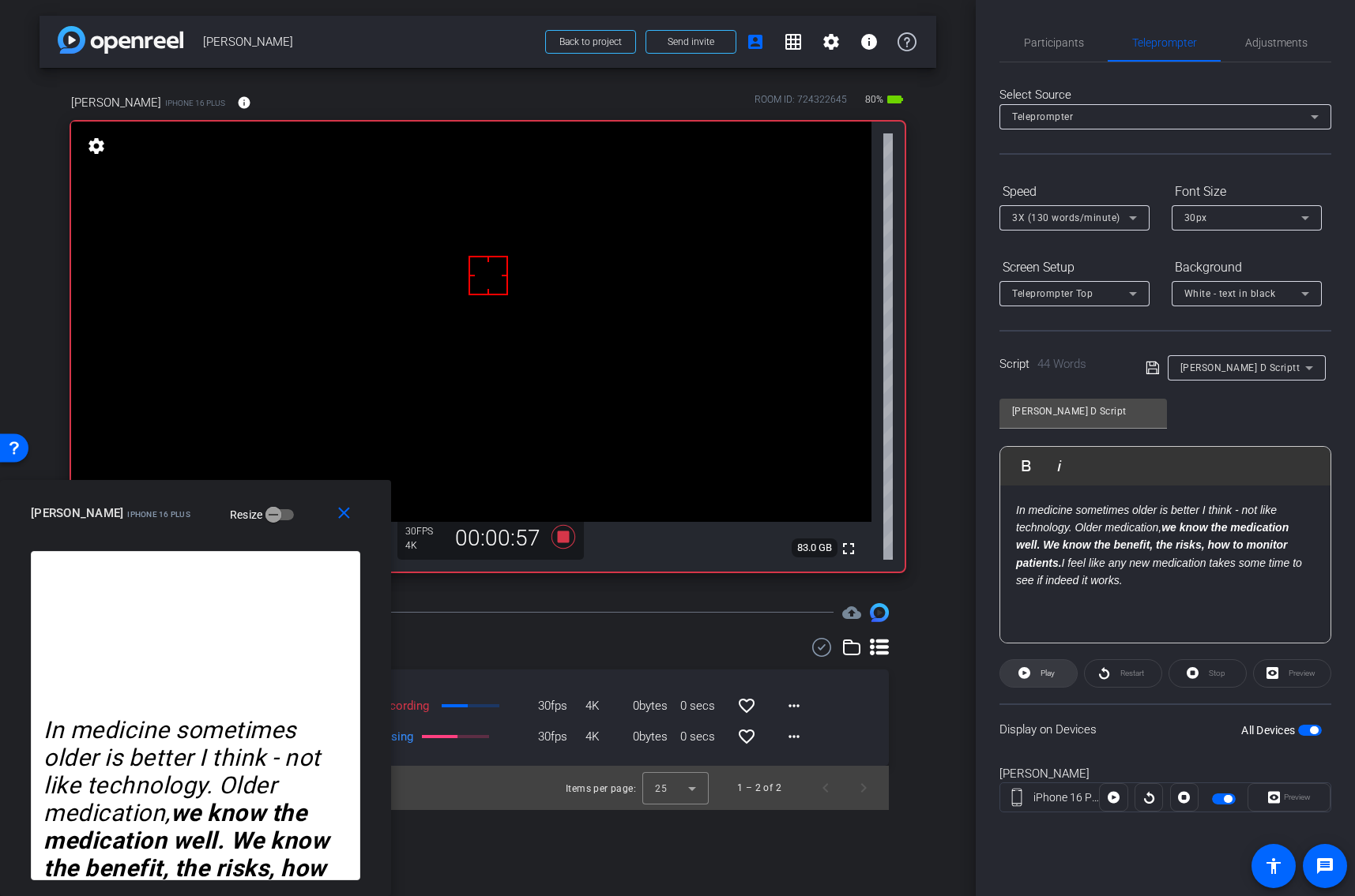
click at [1047, 672] on span "Play" at bounding box center [1047, 673] width 15 height 8
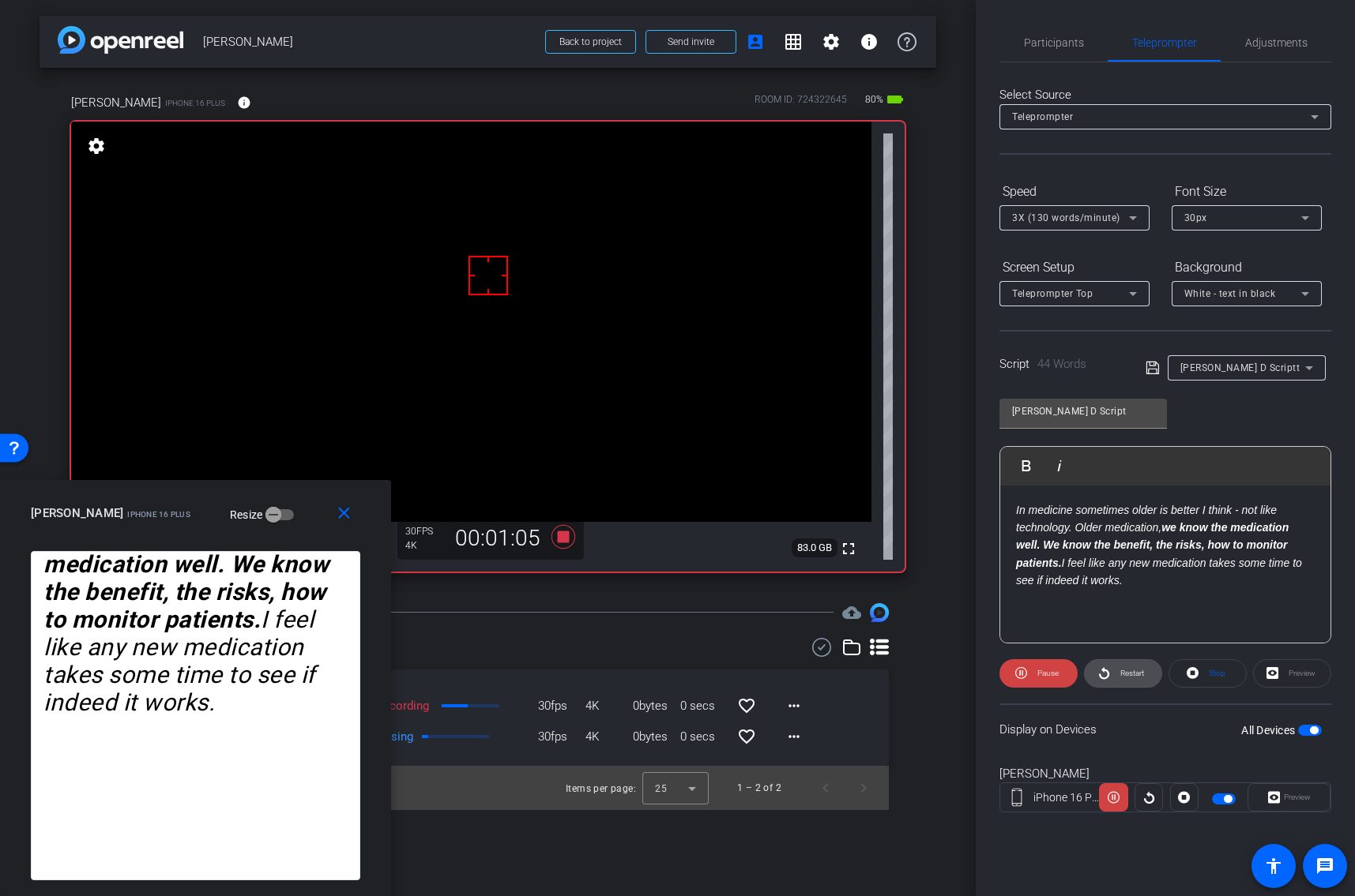
click at [1138, 669] on span "Restart" at bounding box center [1132, 673] width 24 height 8
click at [1120, 675] on span "Restart" at bounding box center [1132, 673] width 24 height 8
click at [1209, 664] on span "Stop" at bounding box center [1215, 674] width 20 height 22
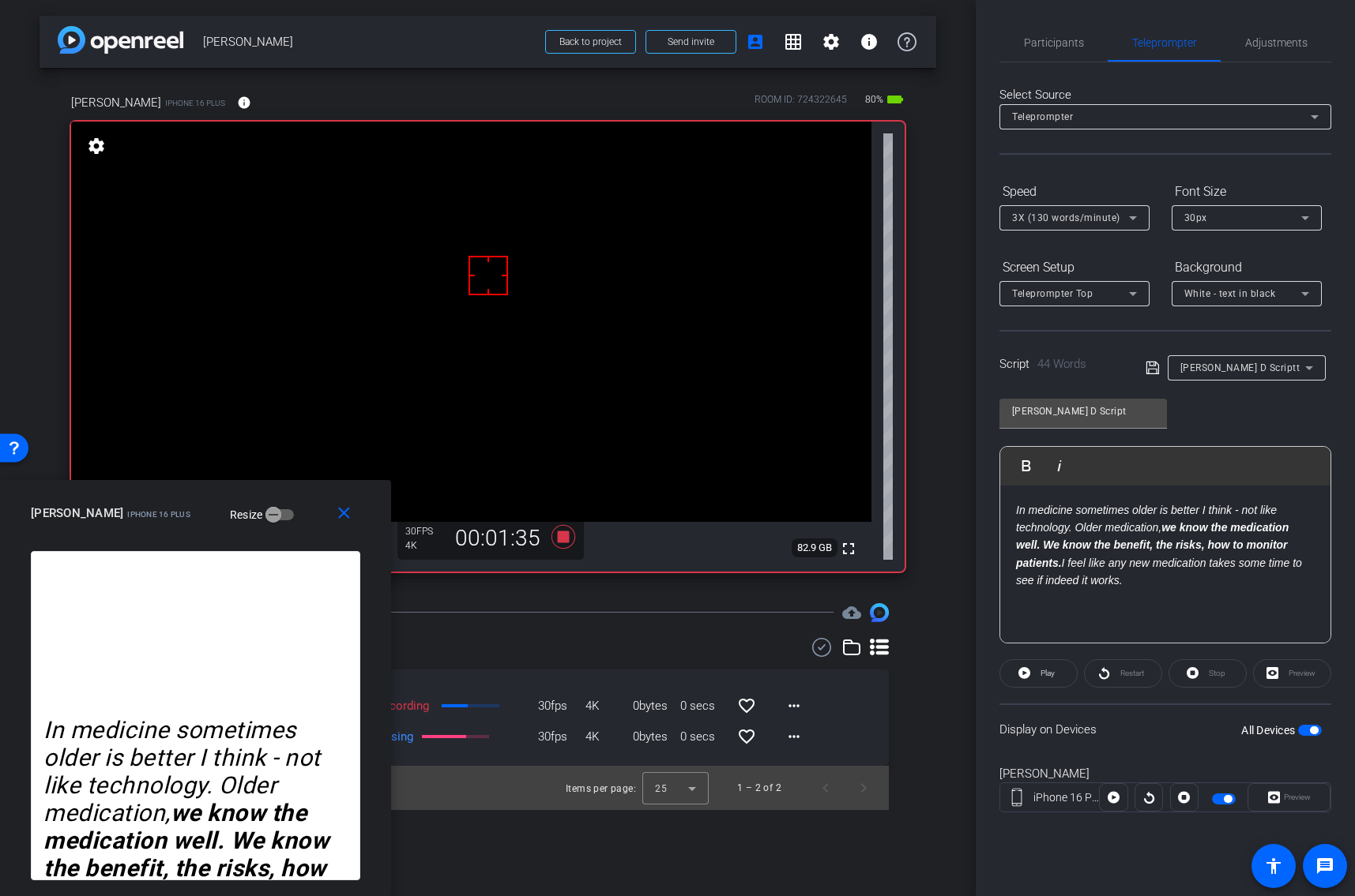
click at [631, 601] on div "arrow_back [PERSON_NAME] Back to project Send invite account_box grid_on settin…" at bounding box center [487, 448] width 975 height 896
click at [563, 540] on icon at bounding box center [562, 537] width 24 height 24
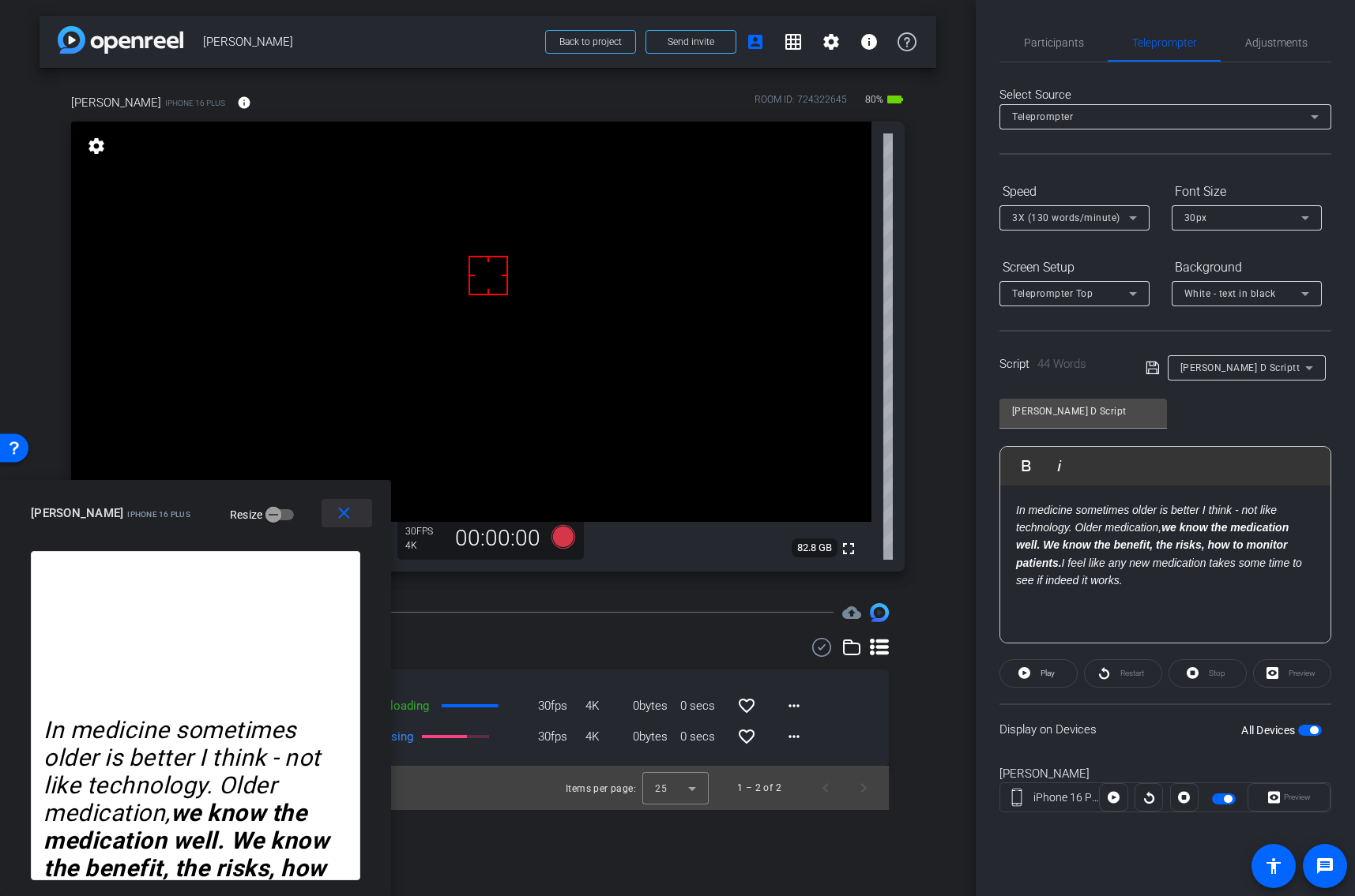
click at [348, 504] on mat-icon "close" at bounding box center [344, 513] width 20 height 20
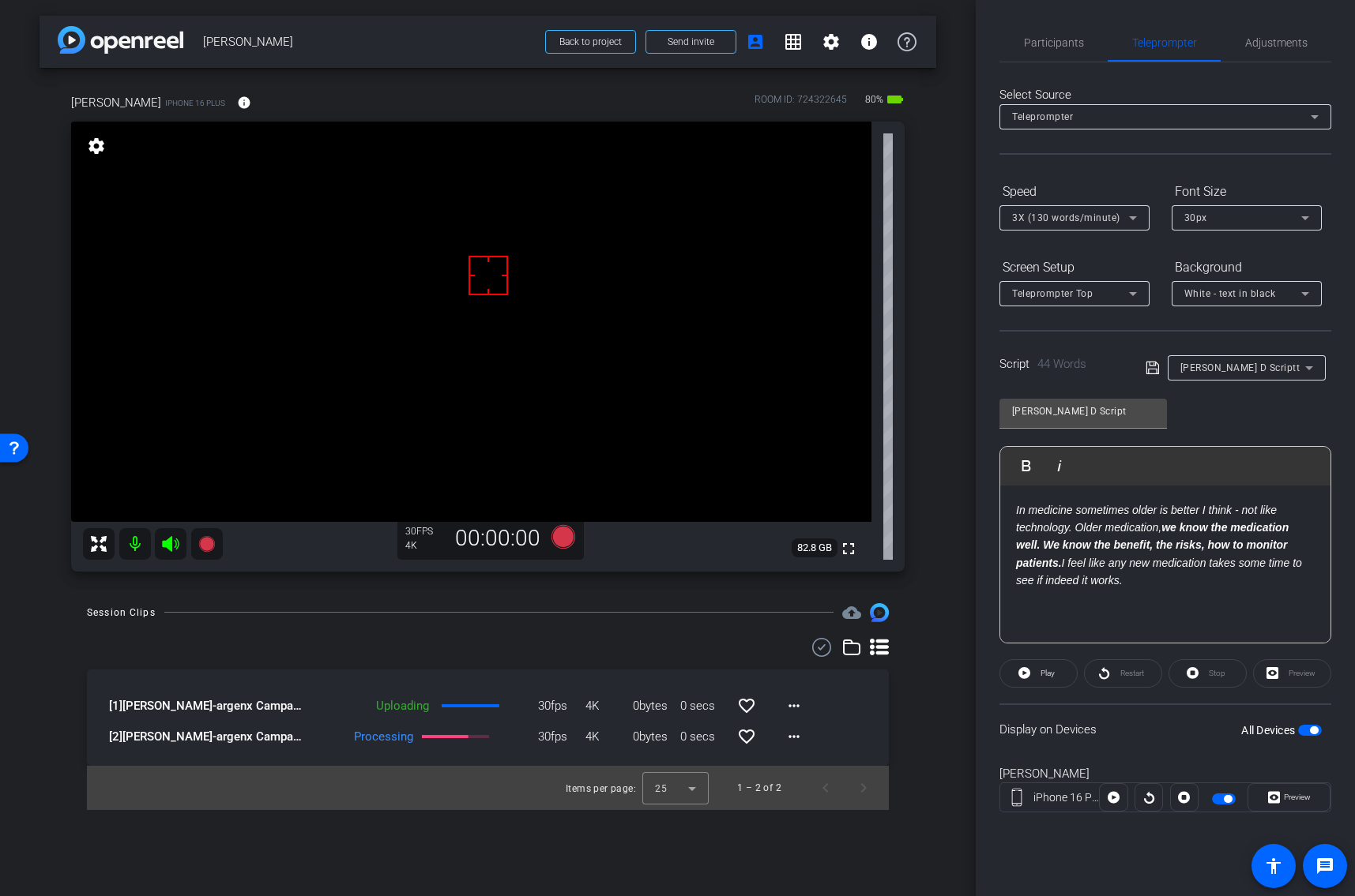
click at [1300, 728] on span "button" at bounding box center [1309, 730] width 24 height 11
click at [1065, 38] on span "Participants" at bounding box center [1054, 43] width 60 height 11
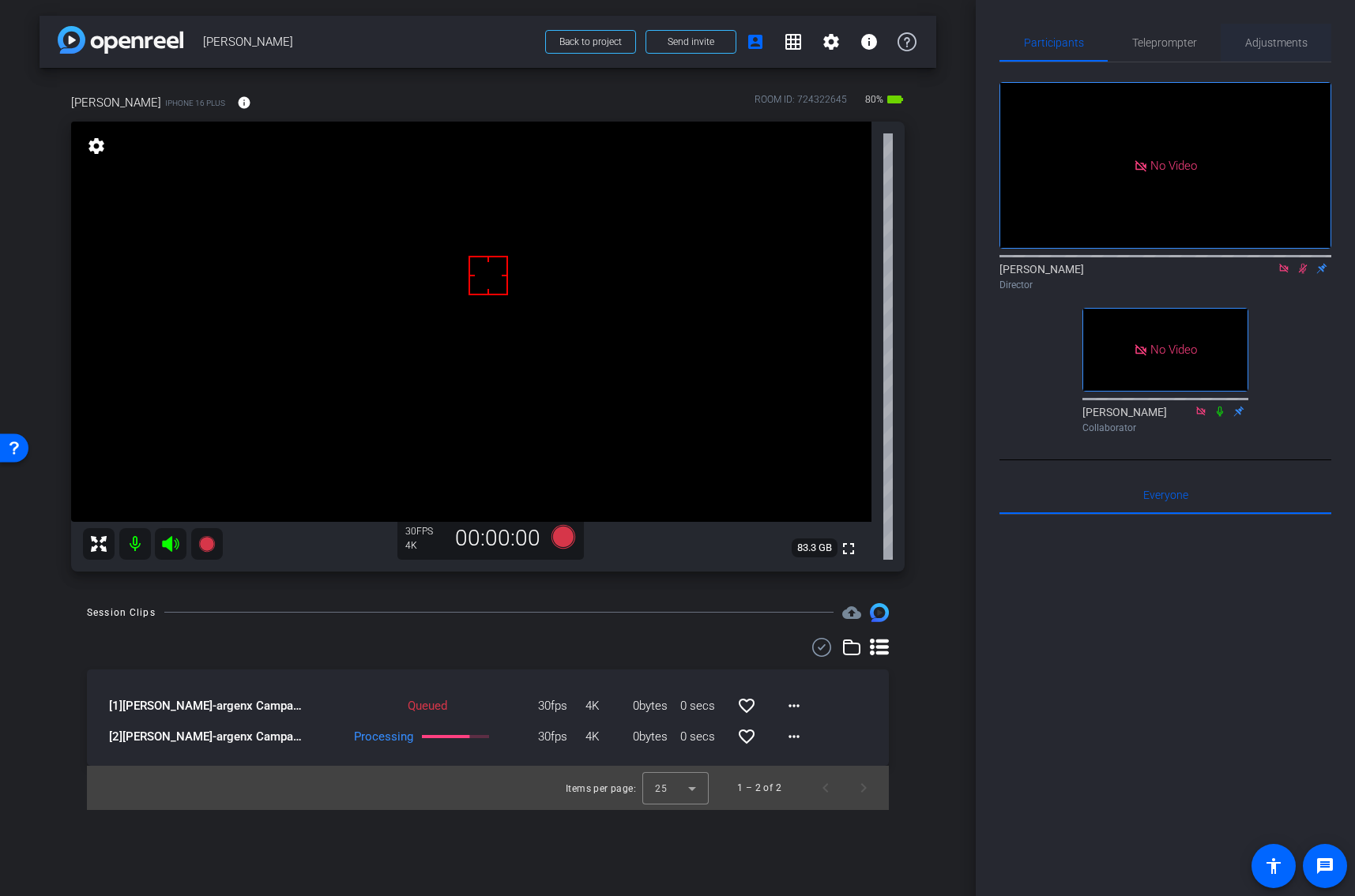
click at [1257, 43] on span "Adjustments" at bounding box center [1276, 43] width 62 height 11
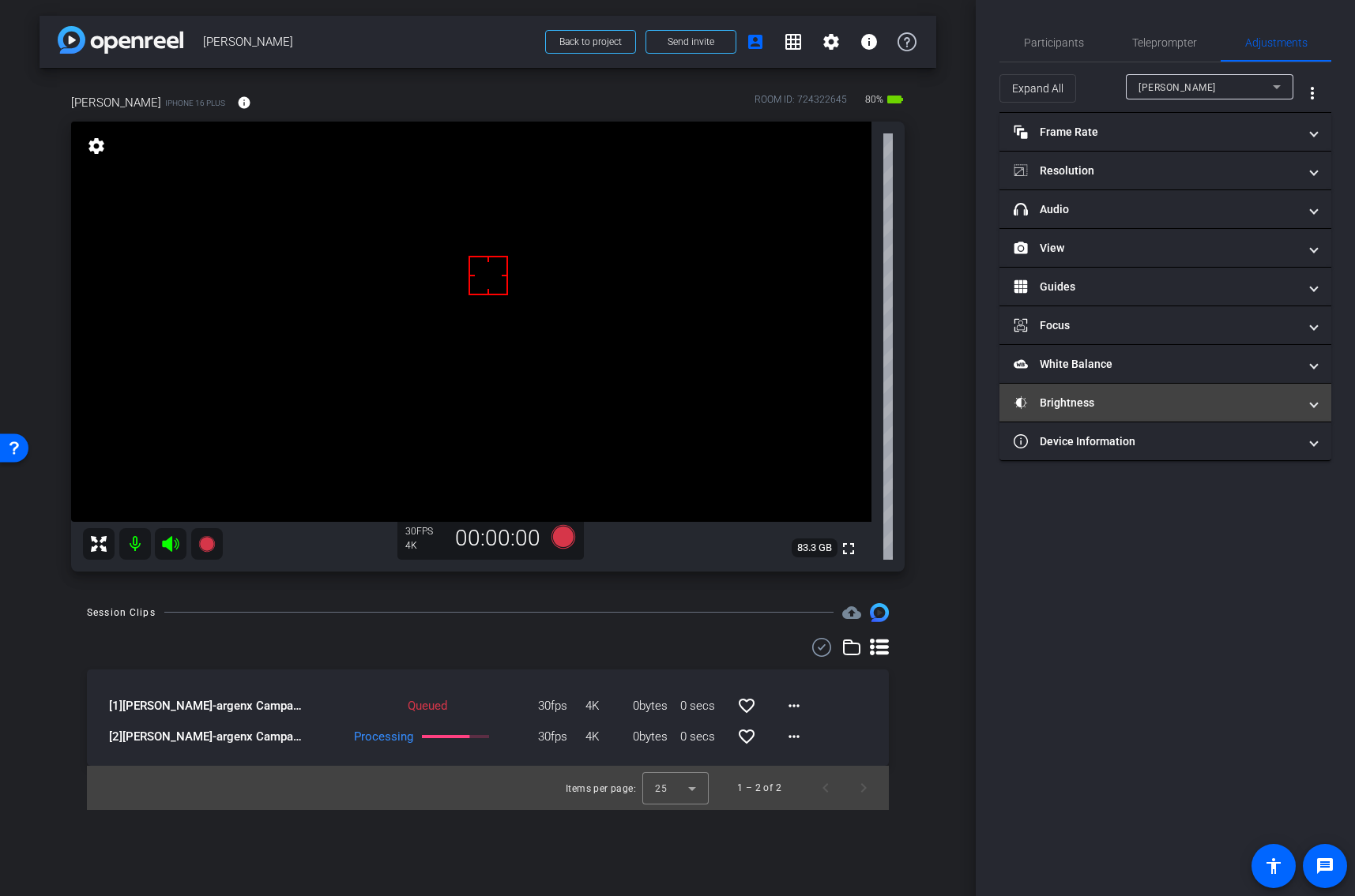
click at [1057, 406] on mat-panel-title "Brightness" at bounding box center [1155, 403] width 285 height 16
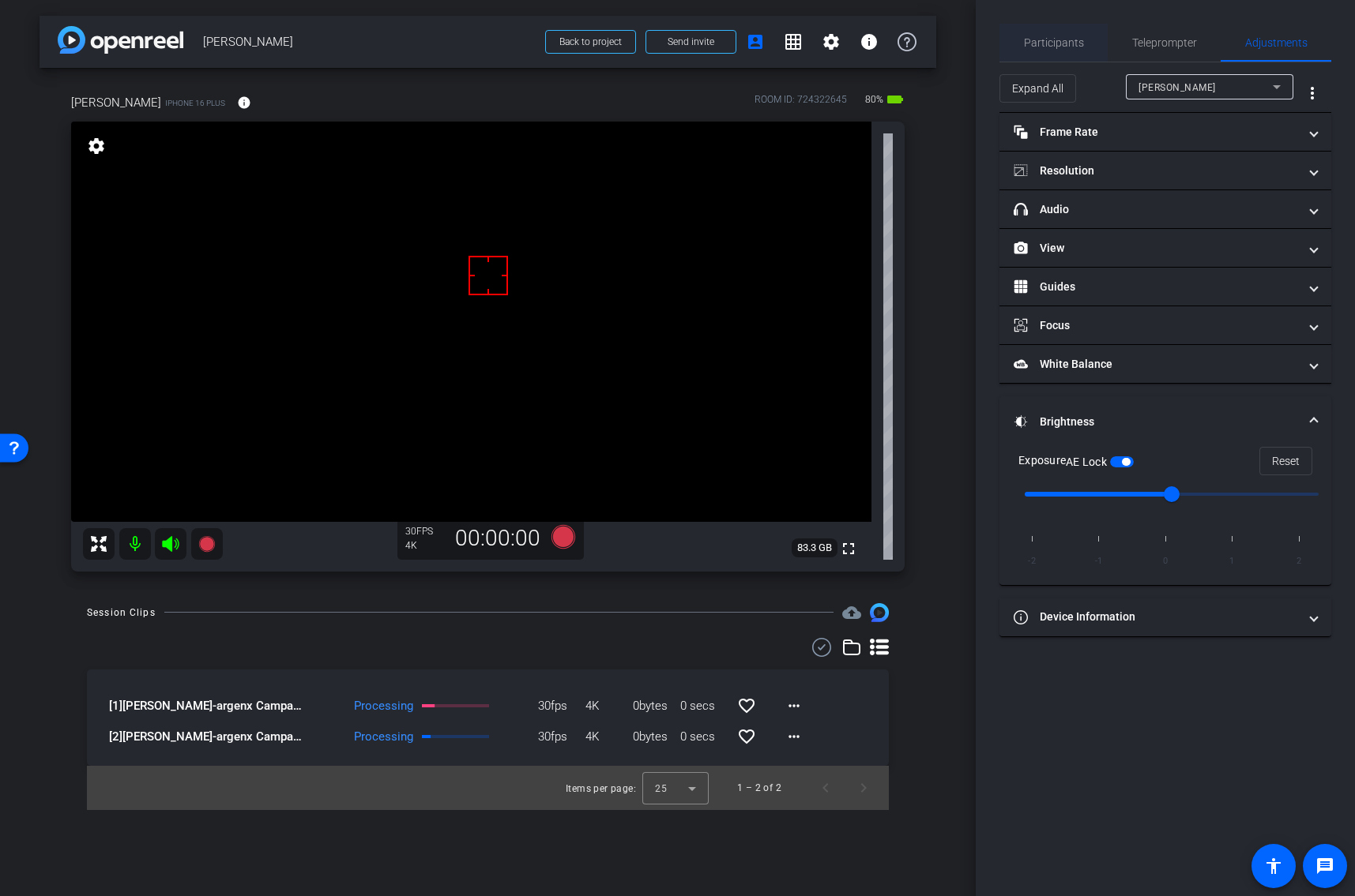
click at [1054, 43] on span "Participants" at bounding box center [1054, 43] width 60 height 11
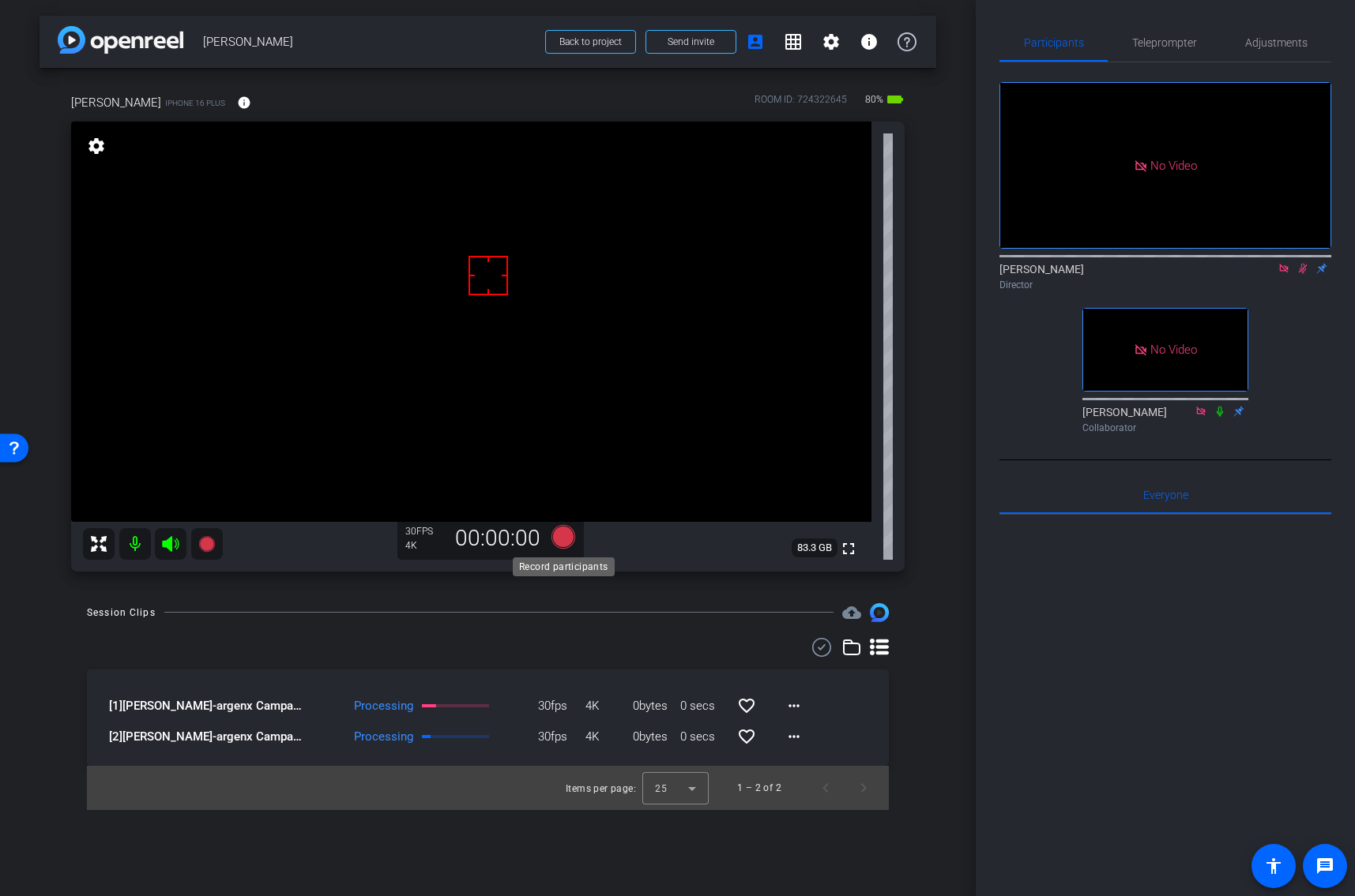
click at [556, 538] on icon at bounding box center [562, 537] width 24 height 24
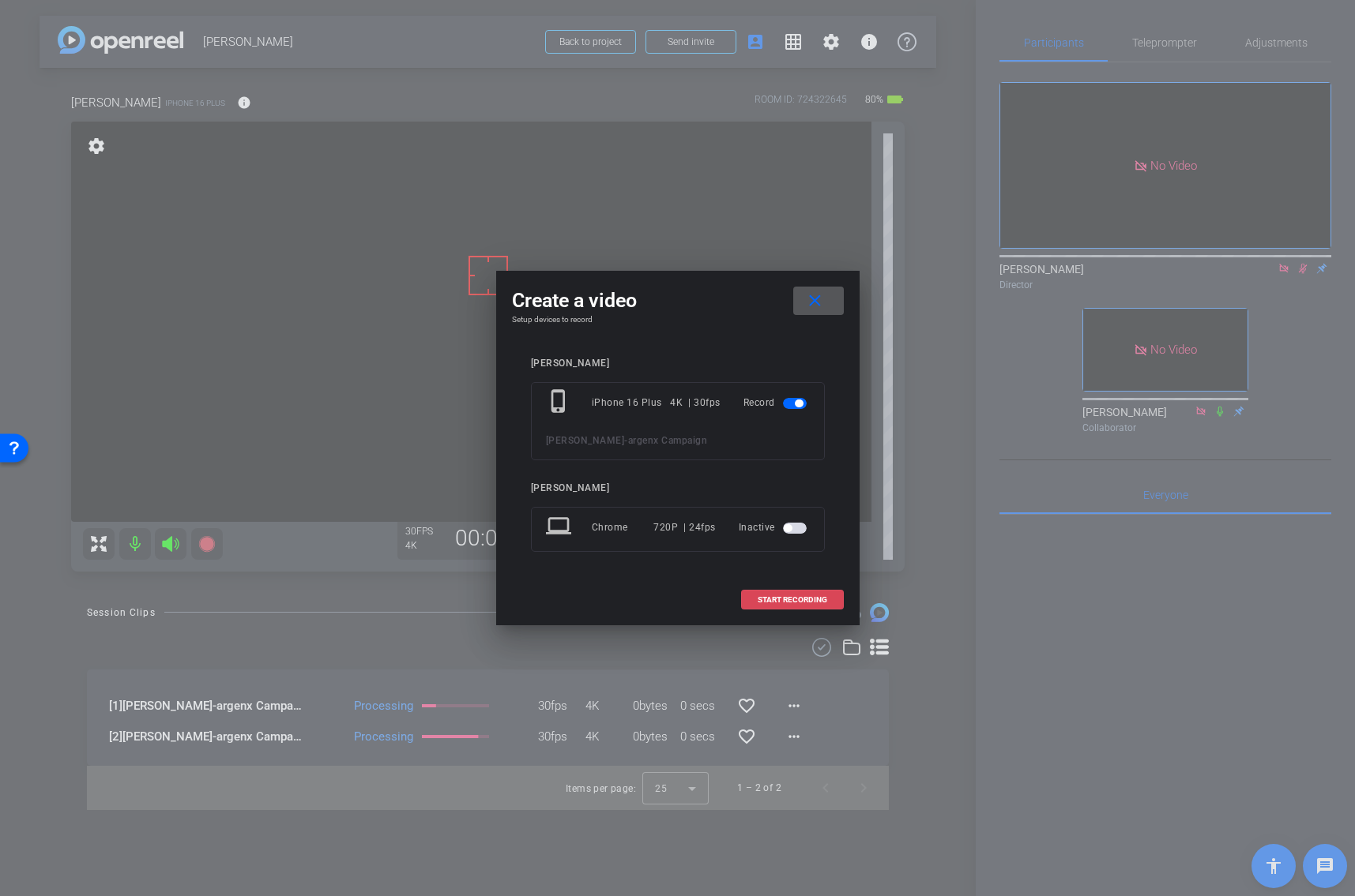
click at [759, 606] on span at bounding box center [792, 599] width 101 height 38
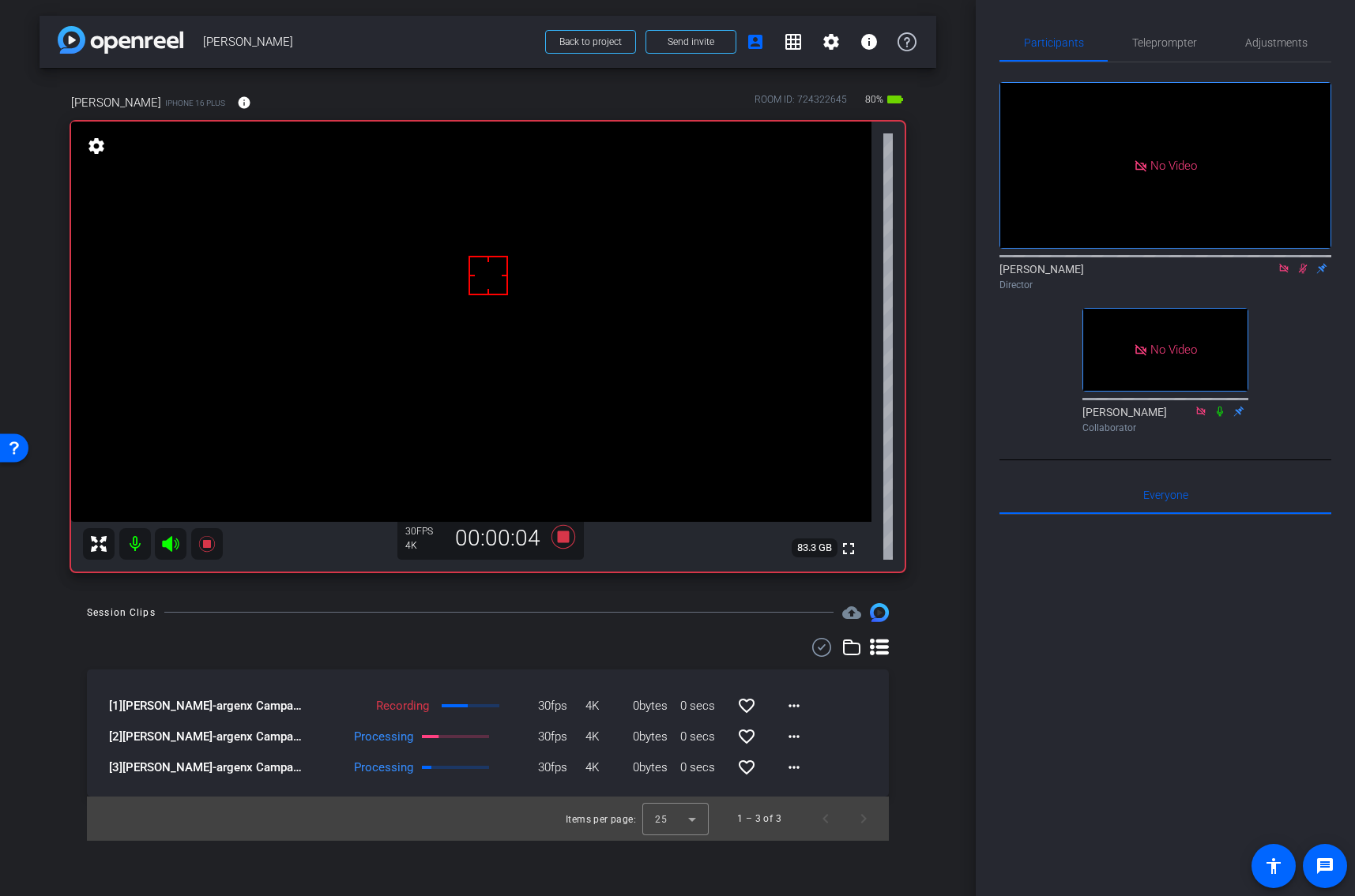
click at [1301, 263] on icon at bounding box center [1303, 268] width 13 height 11
click at [555, 544] on icon at bounding box center [562, 536] width 38 height 28
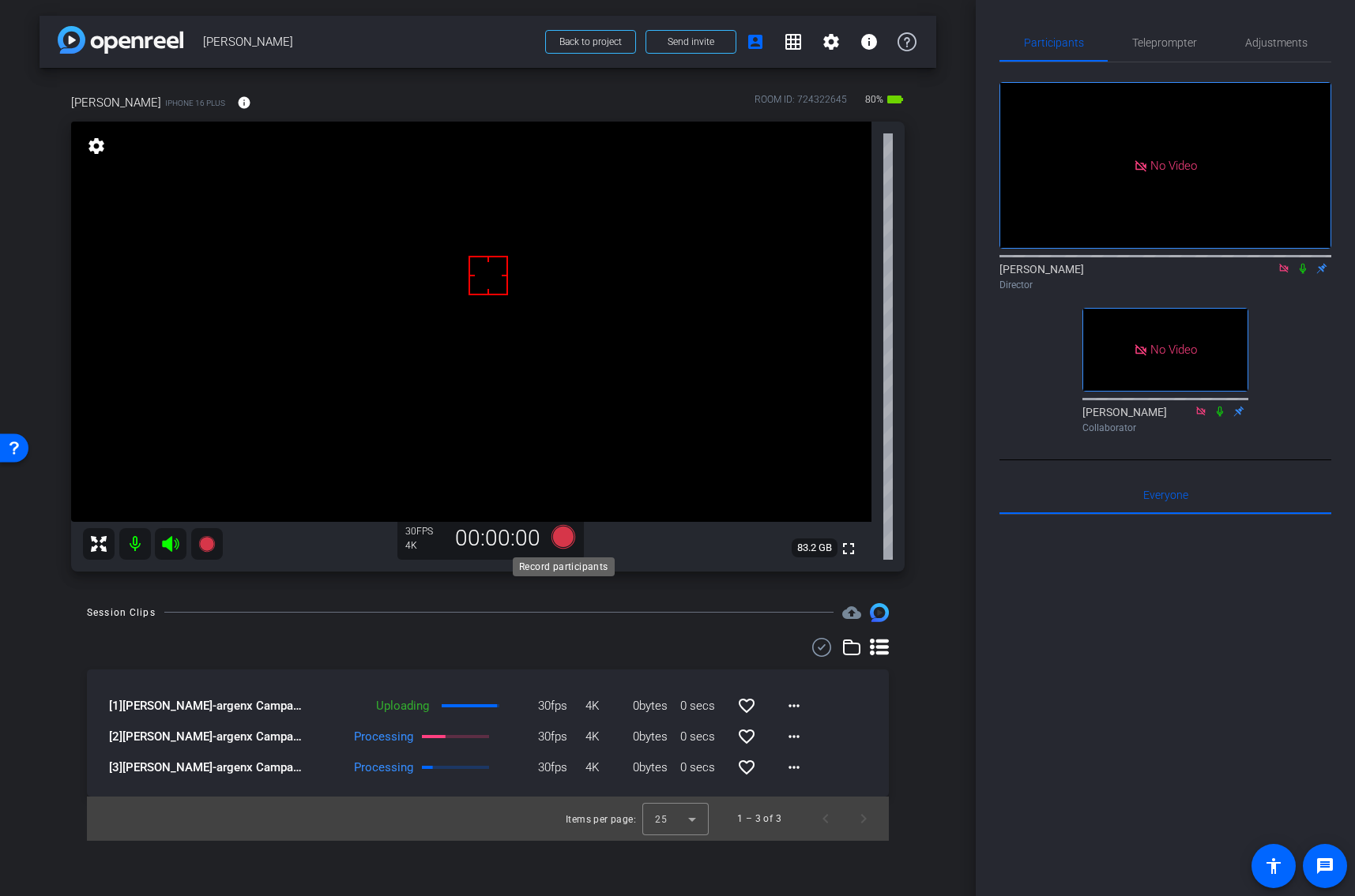
click at [558, 544] on icon at bounding box center [562, 537] width 24 height 24
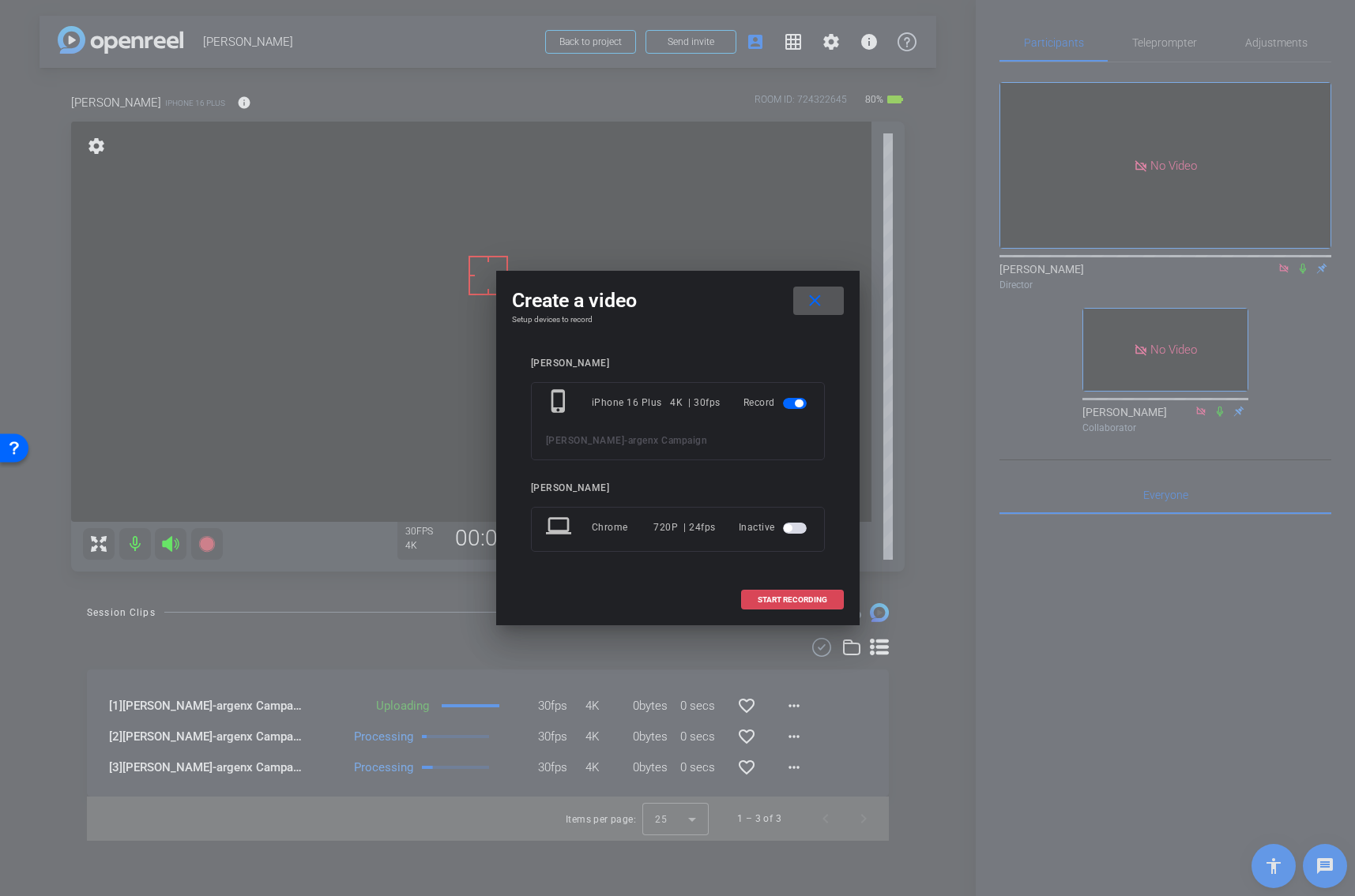
click at [768, 604] on span at bounding box center [792, 599] width 101 height 38
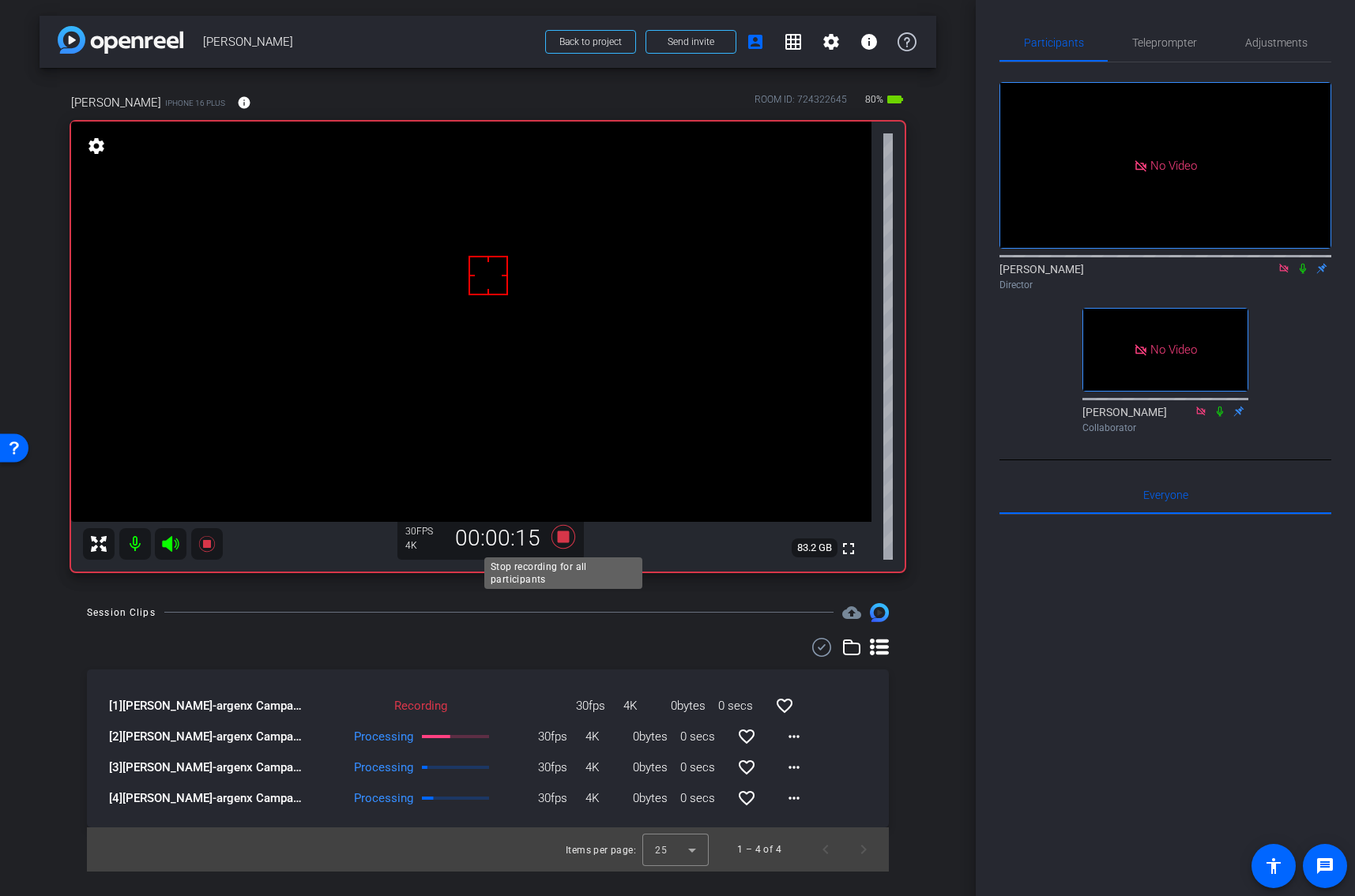
click at [560, 534] on icon at bounding box center [562, 537] width 24 height 24
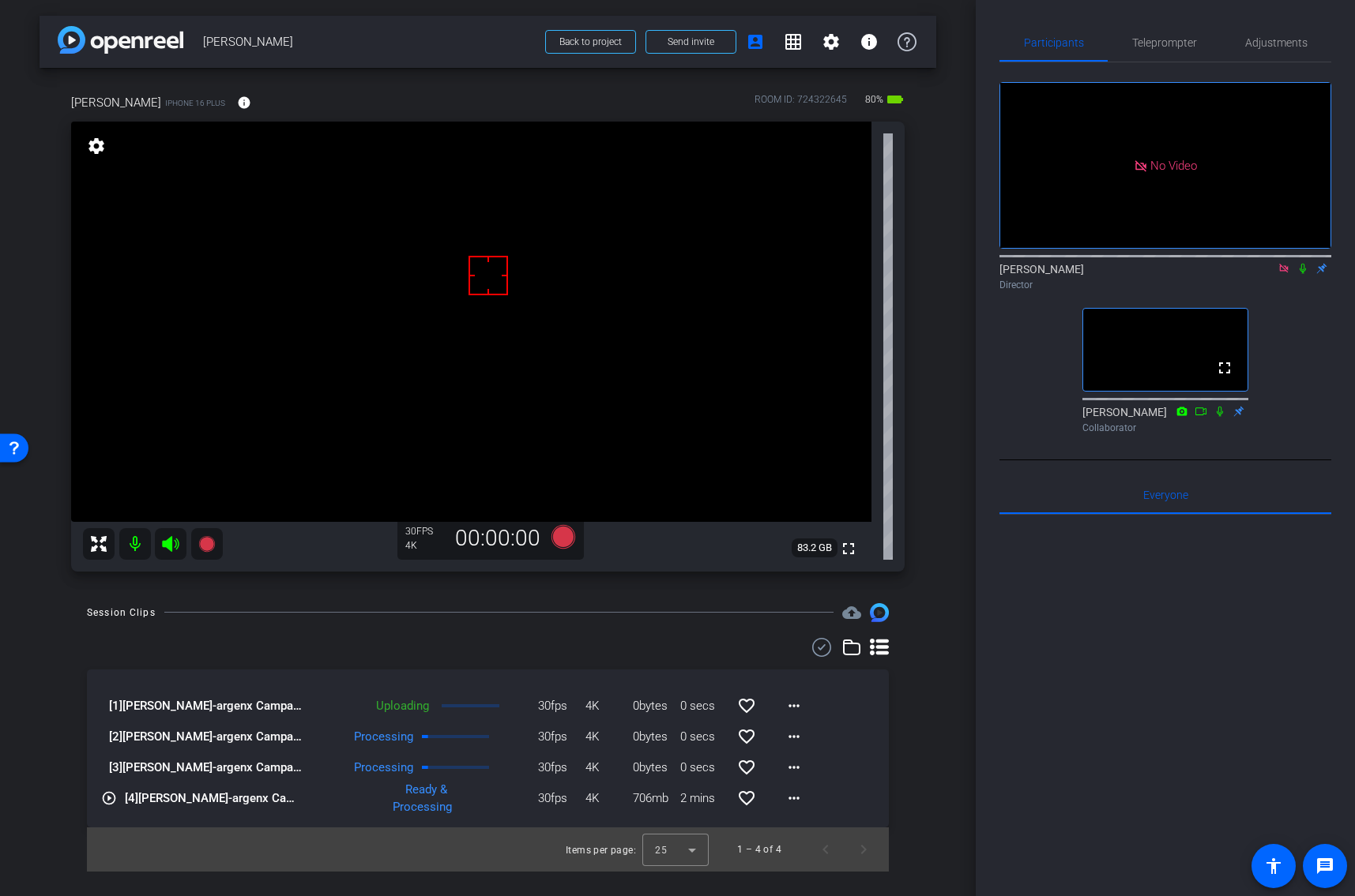
click at [1281, 263] on icon at bounding box center [1284, 268] width 13 height 11
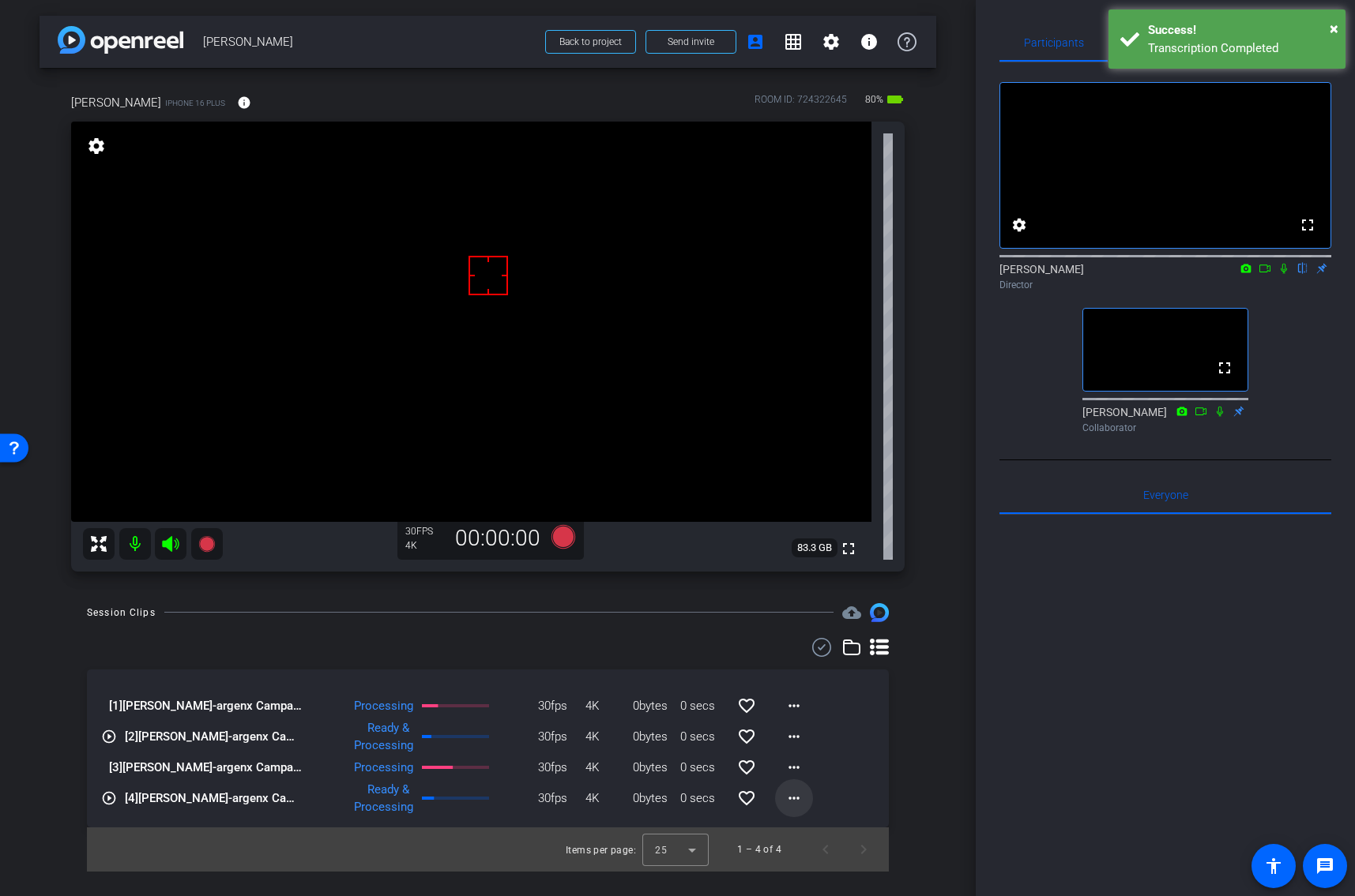
click at [795, 804] on mat-icon "more_horiz" at bounding box center [794, 798] width 19 height 19
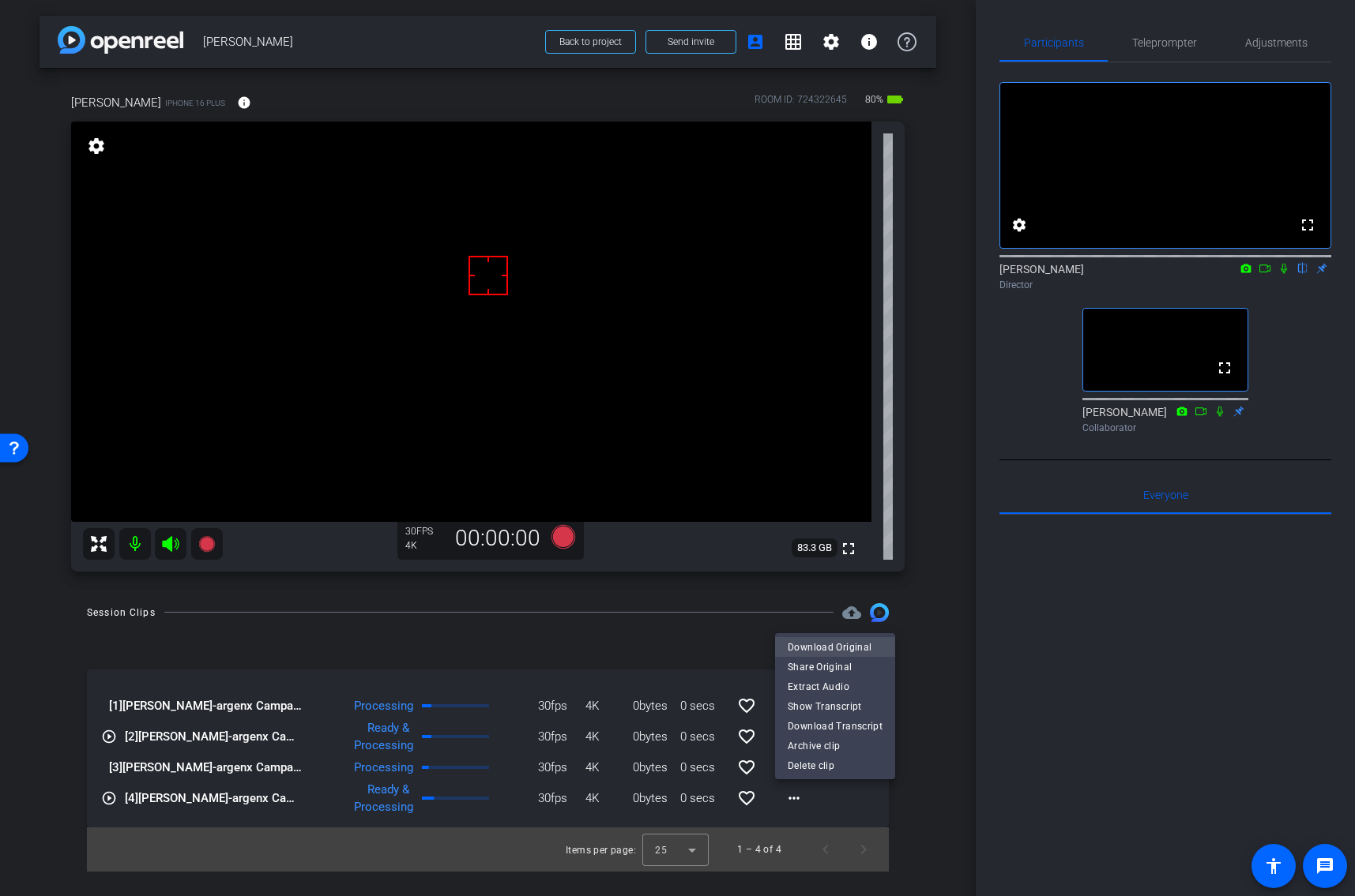
click at [824, 642] on span "Download Original" at bounding box center [835, 647] width 95 height 19
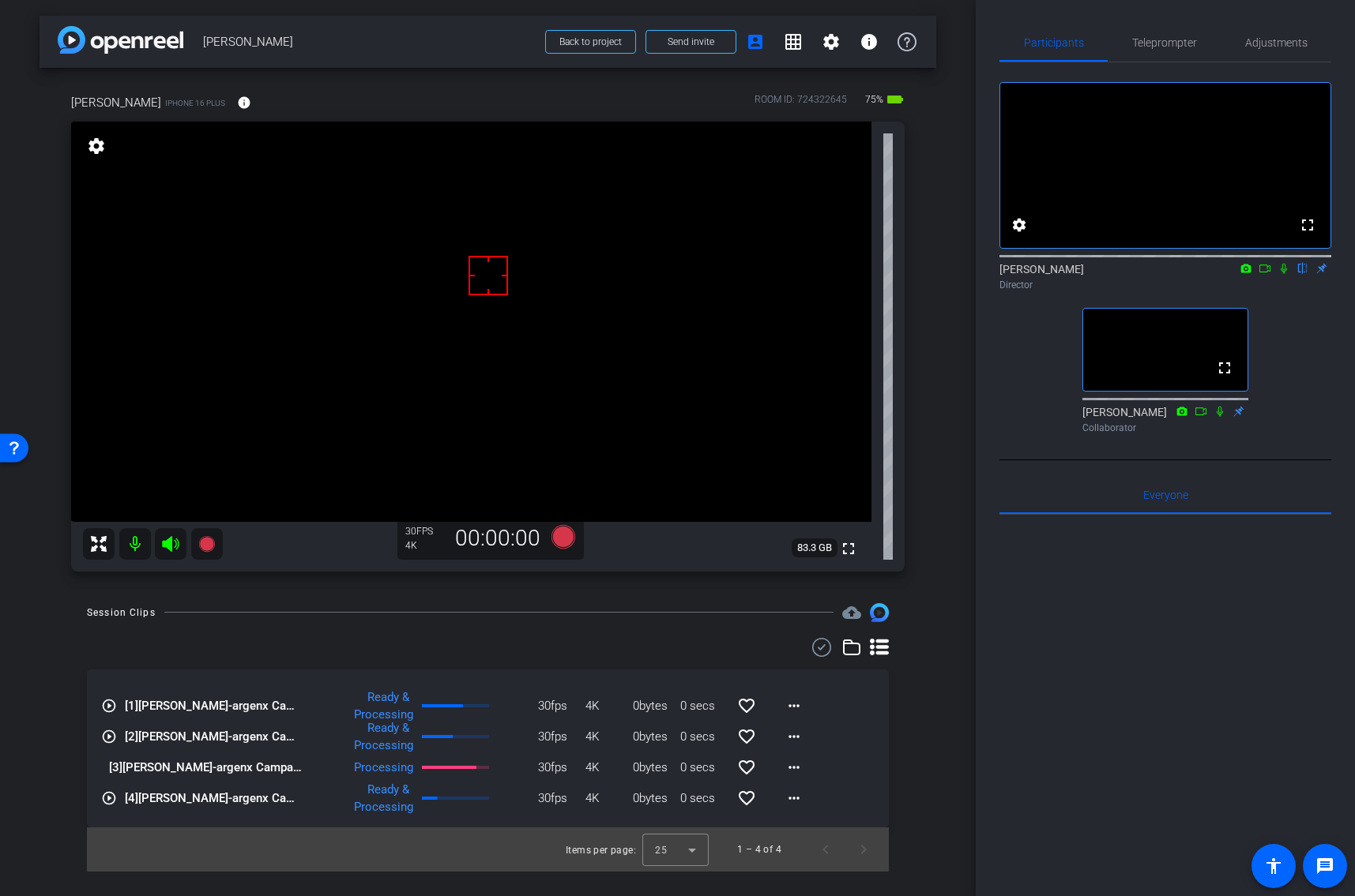
click at [939, 707] on div "arrow_back [PERSON_NAME] Back to project Send invite account_box grid_on settin…" at bounding box center [487, 448] width 975 height 896
click at [1263, 274] on icon at bounding box center [1264, 268] width 13 height 11
click at [1165, 47] on span "Teleprompter" at bounding box center [1164, 43] width 65 height 11
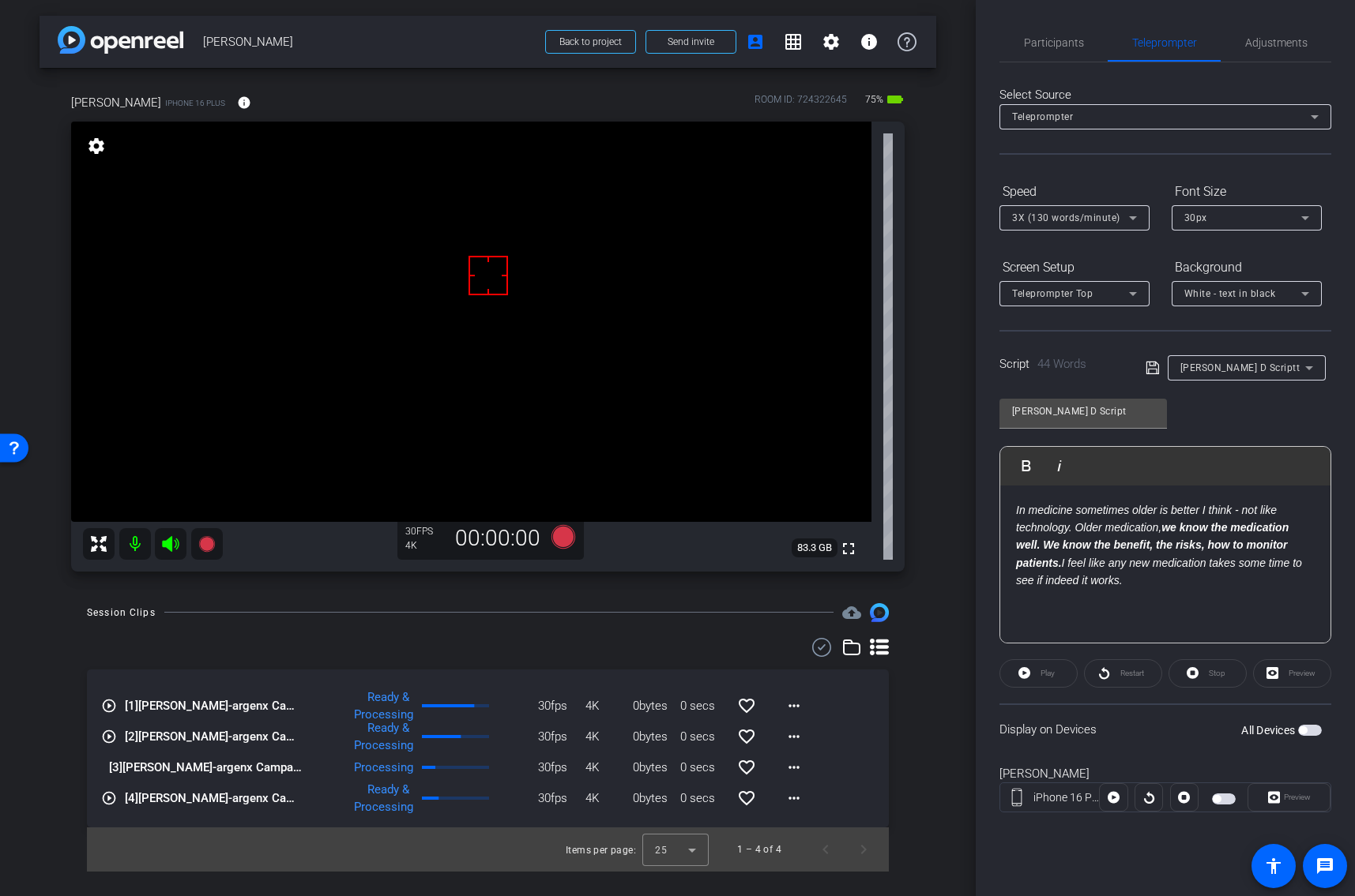
click at [1225, 366] on span "[PERSON_NAME] D Script t" at bounding box center [1240, 368] width 120 height 11
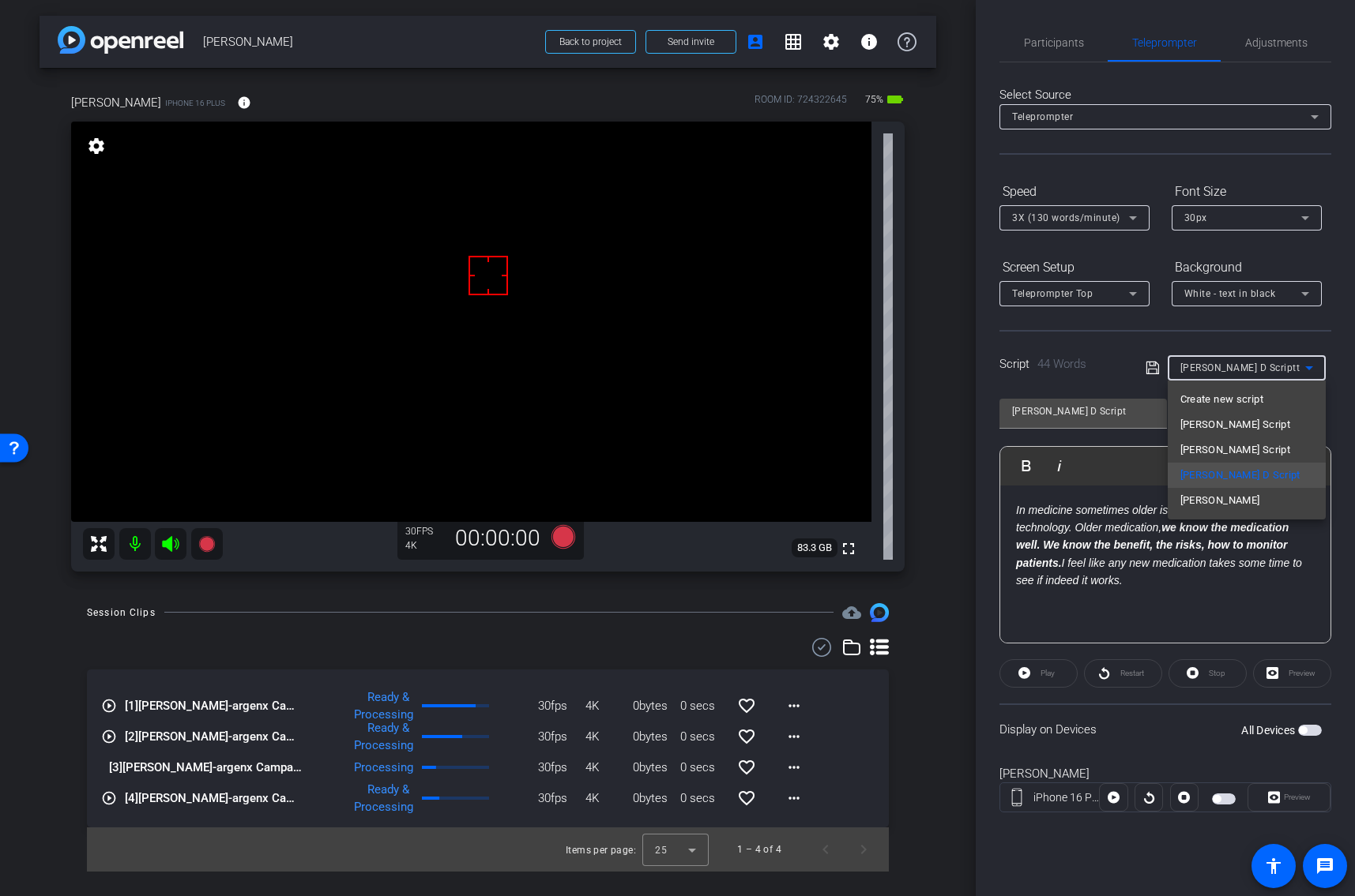
click at [1058, 36] on div at bounding box center [678, 448] width 1355 height 896
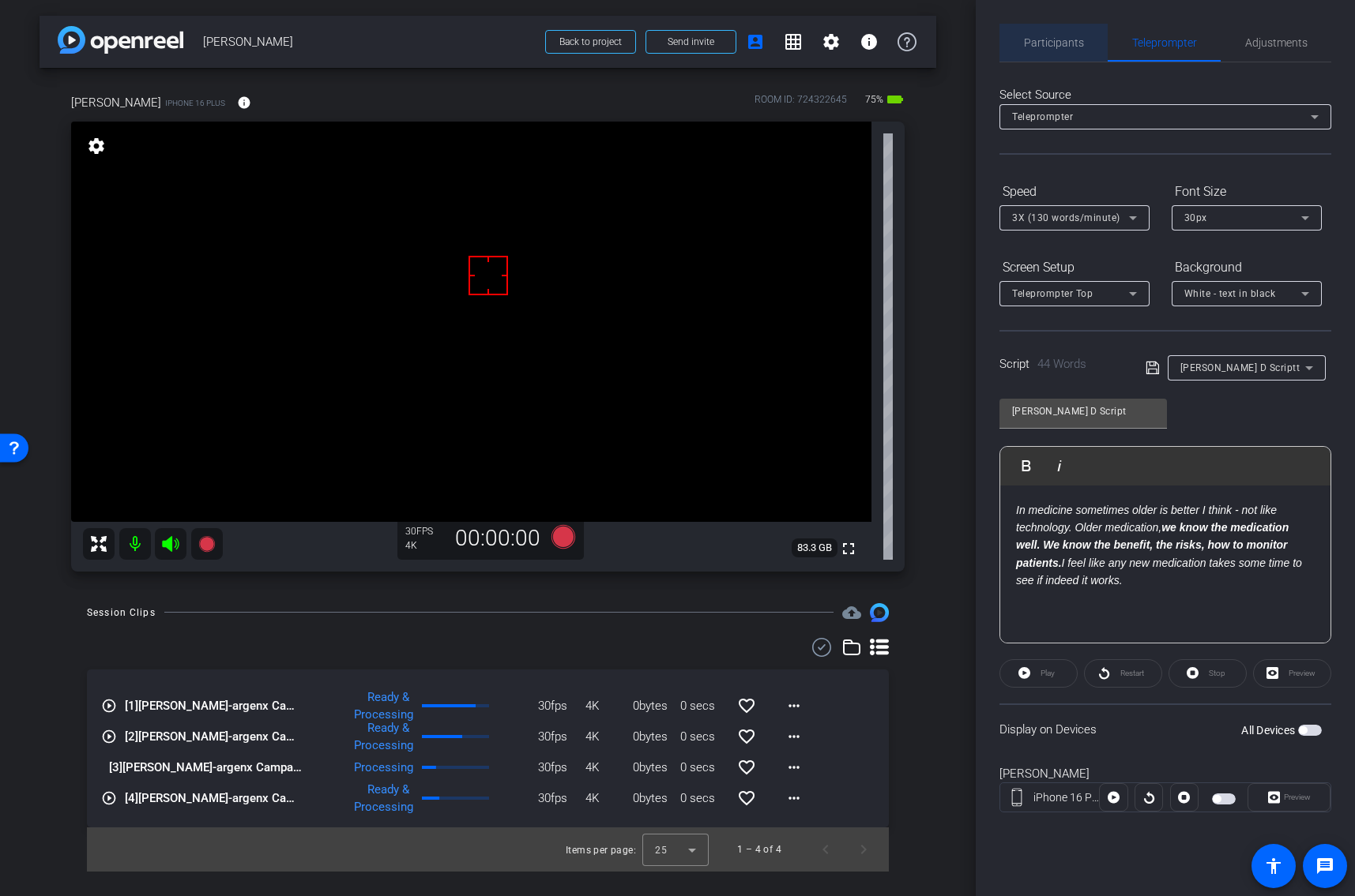
click at [1058, 38] on span "Participants" at bounding box center [1054, 43] width 60 height 11
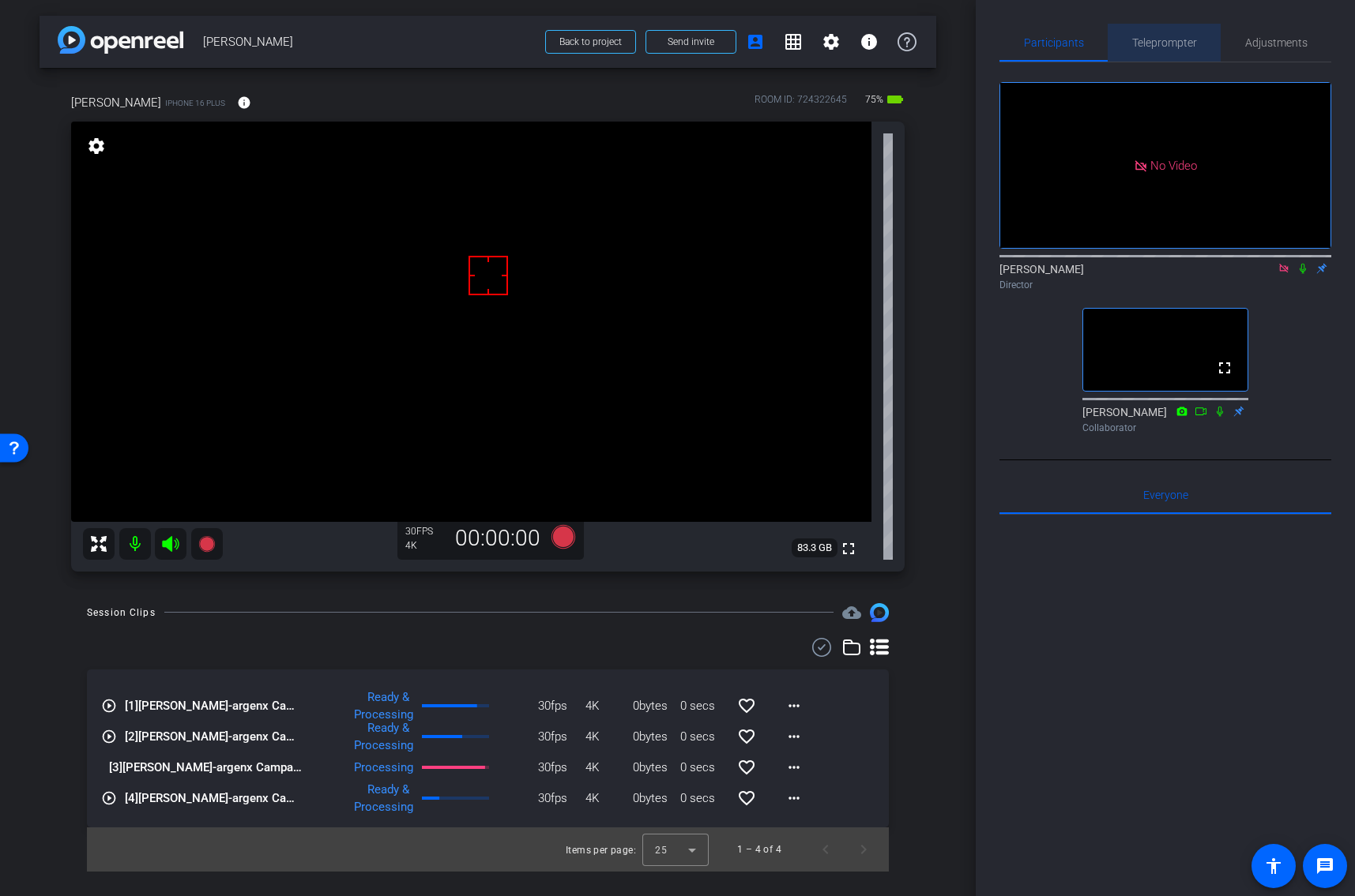
click at [1148, 47] on span "Teleprompter" at bounding box center [1164, 43] width 65 height 11
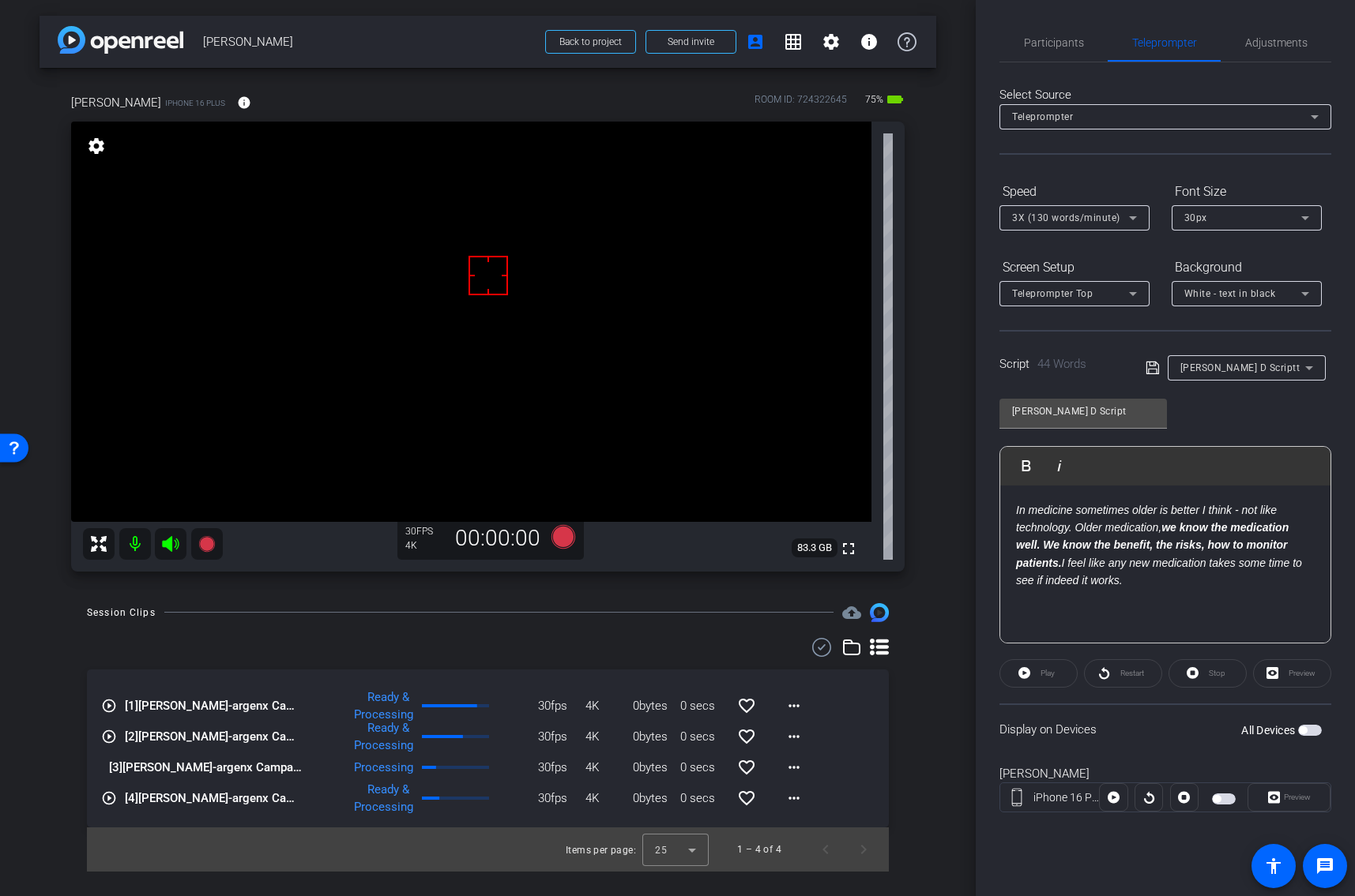
click at [1204, 364] on span "[PERSON_NAME] D Script t" at bounding box center [1240, 368] width 120 height 11
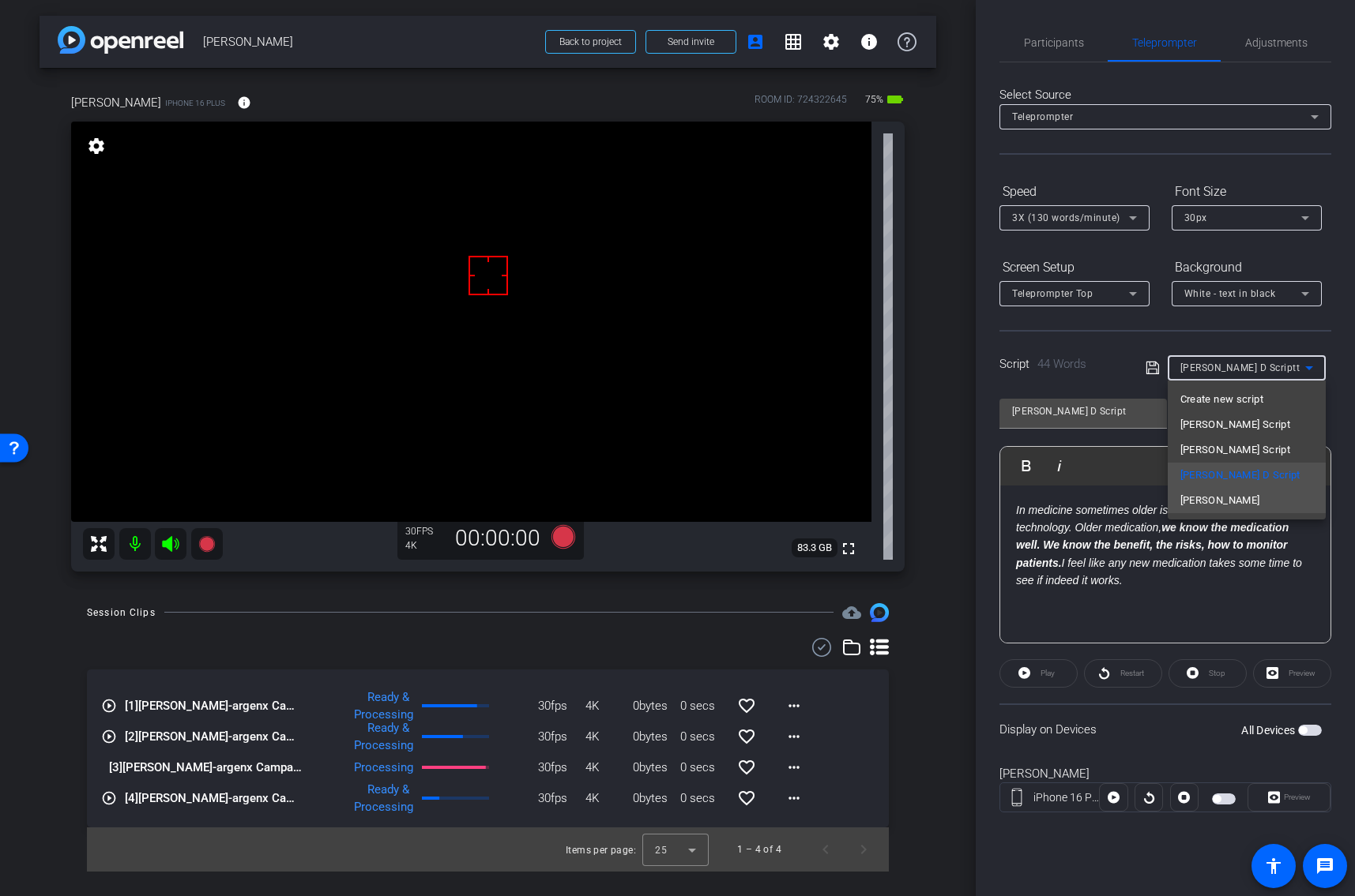
click at [1195, 495] on span "[PERSON_NAME]" at bounding box center [1220, 501] width 80 height 19
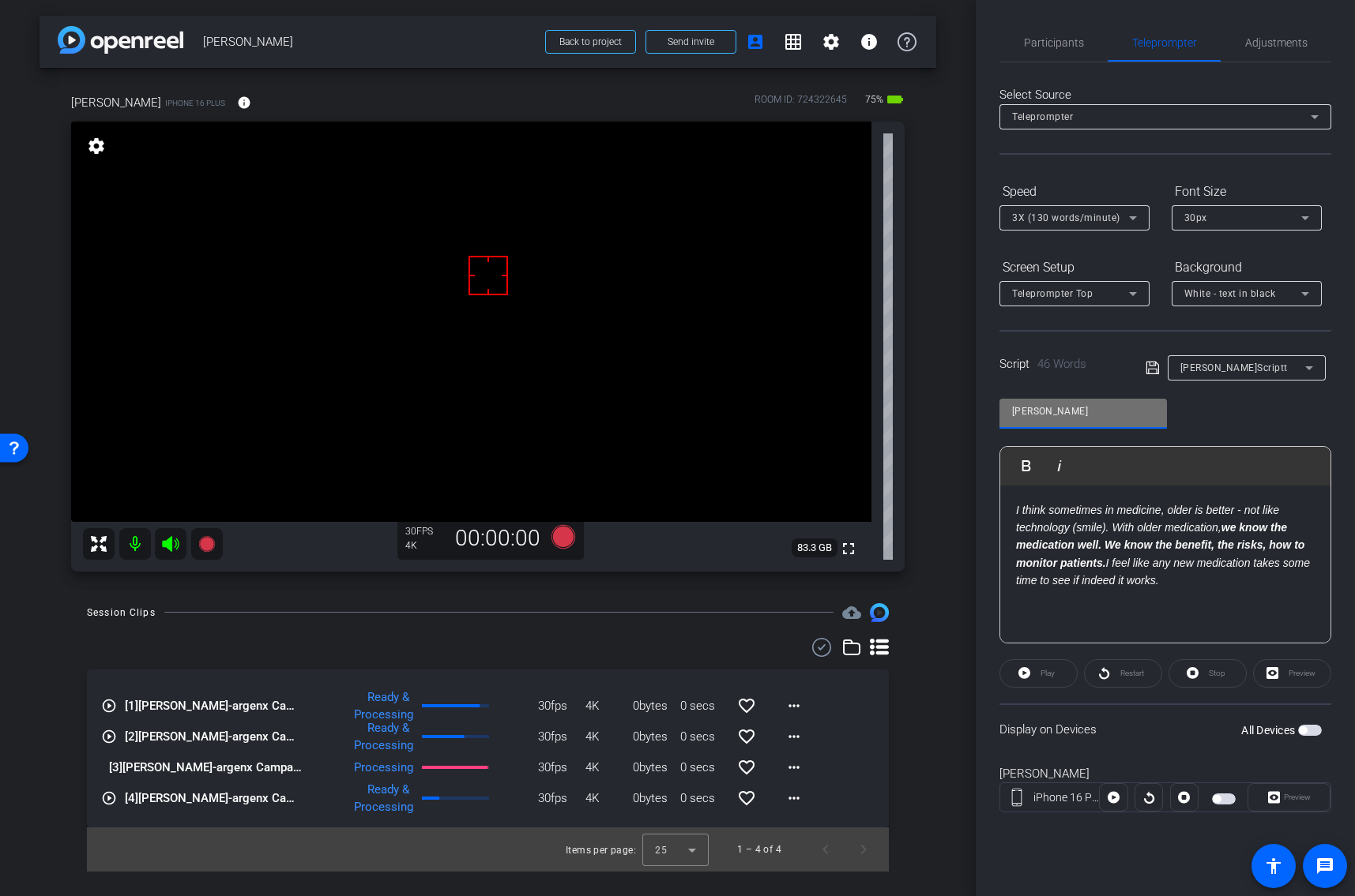
click at [1090, 410] on input "[PERSON_NAME]" at bounding box center [1082, 411] width 142 height 19
click at [1191, 415] on div "[PERSON_NAME] Alternate Play Play from this location Play Selected Play and dis…" at bounding box center [1165, 515] width 331 height 256
click at [1224, 793] on span "button" at bounding box center [1223, 799] width 24 height 11
click at [1280, 788] on span "Preview" at bounding box center [1295, 797] width 31 height 22
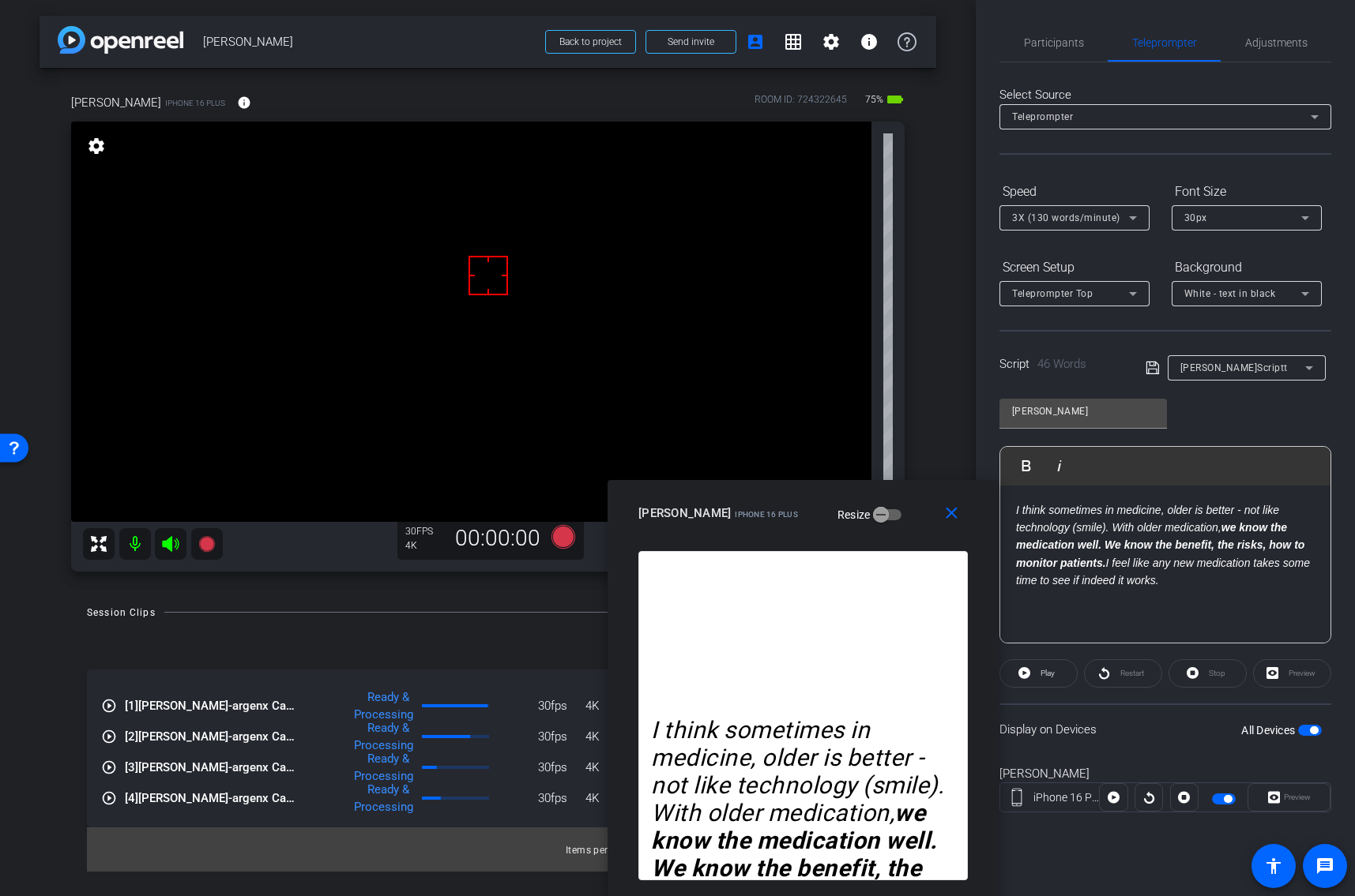
drag, startPoint x: 722, startPoint y: 265, endPoint x: 841, endPoint y: 555, distance: 313.5
click at [841, 555] on div "close [PERSON_NAME] iPhone 16 Plus Resize I think sometimes in medicine, older …" at bounding box center [802, 688] width 391 height 416
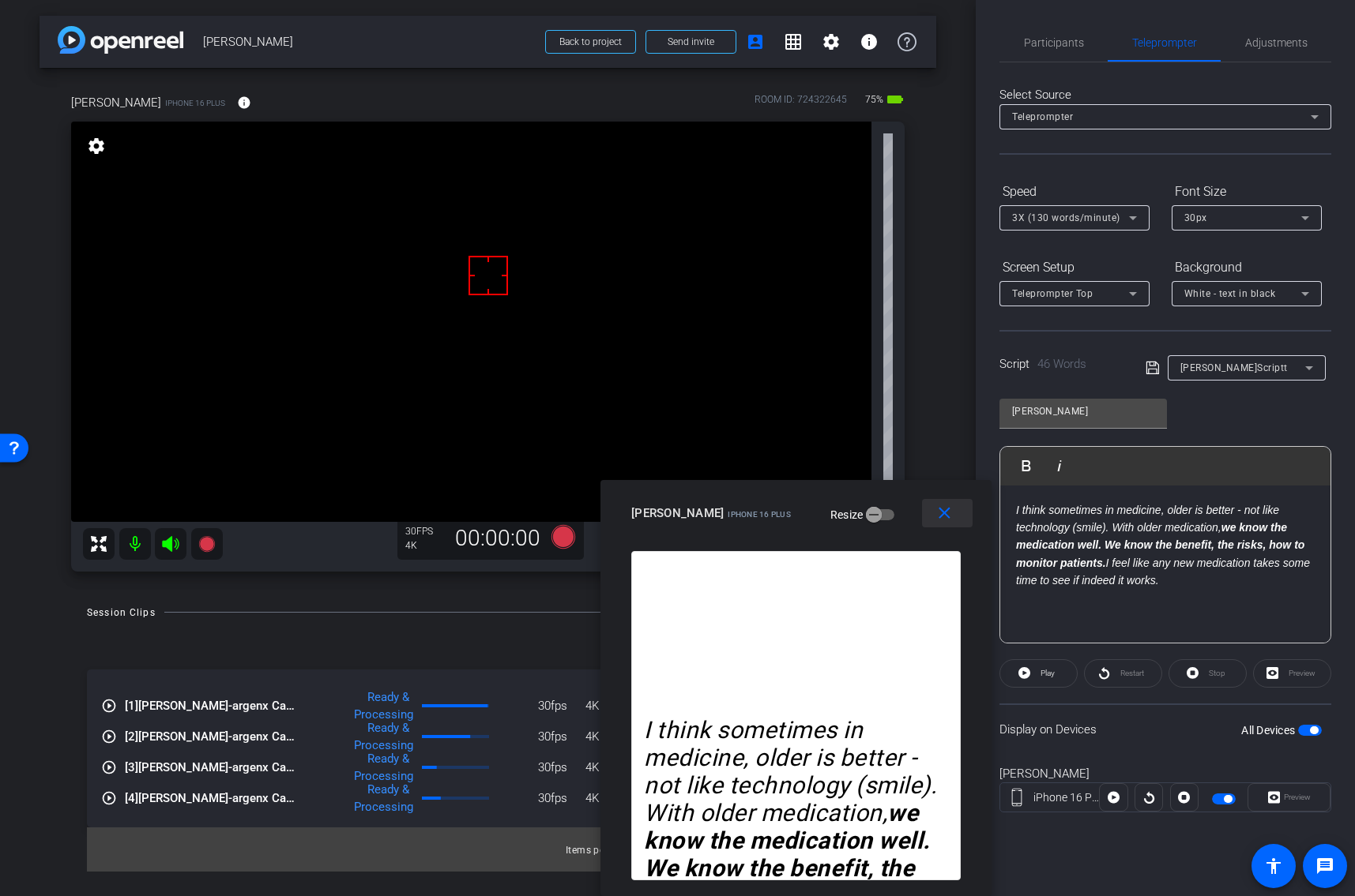
click at [942, 513] on mat-icon "close" at bounding box center [945, 513] width 20 height 20
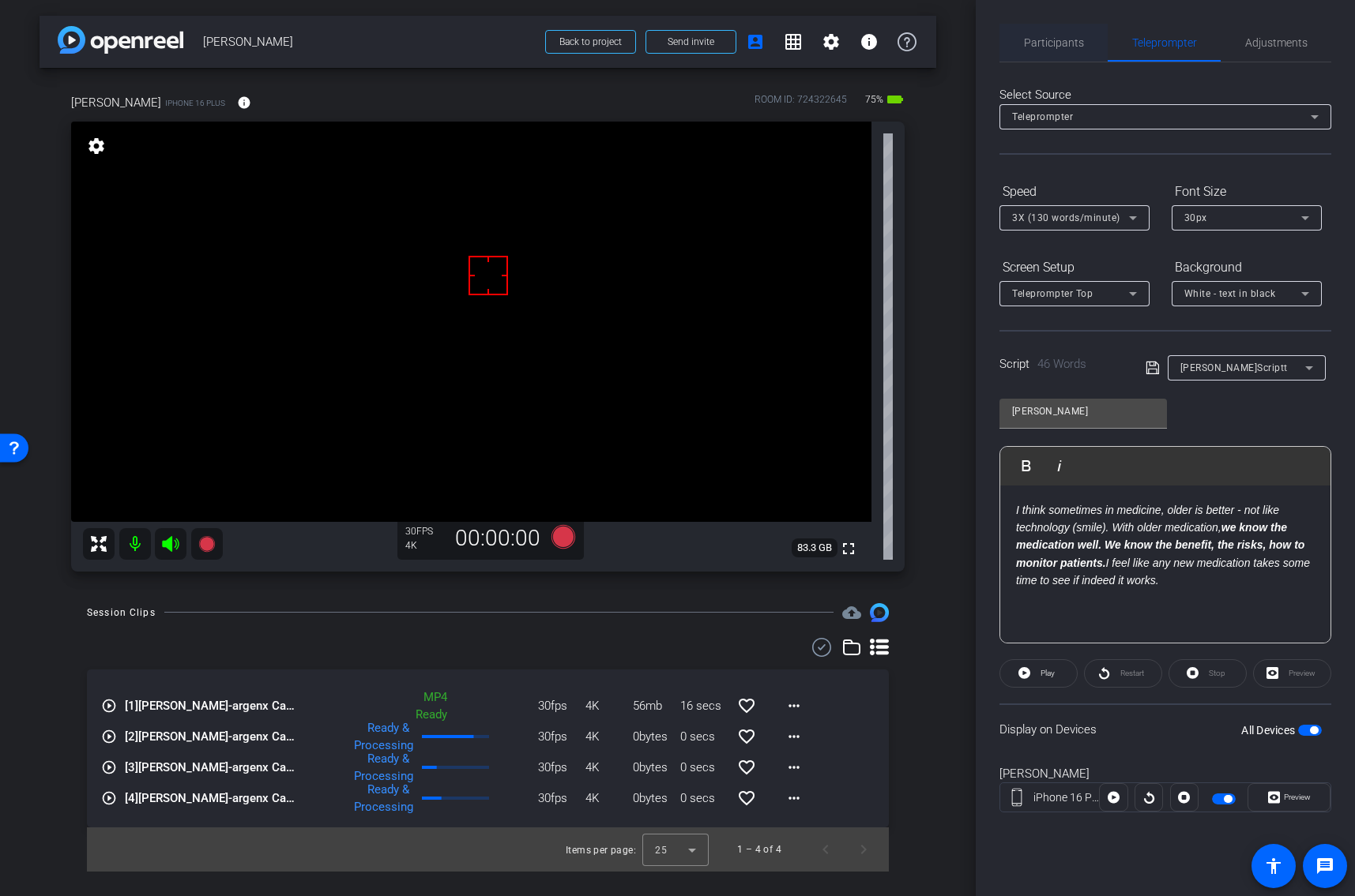
click at [1044, 49] on span "Participants" at bounding box center [1054, 43] width 60 height 11
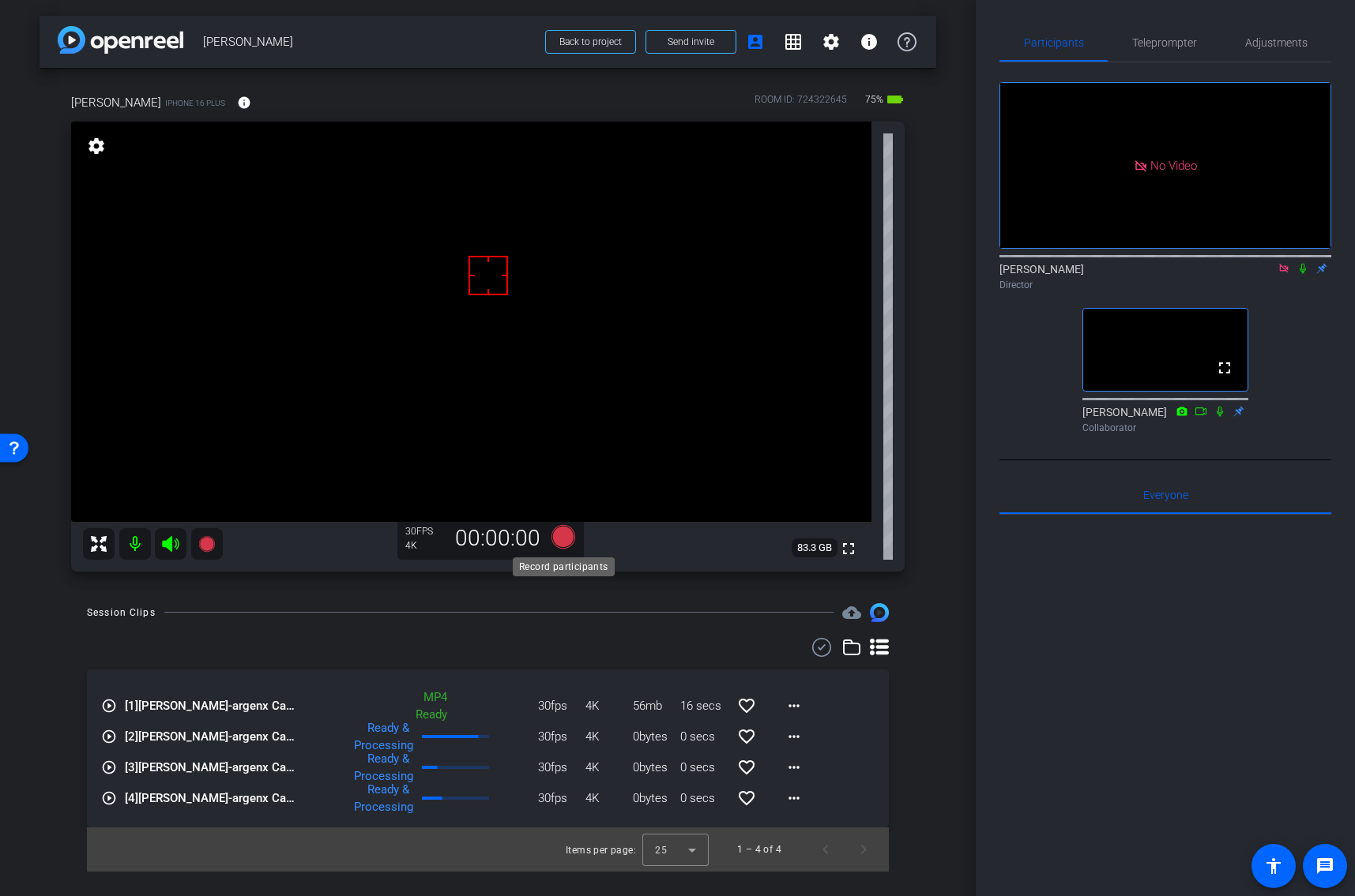
click at [567, 538] on icon at bounding box center [562, 537] width 24 height 24
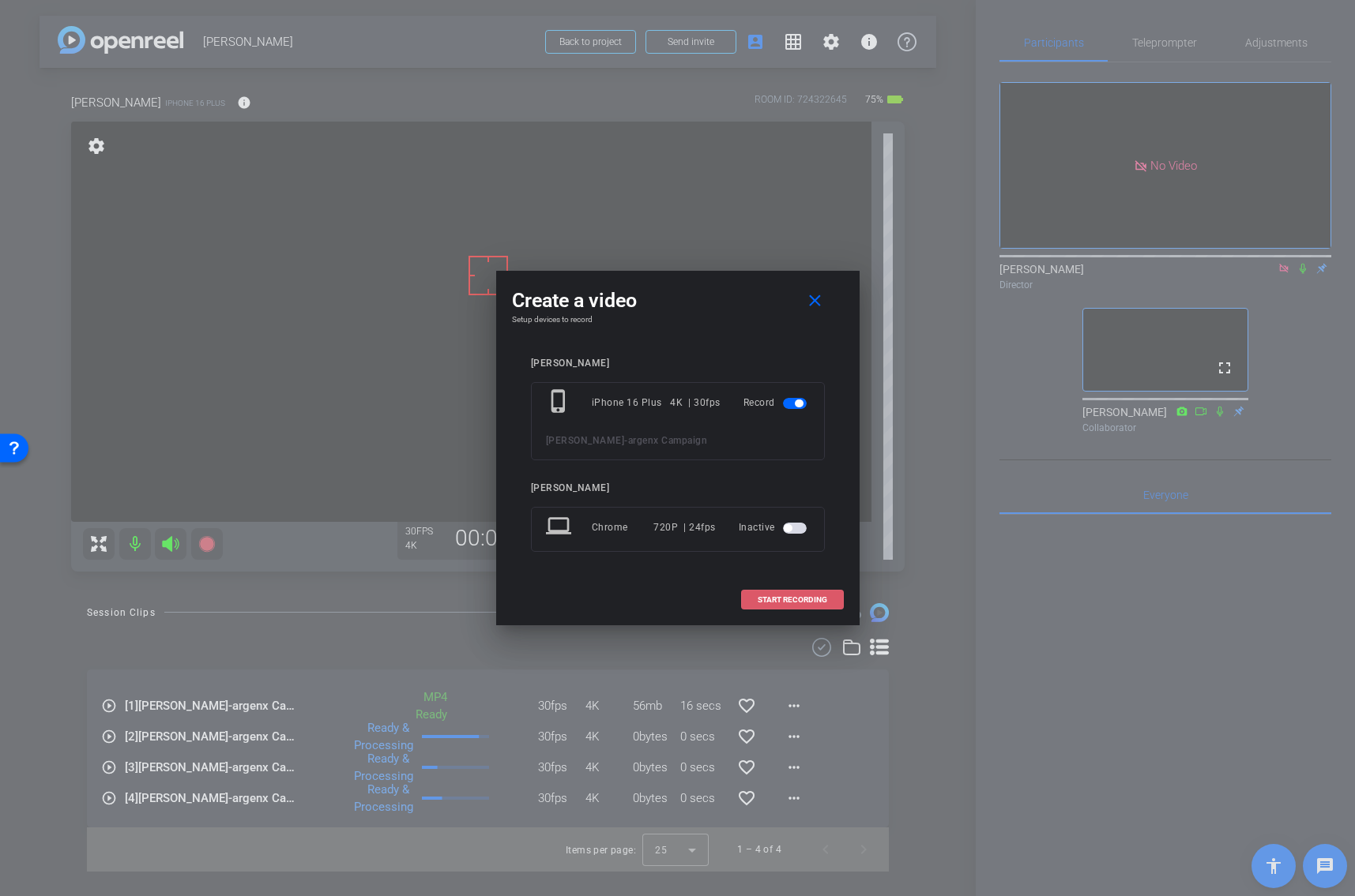
click at [794, 608] on span at bounding box center [792, 599] width 101 height 38
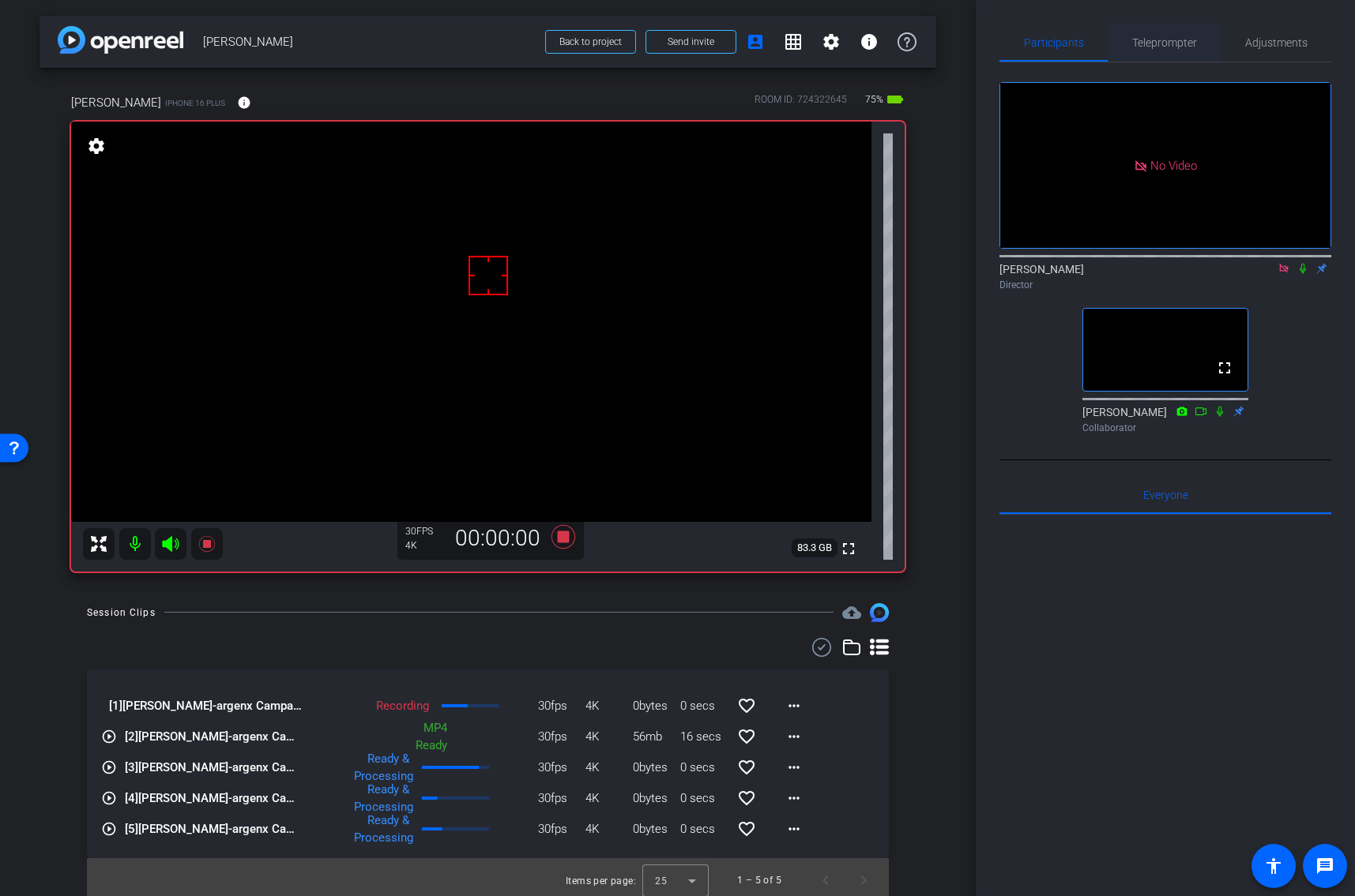
click at [1148, 42] on span "Teleprompter" at bounding box center [1164, 43] width 65 height 11
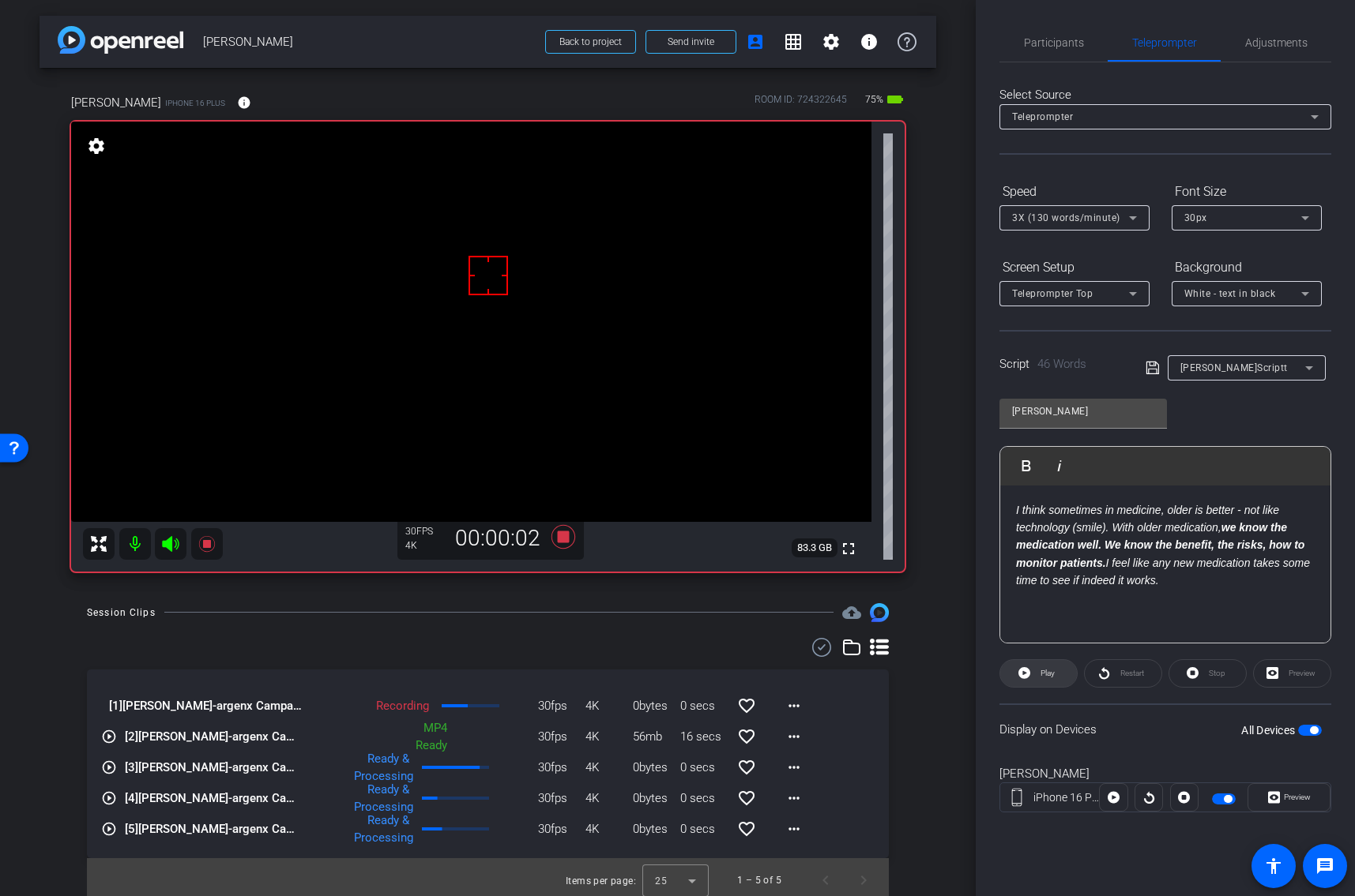
click at [1043, 669] on span "Play" at bounding box center [1047, 673] width 15 height 8
click at [1066, 40] on span "Participants" at bounding box center [1054, 43] width 60 height 11
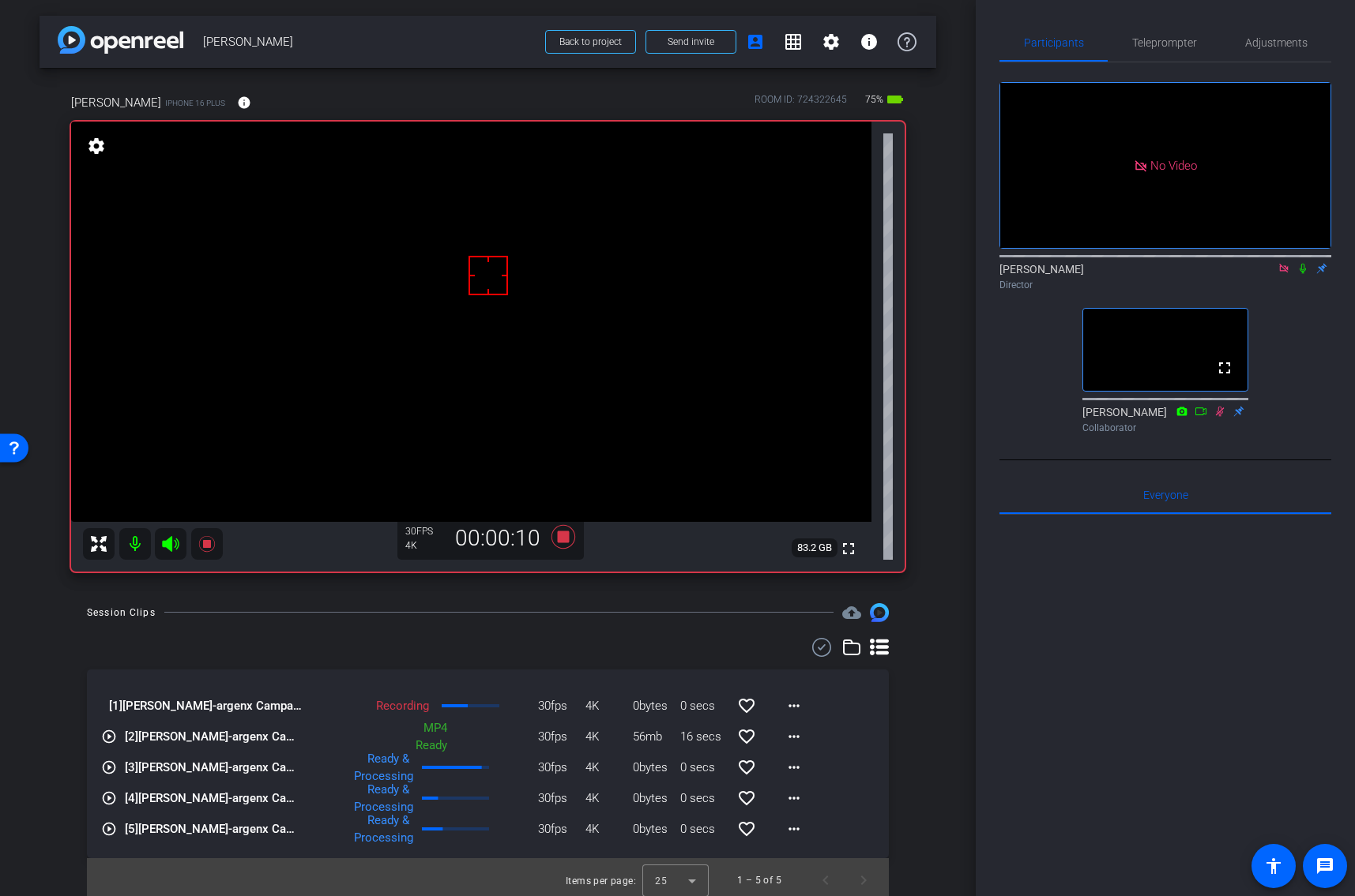
click at [1303, 264] on icon at bounding box center [1302, 268] width 6 height 10
click at [1187, 38] on span "Teleprompter" at bounding box center [1164, 43] width 65 height 11
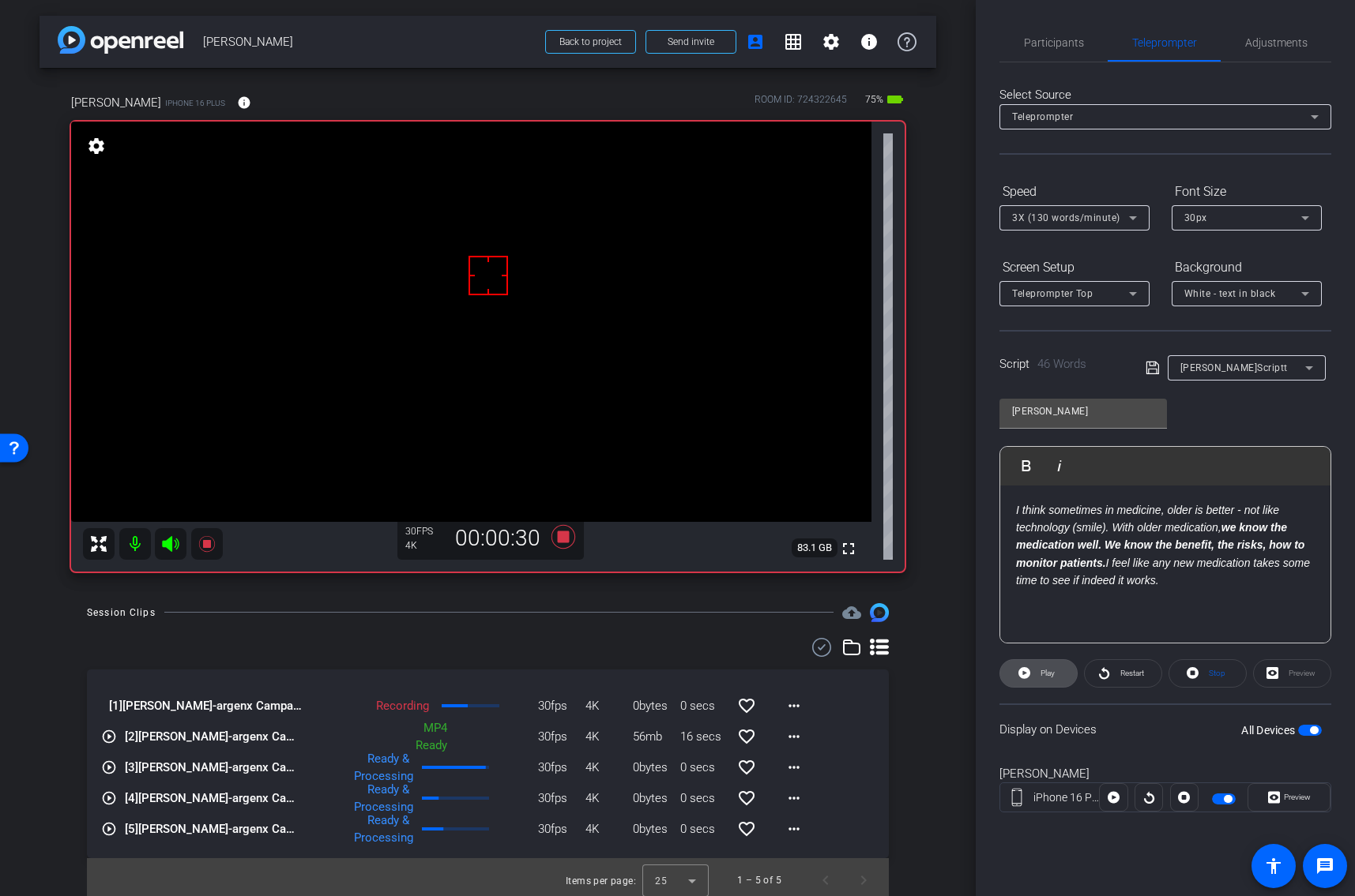
click at [1053, 671] on span "Play" at bounding box center [1047, 673] width 15 height 8
click at [1119, 676] on span "Restart" at bounding box center [1130, 674] width 27 height 22
click at [1204, 664] on span at bounding box center [1208, 673] width 77 height 38
click at [1222, 794] on span "button" at bounding box center [1223, 799] width 24 height 11
click at [1211, 362] on span "[PERSON_NAME] Alternate Script t" at bounding box center [1233, 368] width 107 height 11
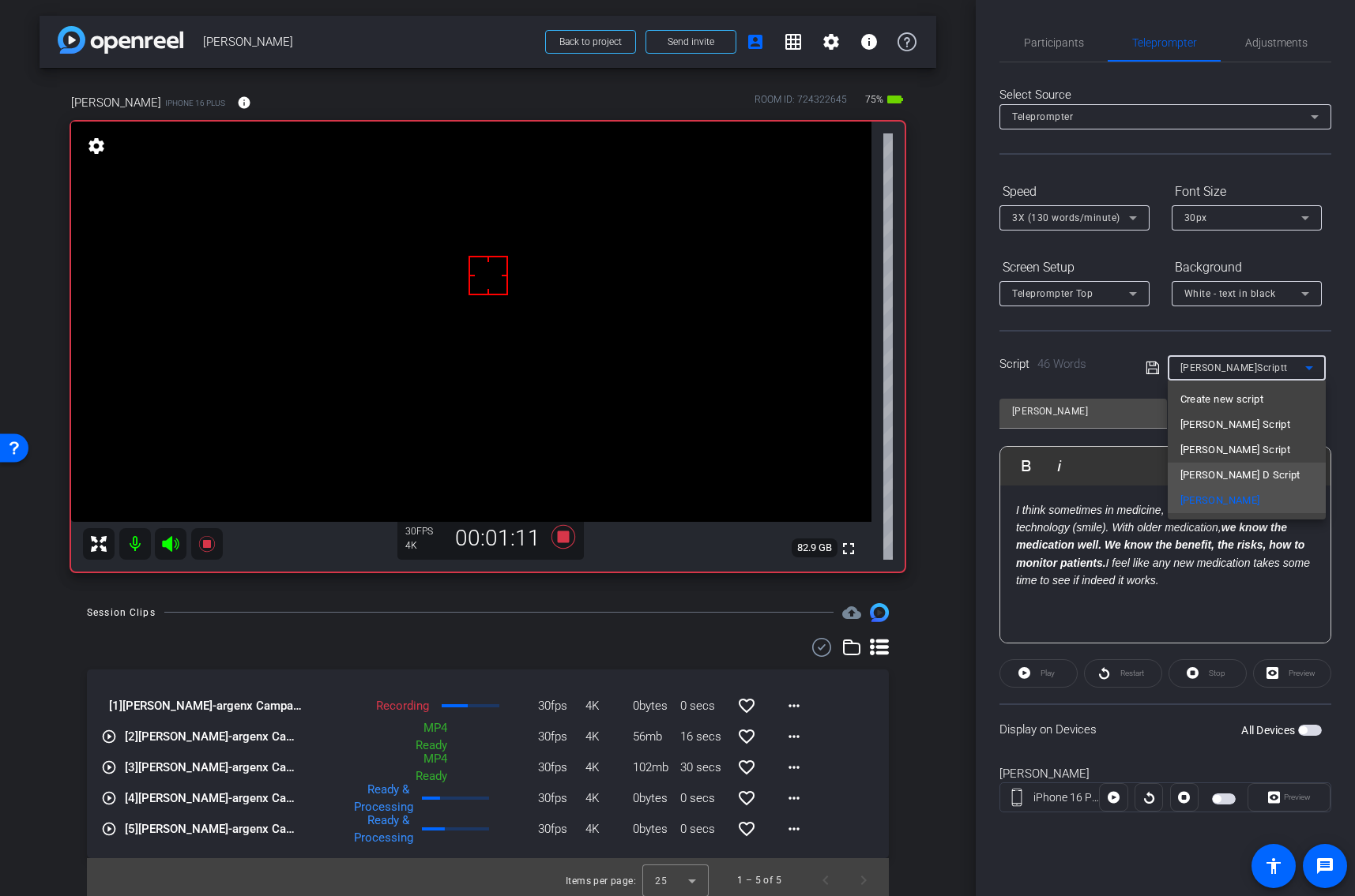
click at [1196, 470] on span "[PERSON_NAME] D Script" at bounding box center [1240, 475] width 120 height 19
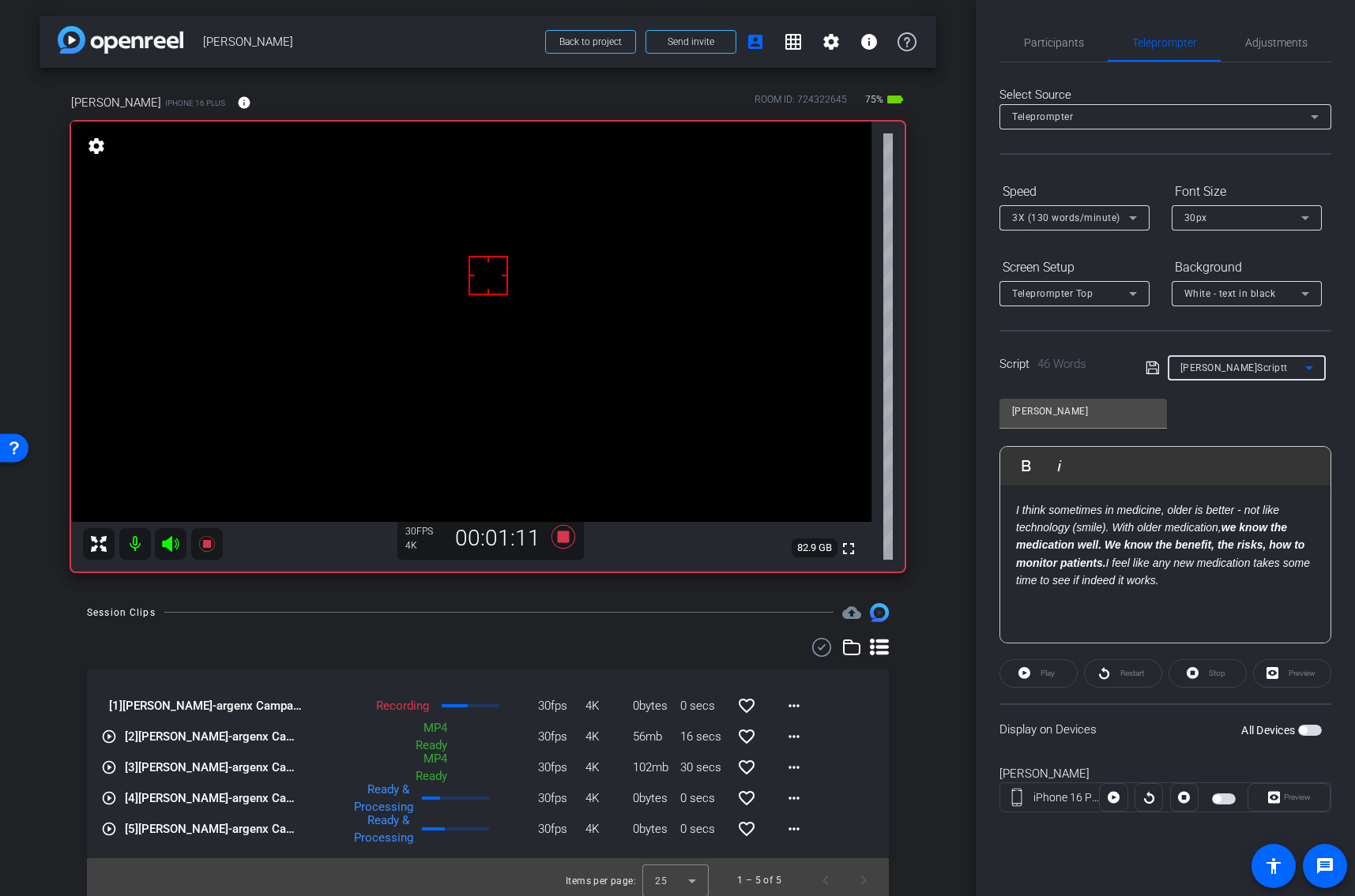
type input "[PERSON_NAME] D Script"
click at [1222, 794] on span "button" at bounding box center [1223, 799] width 24 height 11
click at [1044, 38] on span "Participants" at bounding box center [1054, 43] width 60 height 11
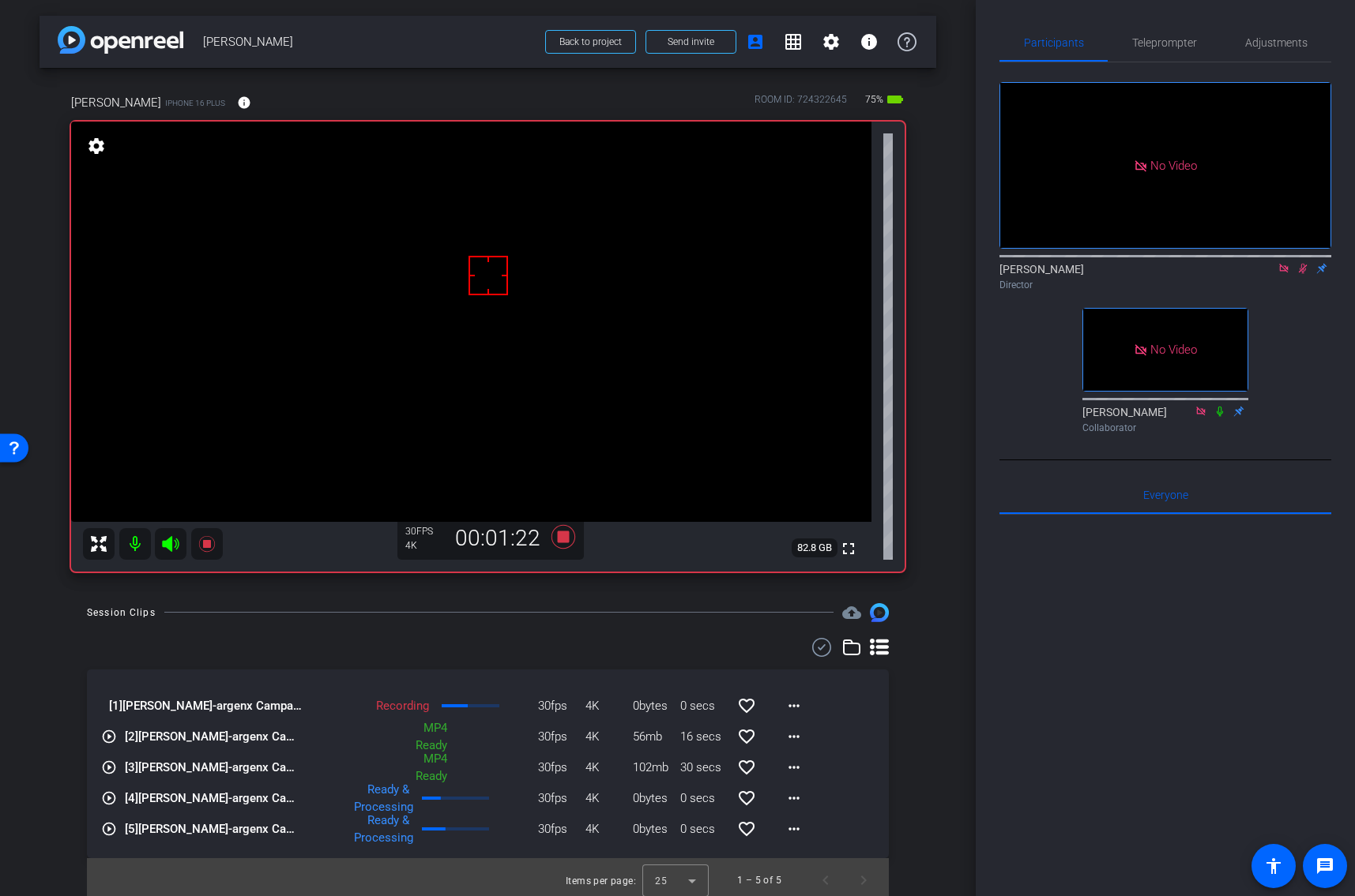
click at [1301, 264] on icon at bounding box center [1302, 268] width 8 height 10
click at [1301, 264] on icon at bounding box center [1302, 268] width 6 height 10
click at [1154, 38] on span "Teleprompter" at bounding box center [1164, 43] width 65 height 11
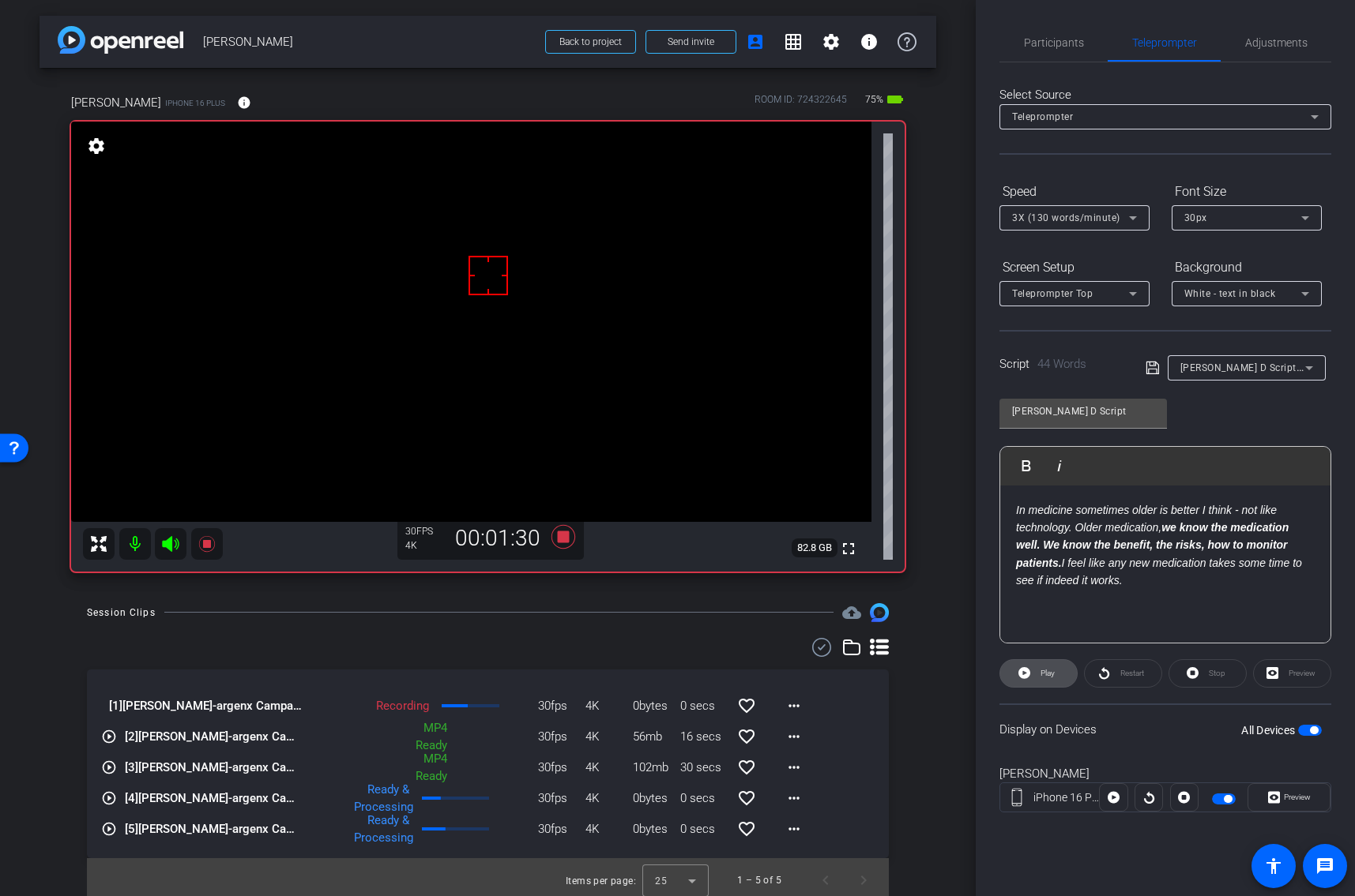
click at [1028, 675] on icon at bounding box center [1024, 673] width 12 height 12
click at [1212, 678] on span "Stop" at bounding box center [1215, 674] width 20 height 22
click at [1054, 40] on span "Participants" at bounding box center [1054, 43] width 60 height 11
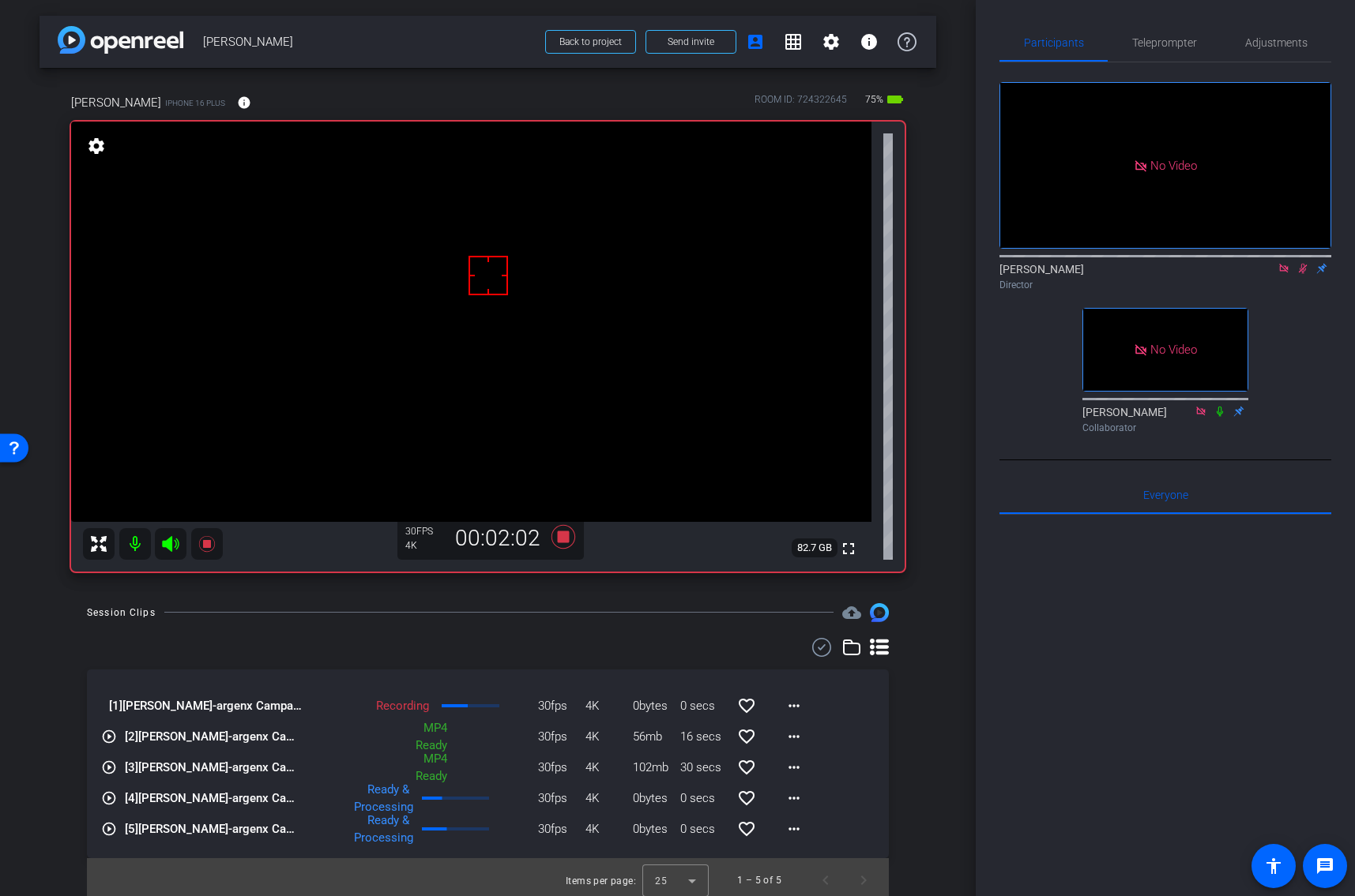
click at [1303, 264] on icon at bounding box center [1302, 268] width 8 height 10
click at [564, 607] on div "Session Clips cloud_upload" at bounding box center [488, 612] width 802 height 19
click at [566, 535] on icon at bounding box center [562, 537] width 24 height 24
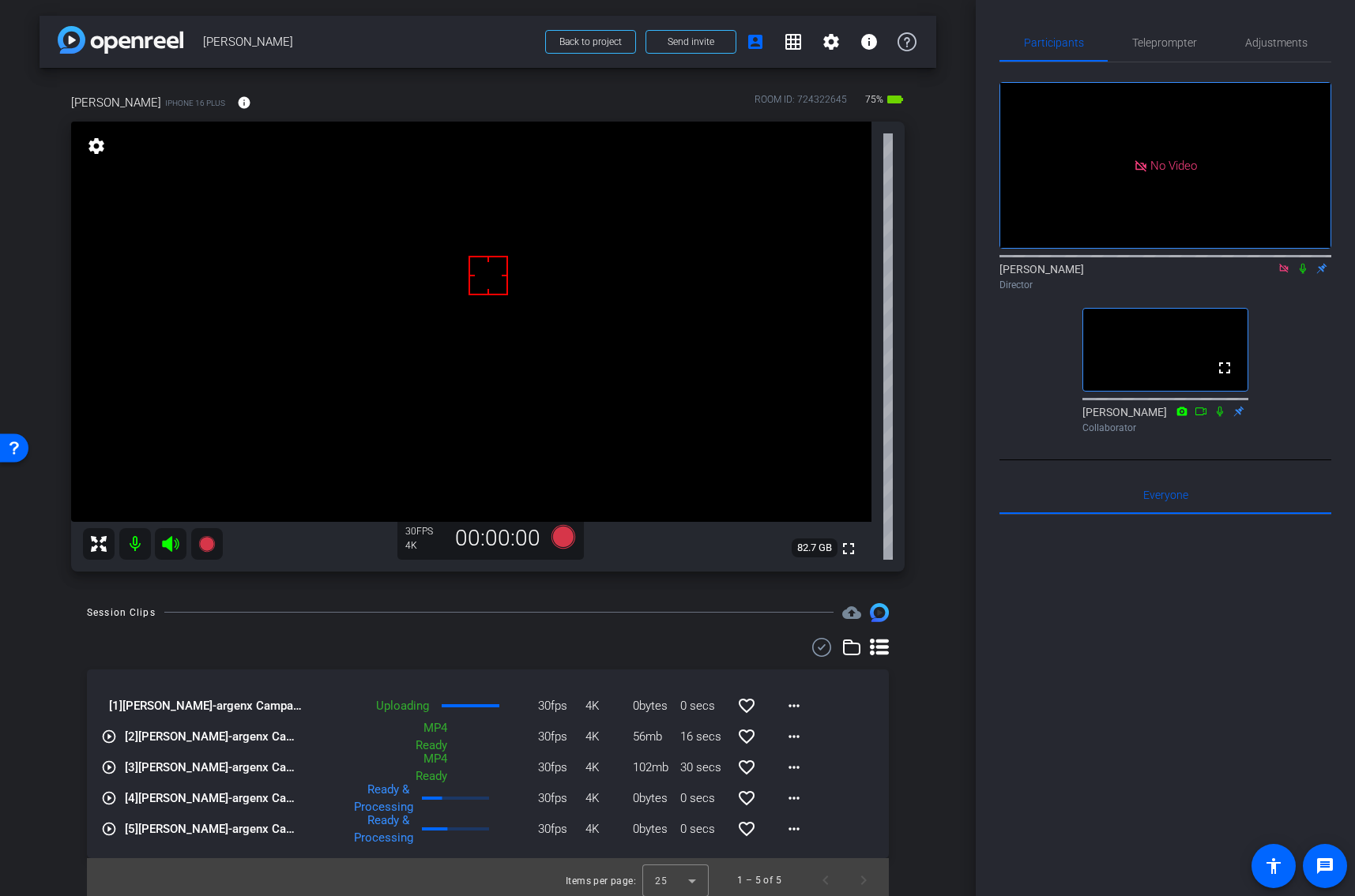
click at [1282, 263] on icon at bounding box center [1284, 268] width 13 height 11
click at [1132, 49] on span "Teleprompter" at bounding box center [1164, 42] width 65 height 38
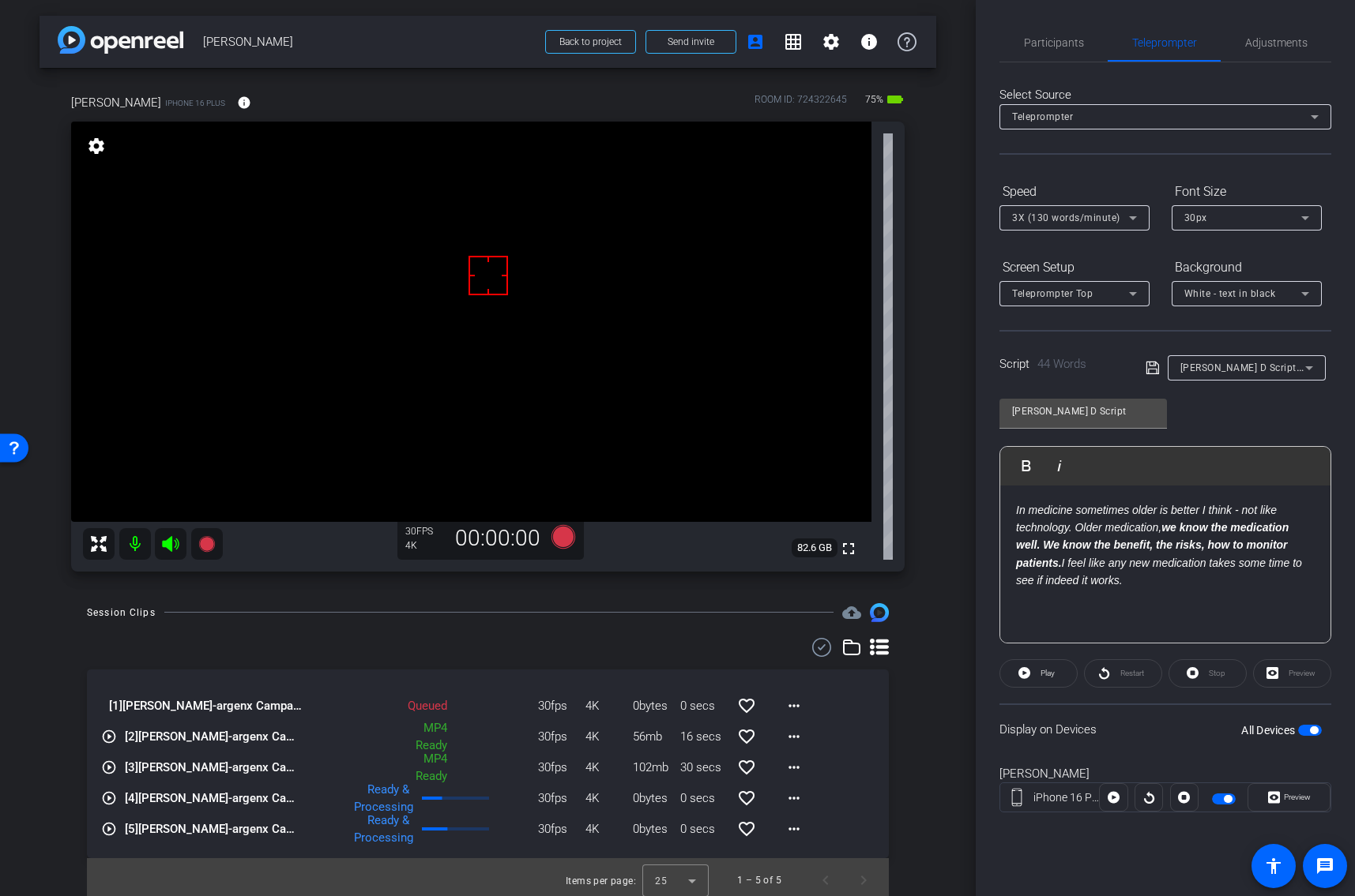
click at [1305, 729] on span "button" at bounding box center [1309, 730] width 24 height 11
click at [1038, 48] on span "Participants" at bounding box center [1054, 43] width 60 height 11
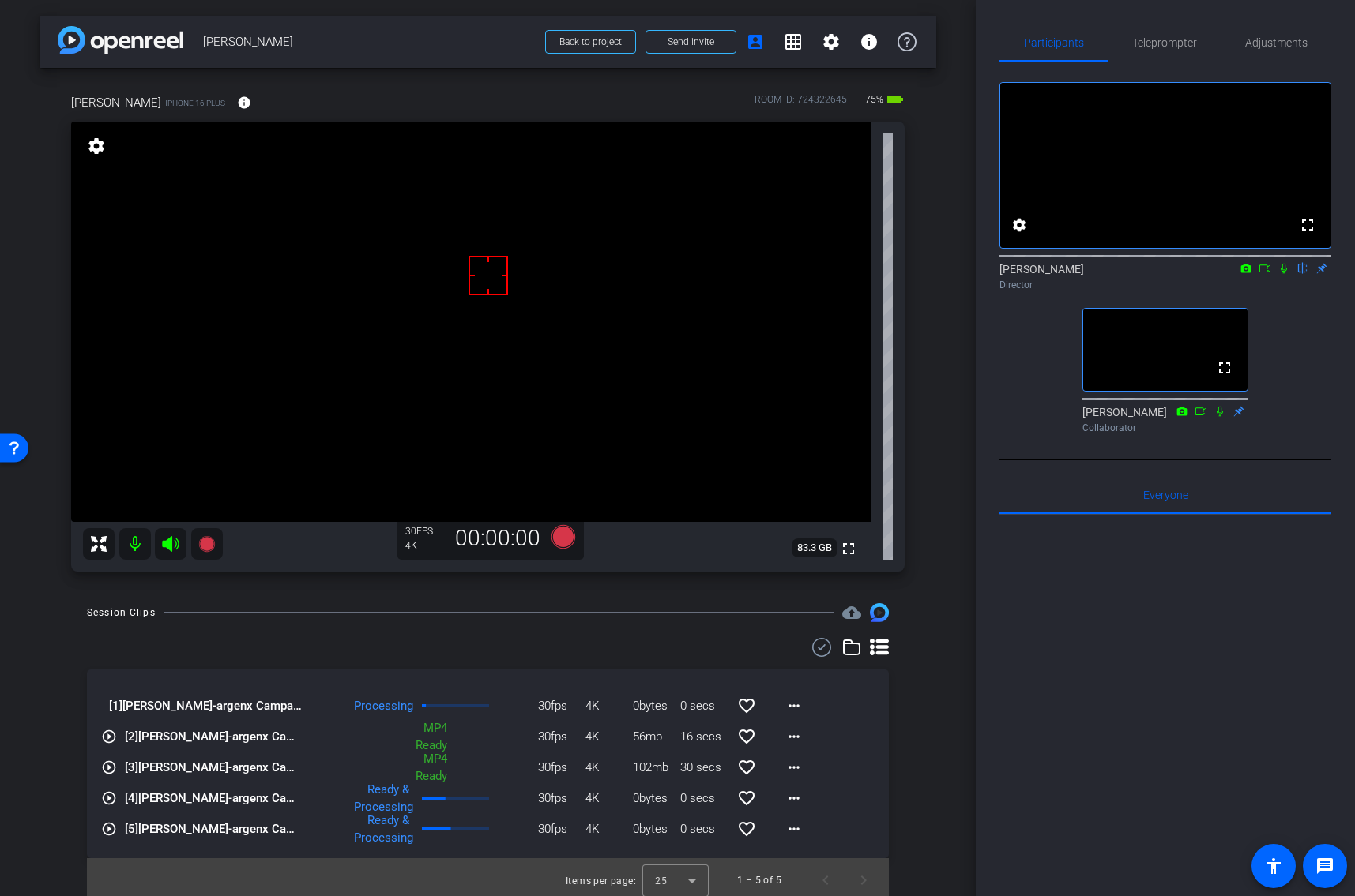
click at [941, 687] on div "arrow_back [PERSON_NAME] Back to project Send invite account_box grid_on settin…" at bounding box center [487, 448] width 975 height 896
click at [798, 800] on mat-icon "more_horiz" at bounding box center [794, 798] width 19 height 19
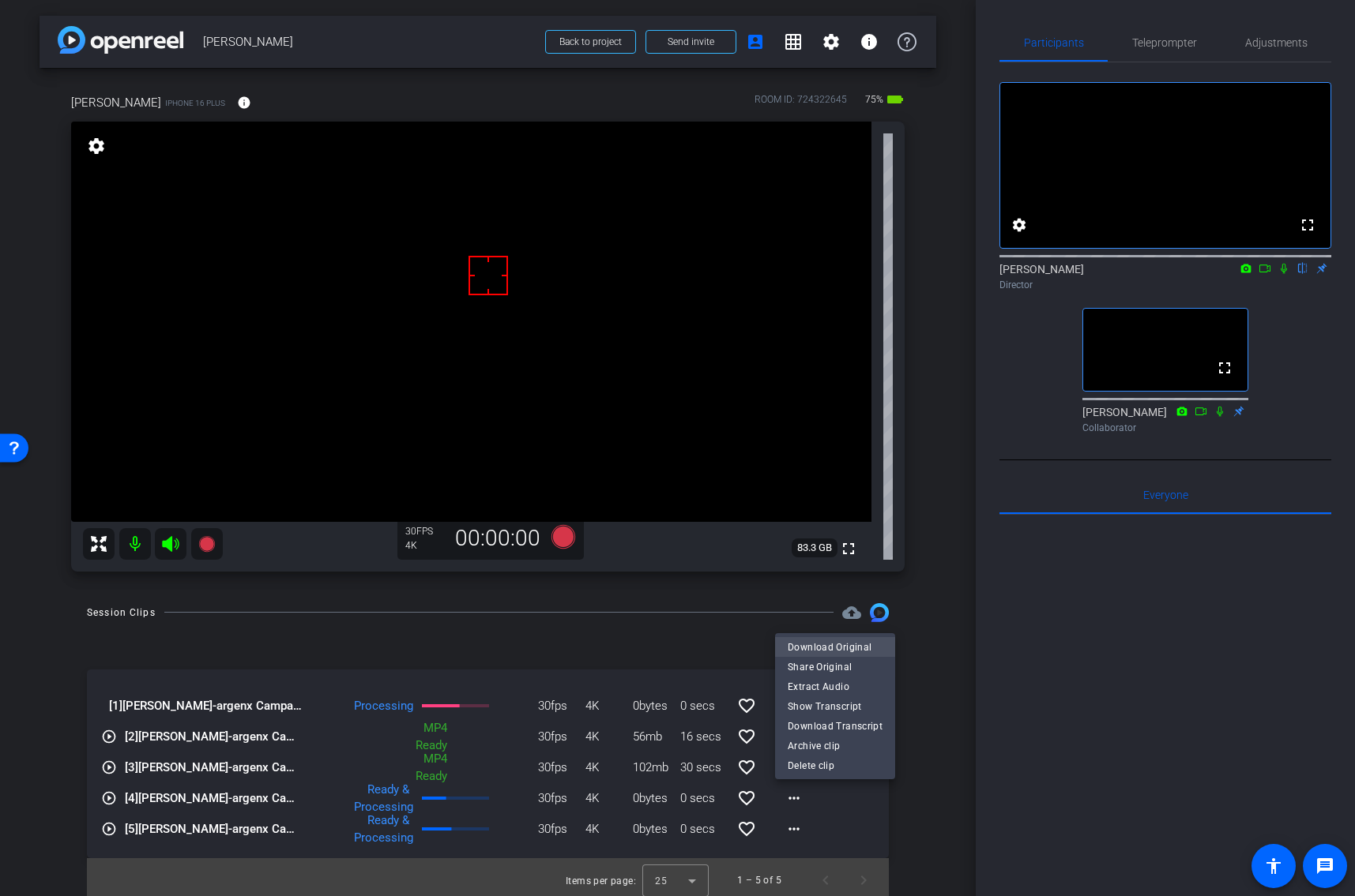
click at [812, 647] on span "Download Original" at bounding box center [835, 647] width 95 height 19
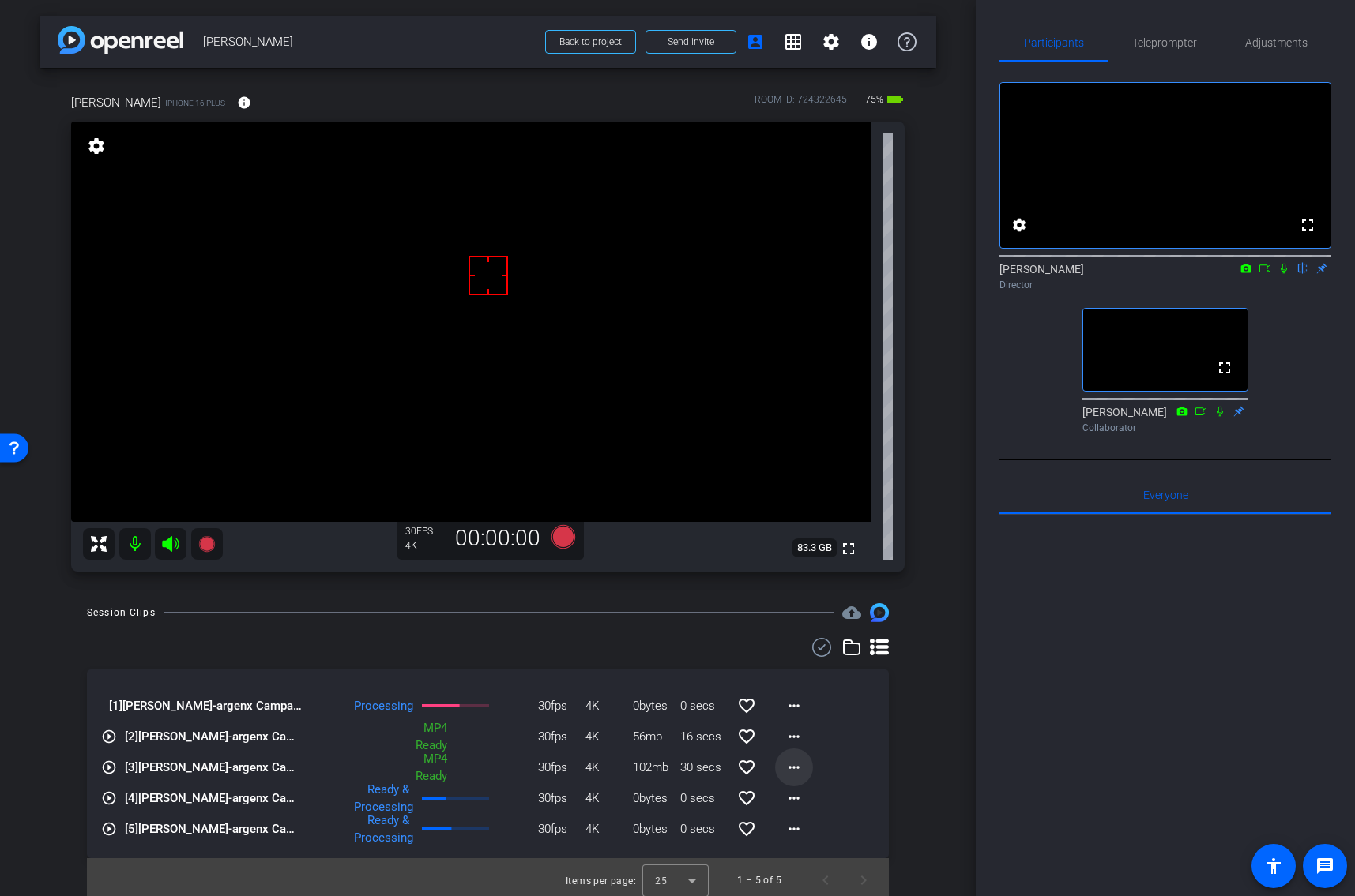
click at [797, 763] on mat-icon "more_horiz" at bounding box center [794, 767] width 19 height 19
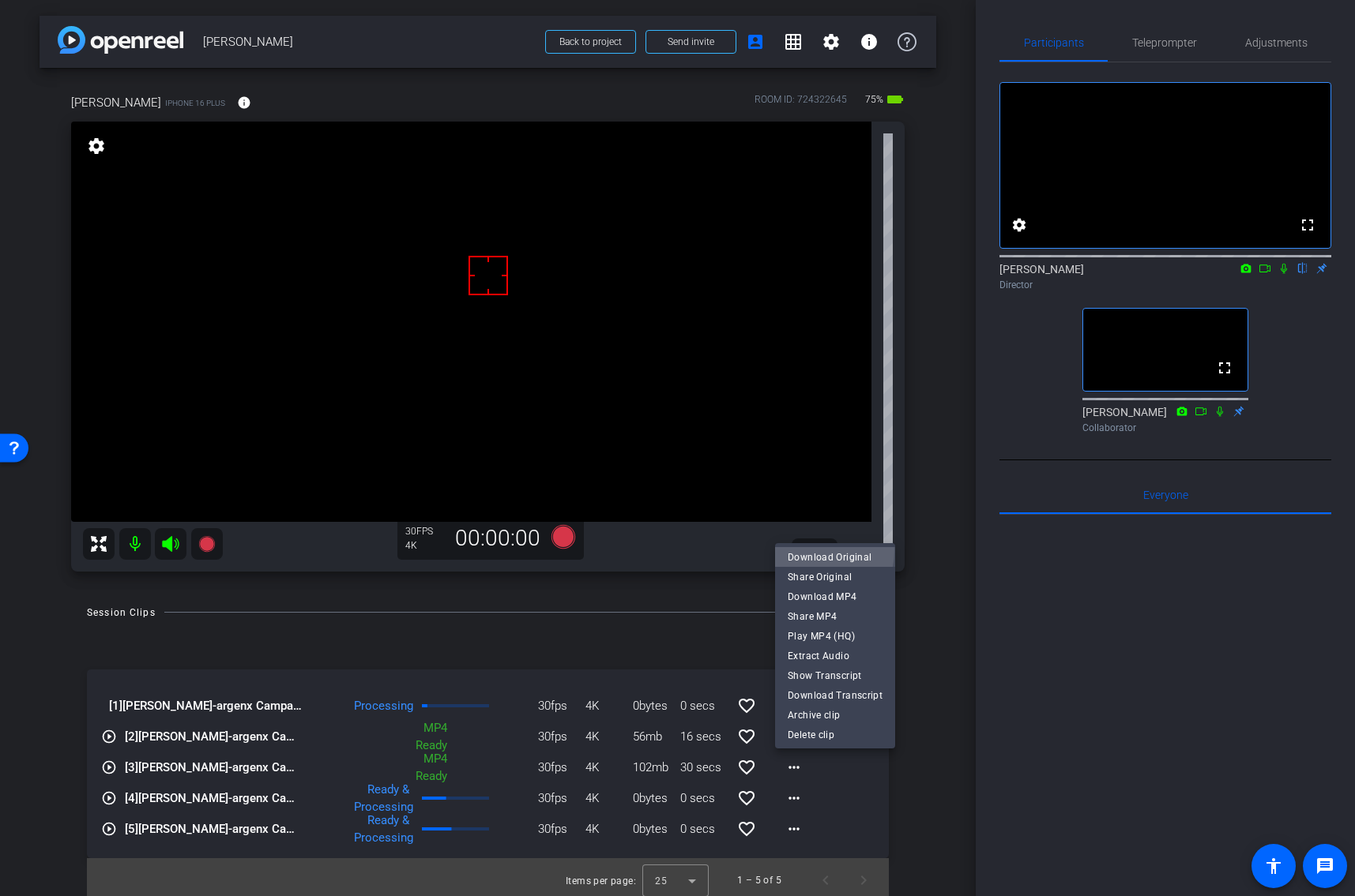
click at [808, 550] on span "Download Original" at bounding box center [835, 557] width 95 height 19
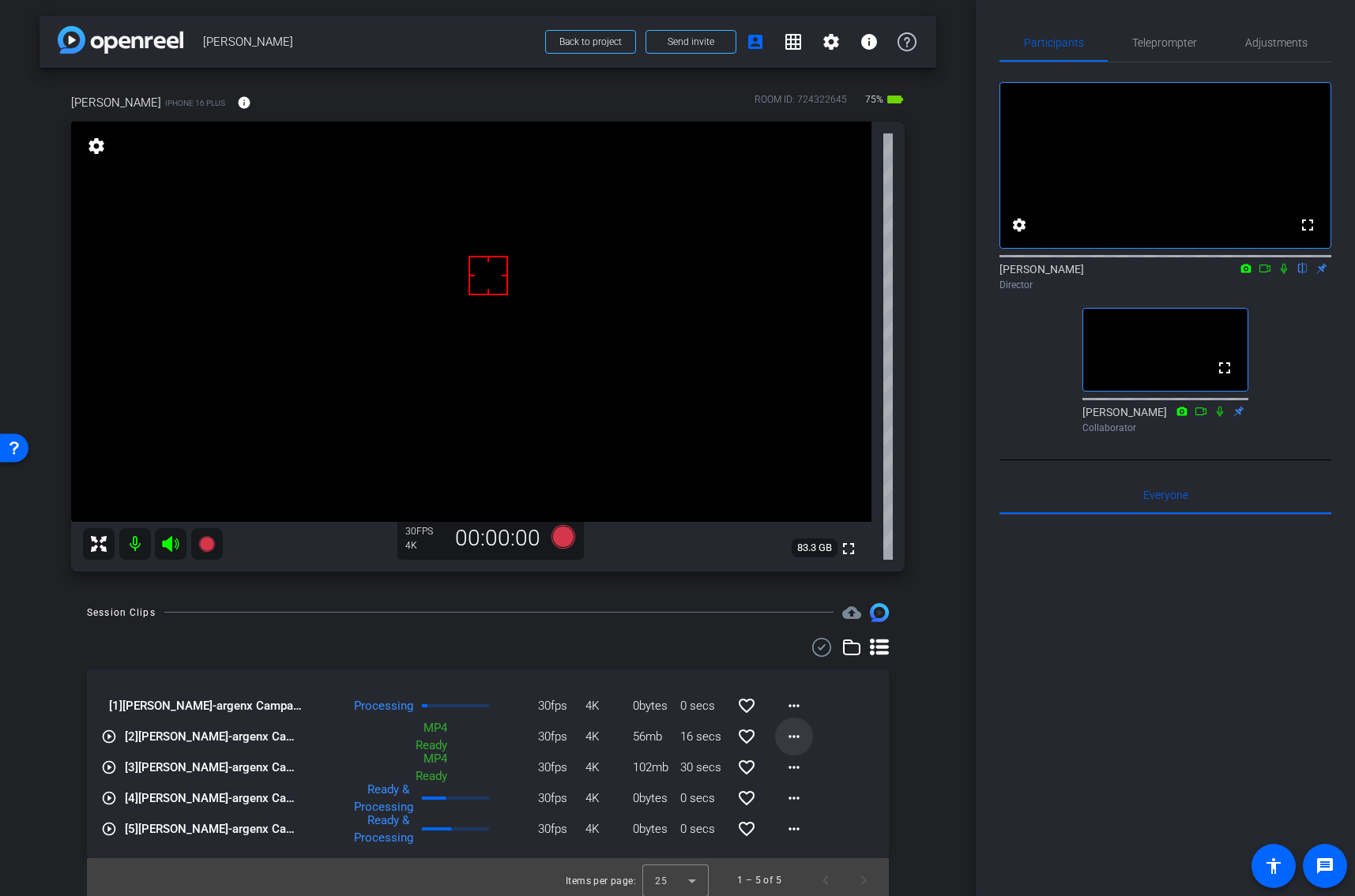
click at [789, 732] on mat-icon "more_horiz" at bounding box center [794, 737] width 19 height 19
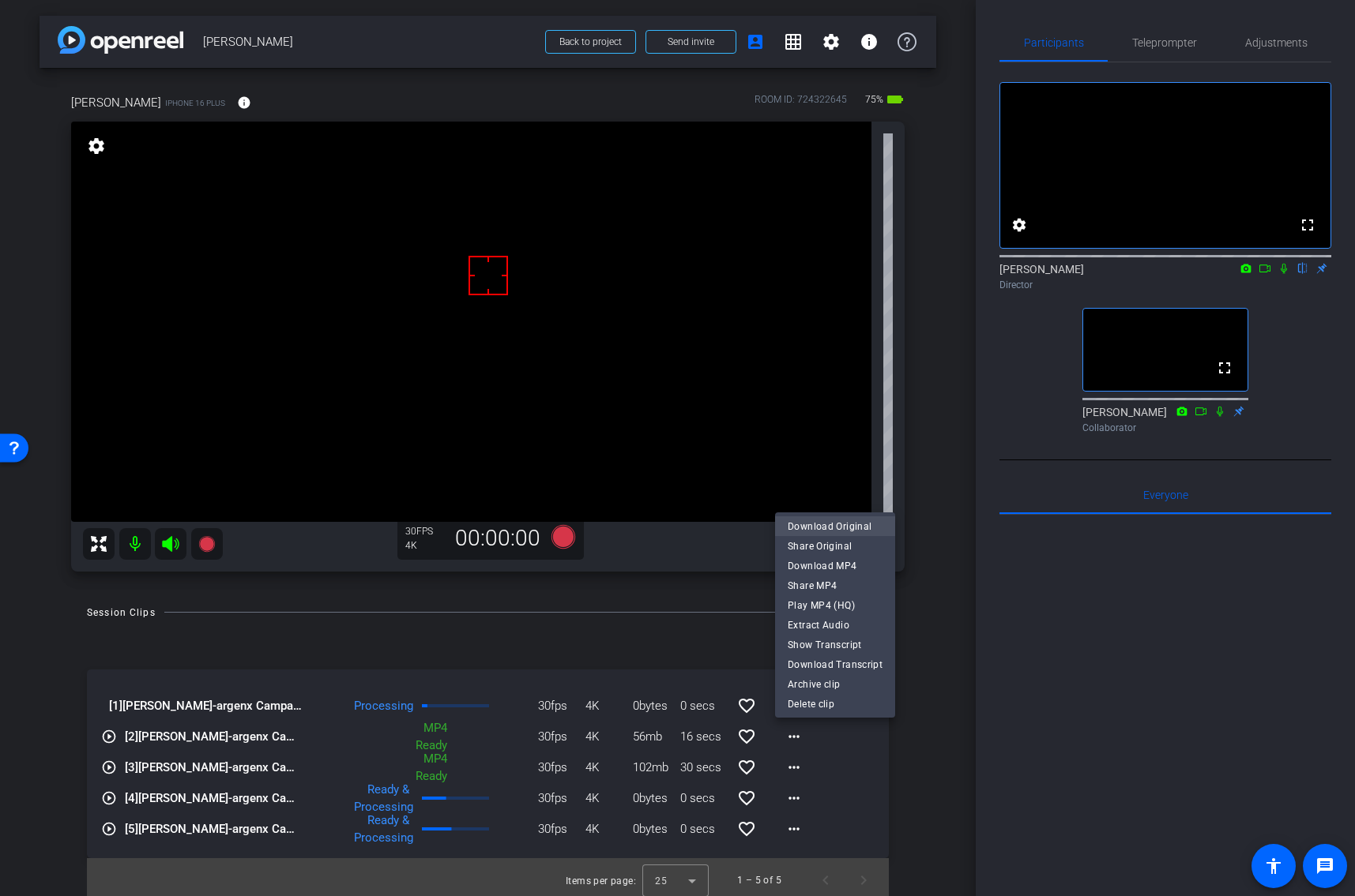
click at [802, 523] on span "Download Original" at bounding box center [835, 526] width 95 height 19
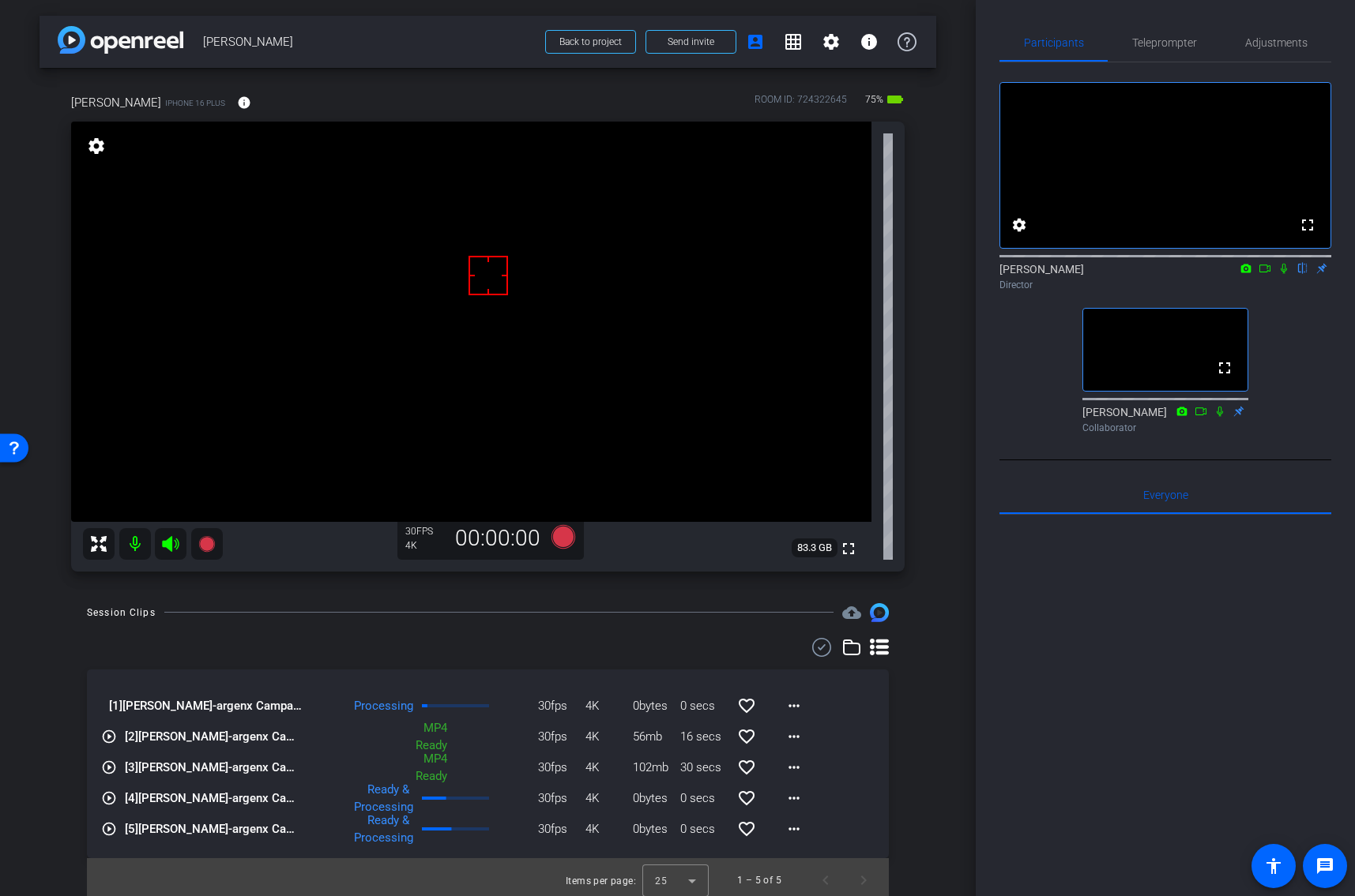
click at [915, 750] on div "Session Clips cloud_upload [1] [PERSON_NAME]-argenx Campaign-2025-09-29-16-24-5…" at bounding box center [487, 752] width 896 height 299
click at [922, 664] on div "Session Clips cloud_upload [1] [PERSON_NAME]-argenx Campaign-2025-09-29-16-24-5…" at bounding box center [487, 752] width 896 height 299
click at [924, 731] on div "Session Clips cloud_upload [1] [PERSON_NAME]-argenx Campaign-2025-09-29-16-24-5…" at bounding box center [487, 752] width 896 height 299
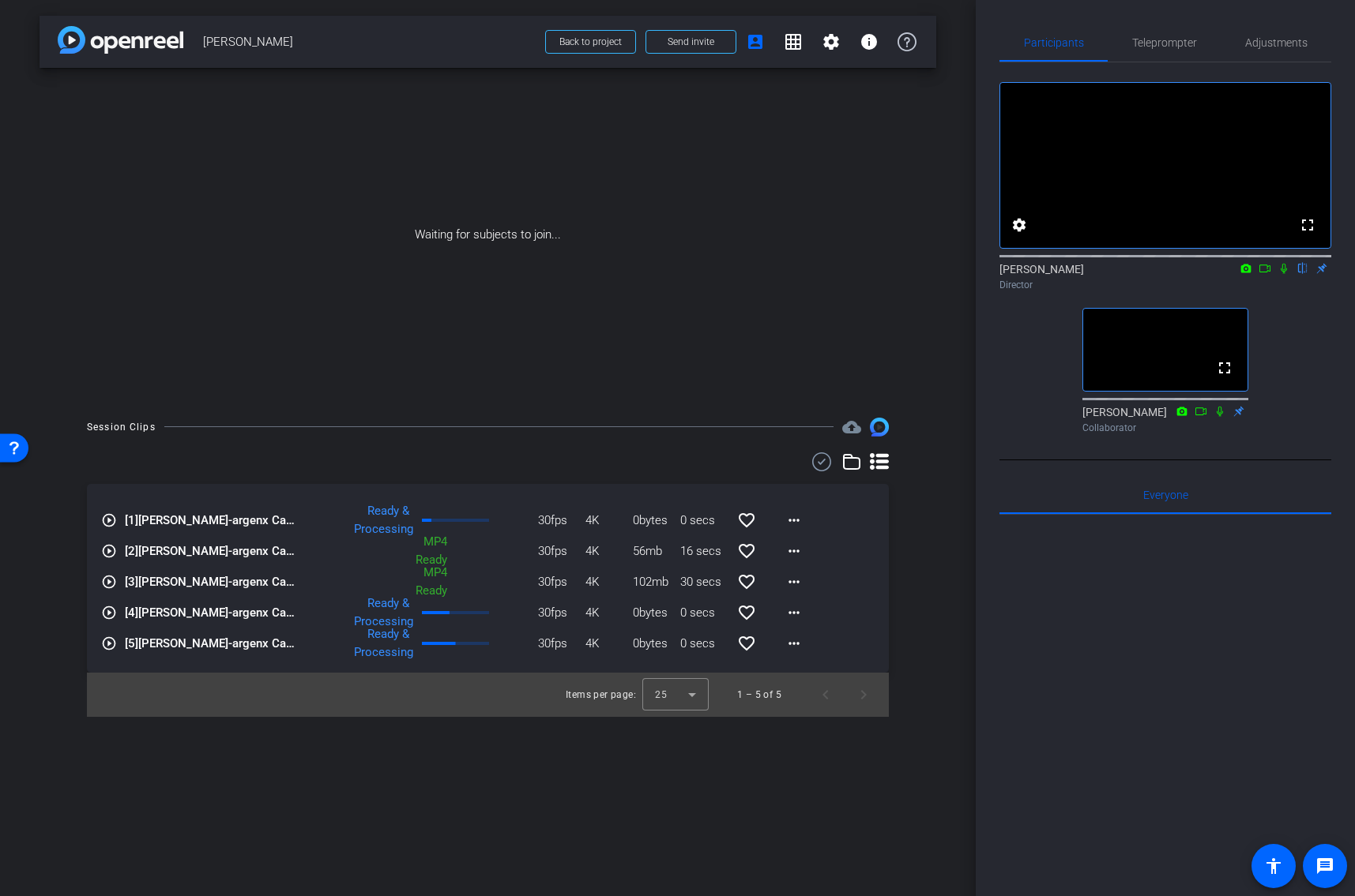
click at [917, 550] on div "Session Clips cloud_upload play_circle_outline [1] [PERSON_NAME]-argenx Campaig…" at bounding box center [487, 567] width 896 height 299
click at [796, 519] on mat-icon "more_horiz" at bounding box center [794, 520] width 19 height 19
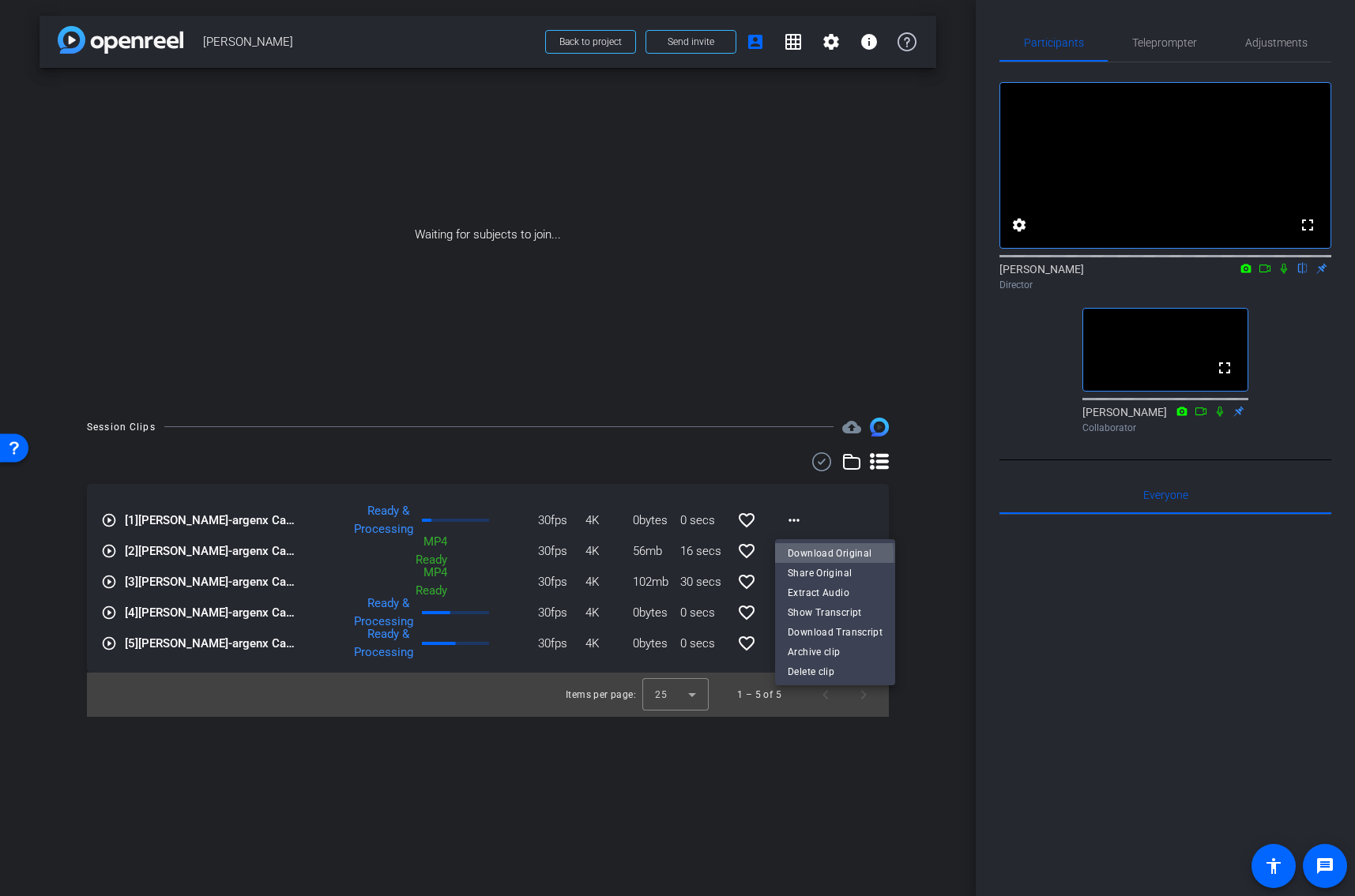
click at [803, 555] on span "Download Original" at bounding box center [835, 553] width 95 height 19
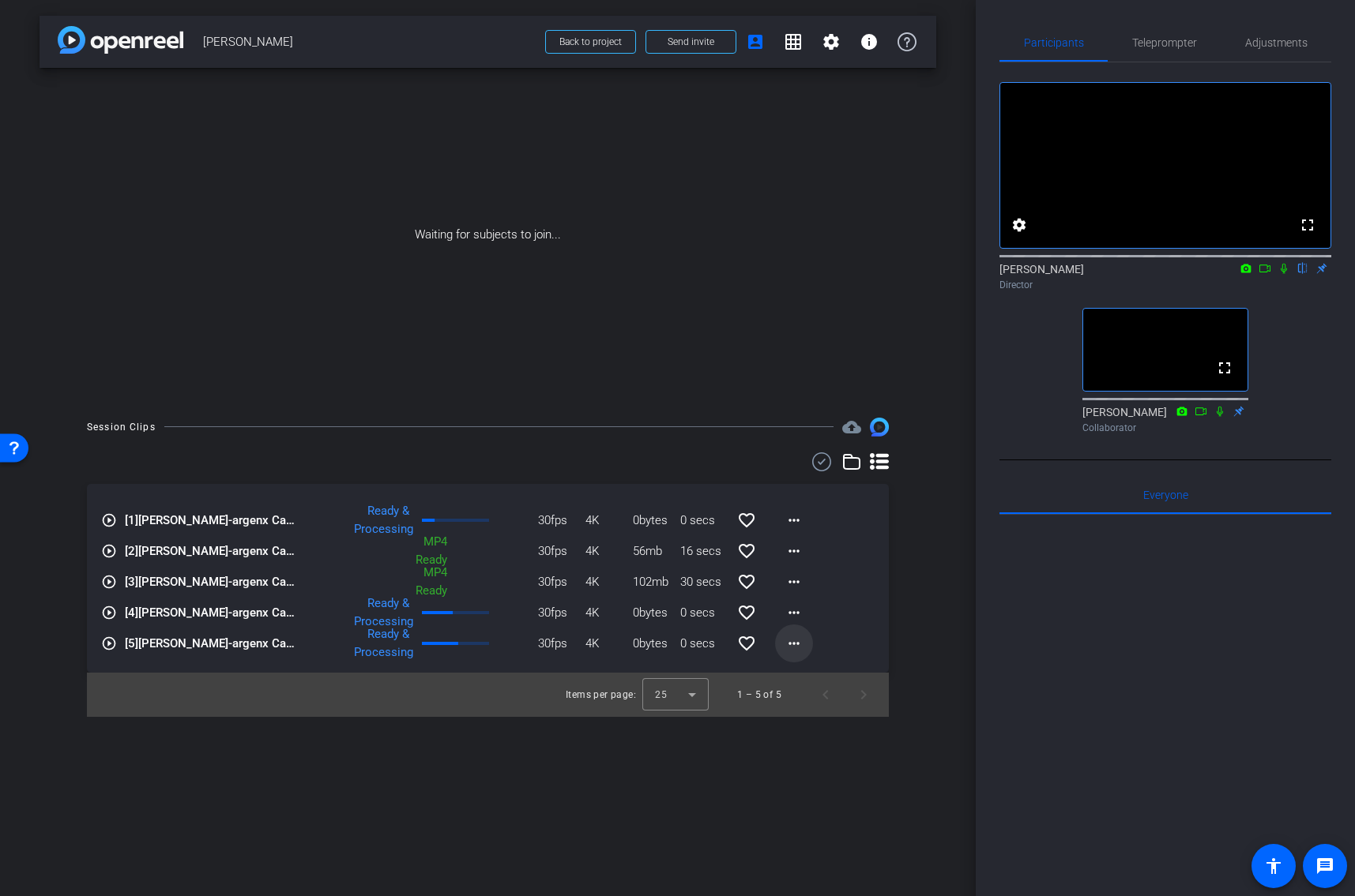
click at [791, 647] on mat-icon "more_horiz" at bounding box center [794, 643] width 19 height 19
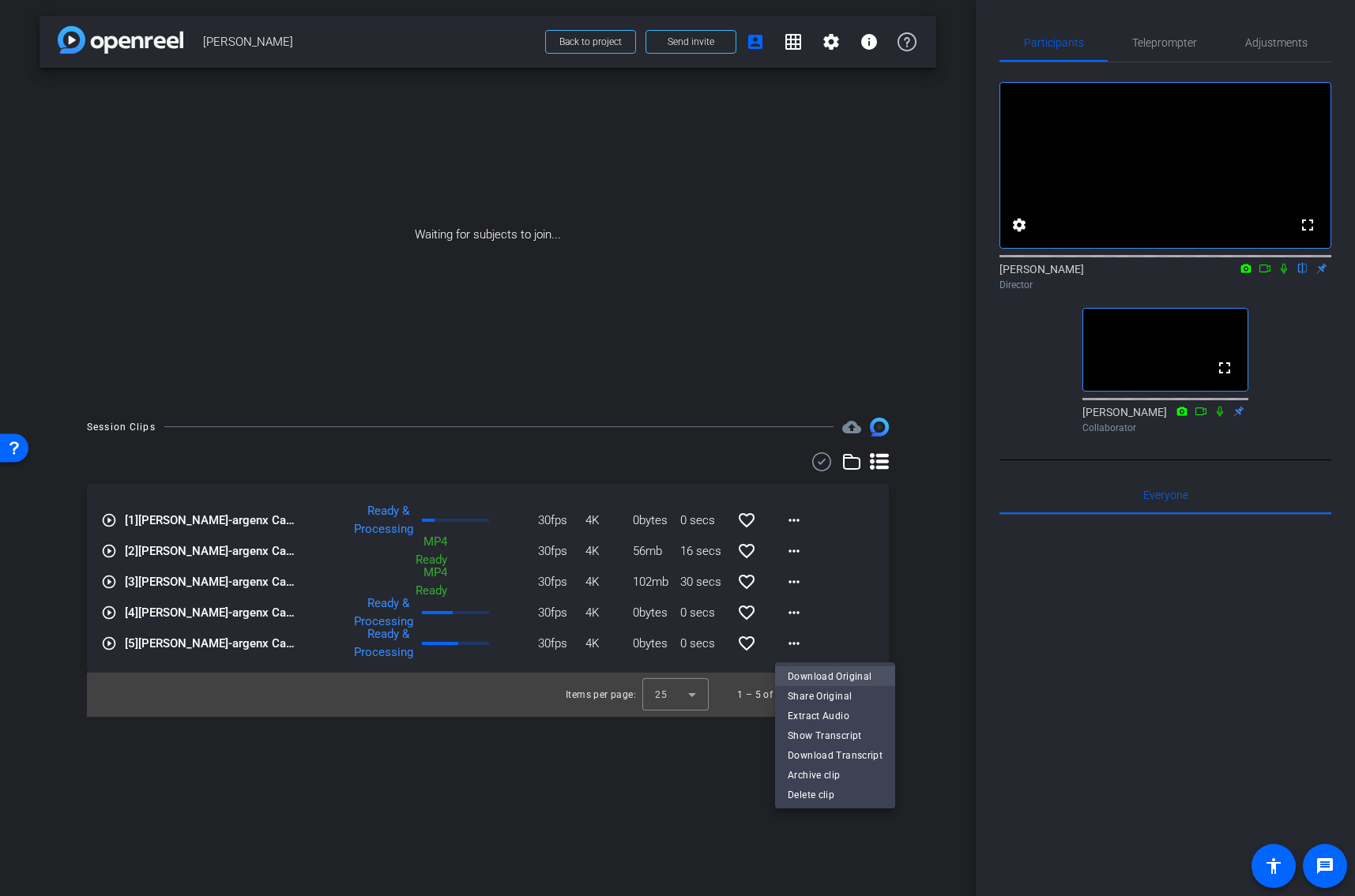
click at [796, 672] on span "Download Original" at bounding box center [835, 676] width 95 height 19
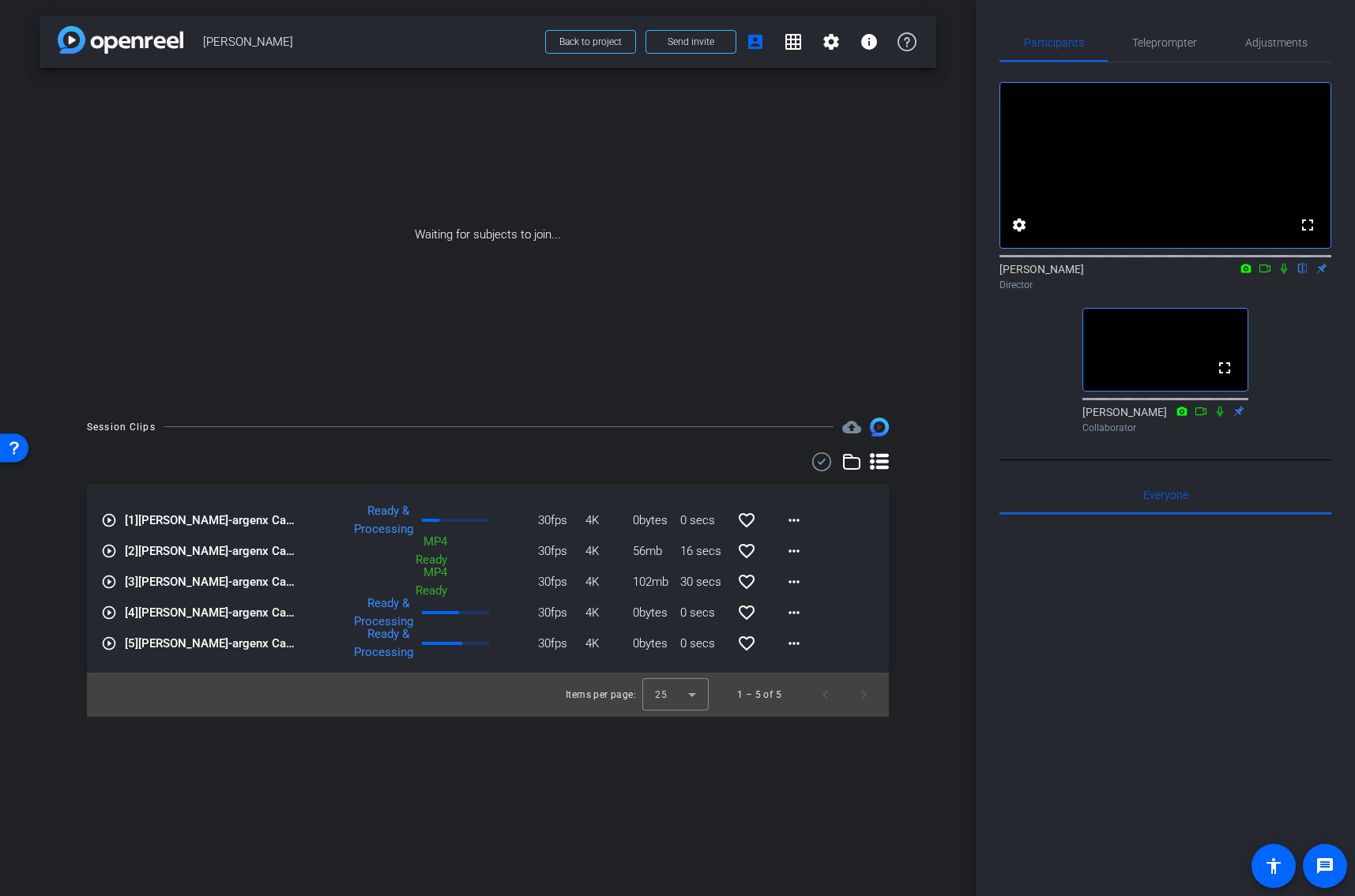
click at [919, 233] on div "Waiting for subjects to join..." at bounding box center [487, 234] width 896 height 334
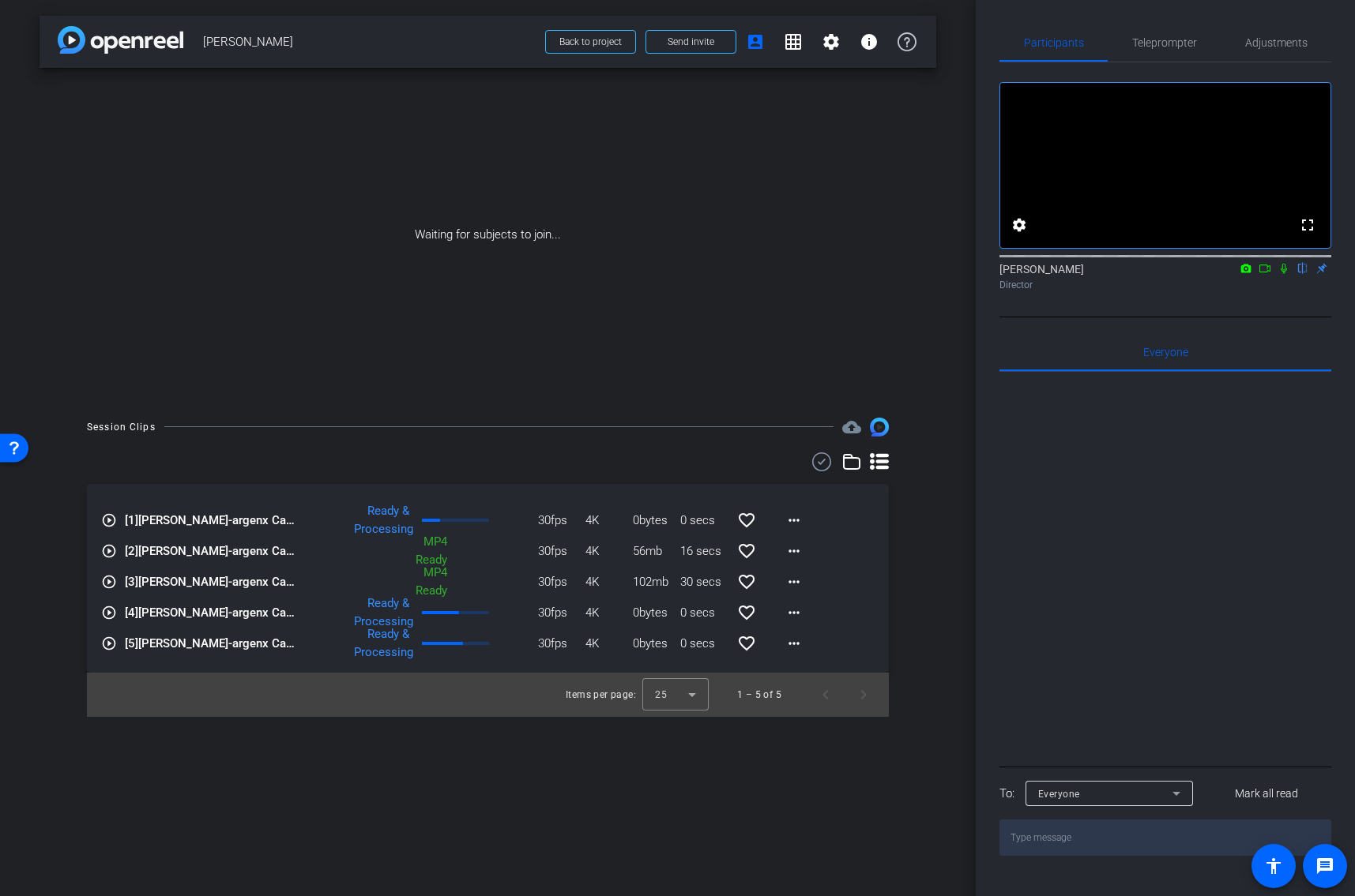
click at [1263, 274] on icon at bounding box center [1264, 268] width 13 height 11
click at [1301, 274] on icon at bounding box center [1302, 268] width 6 height 10
click at [580, 44] on span "Back to project" at bounding box center [591, 42] width 62 height 11
